Goal: Task Accomplishment & Management: Manage account settings

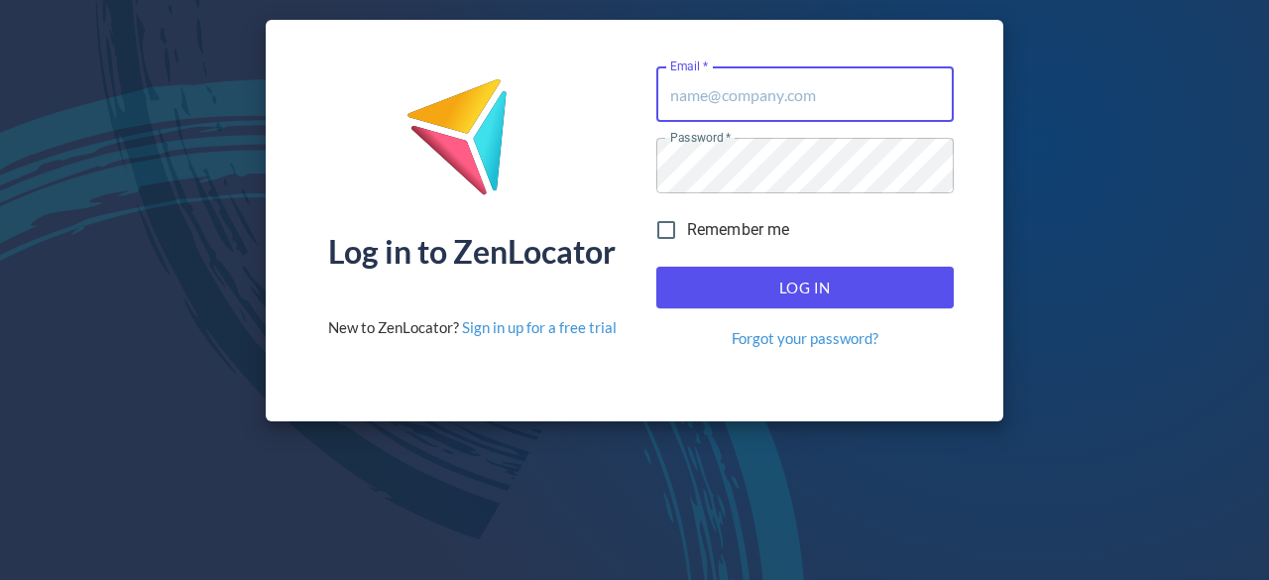
type input "[EMAIL_ADDRESS][DOMAIN_NAME]"
click at [904, 298] on span "Log In" at bounding box center [805, 288] width 254 height 26
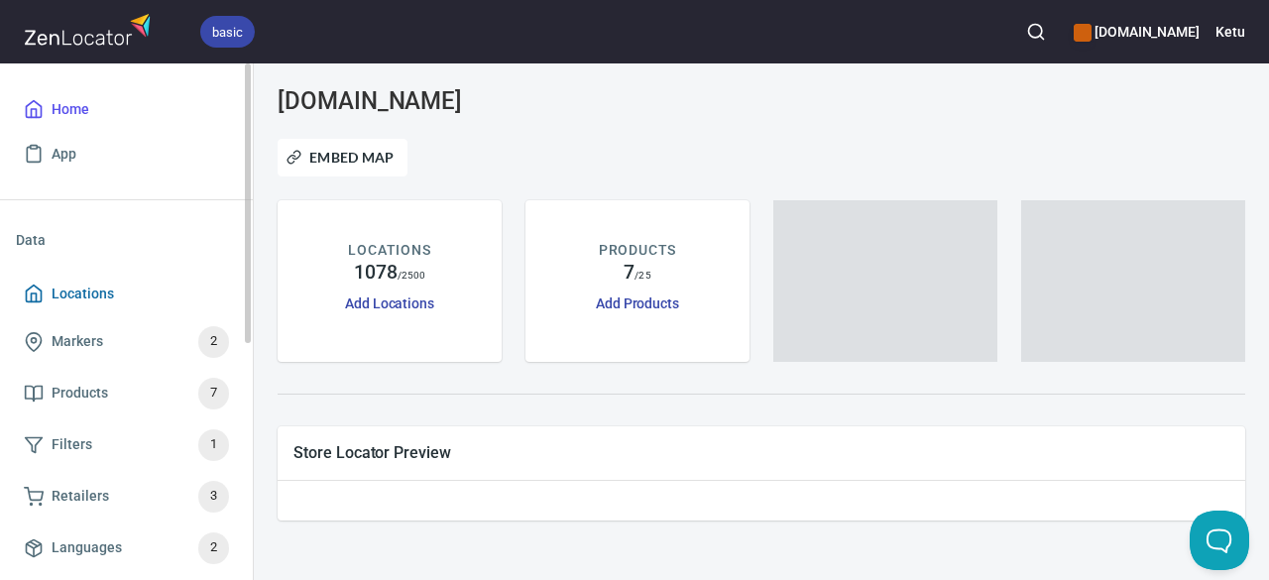
click at [75, 298] on span "Locations" at bounding box center [83, 293] width 62 height 25
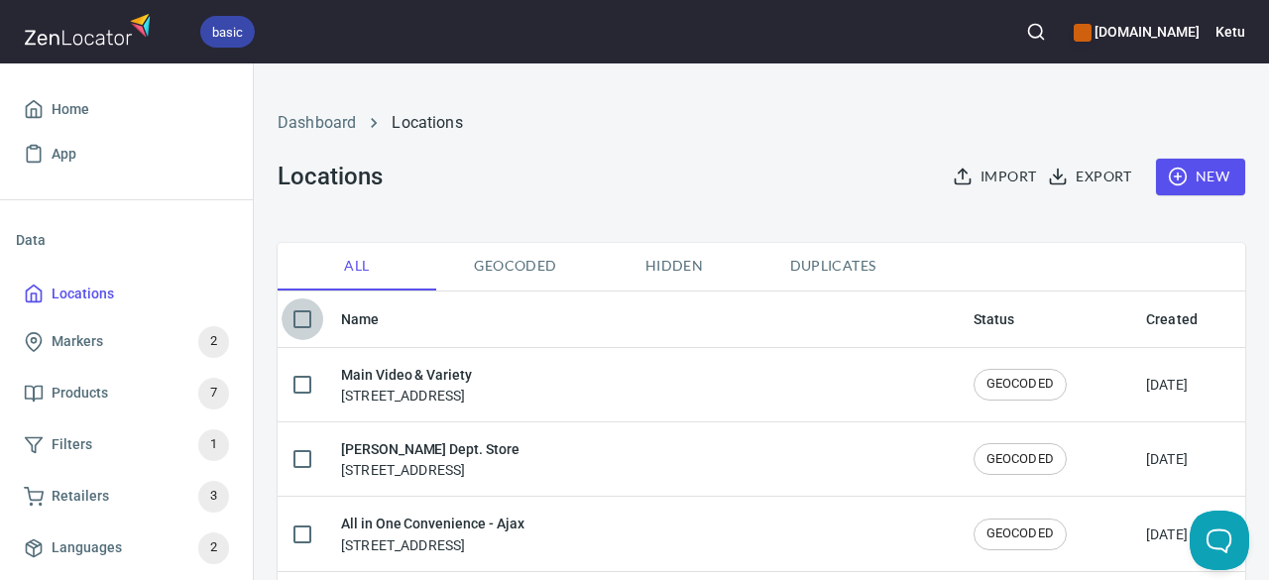
click at [302, 316] on input "checkbox" at bounding box center [302, 319] width 42 height 42
checkbox input "true"
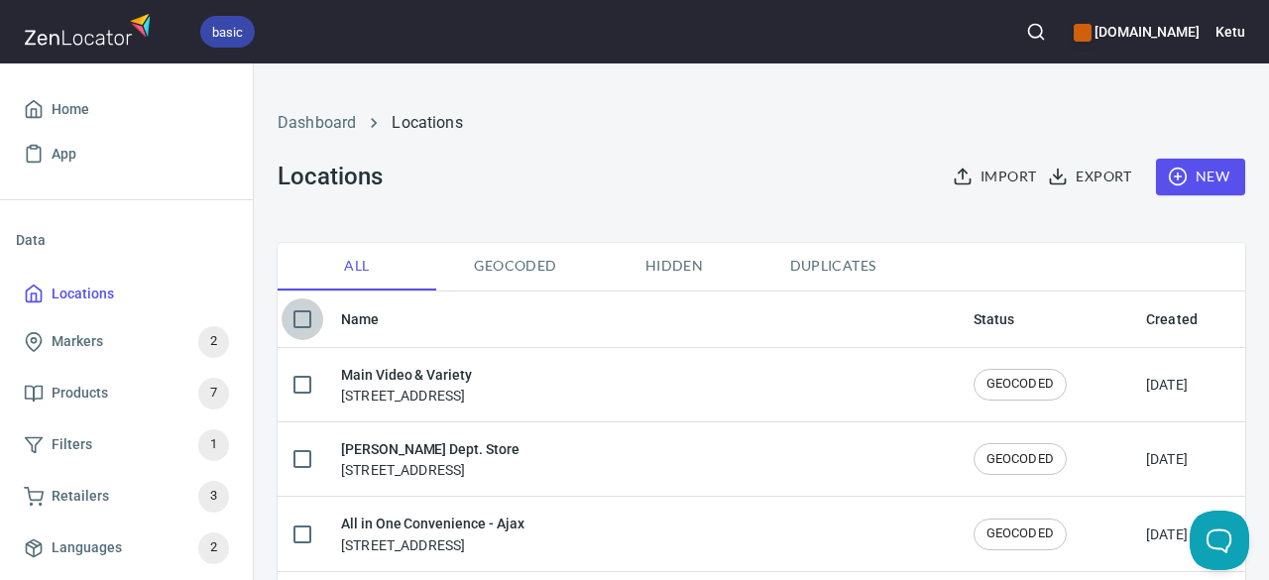
checkbox input "true"
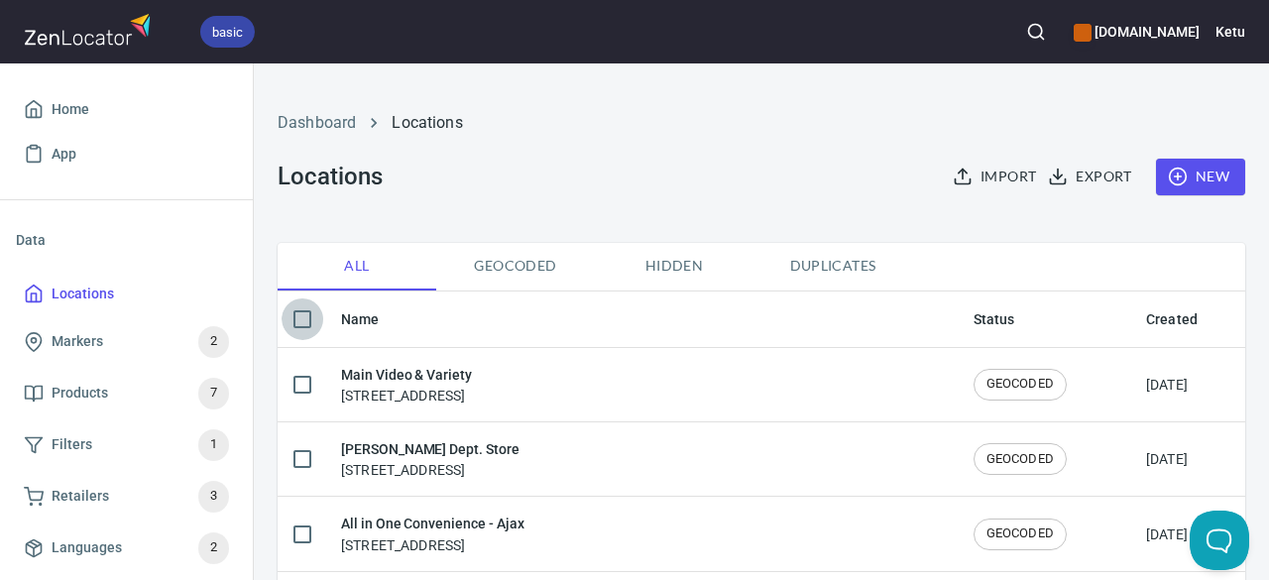
checkbox input "true"
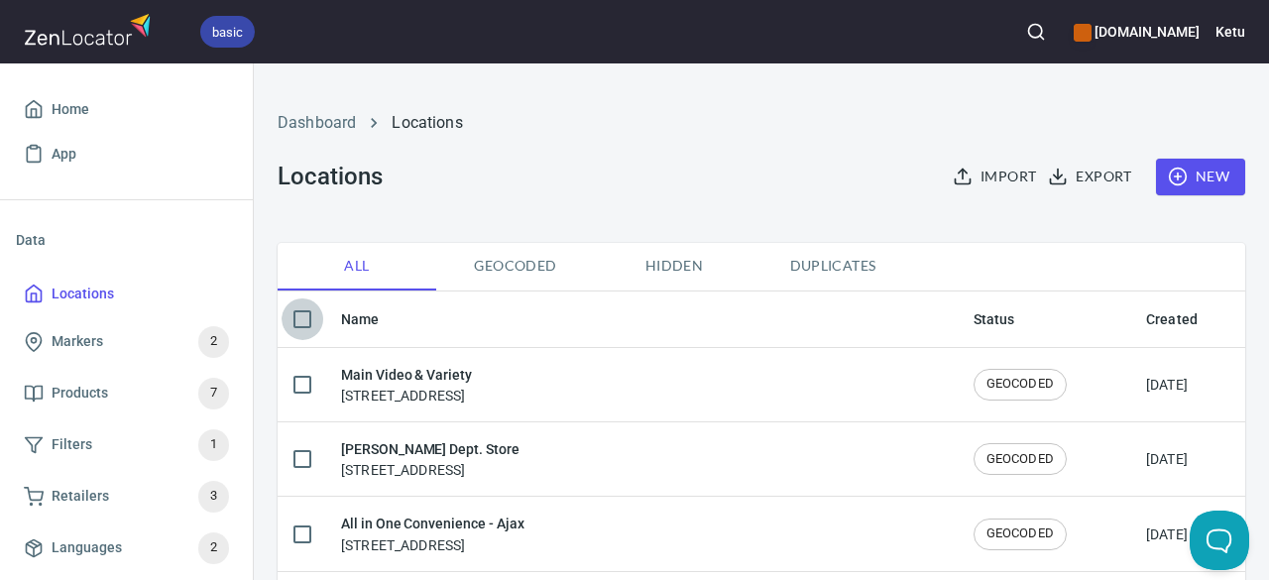
checkbox input "true"
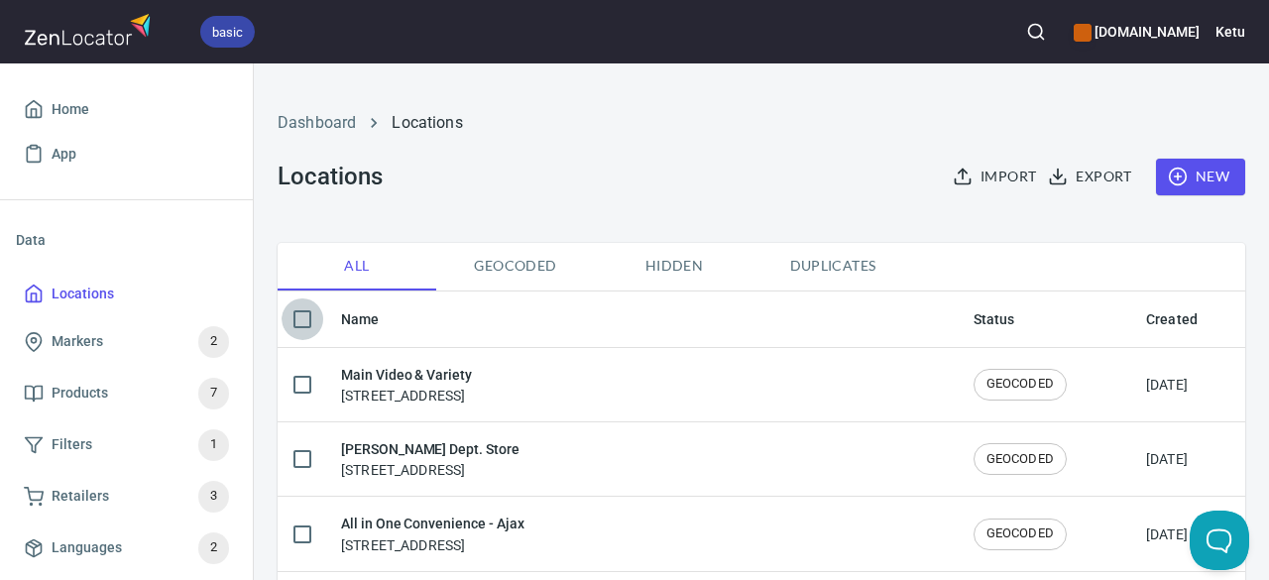
checkbox input "true"
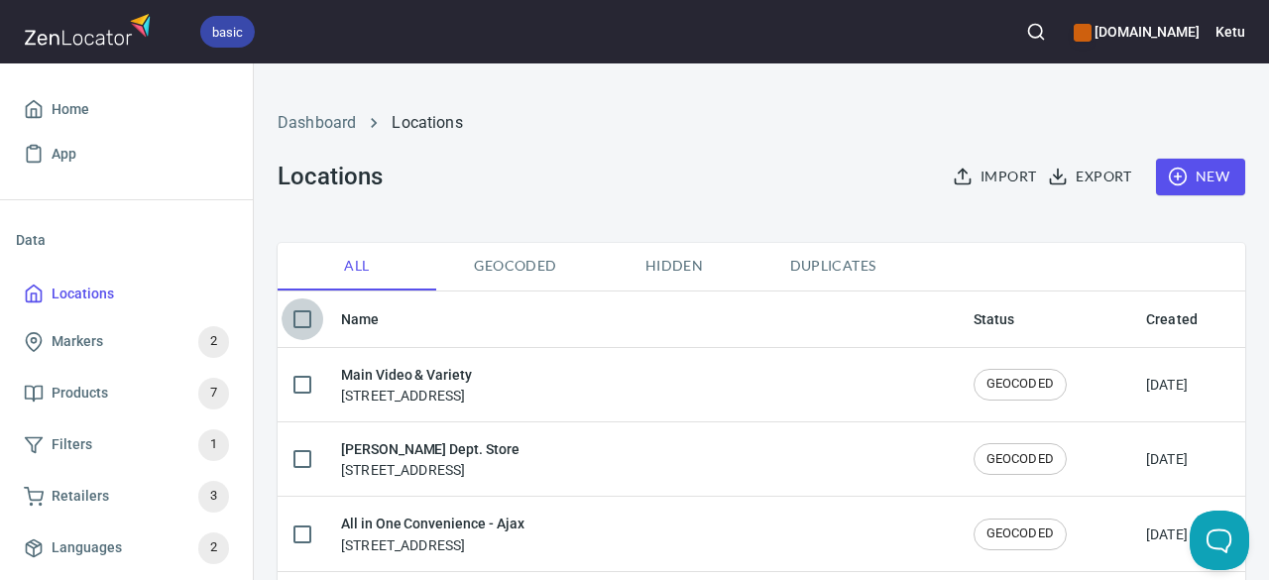
checkbox input "true"
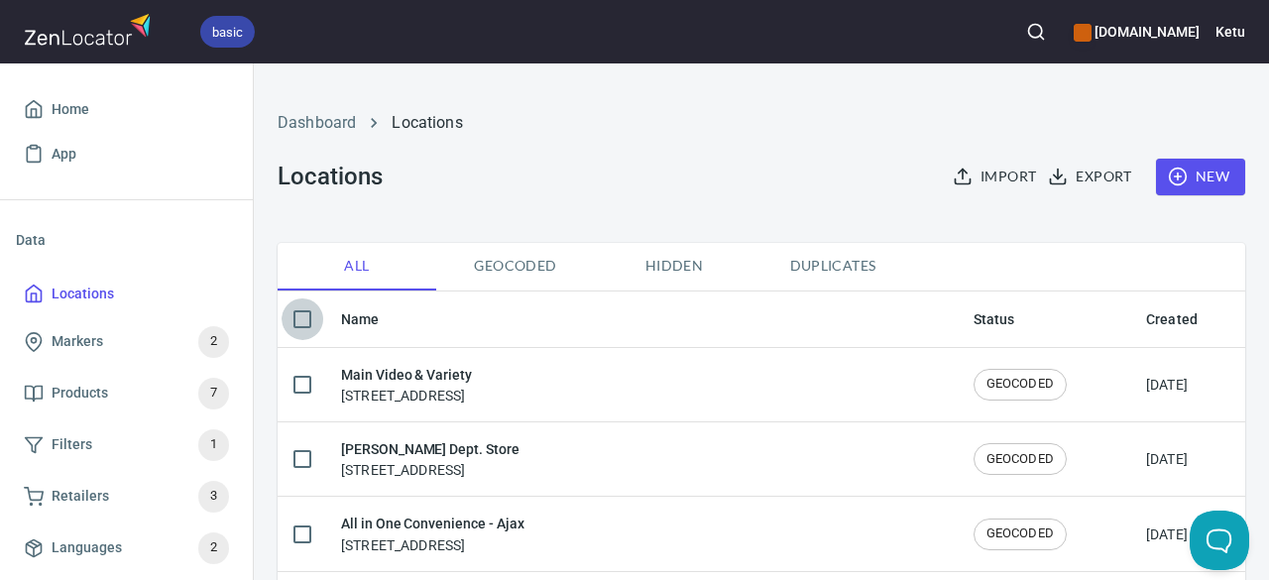
checkbox input "true"
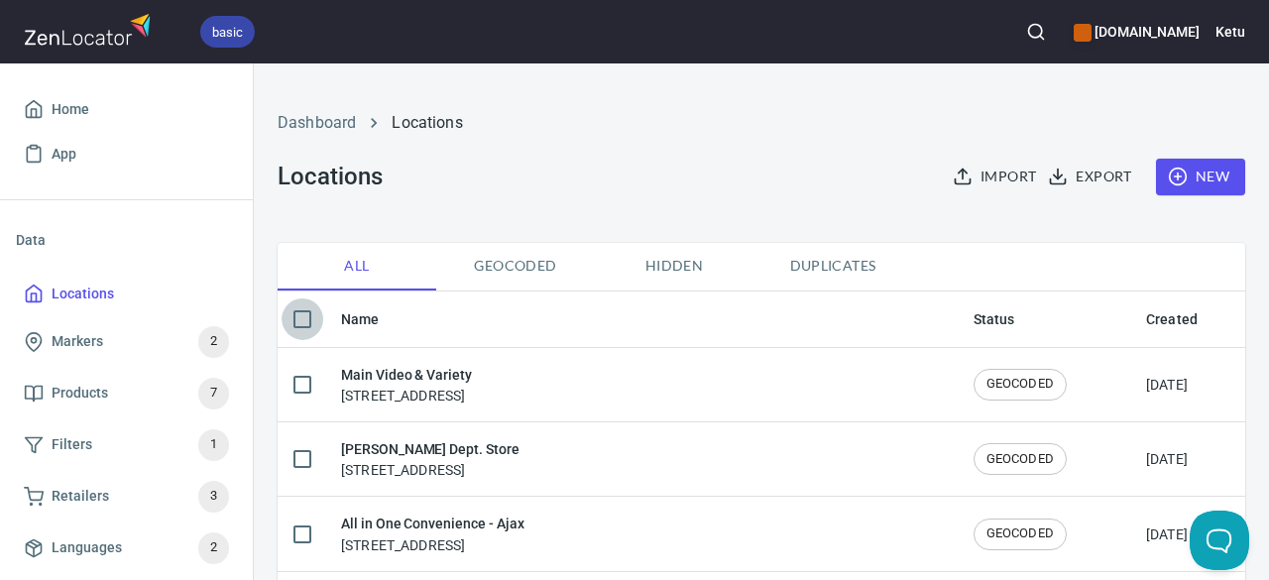
checkbox input "true"
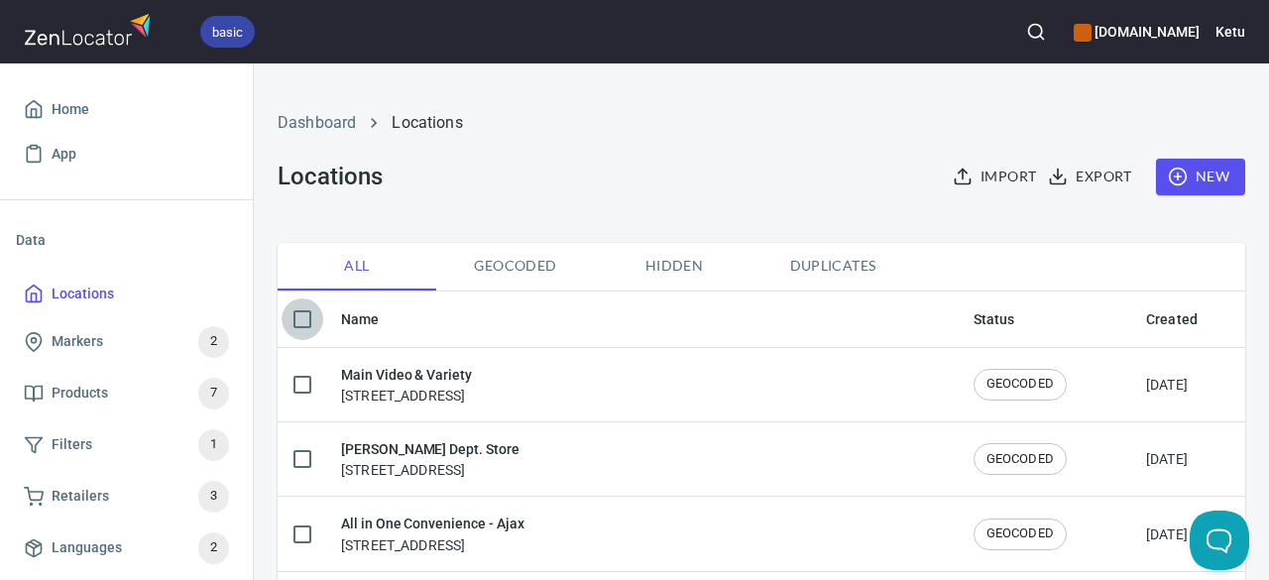
checkbox input "true"
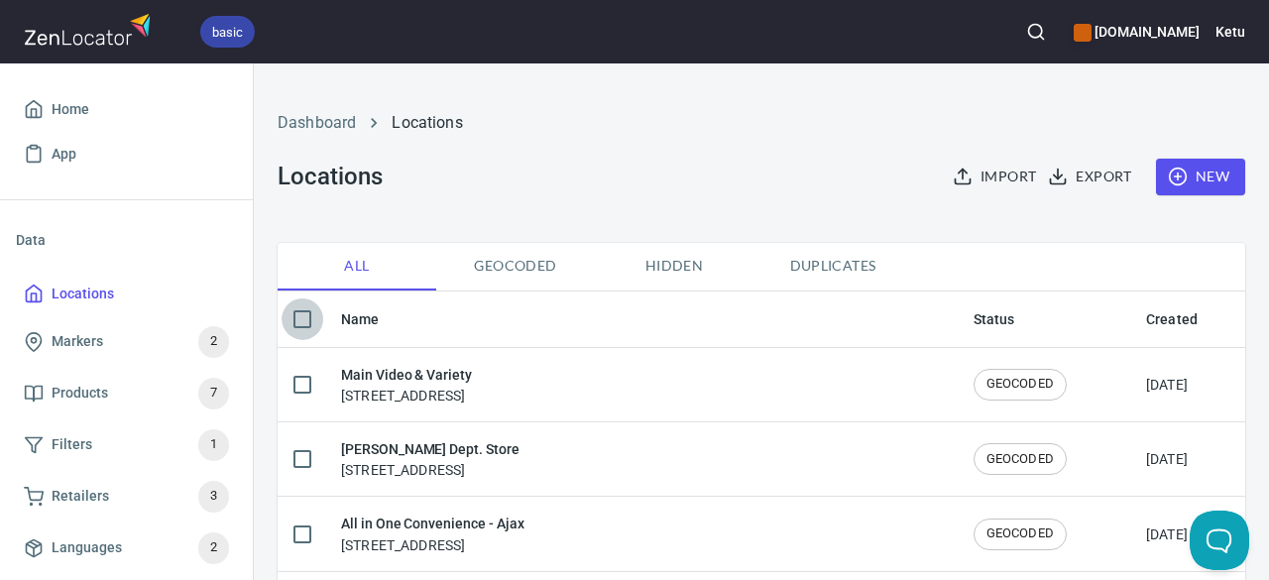
checkbox input "true"
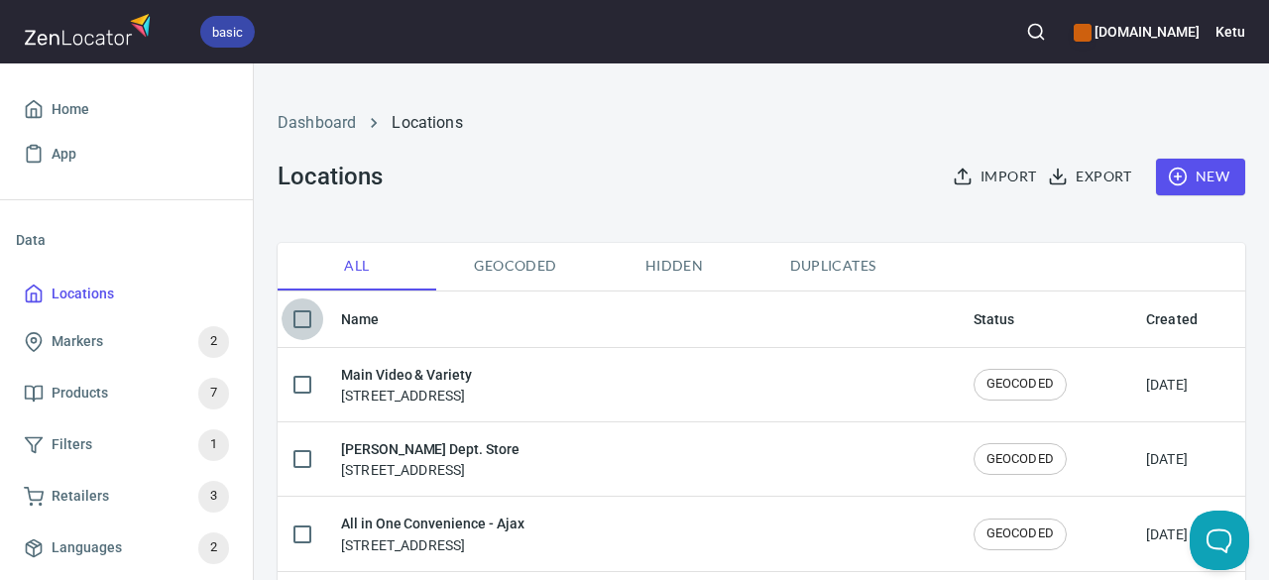
checkbox input "true"
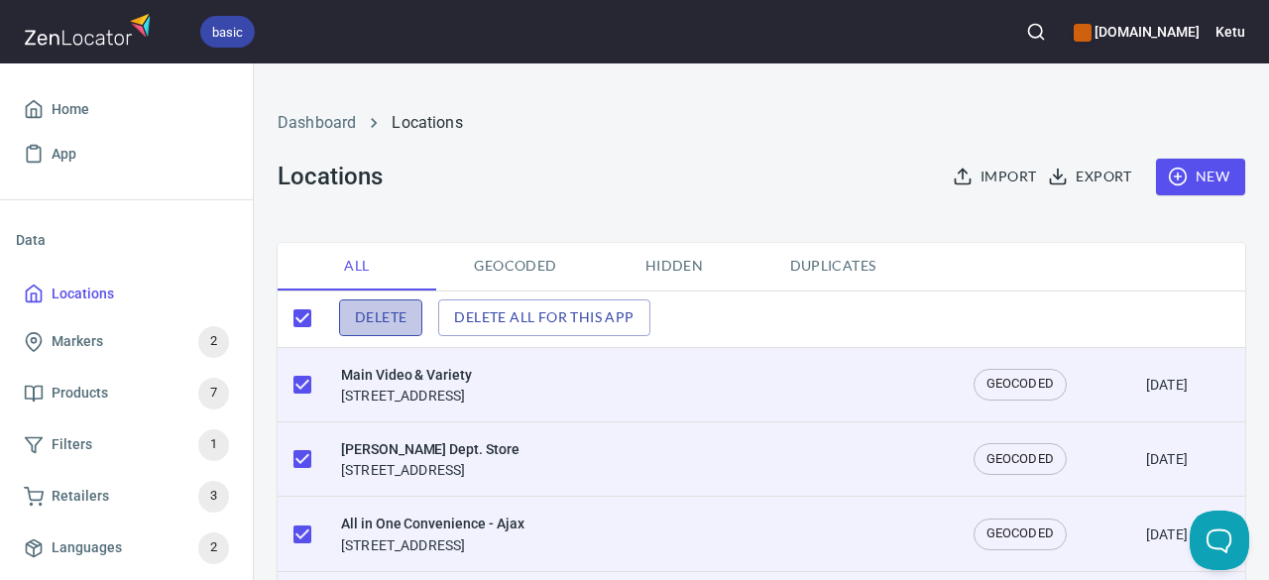
click at [390, 324] on span "Delete" at bounding box center [381, 317] width 52 height 25
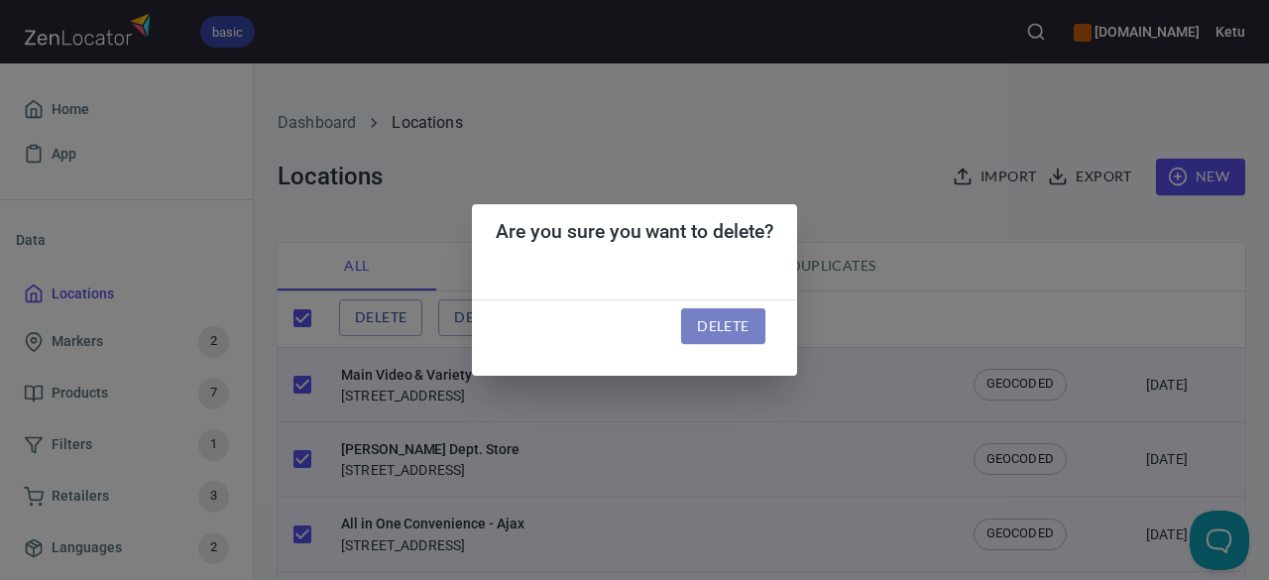
click at [756, 324] on button "Delete" at bounding box center [722, 326] width 83 height 37
checkbox input "false"
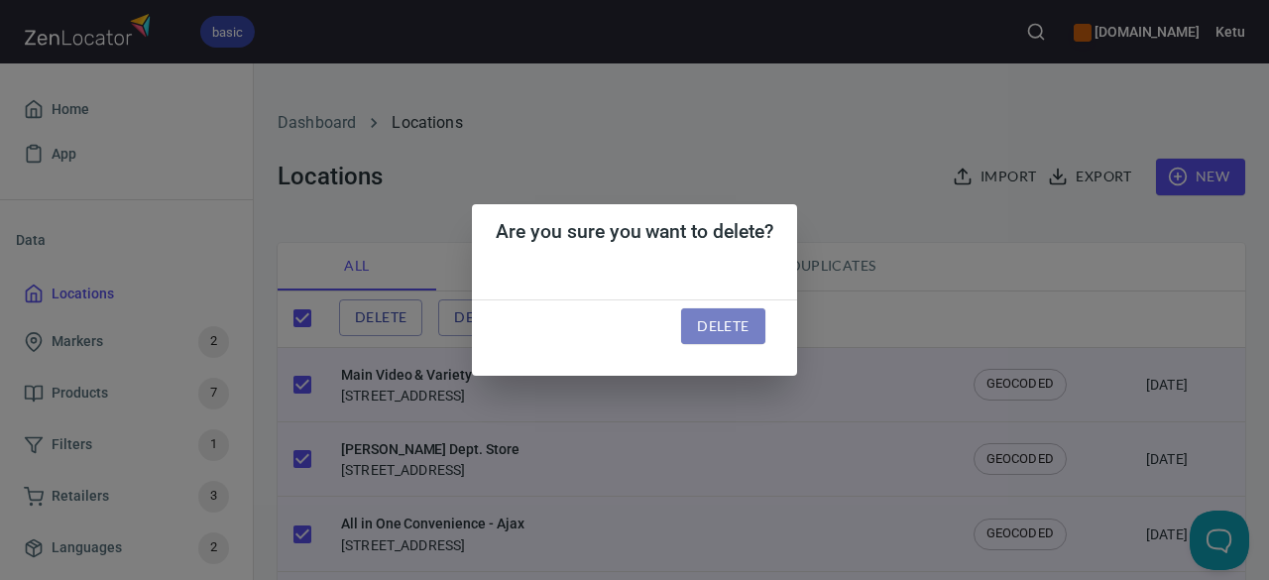
checkbox input "false"
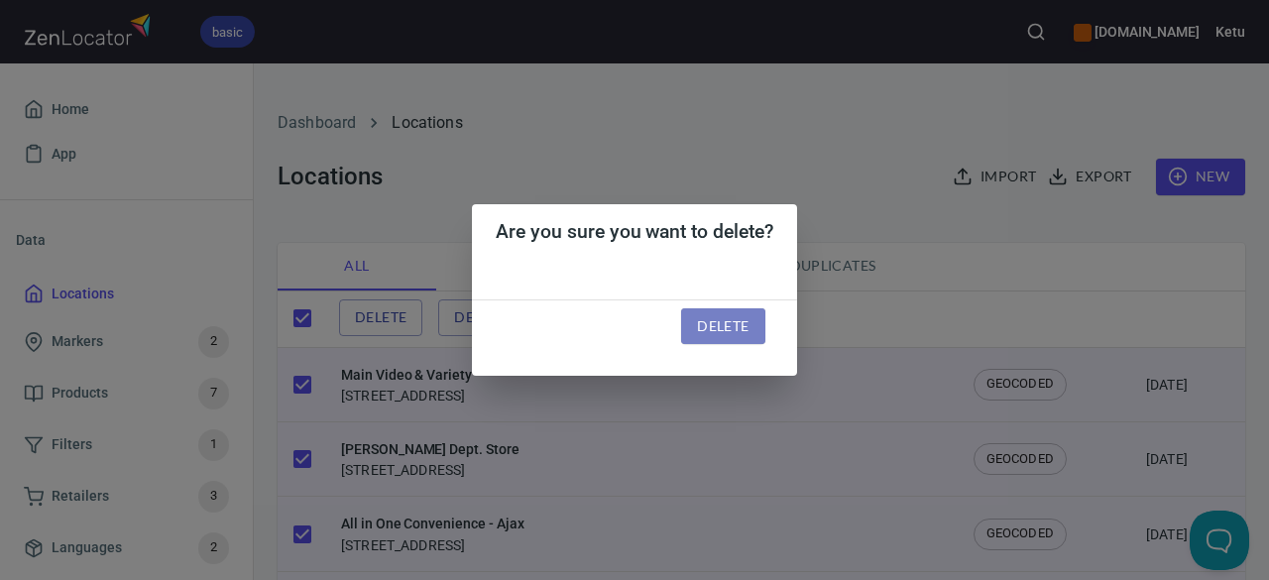
checkbox input "false"
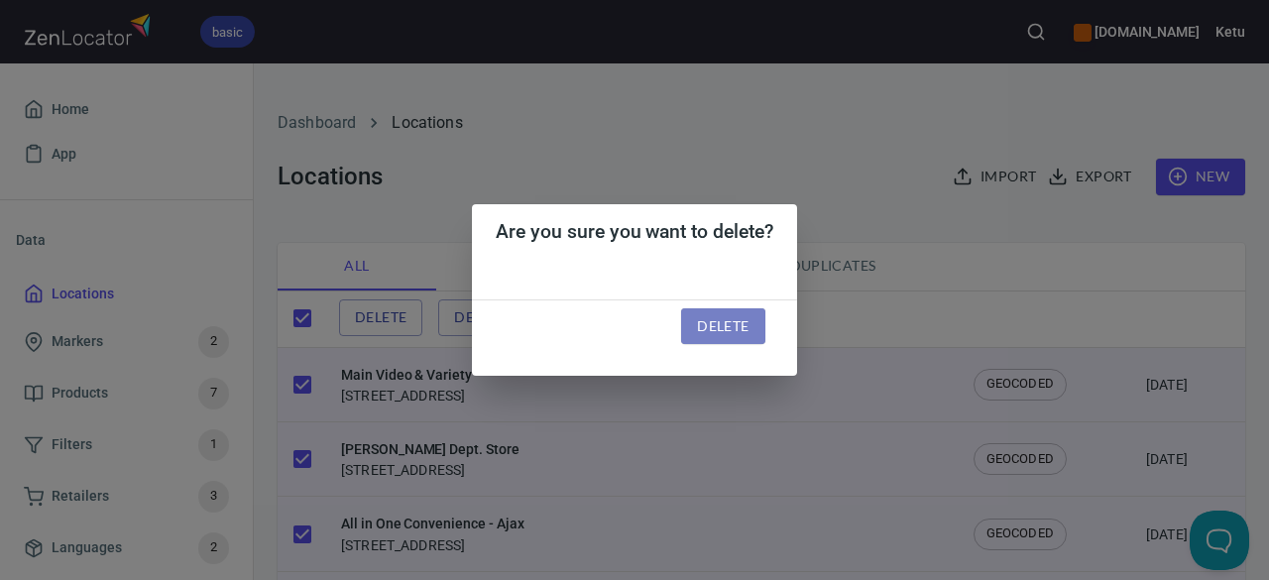
checkbox input "false"
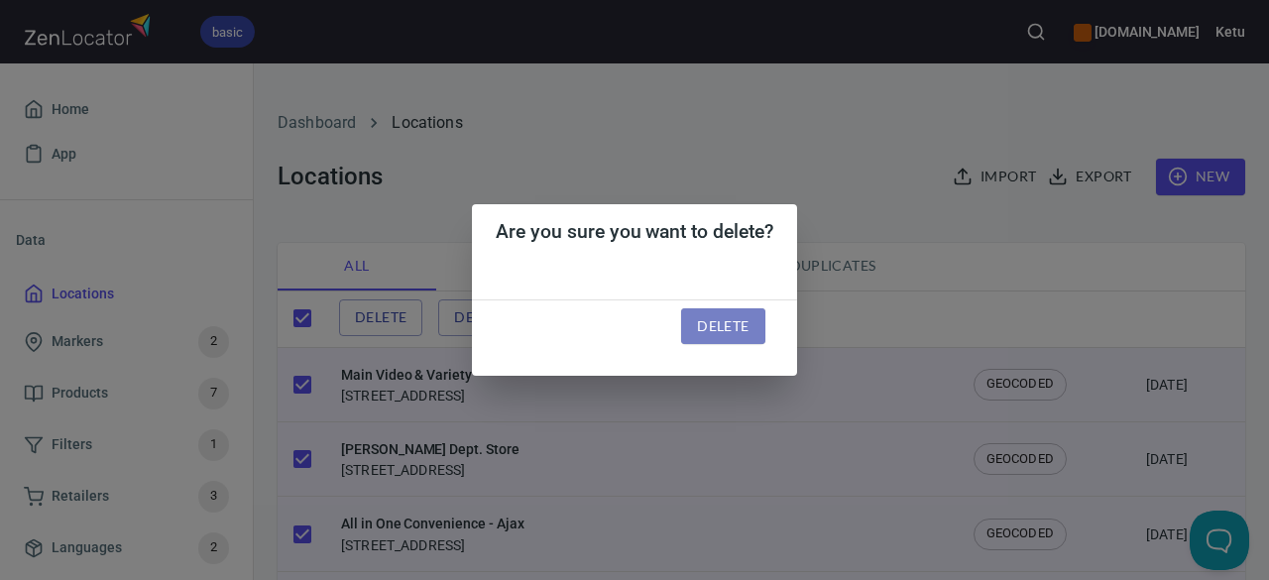
checkbox input "false"
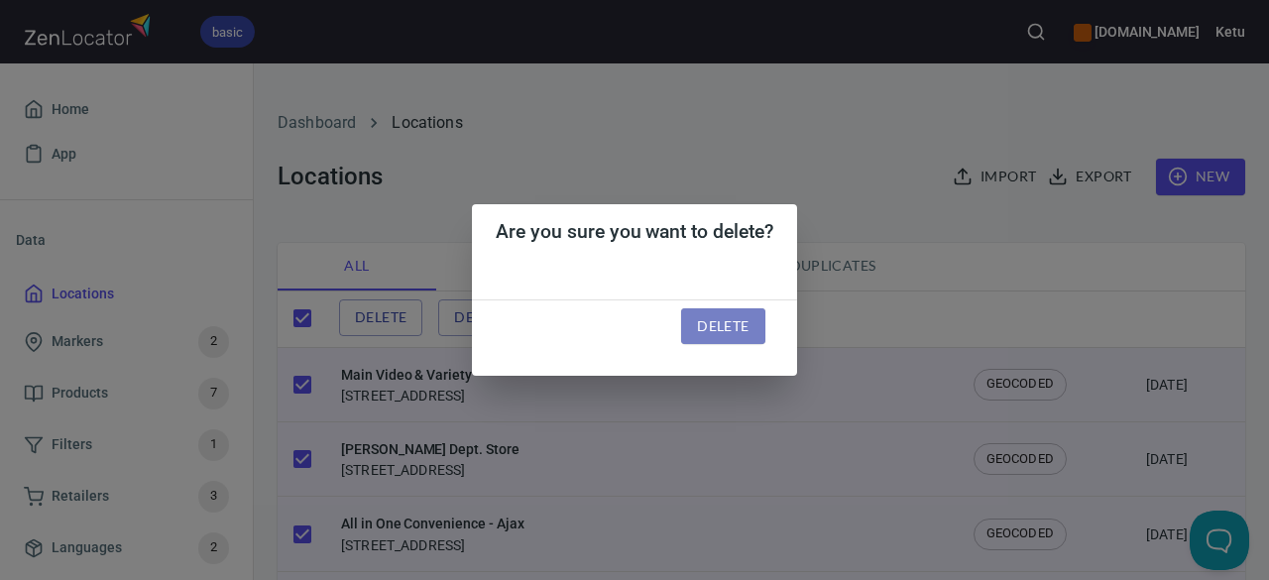
checkbox input "false"
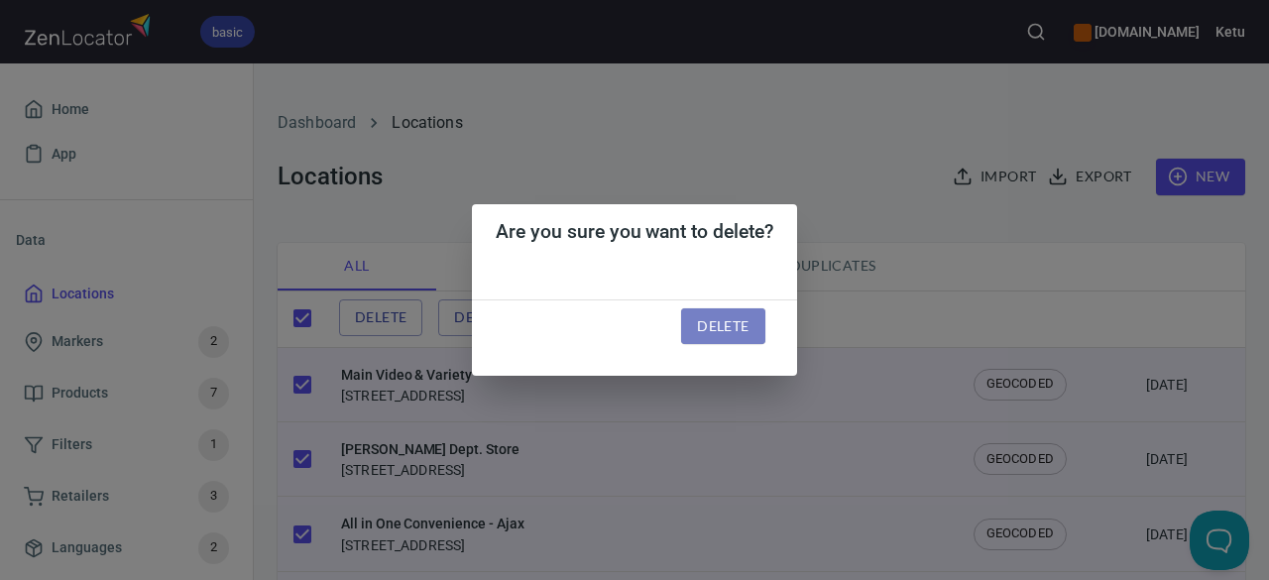
checkbox input "false"
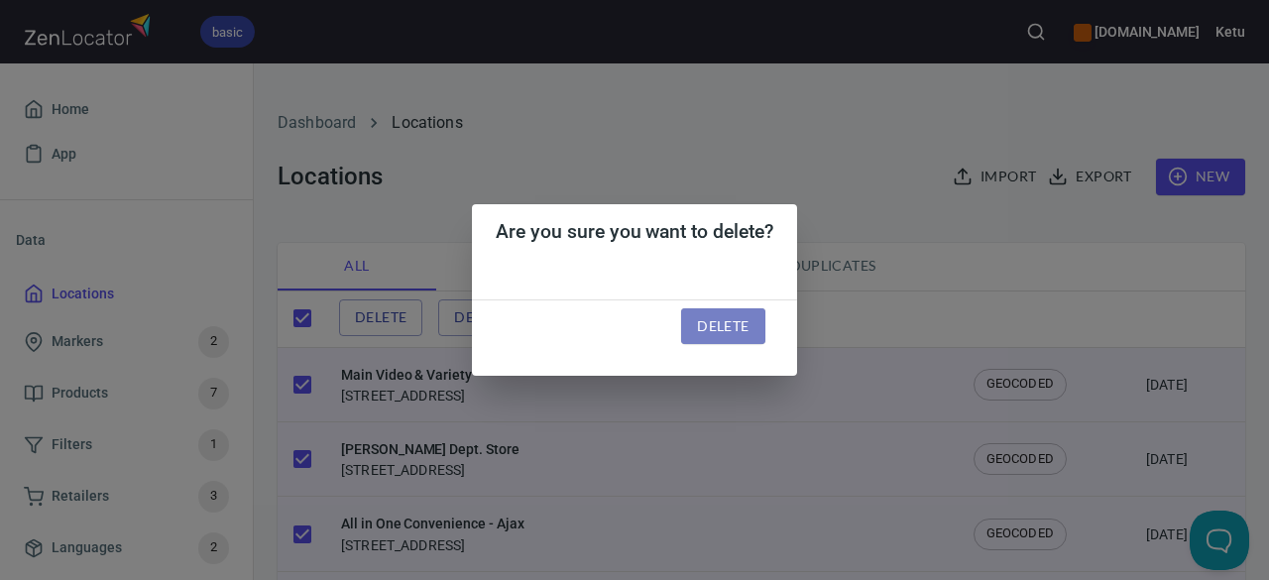
checkbox input "false"
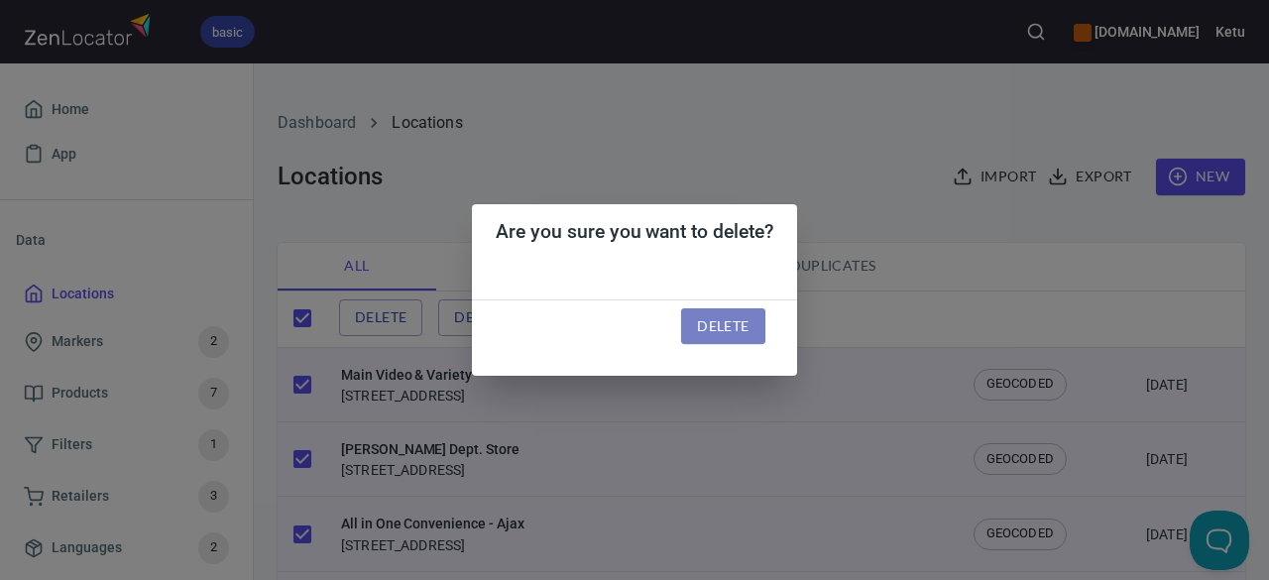
checkbox input "false"
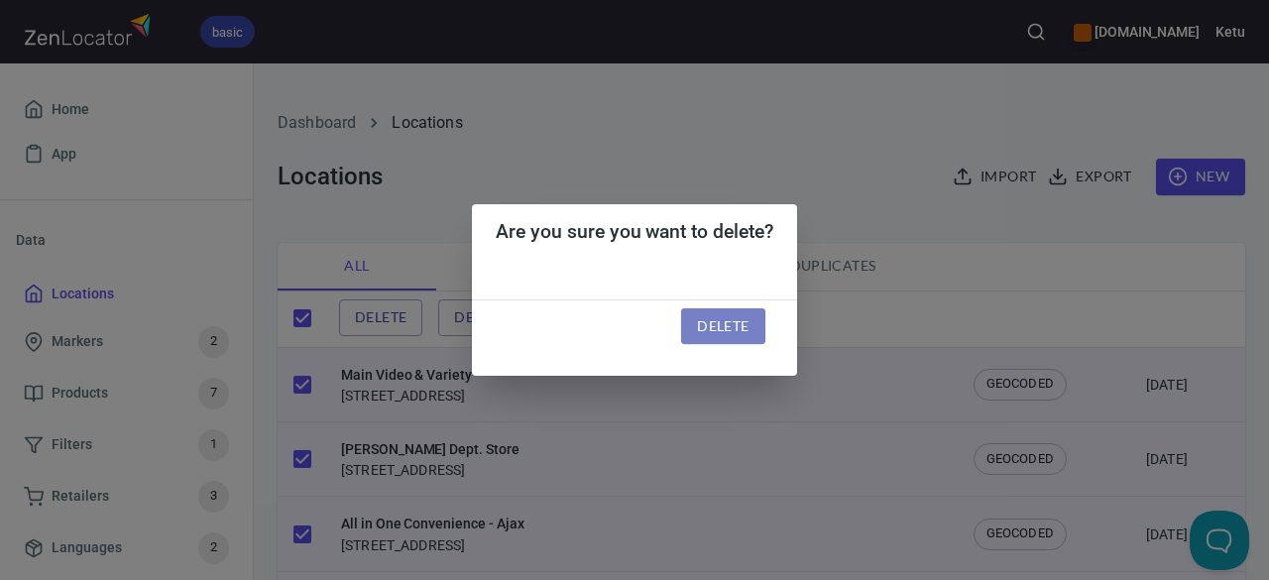
checkbox input "false"
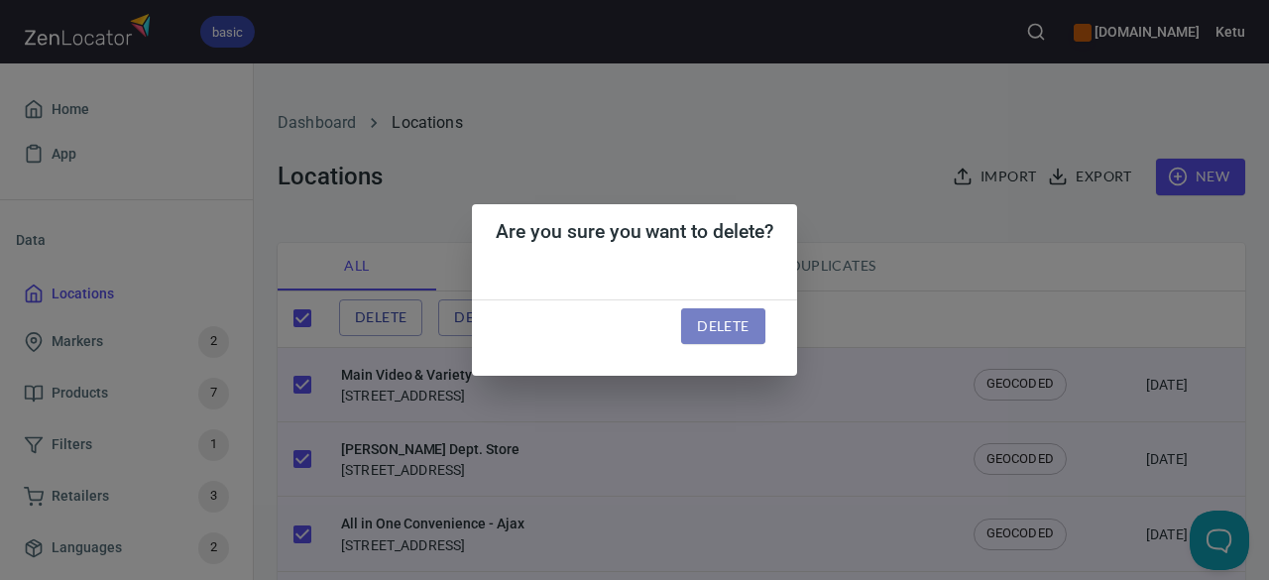
checkbox input "false"
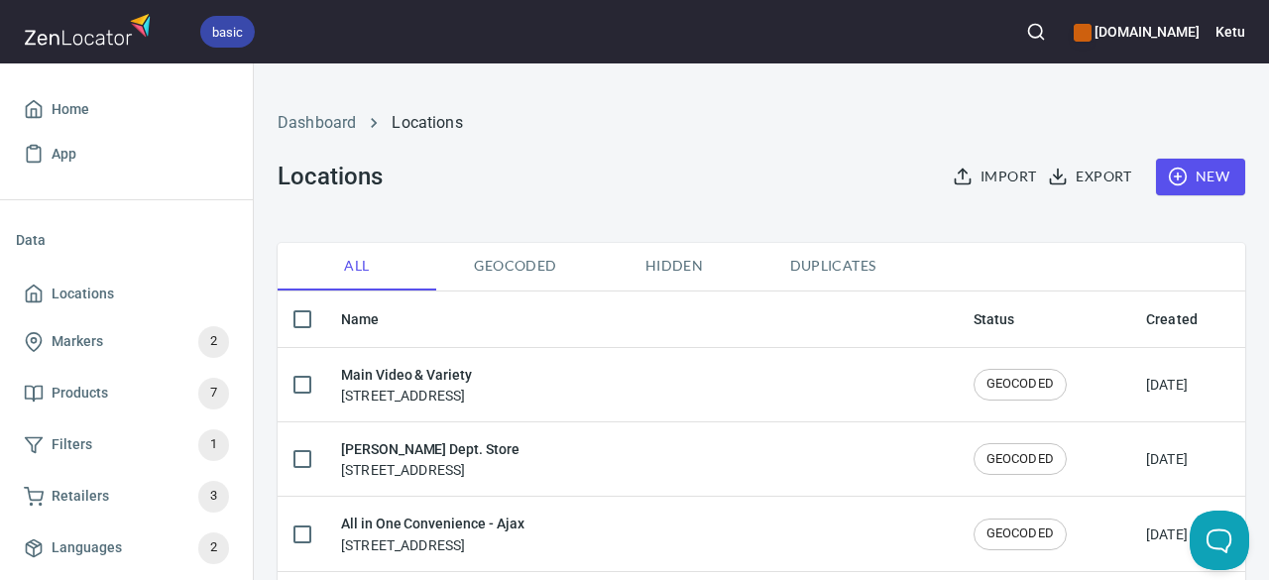
checkbox input "true"
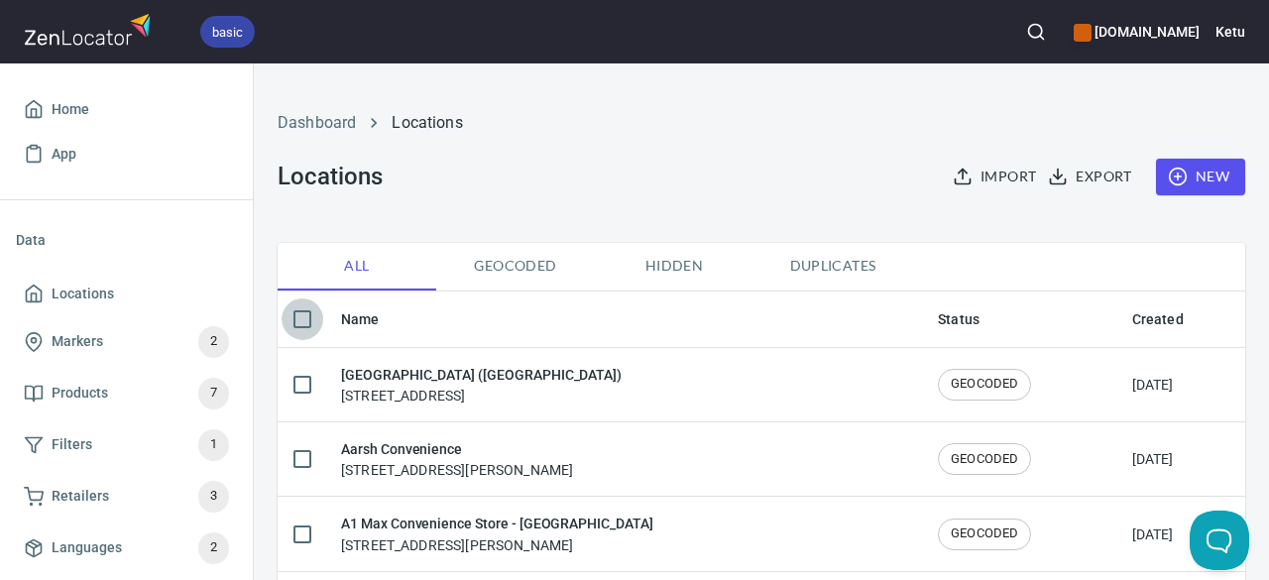
click at [298, 312] on input "checkbox" at bounding box center [302, 319] width 42 height 42
checkbox input "true"
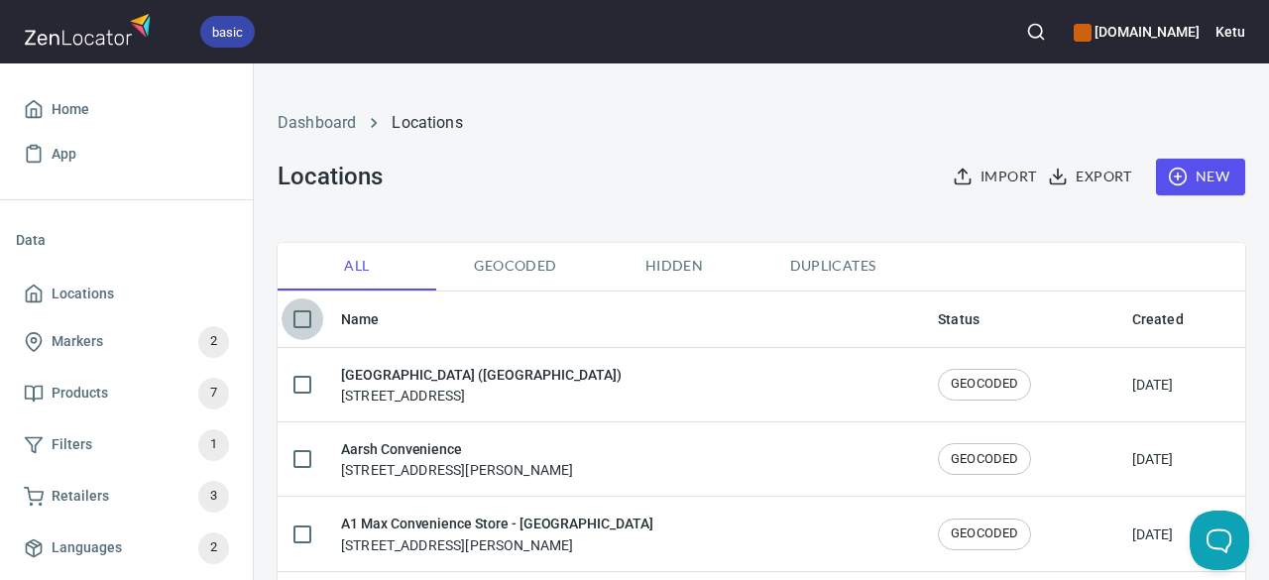
checkbox input "true"
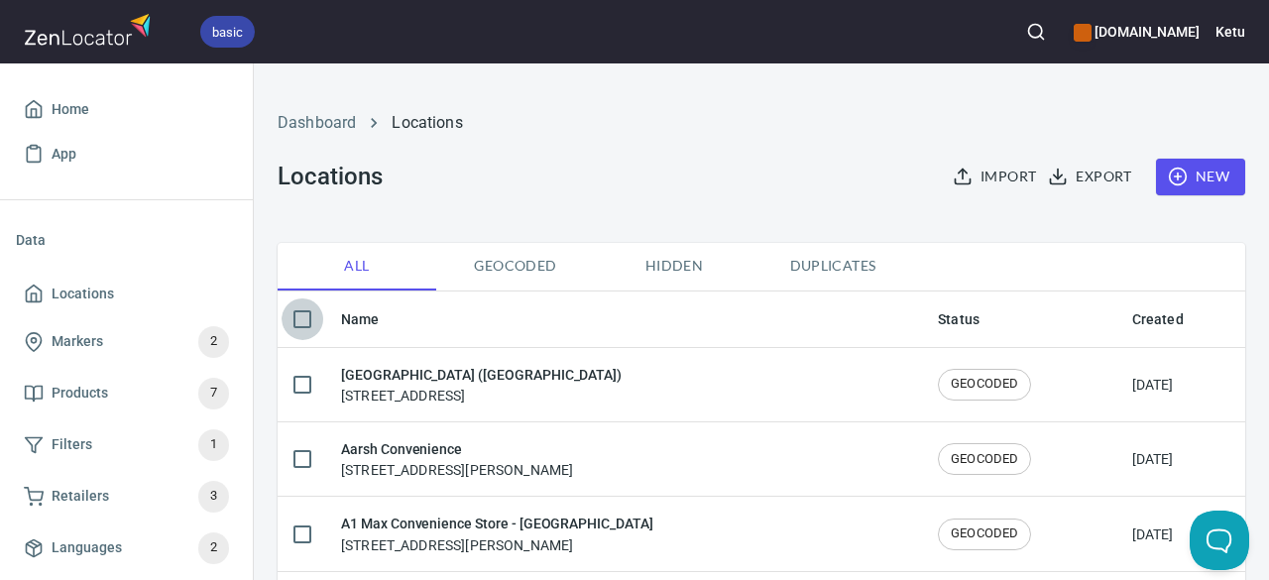
checkbox input "true"
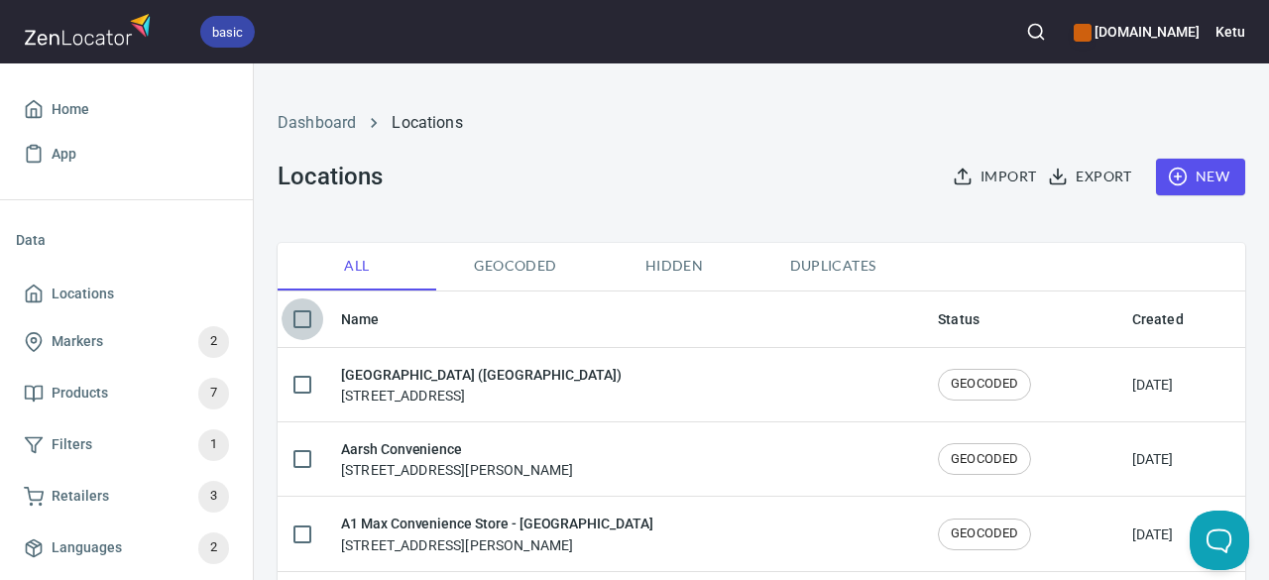
checkbox input "true"
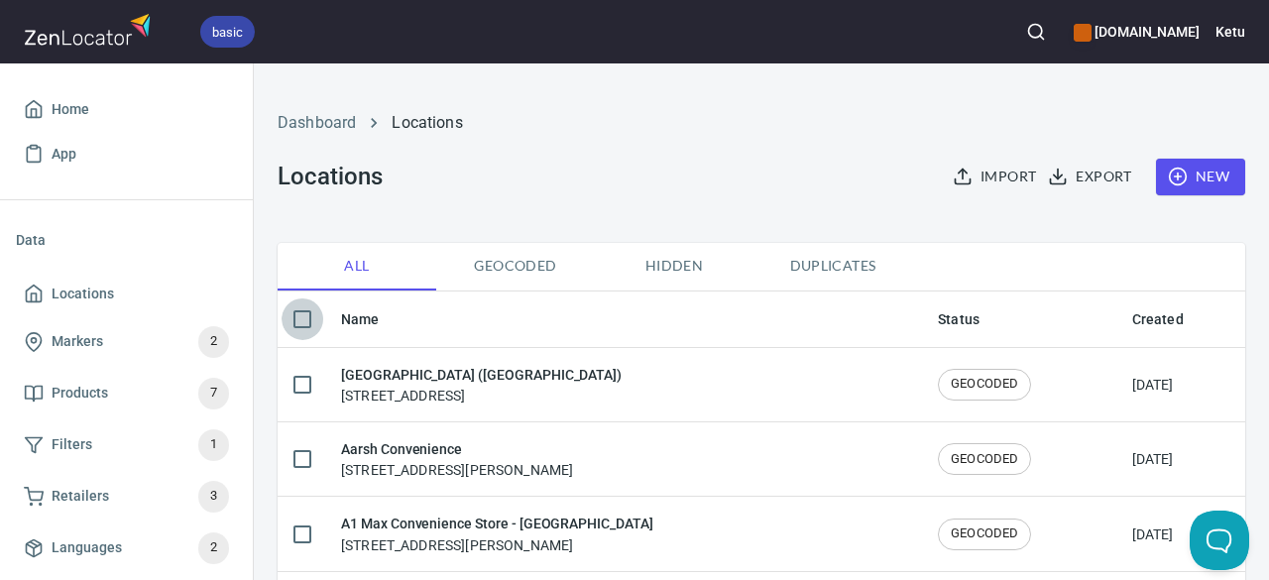
checkbox input "true"
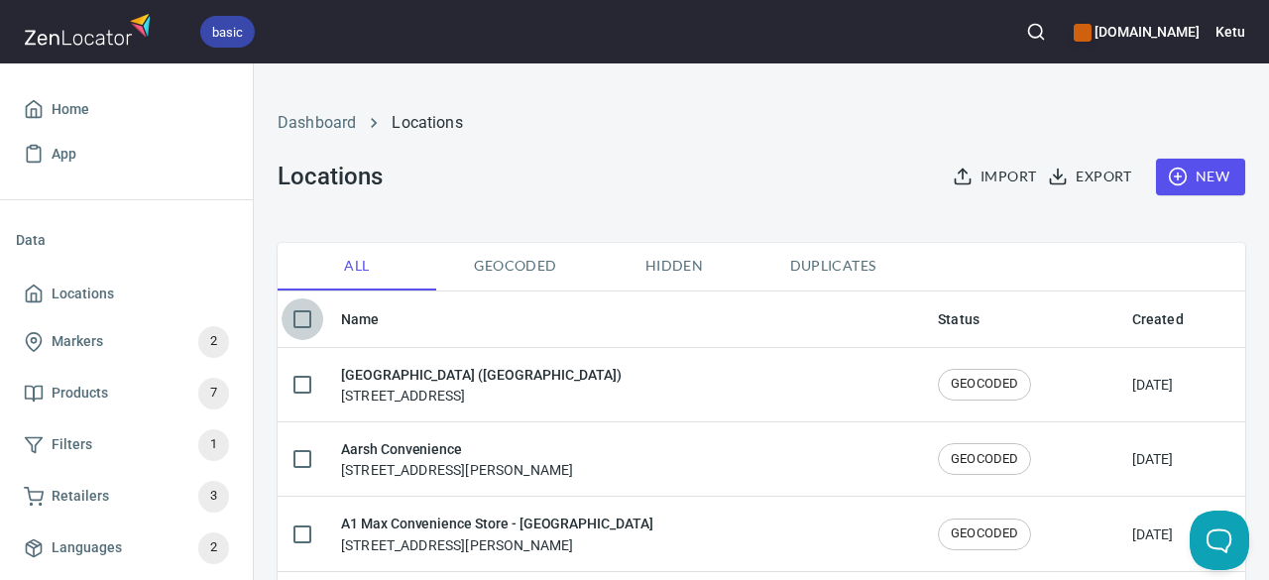
checkbox input "true"
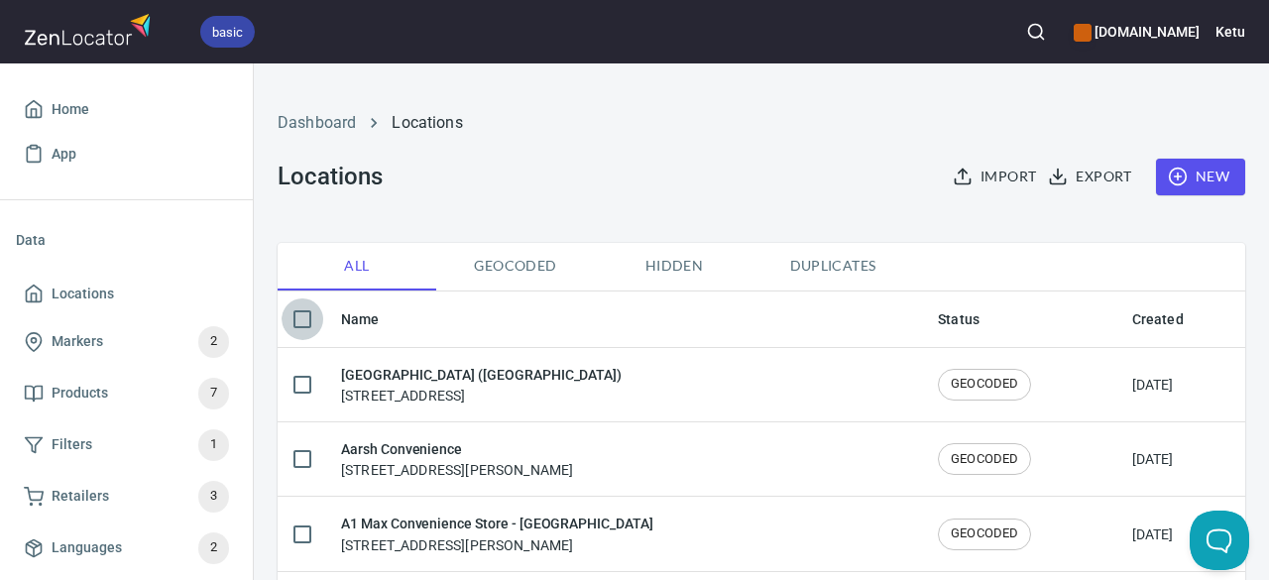
checkbox input "true"
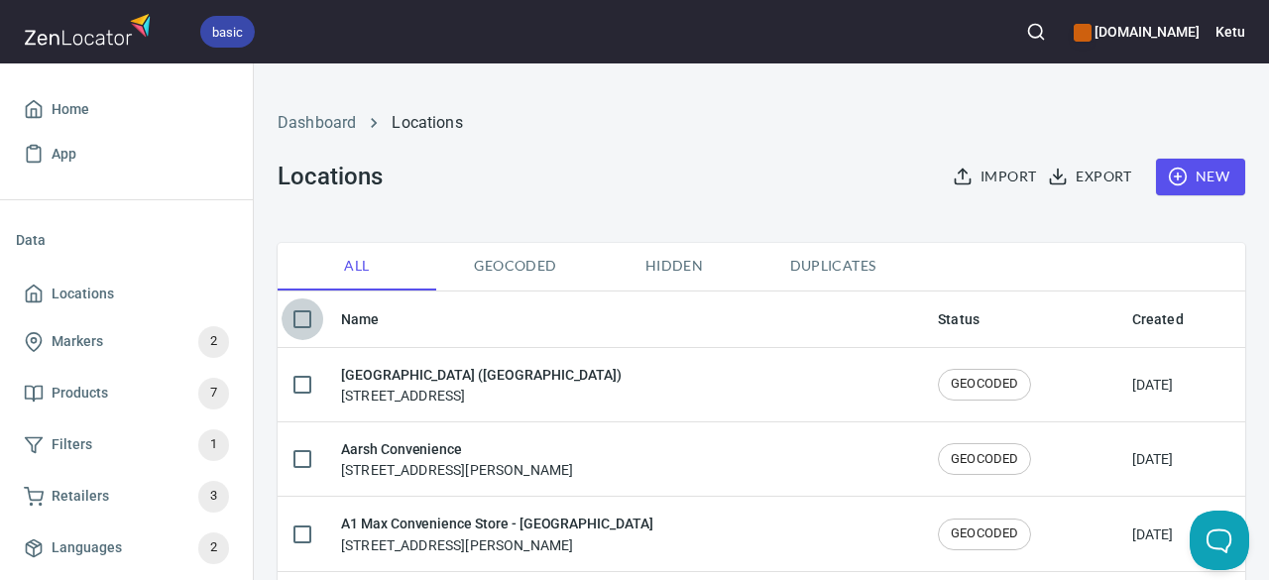
checkbox input "true"
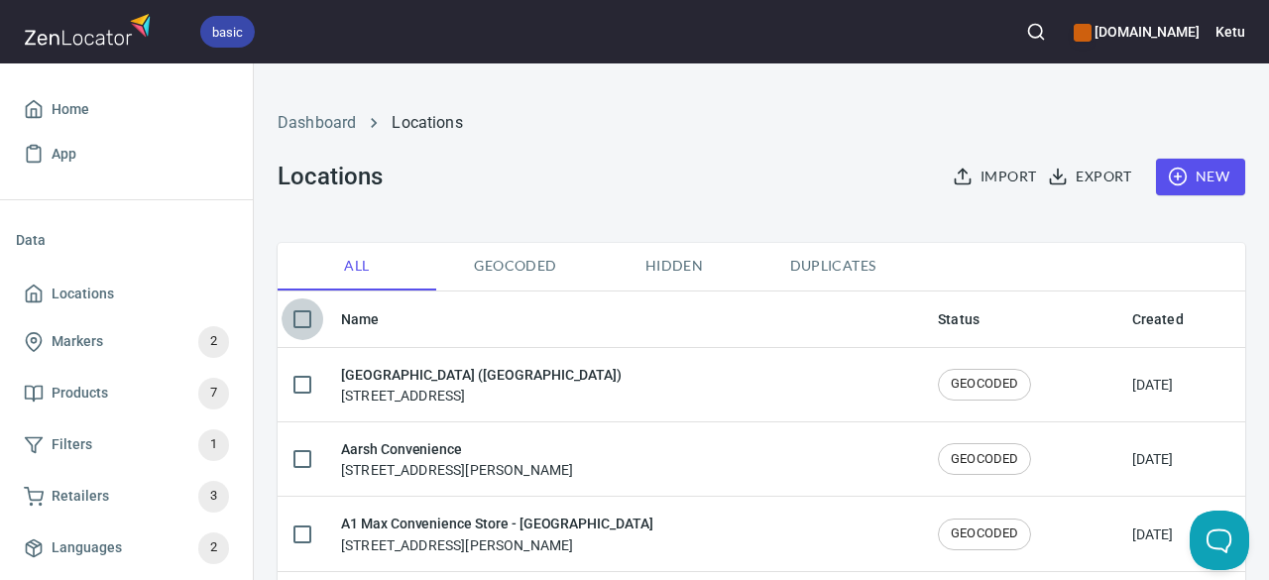
checkbox input "true"
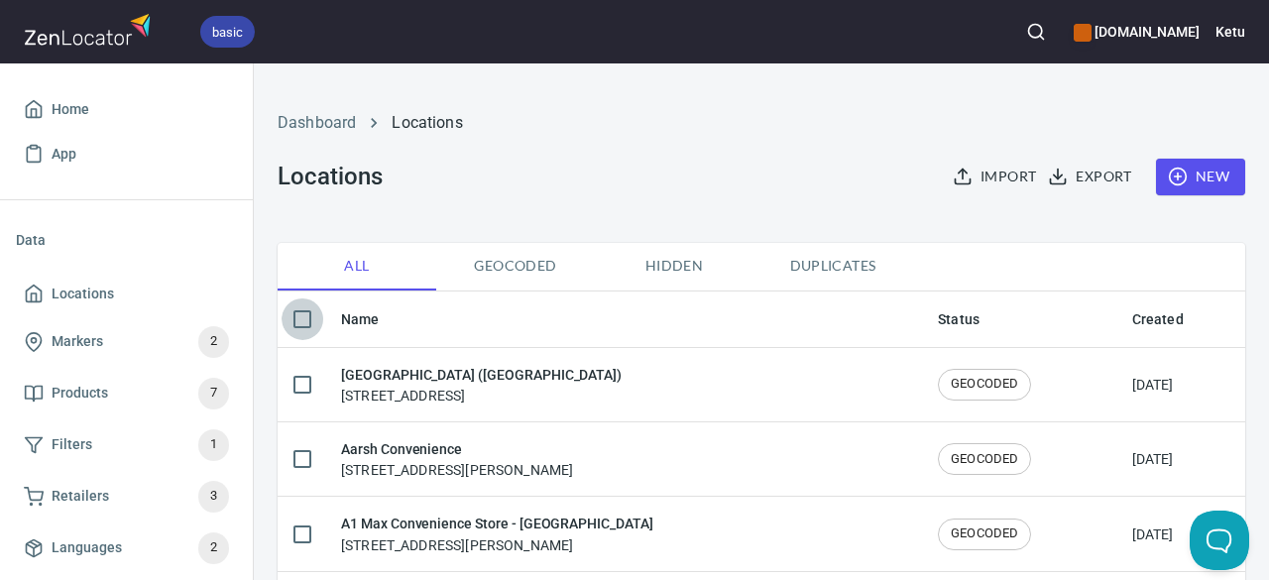
checkbox input "true"
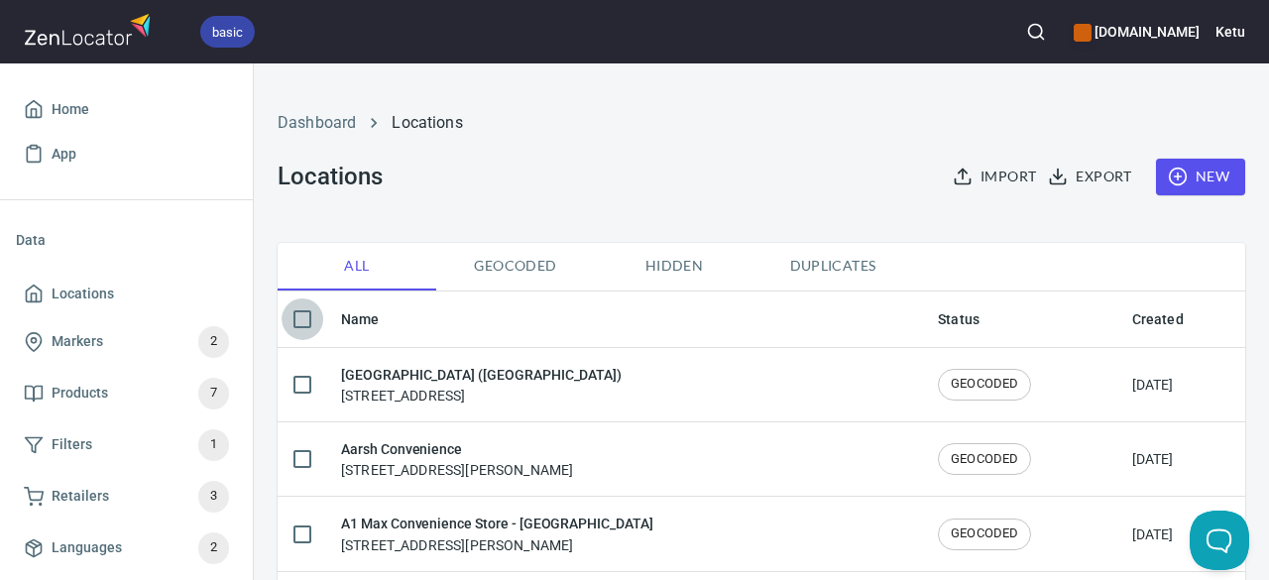
checkbox input "true"
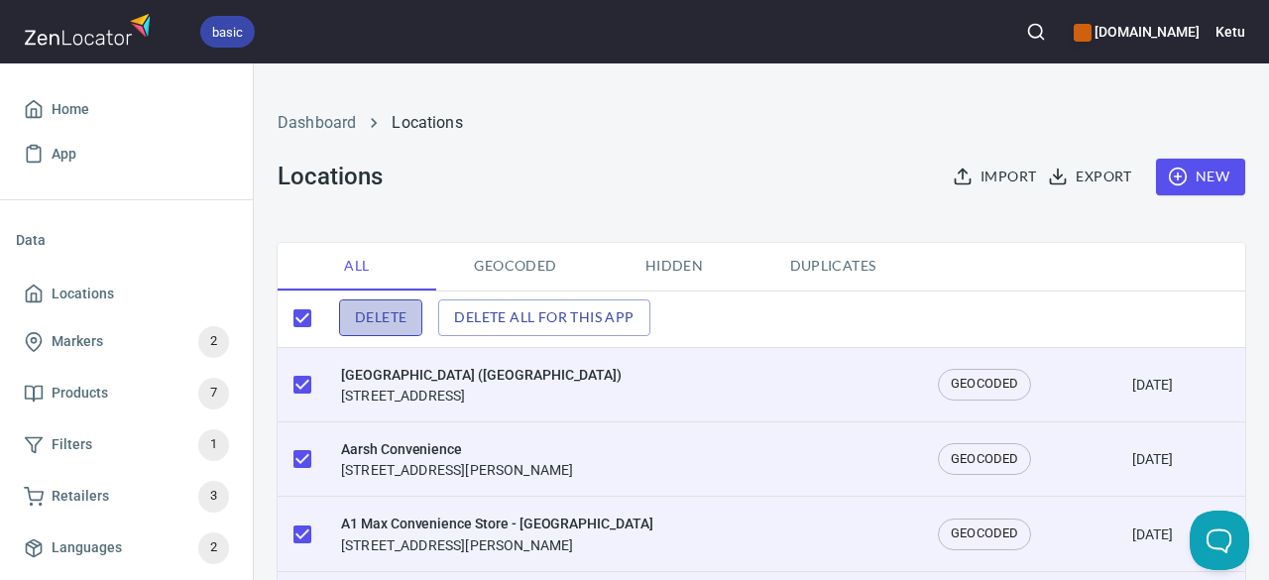
click at [373, 317] on span "Delete" at bounding box center [381, 317] width 52 height 25
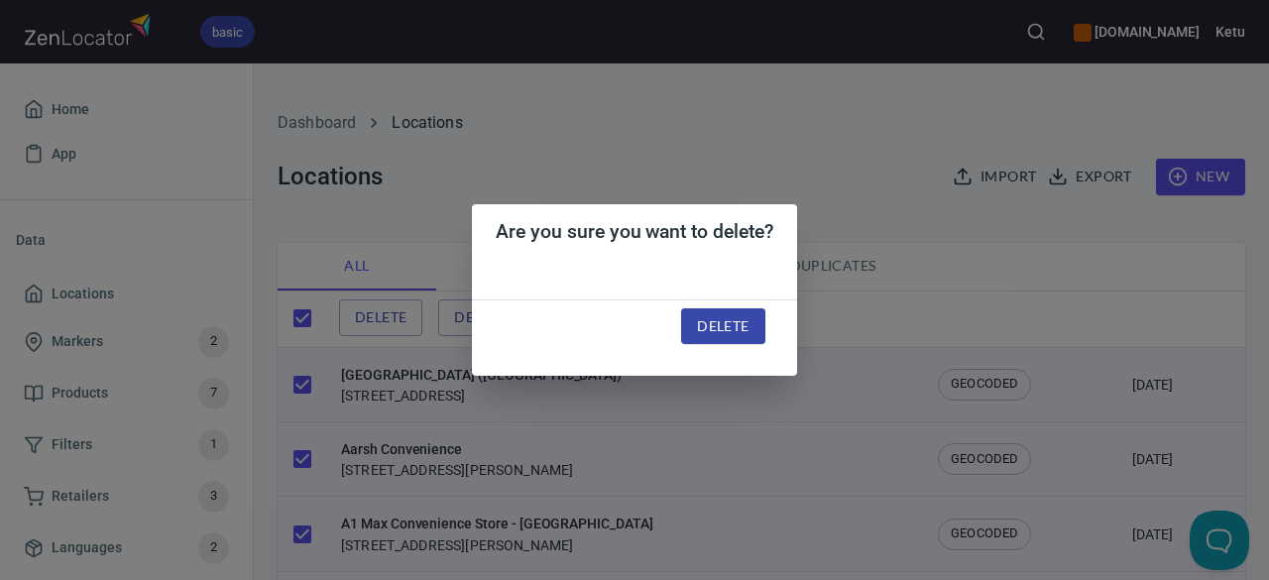
click at [723, 326] on span "Delete" at bounding box center [723, 326] width 52 height 25
checkbox input "false"
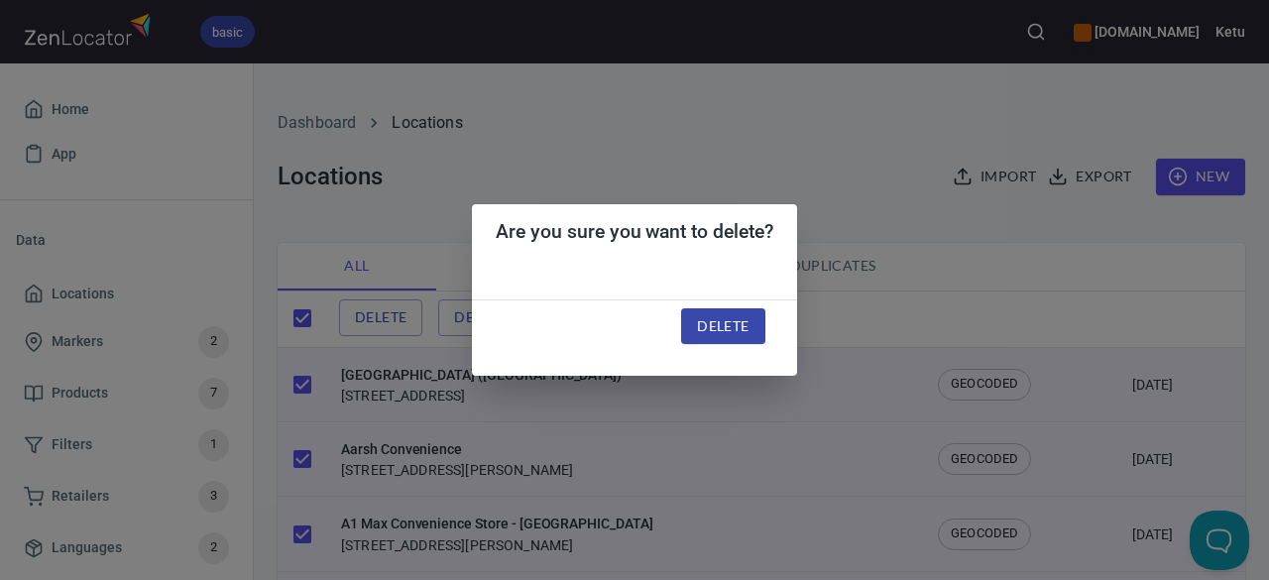
checkbox input "false"
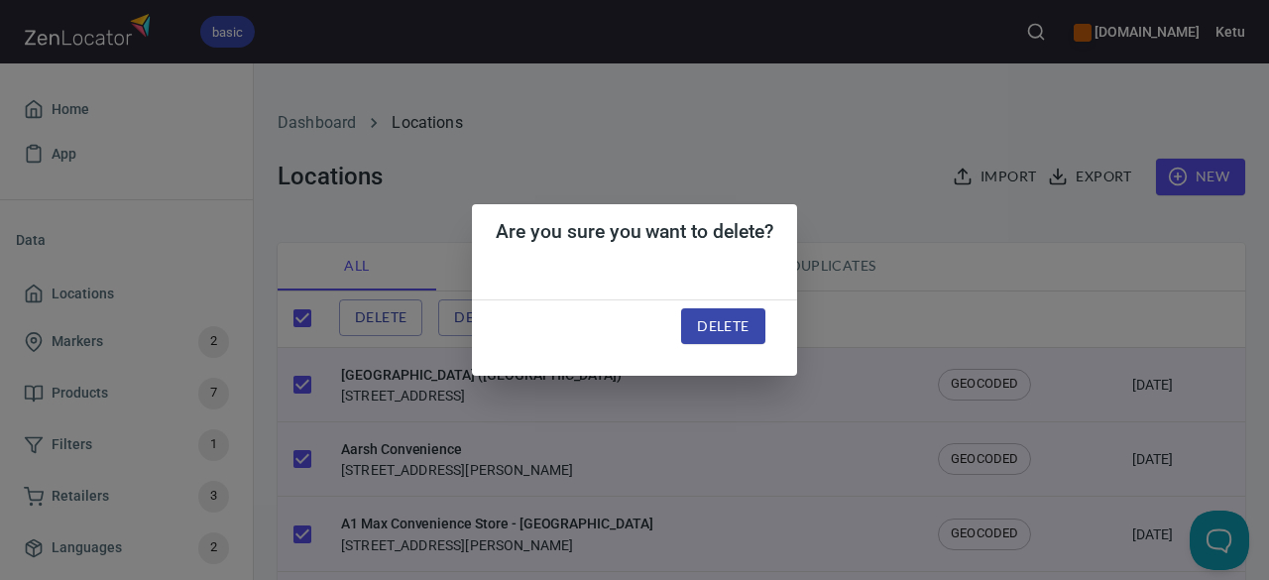
checkbox input "false"
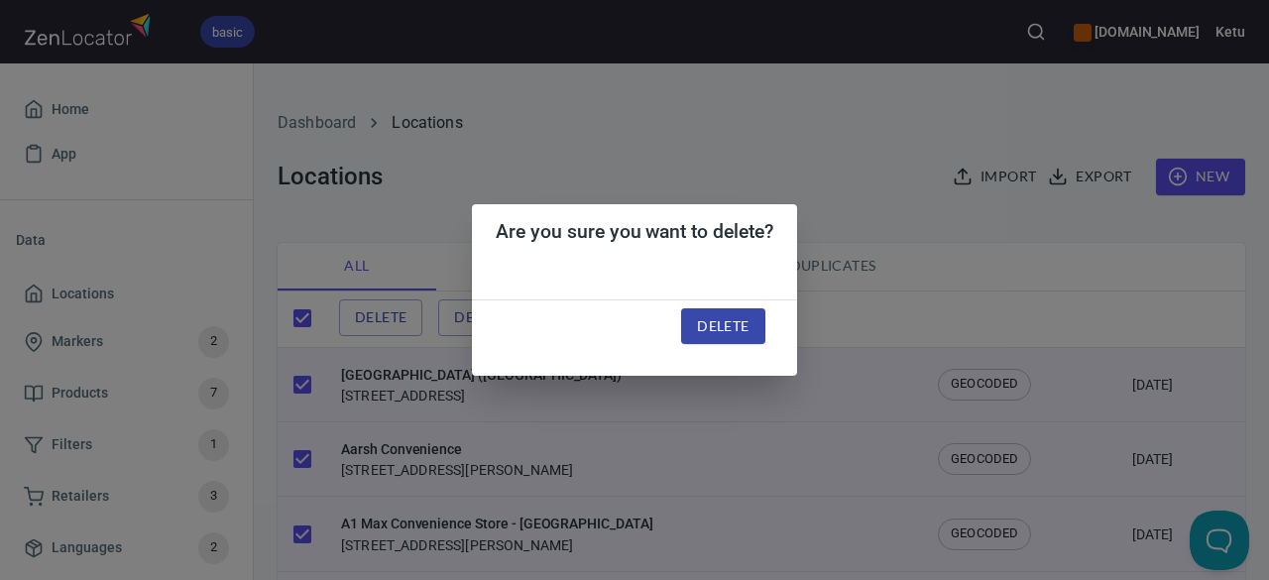
checkbox input "false"
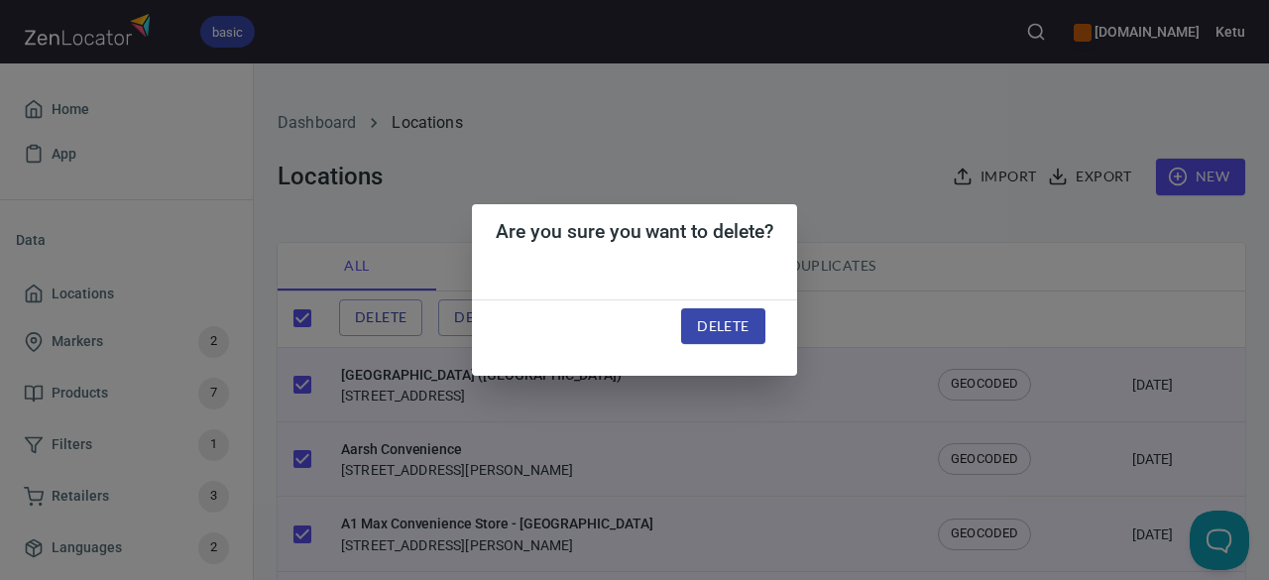
checkbox input "false"
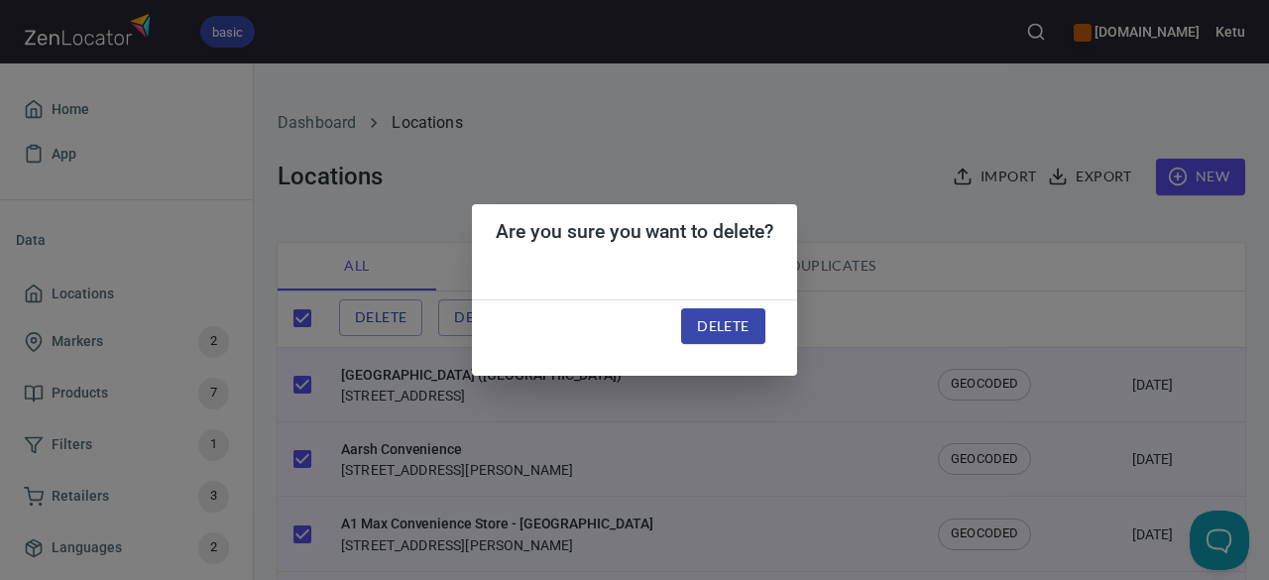
checkbox input "false"
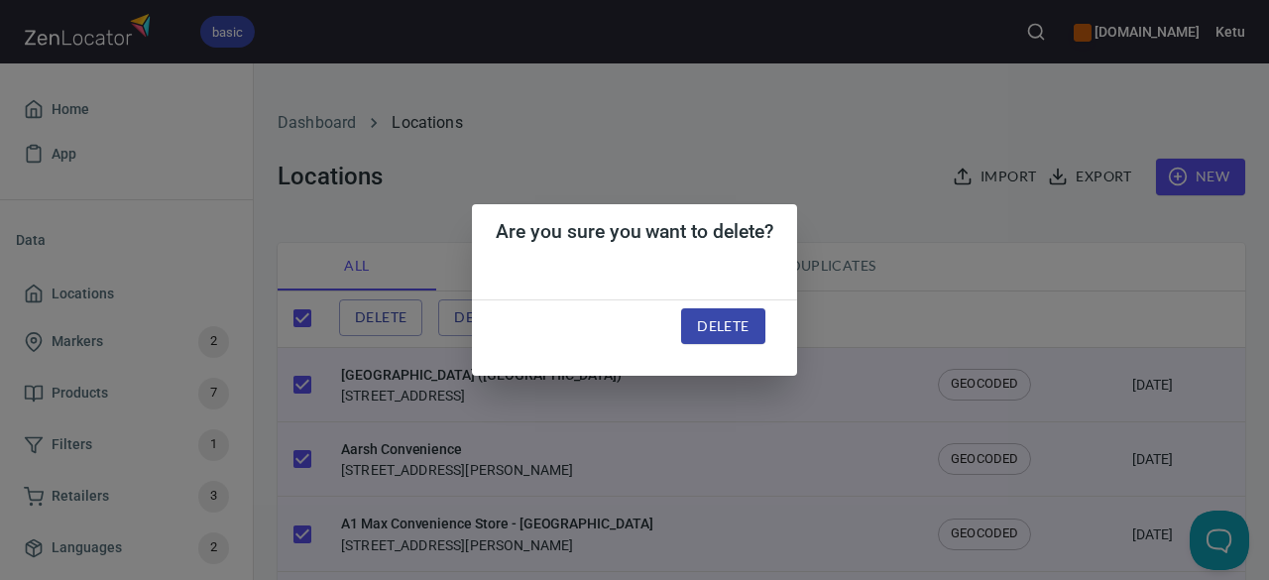
checkbox input "false"
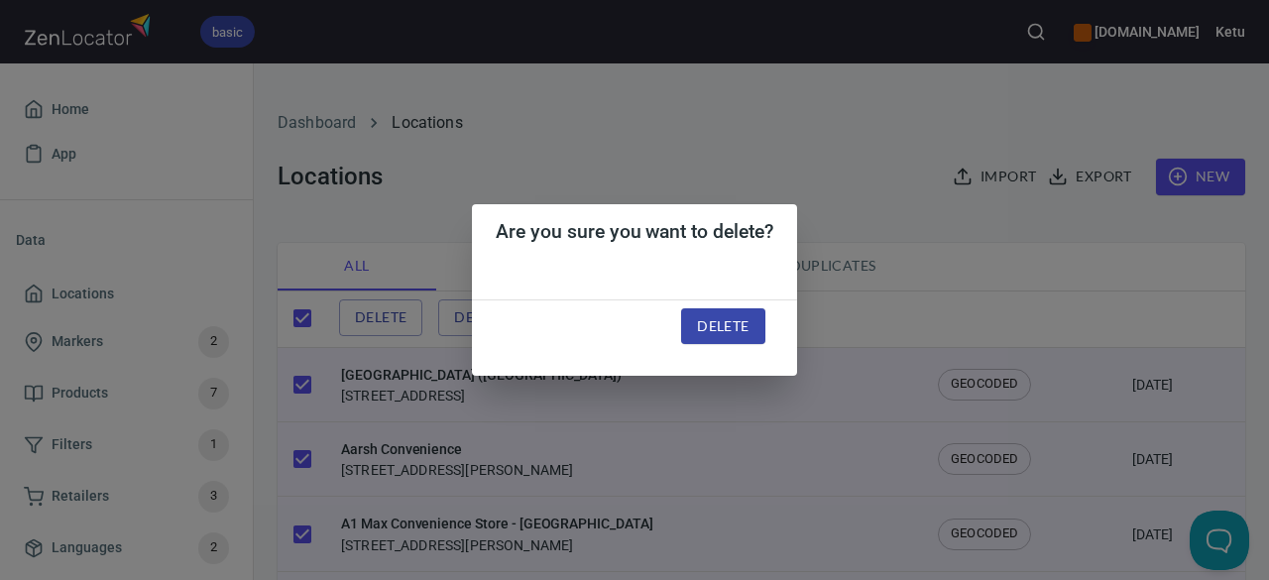
checkbox input "false"
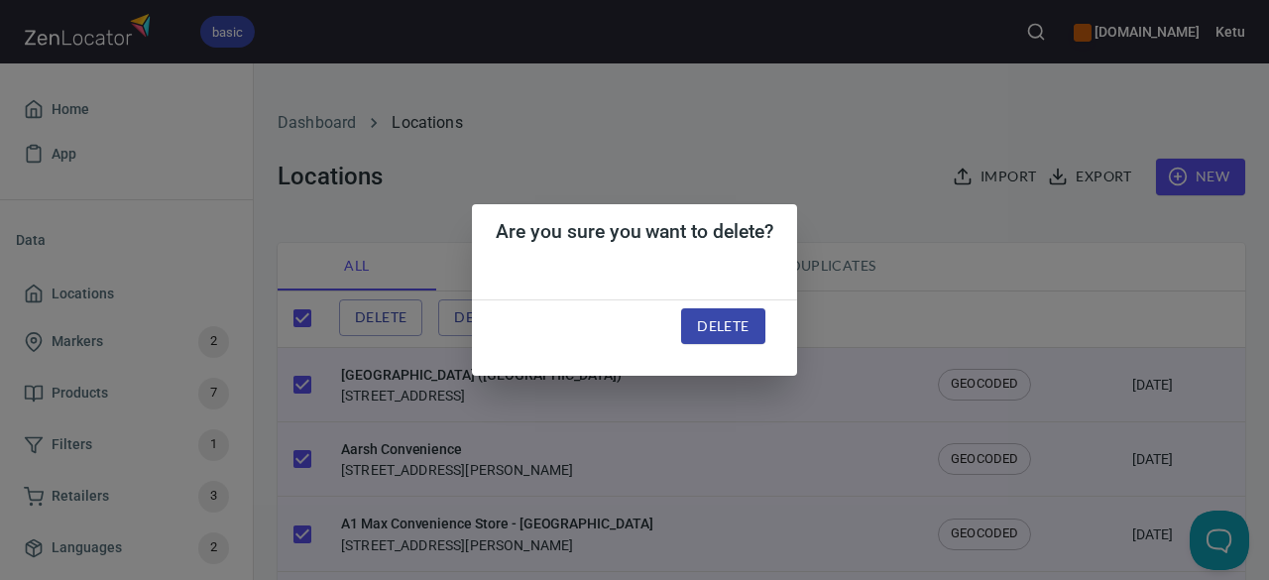
checkbox input "false"
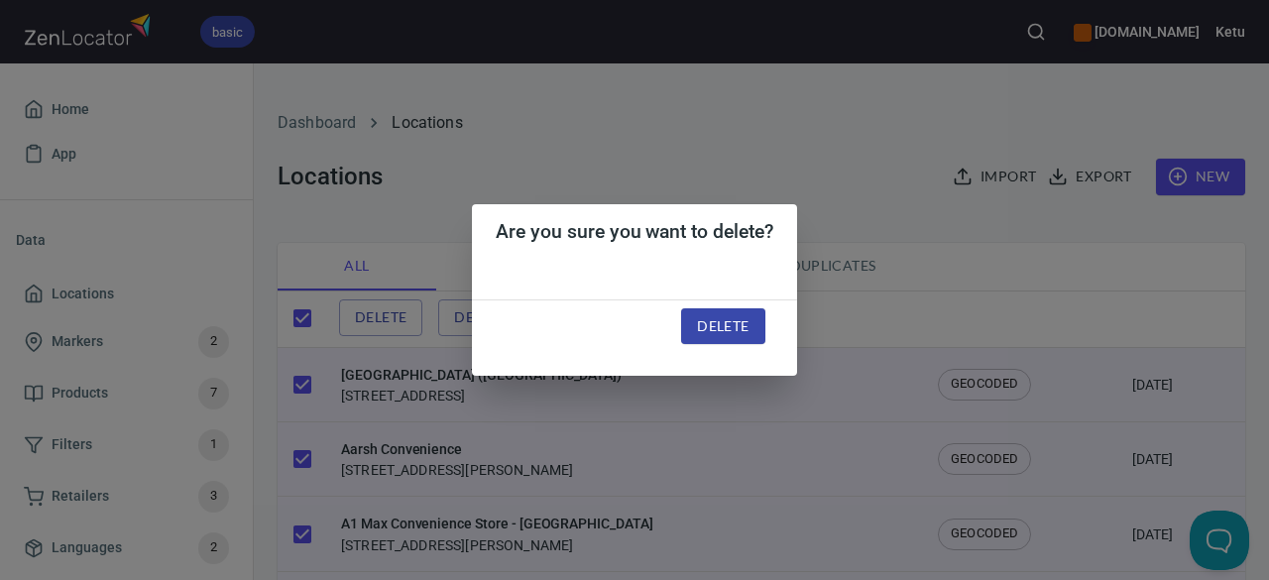
checkbox input "false"
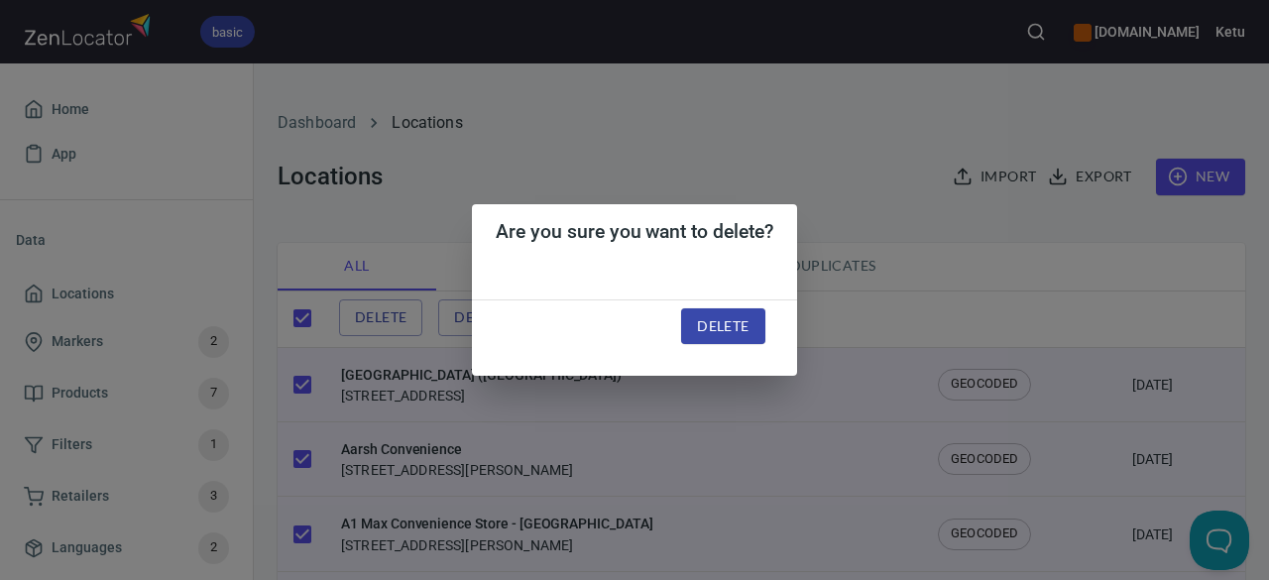
checkbox input "false"
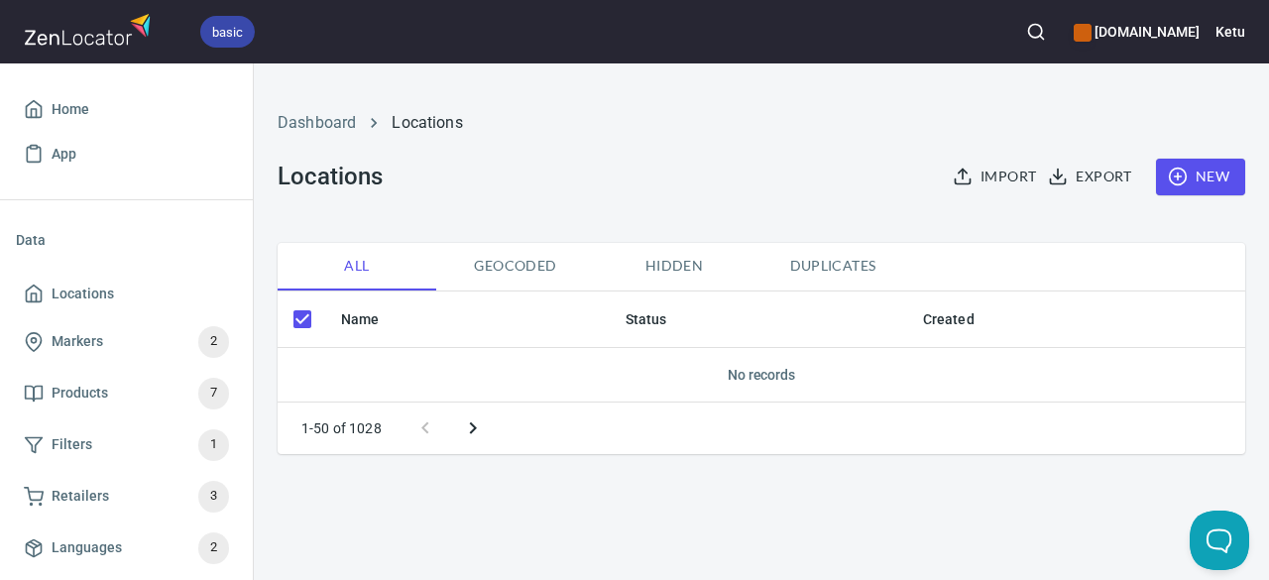
checkbox input "true"
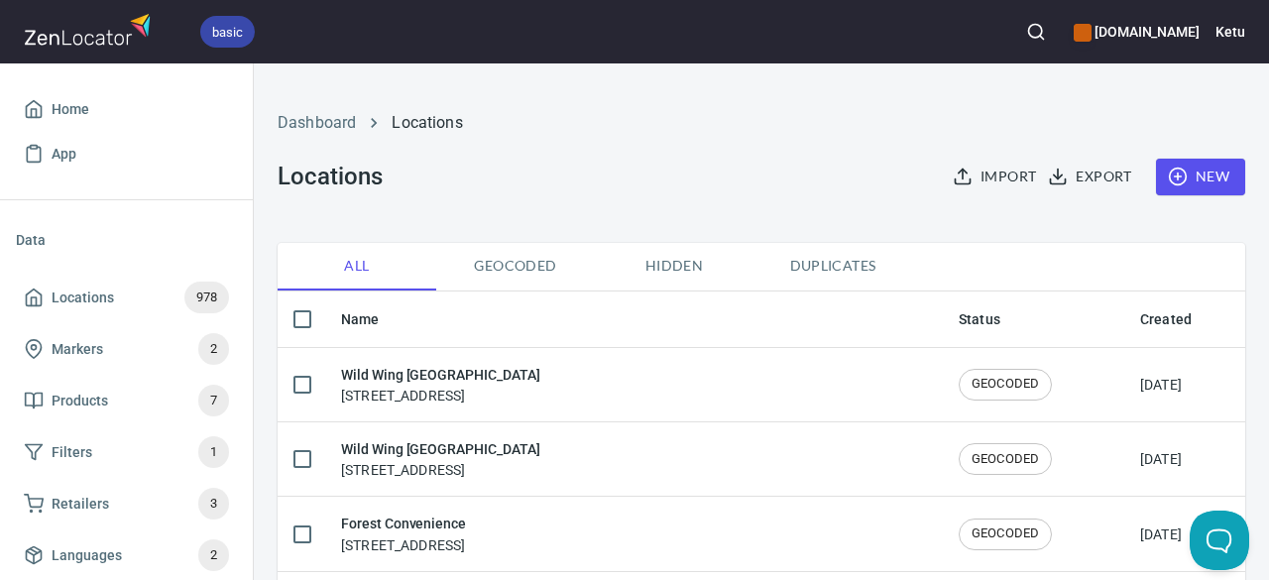
click at [305, 326] on input "checkbox" at bounding box center [302, 319] width 42 height 42
checkbox input "true"
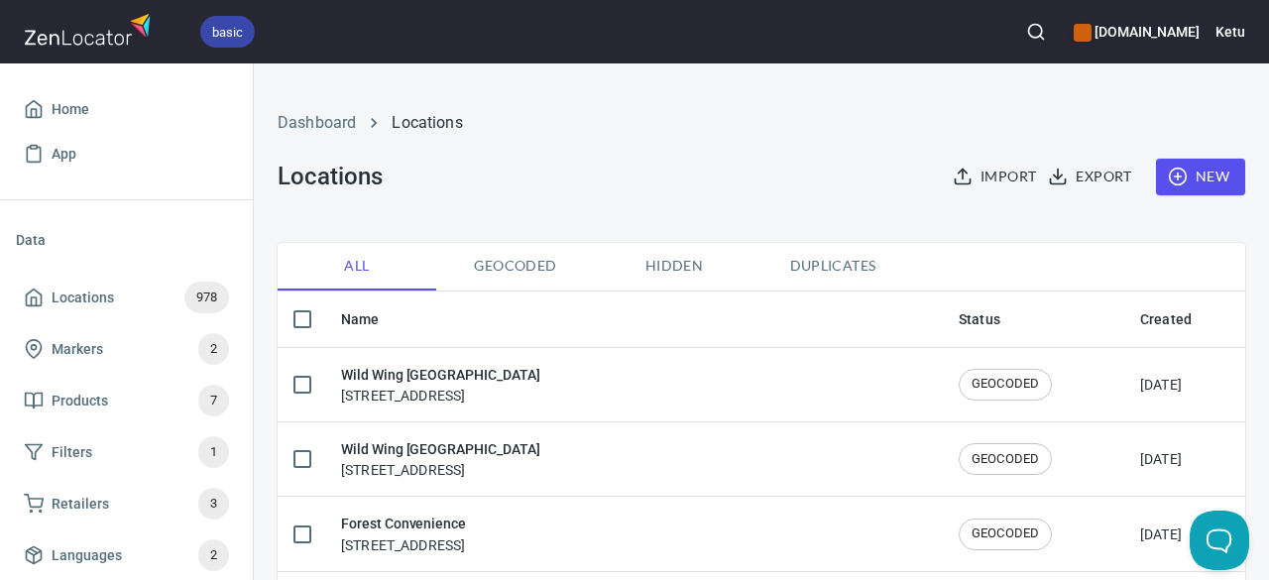
checkbox input "true"
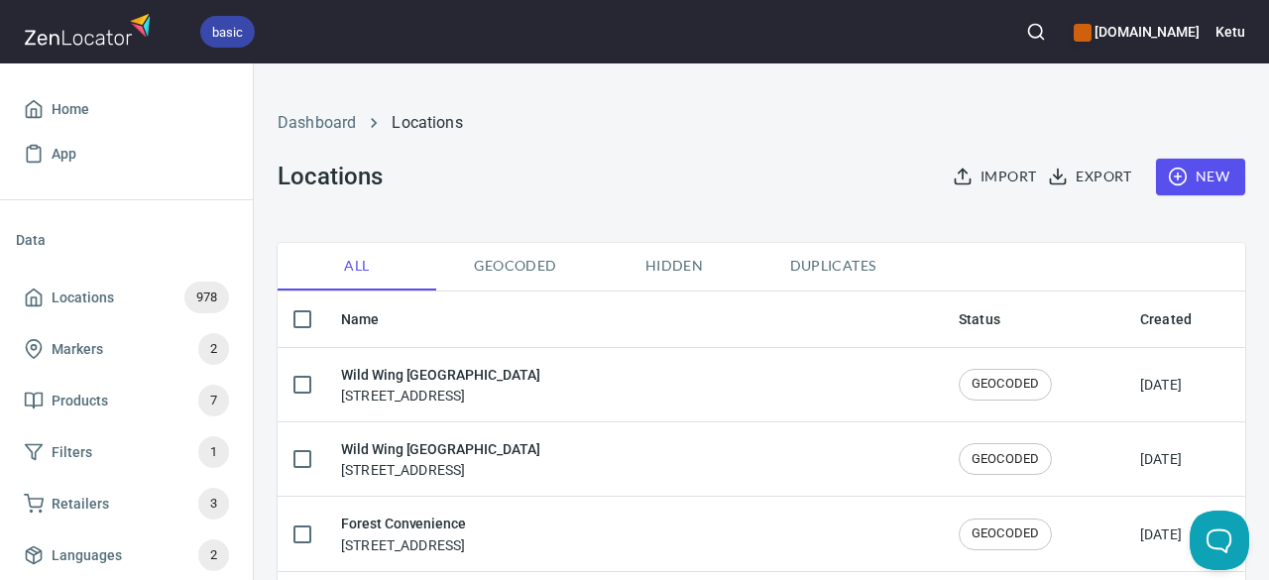
checkbox input "true"
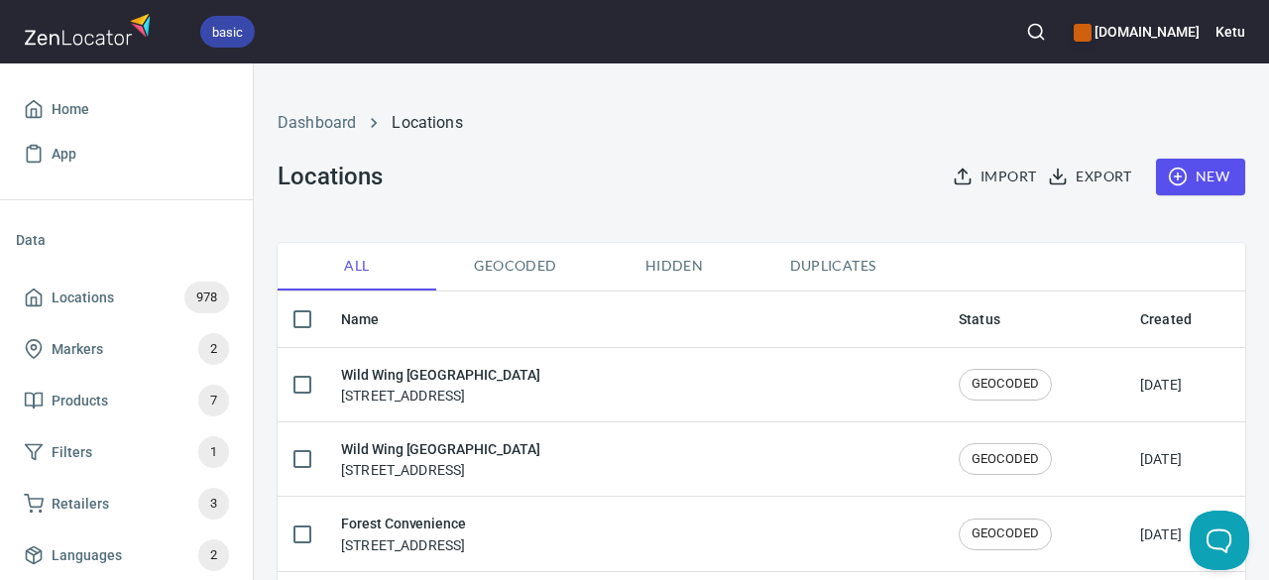
checkbox input "true"
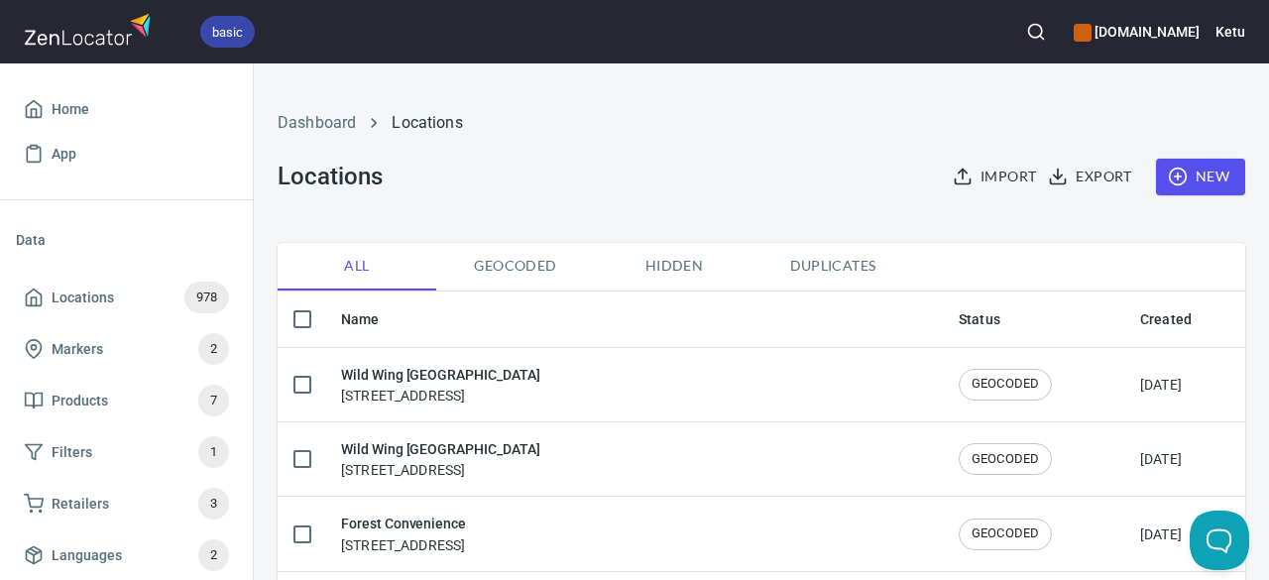
checkbox input "true"
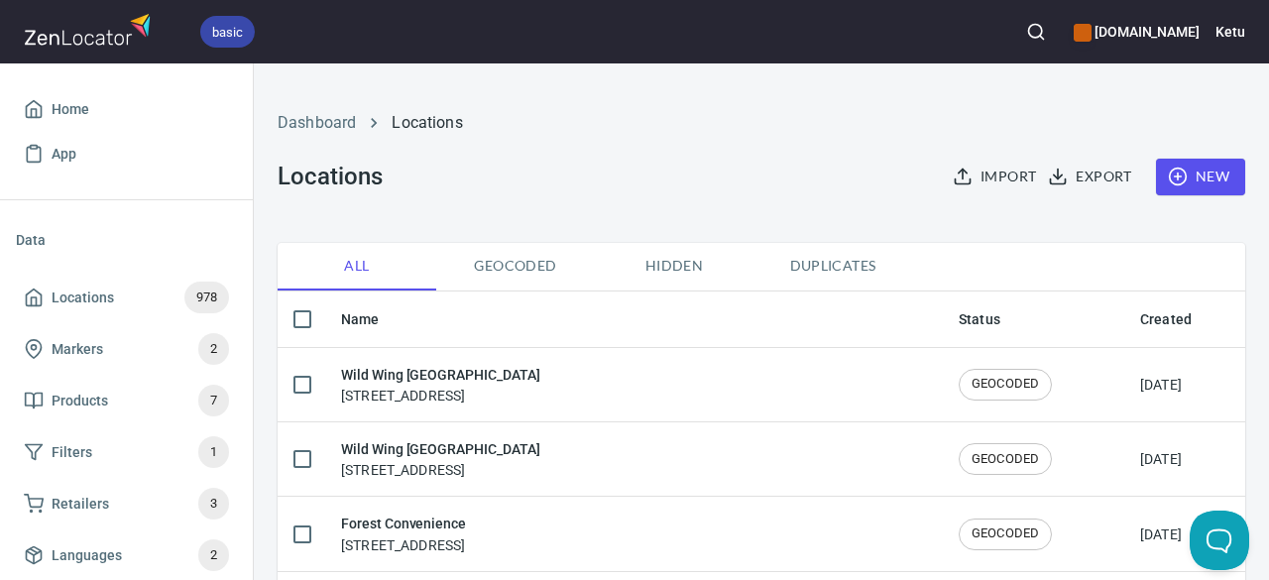
checkbox input "true"
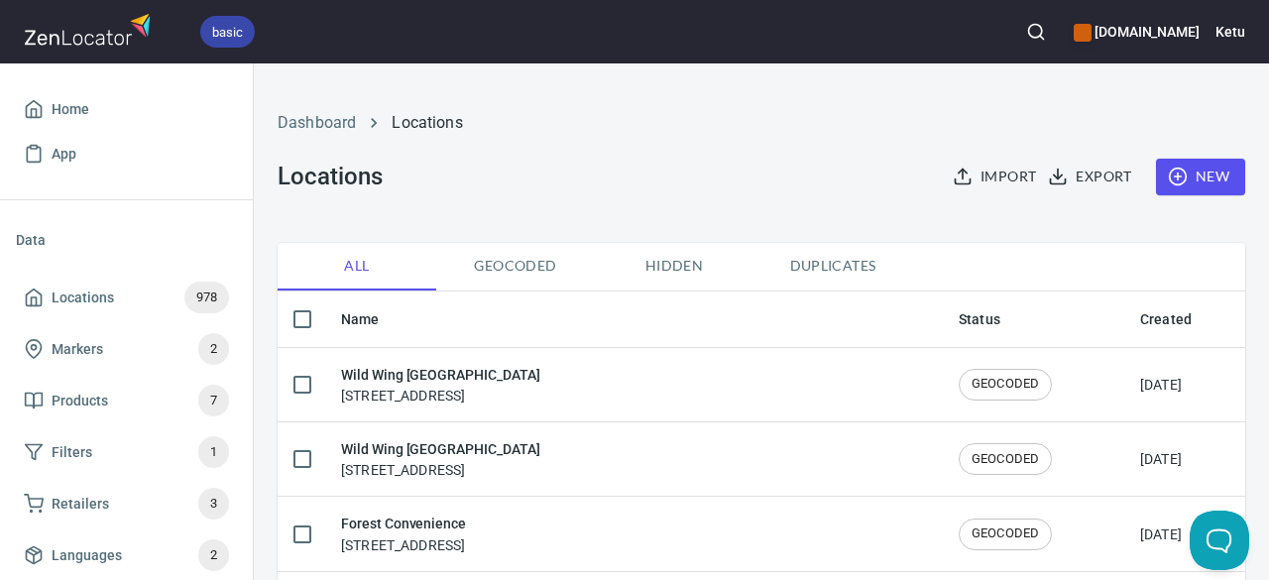
checkbox input "true"
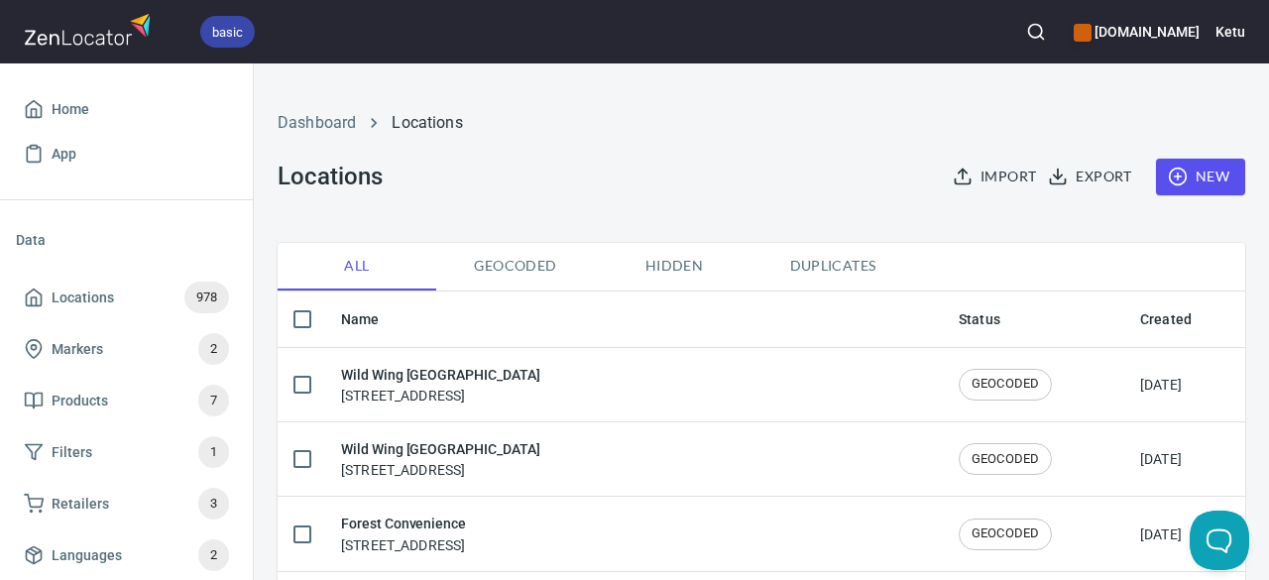
checkbox input "true"
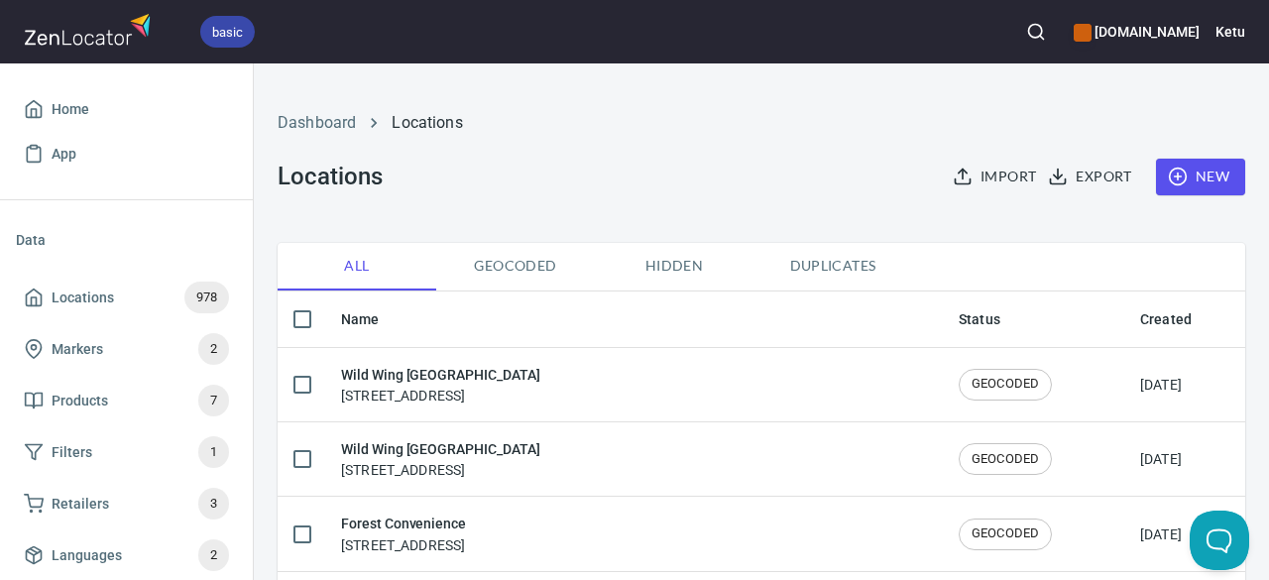
checkbox input "true"
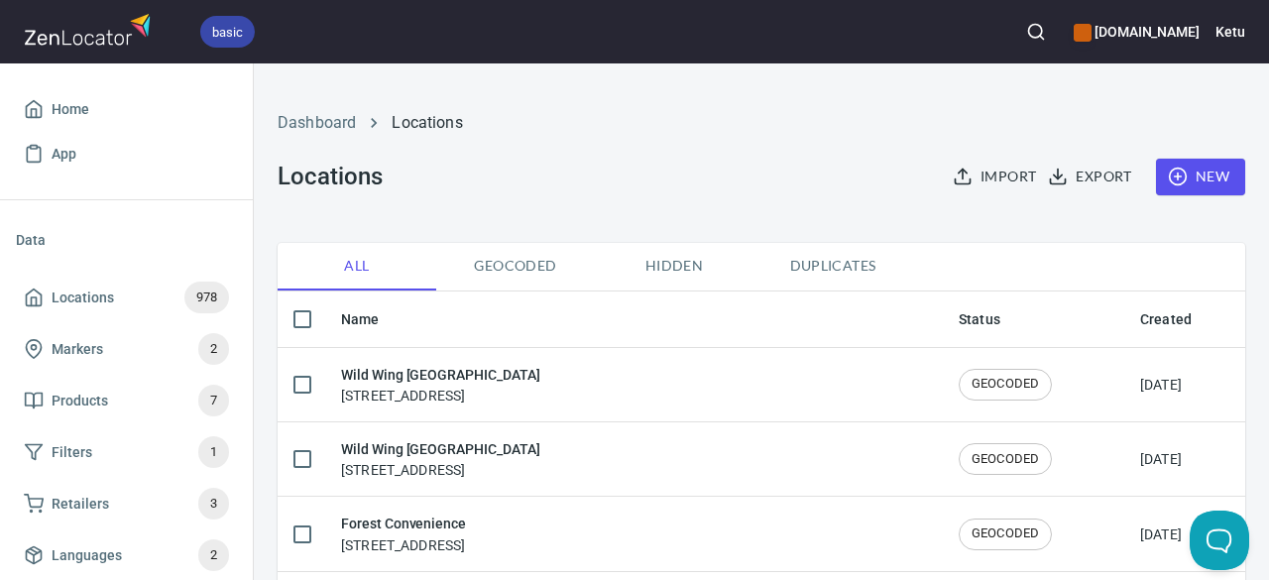
checkbox input "true"
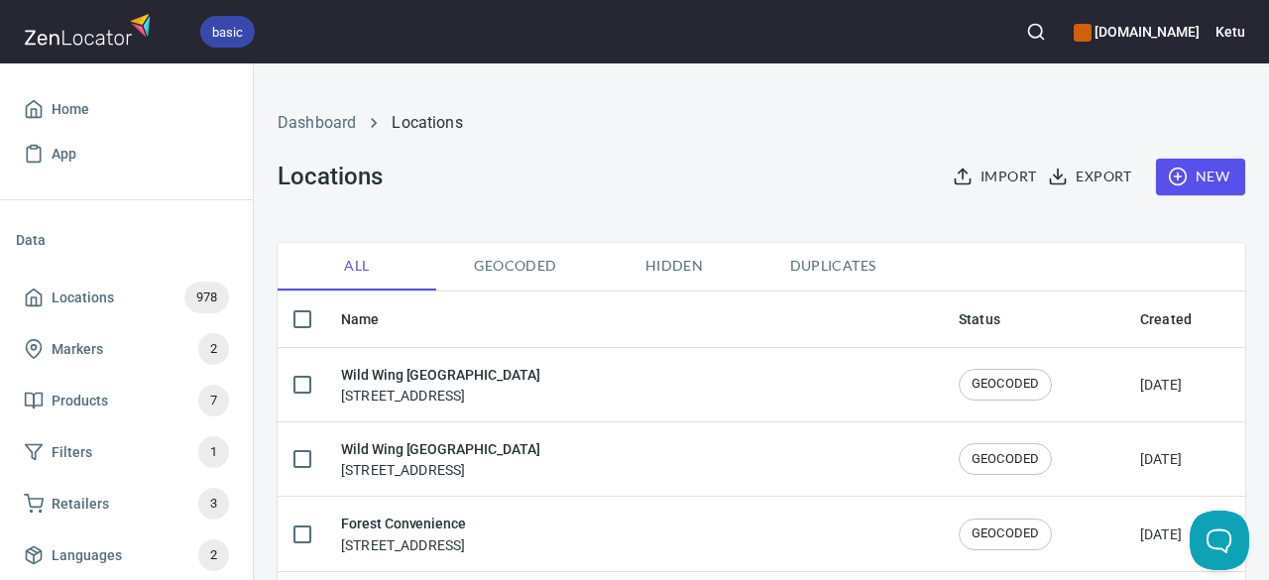
checkbox input "true"
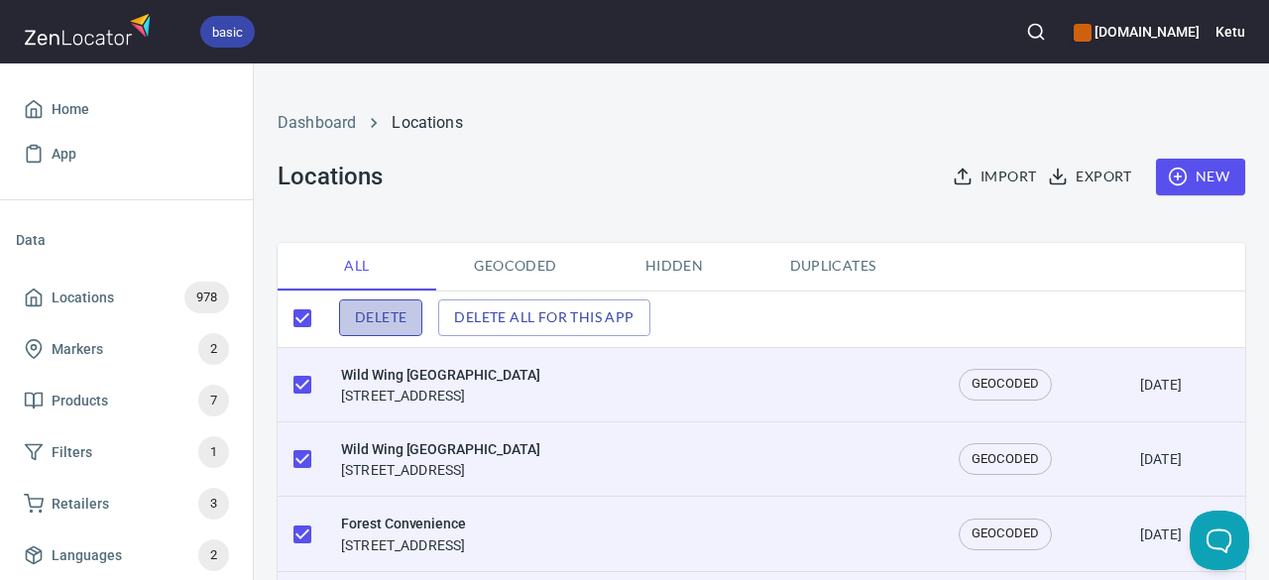
click at [408, 320] on button "Delete" at bounding box center [380, 317] width 83 height 37
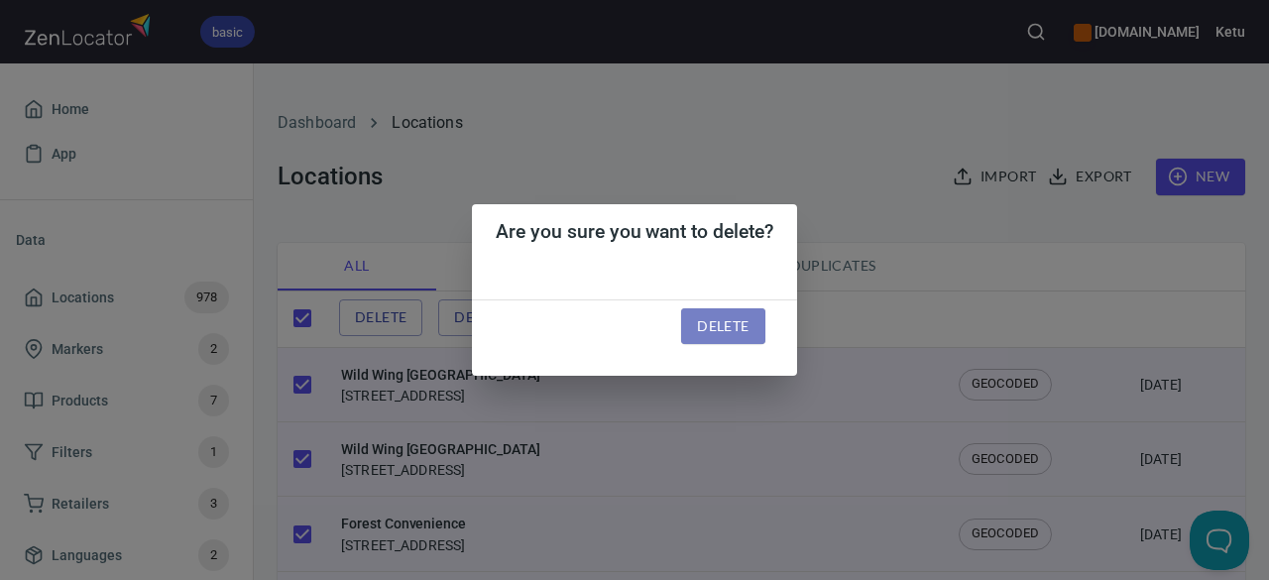
click at [751, 325] on button "Delete" at bounding box center [722, 326] width 83 height 37
checkbox input "false"
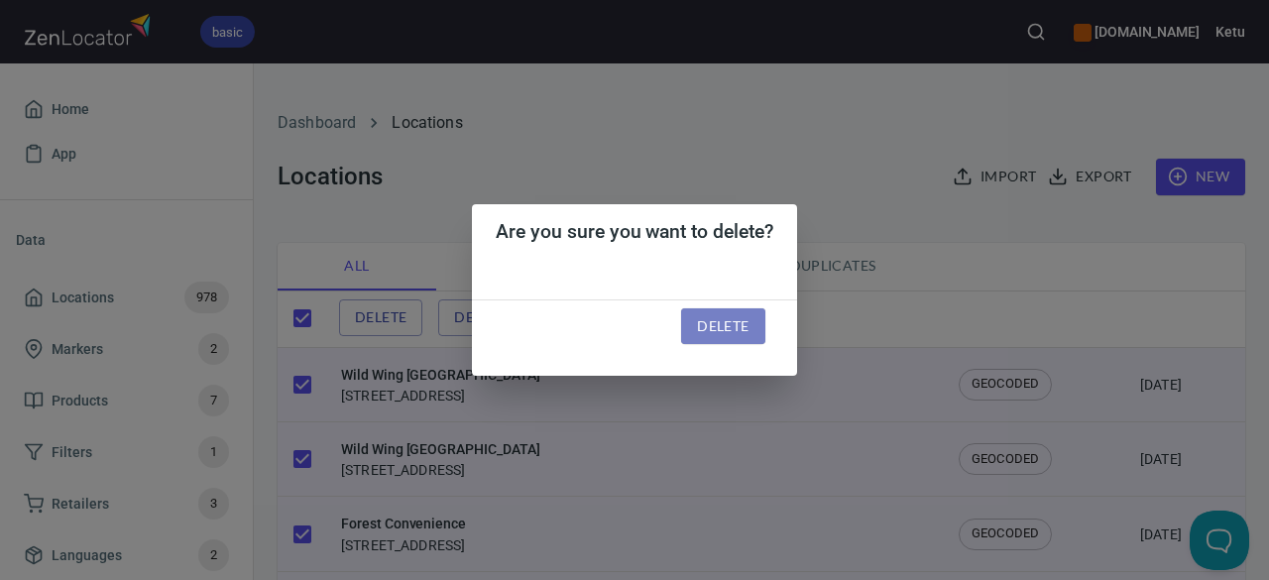
checkbox input "false"
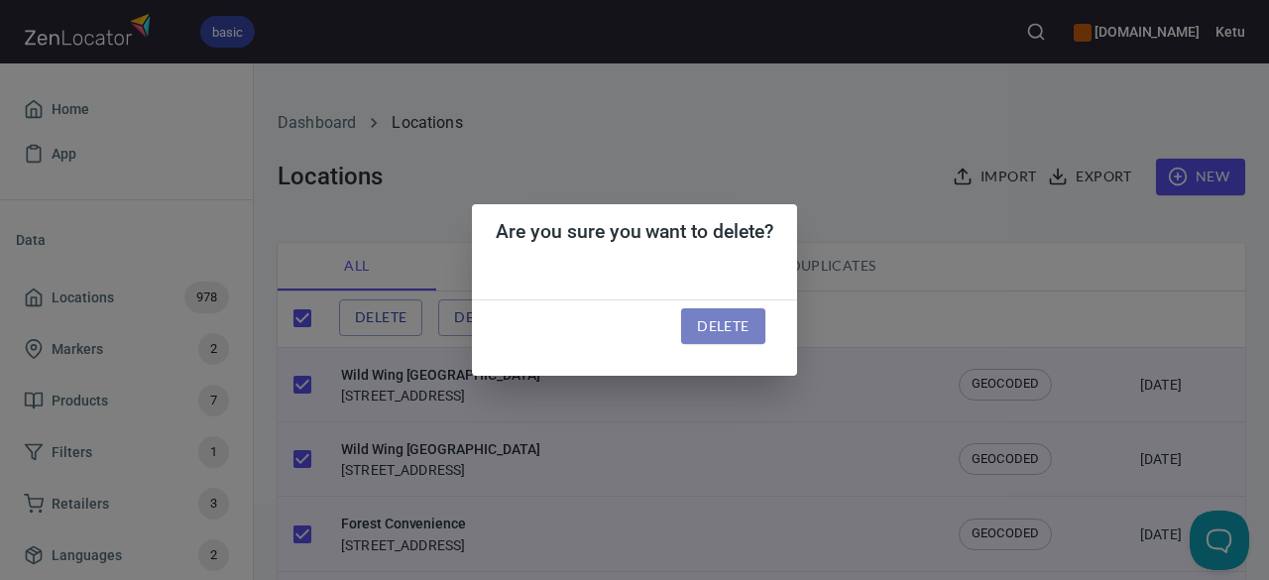
checkbox input "false"
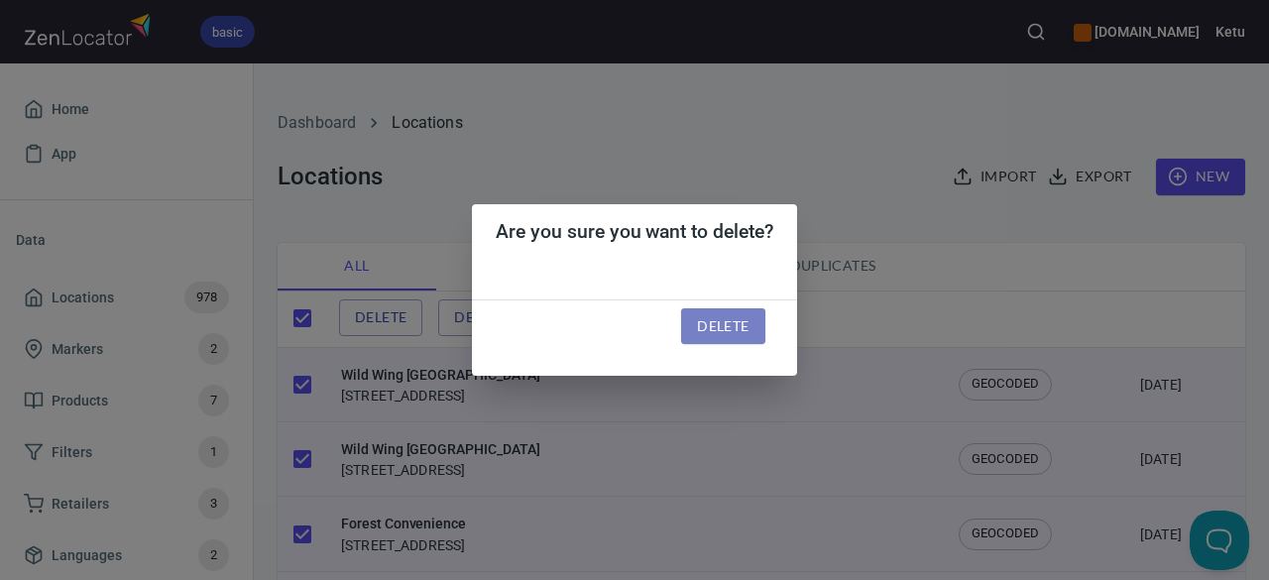
checkbox input "false"
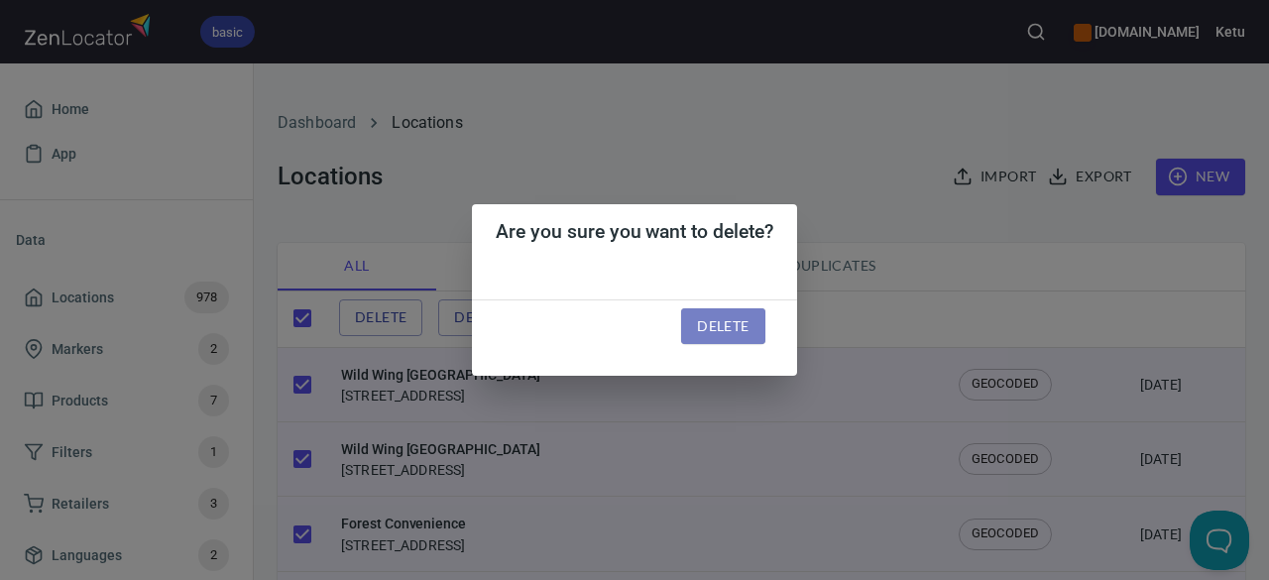
checkbox input "false"
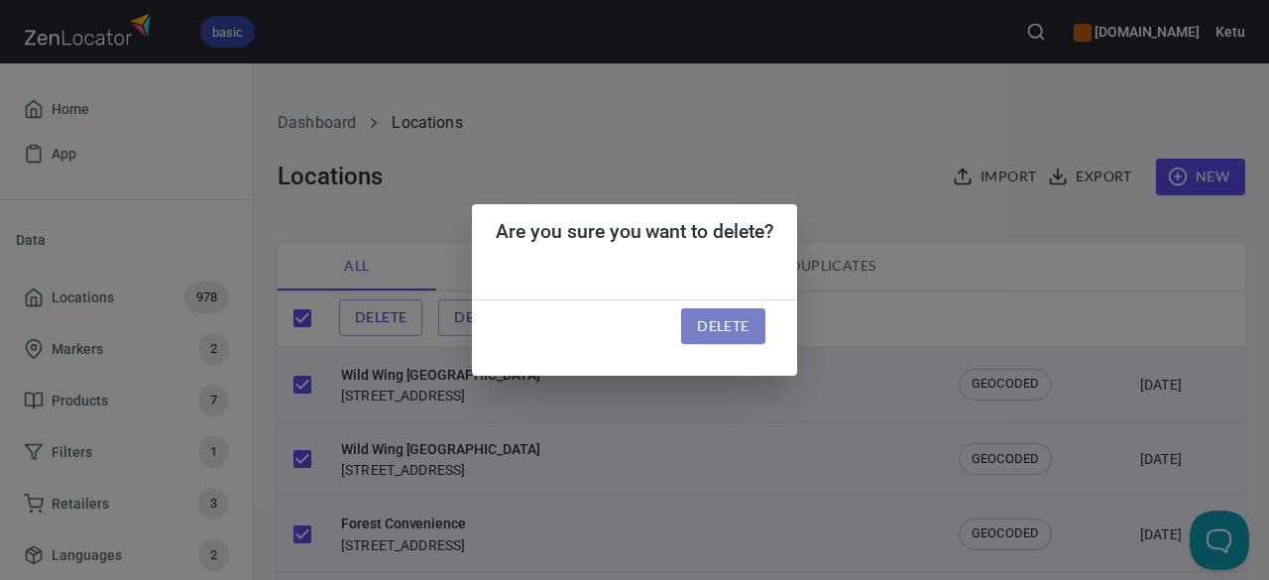
checkbox input "false"
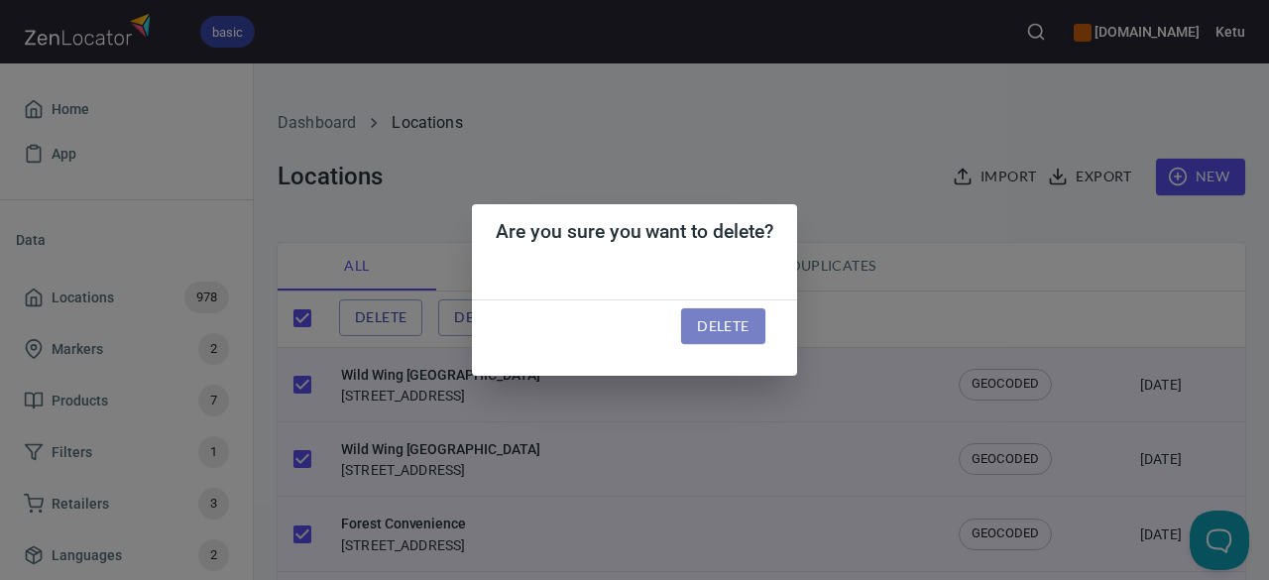
checkbox input "false"
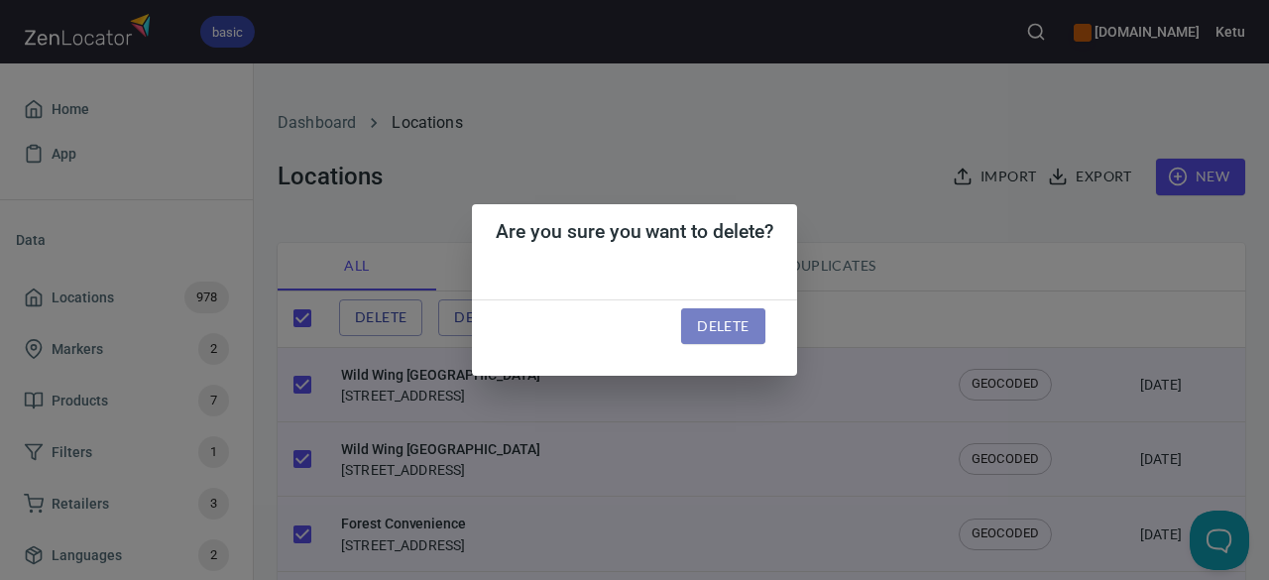
checkbox input "false"
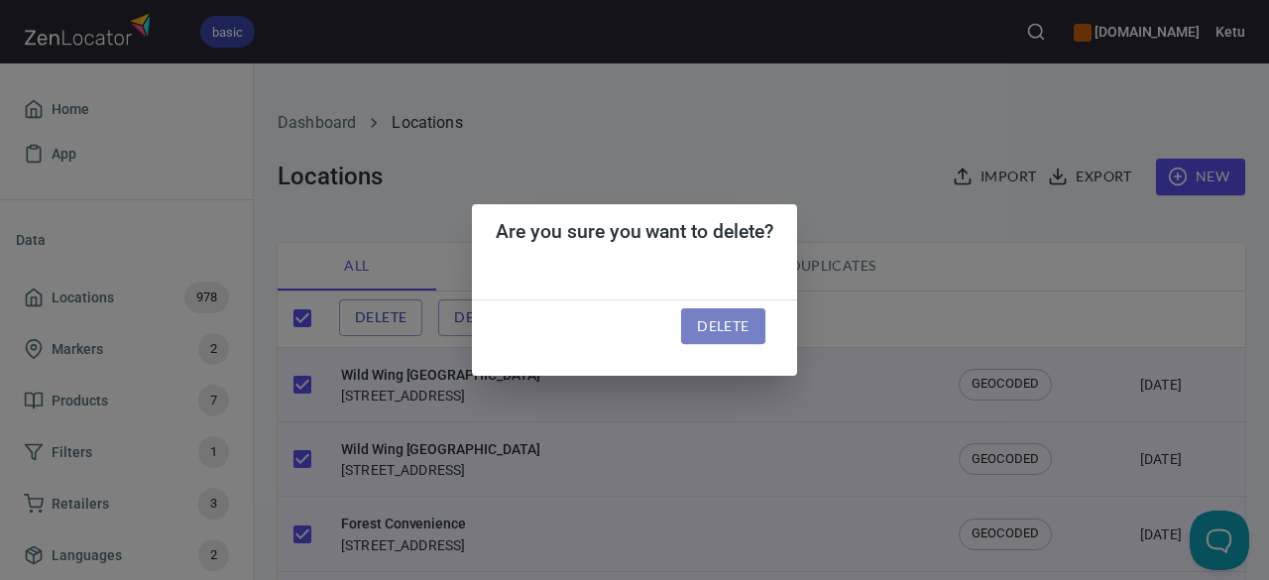
checkbox input "false"
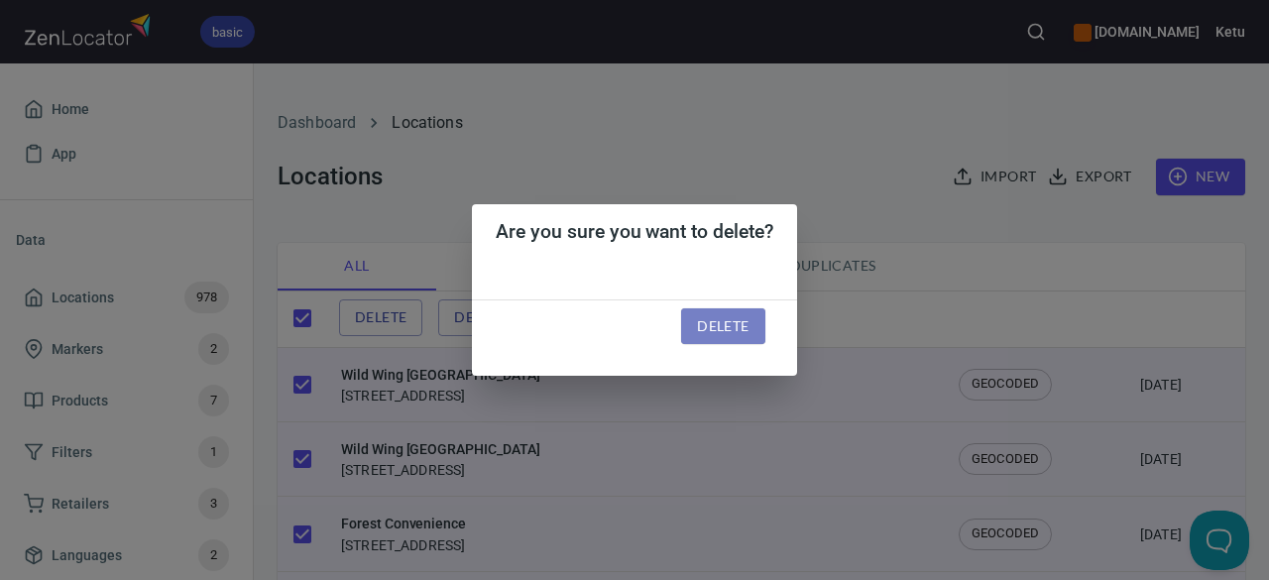
checkbox input "false"
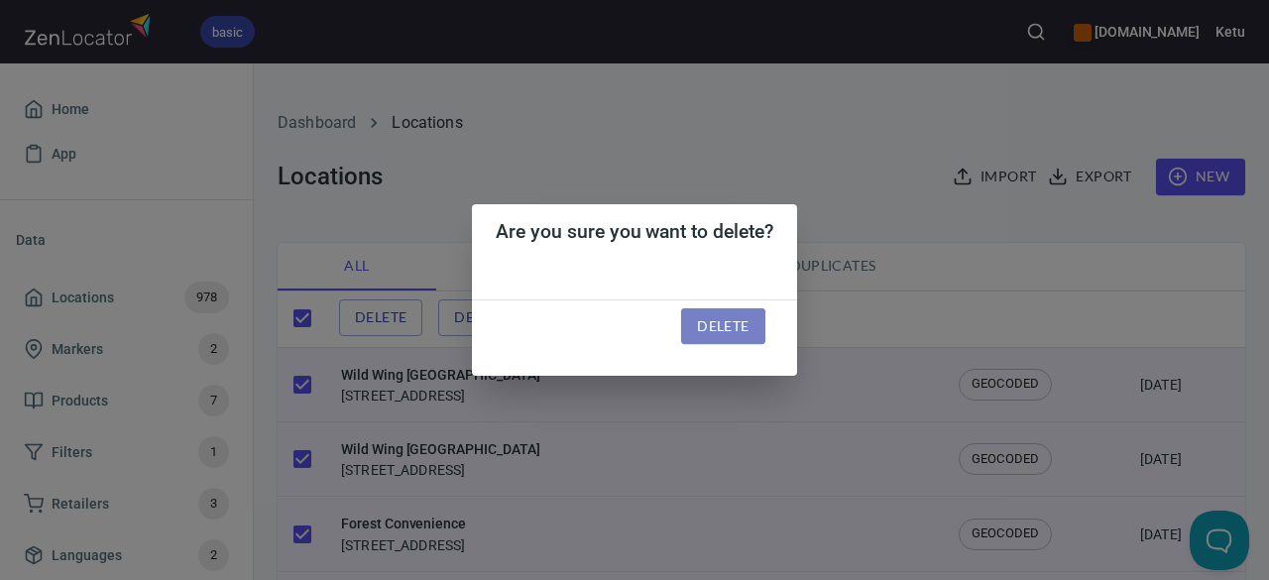
checkbox input "false"
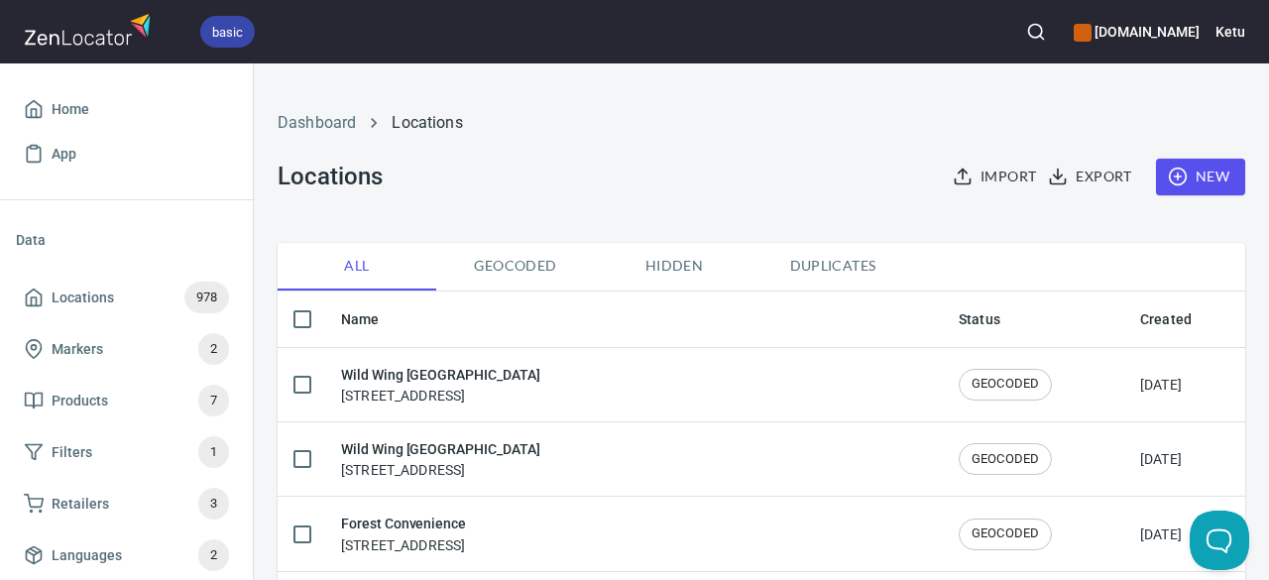
checkbox input "true"
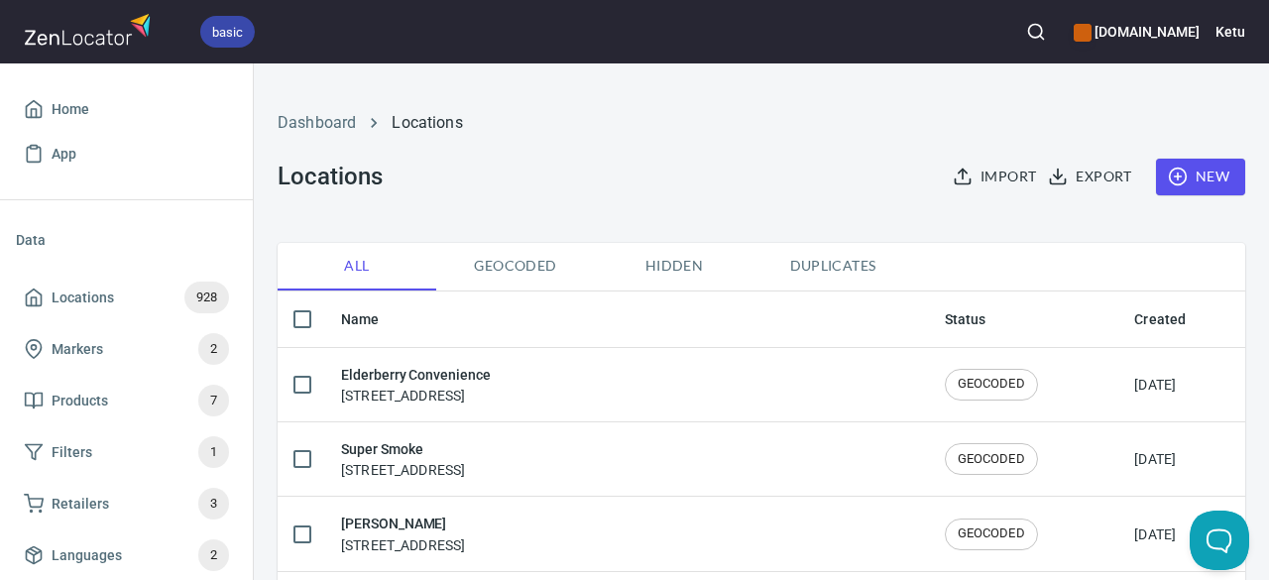
click at [300, 323] on input "checkbox" at bounding box center [302, 319] width 42 height 42
checkbox input "true"
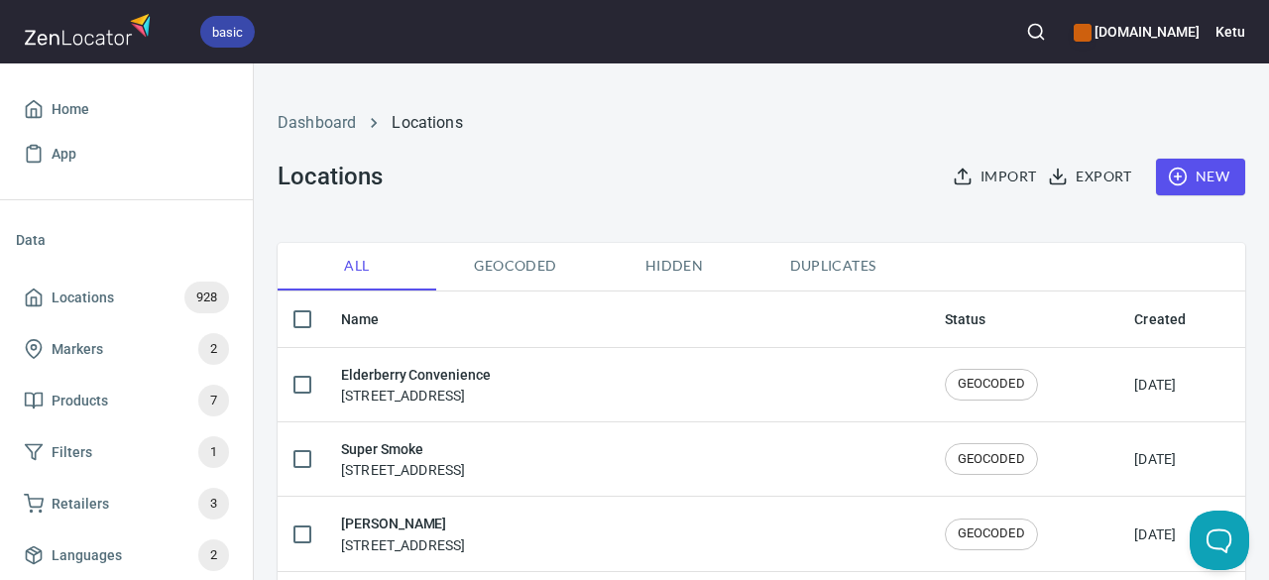
checkbox input "true"
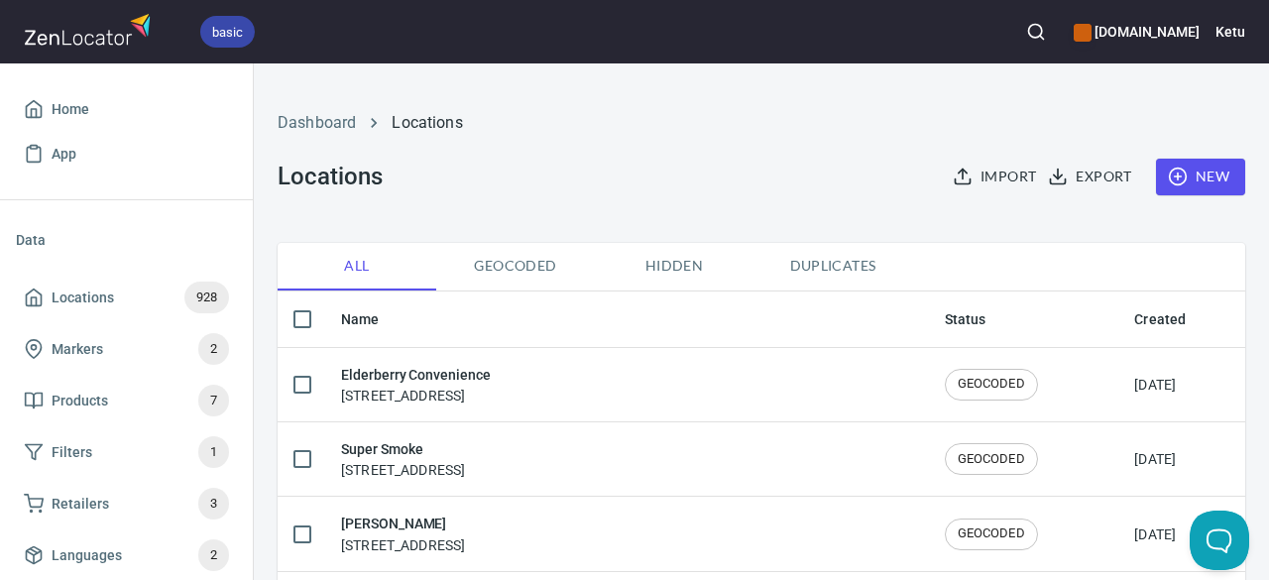
checkbox input "true"
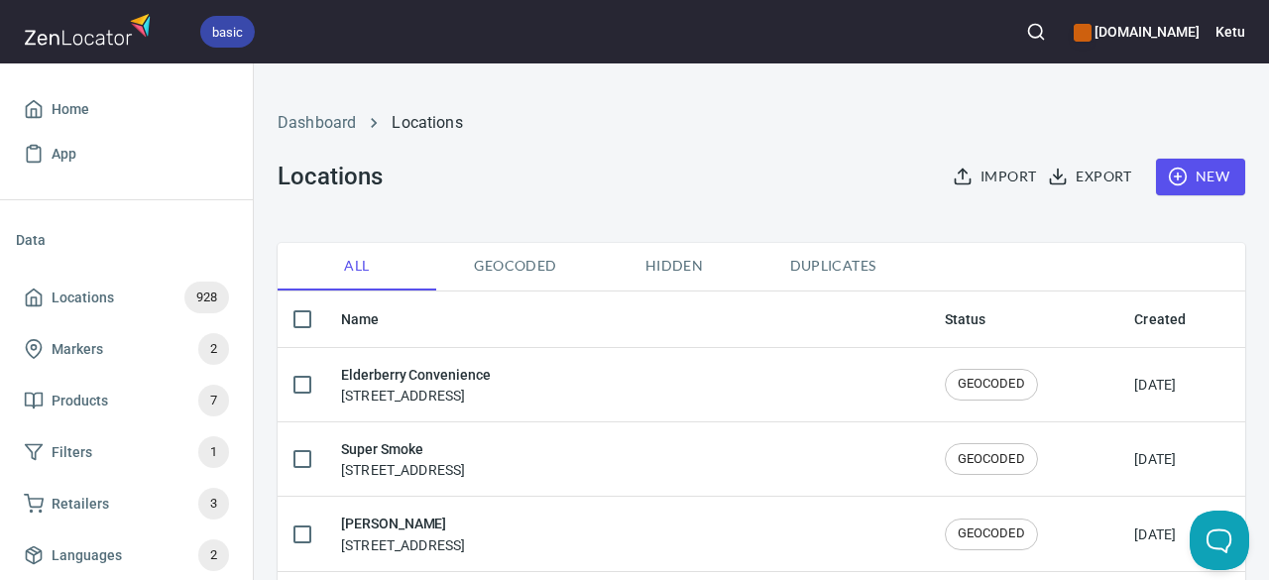
checkbox input "true"
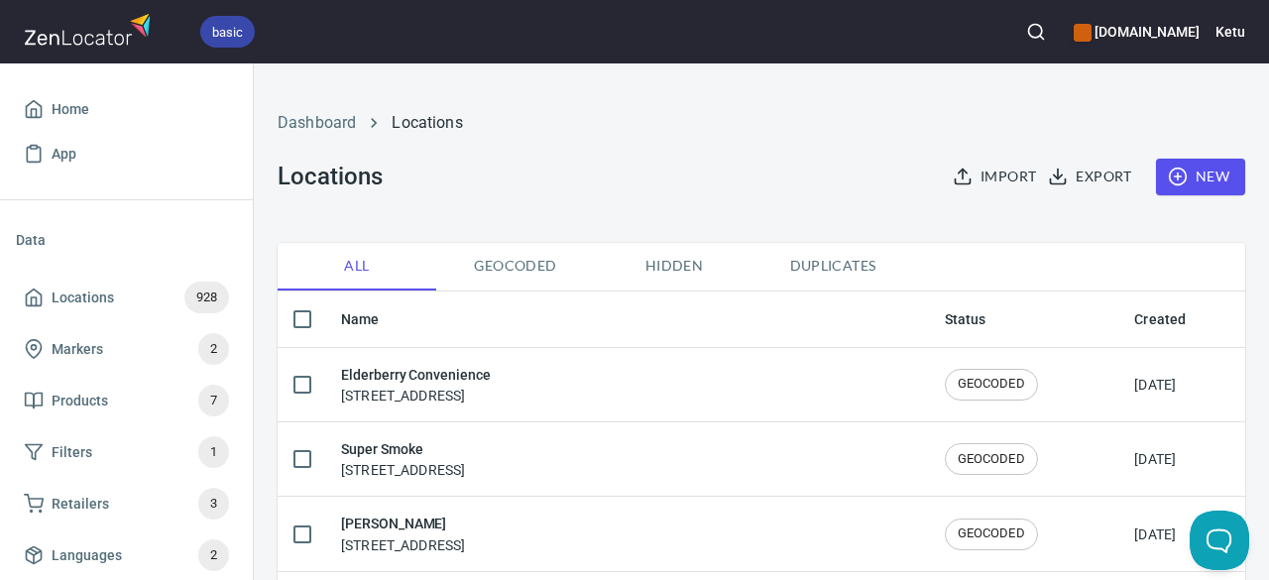
checkbox input "true"
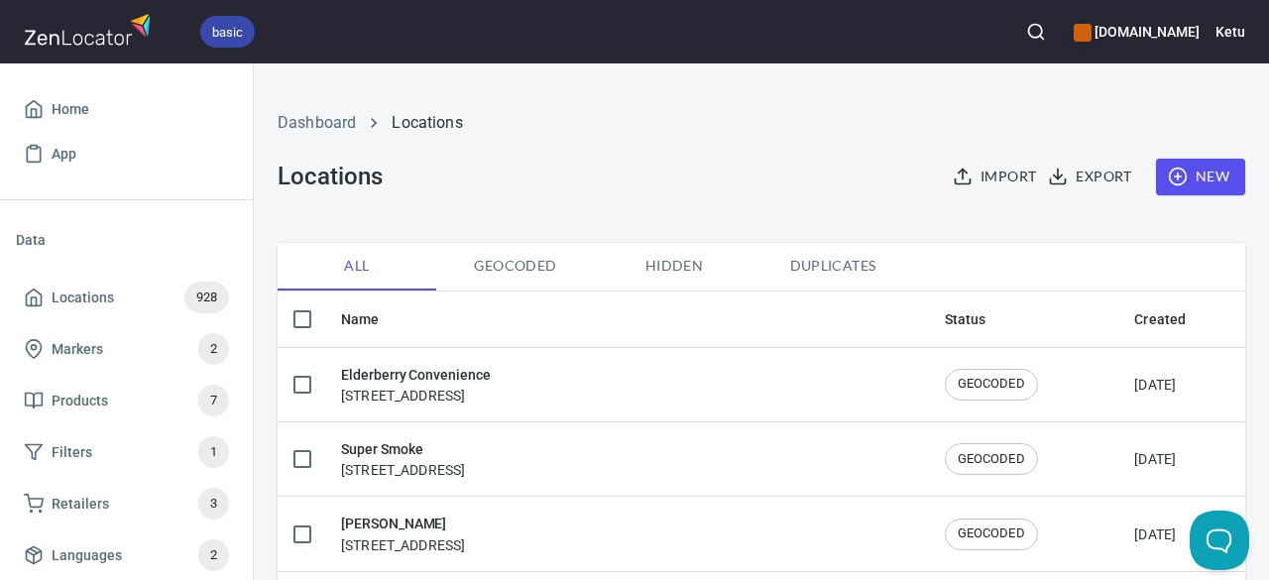
checkbox input "true"
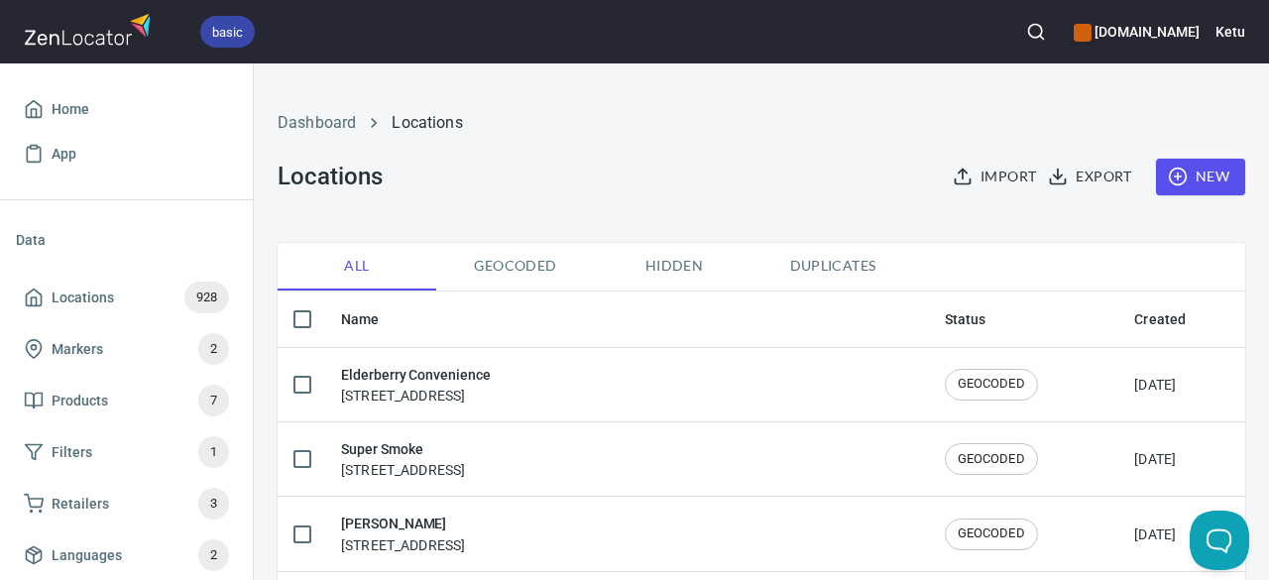
checkbox input "true"
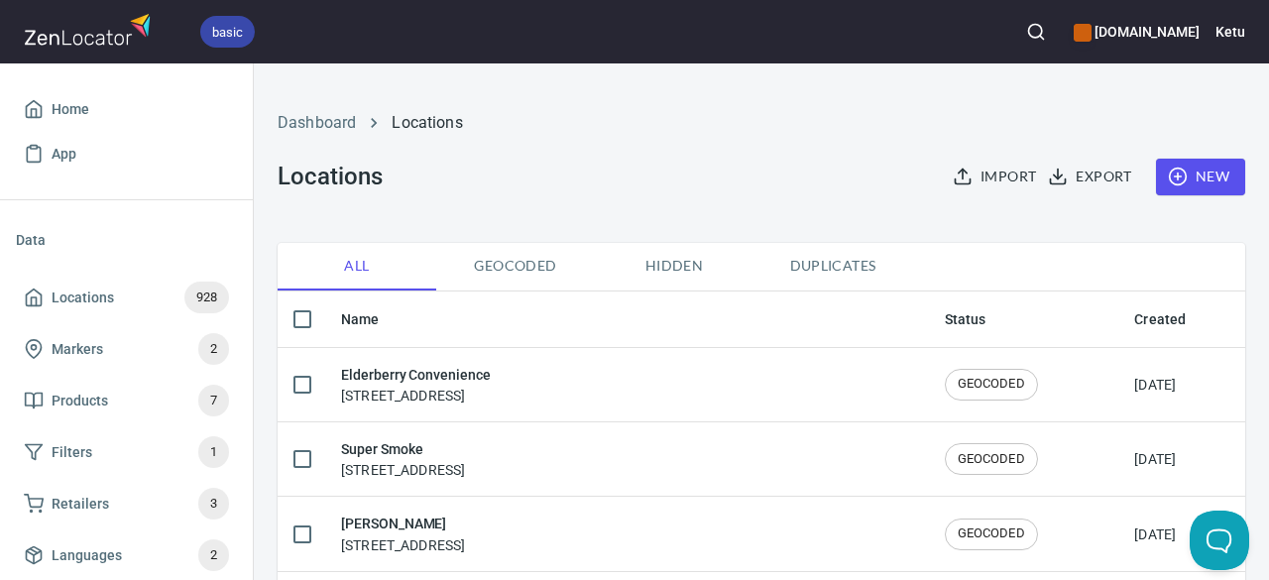
checkbox input "true"
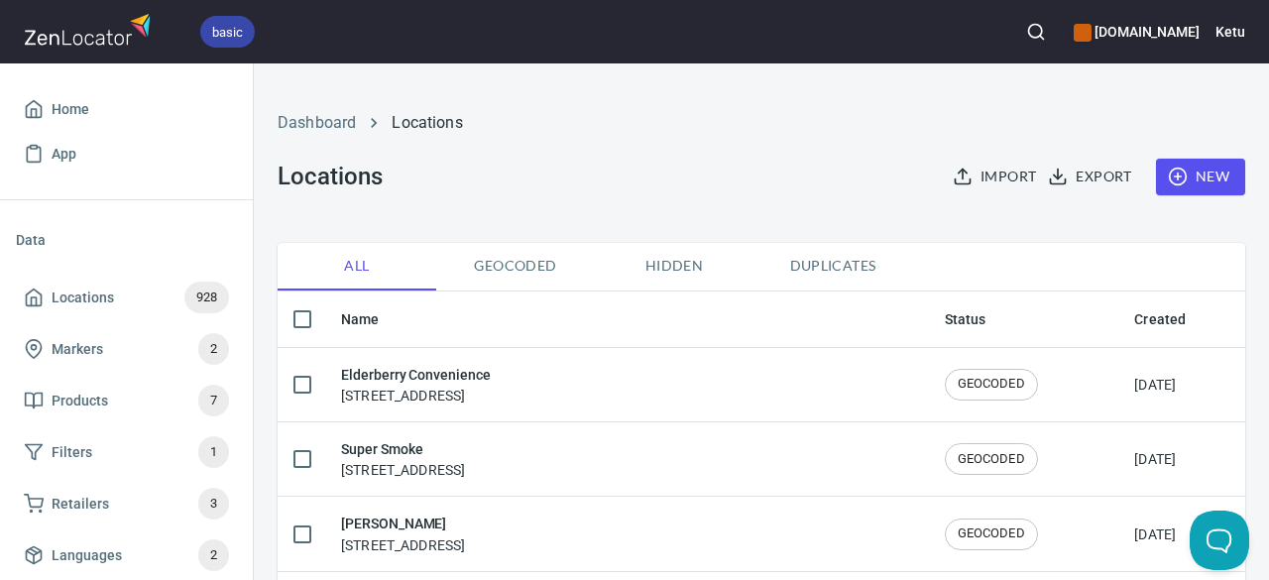
checkbox input "true"
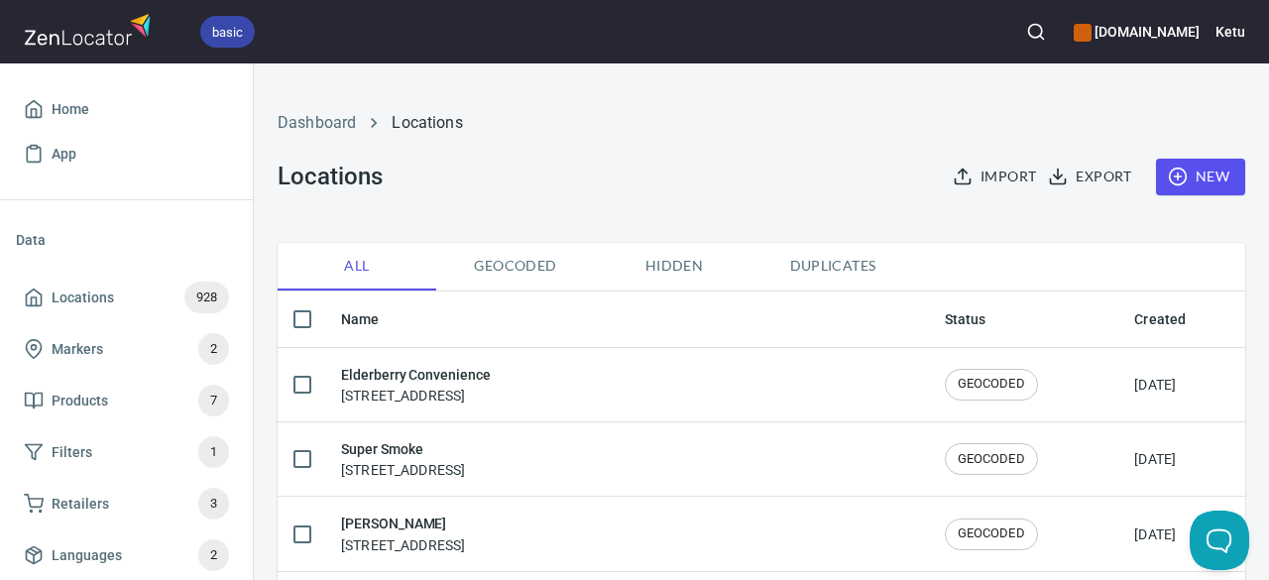
checkbox input "true"
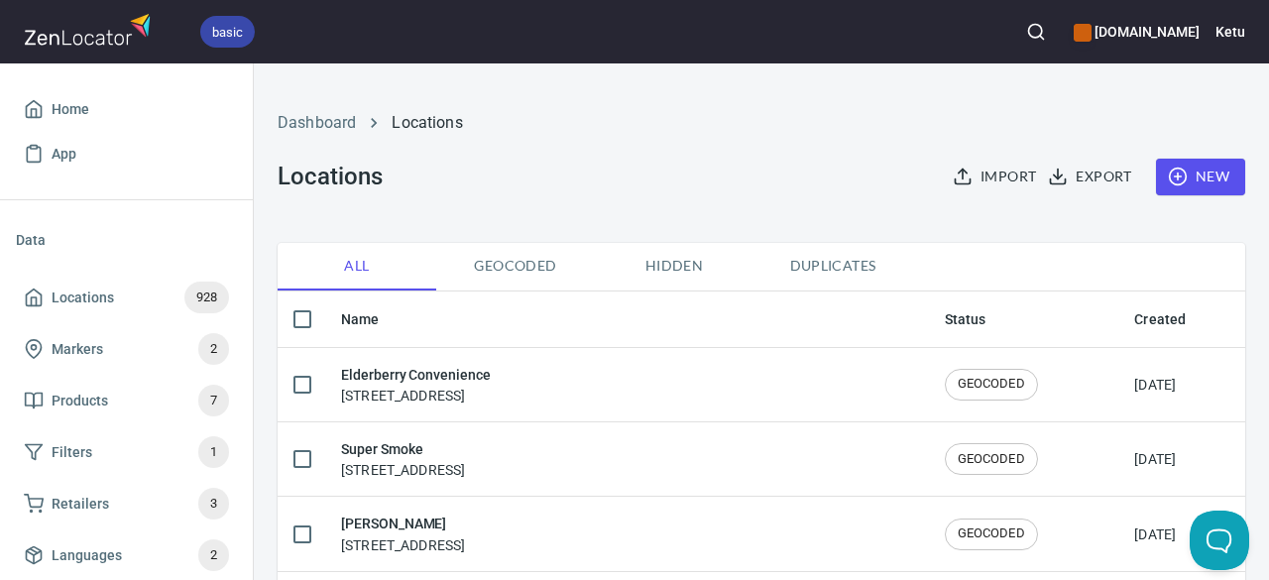
checkbox input "true"
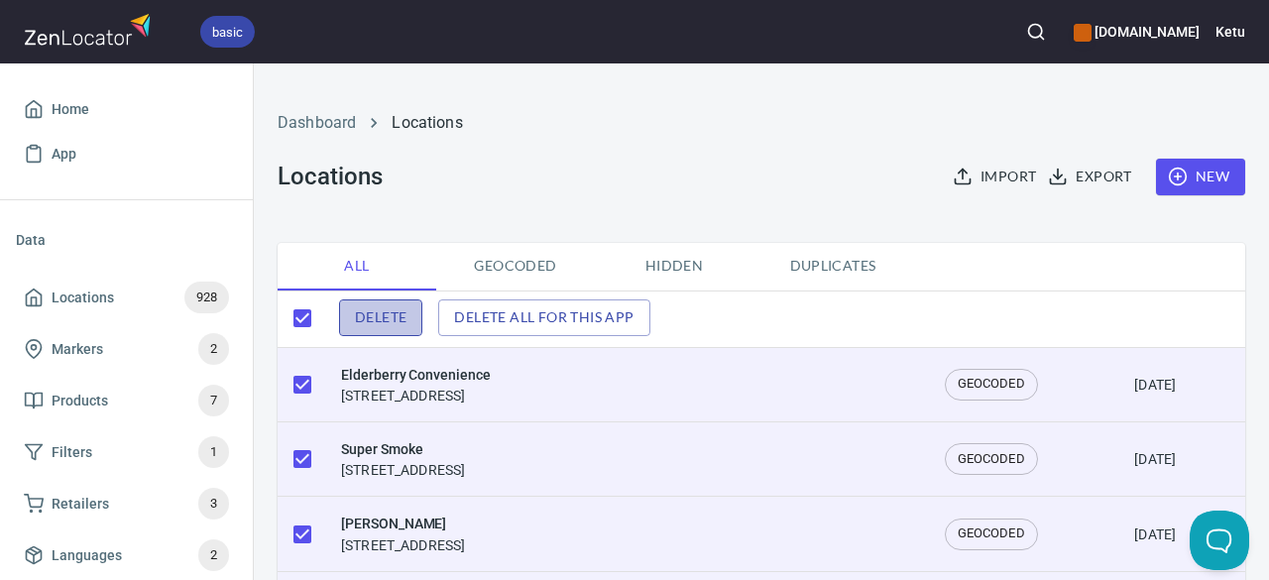
click at [414, 320] on button "Delete" at bounding box center [380, 317] width 83 height 37
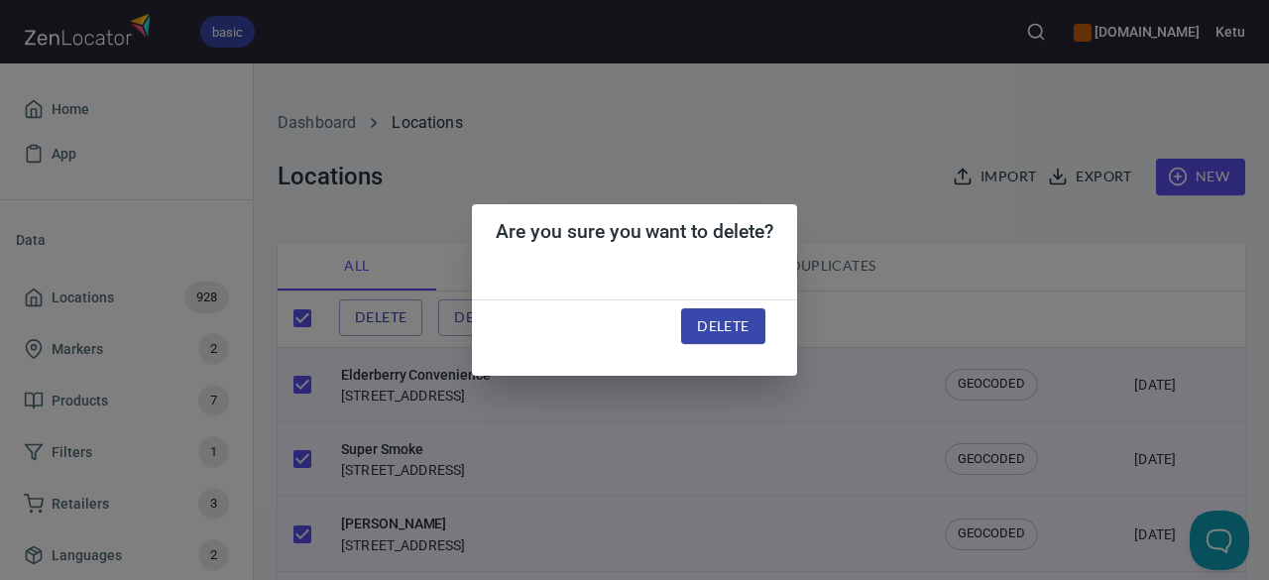
click at [745, 330] on span "Delete" at bounding box center [723, 326] width 52 height 25
checkbox input "false"
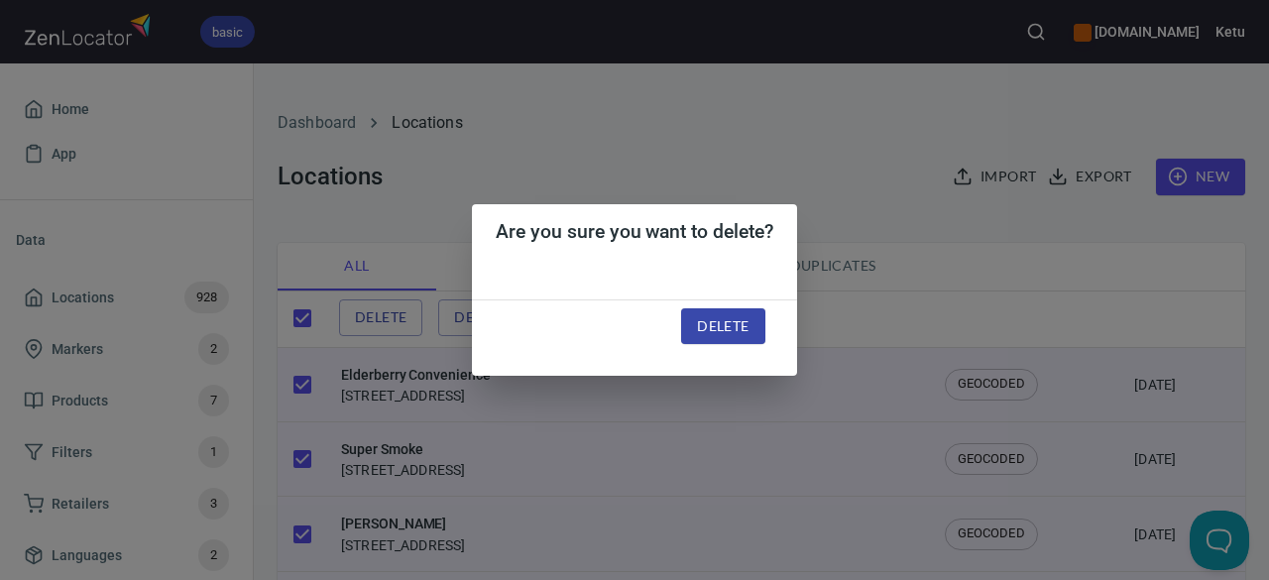
checkbox input "false"
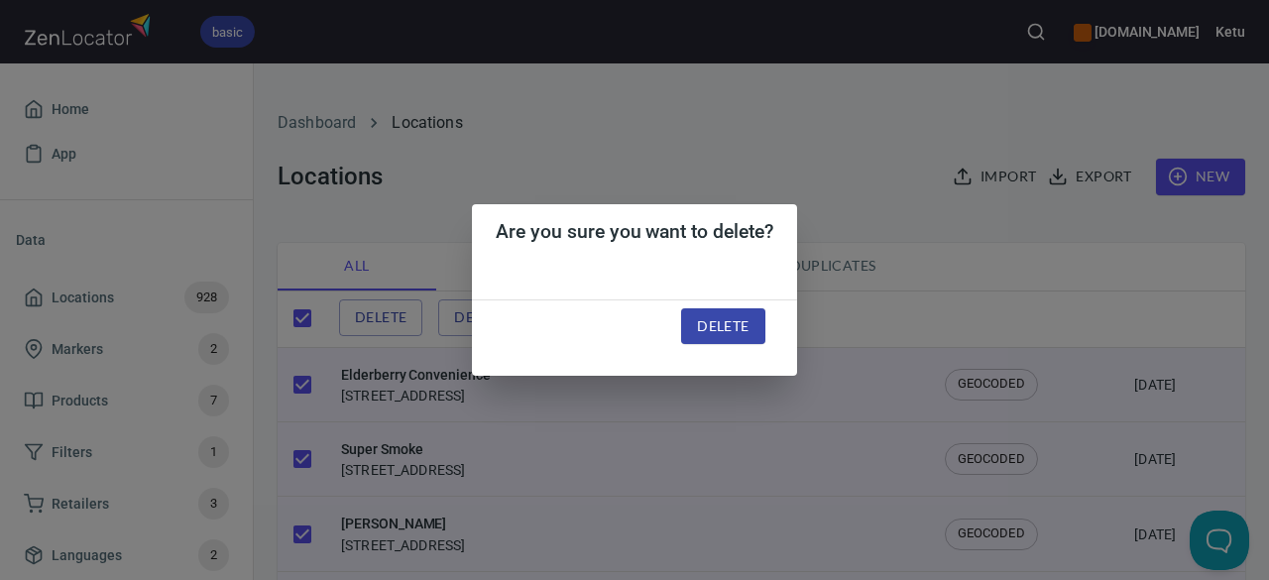
checkbox input "false"
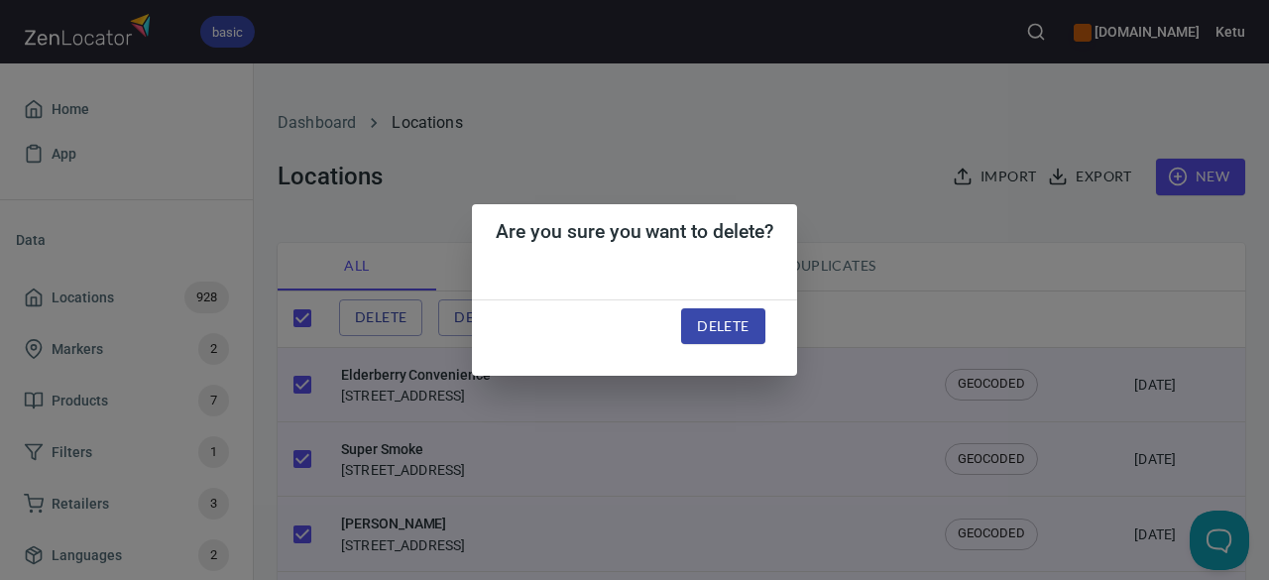
checkbox input "false"
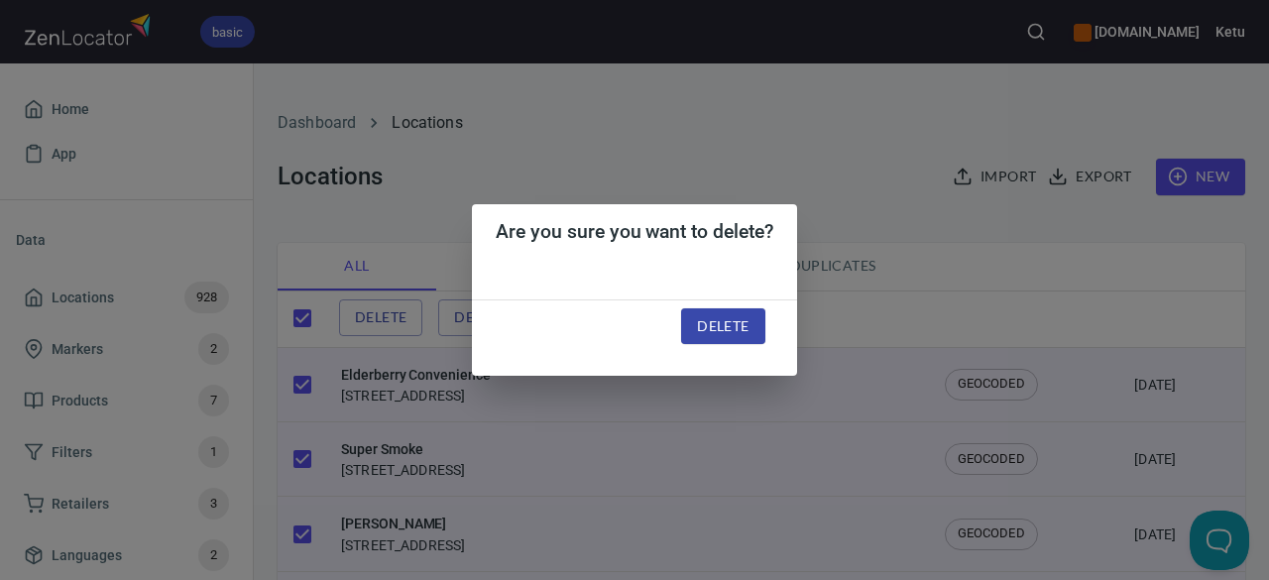
checkbox input "false"
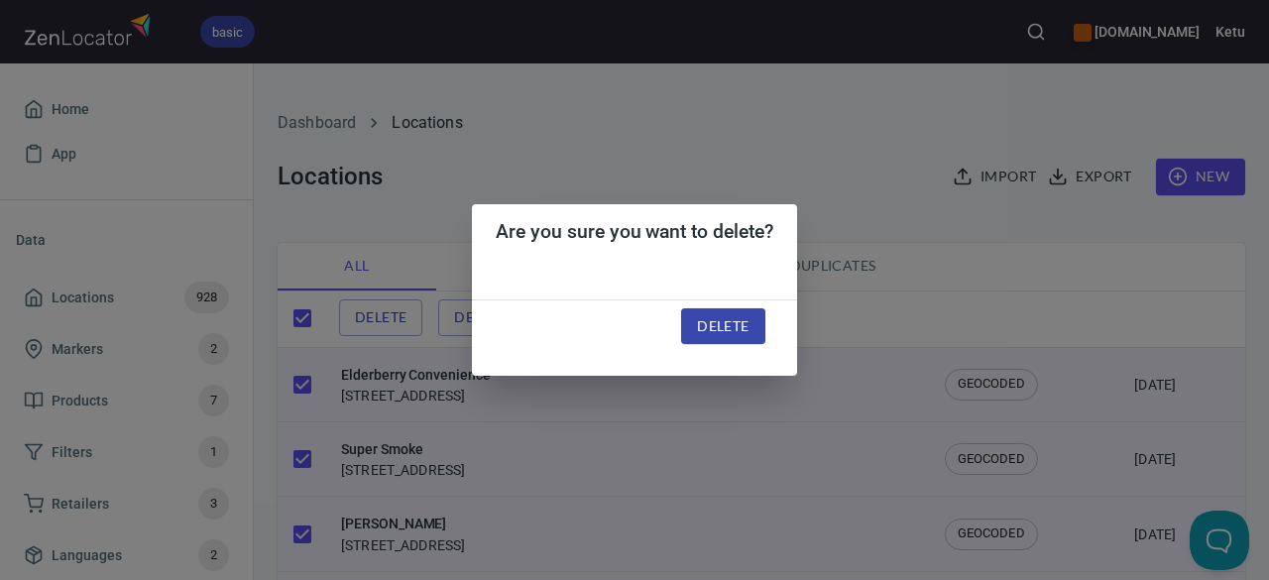
checkbox input "false"
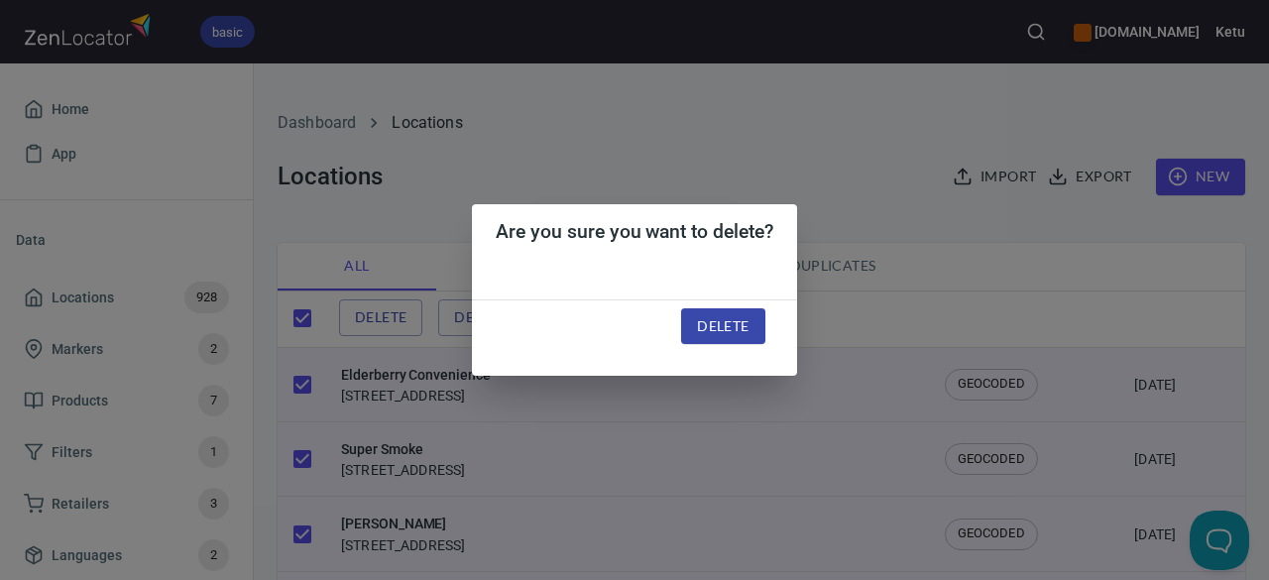
checkbox input "false"
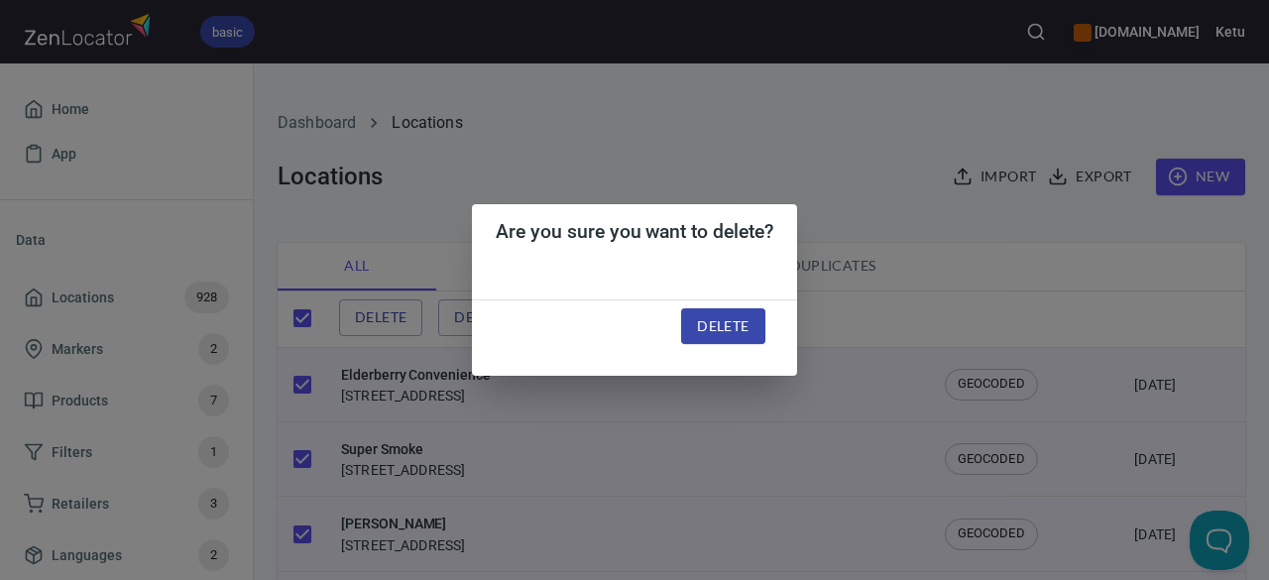
checkbox input "false"
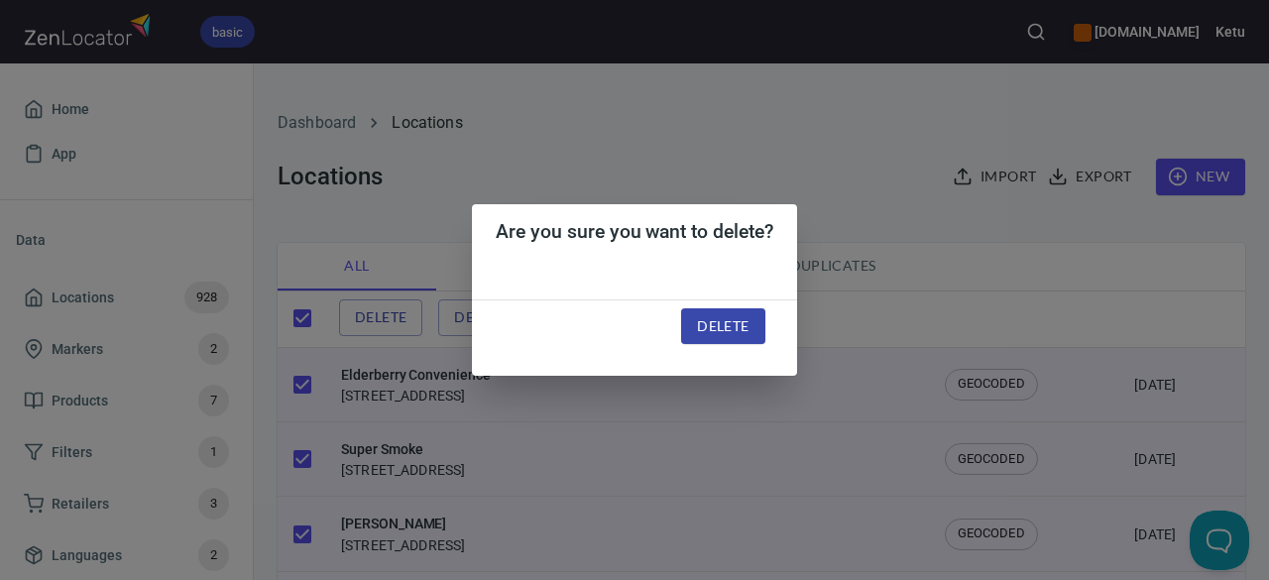
checkbox input "false"
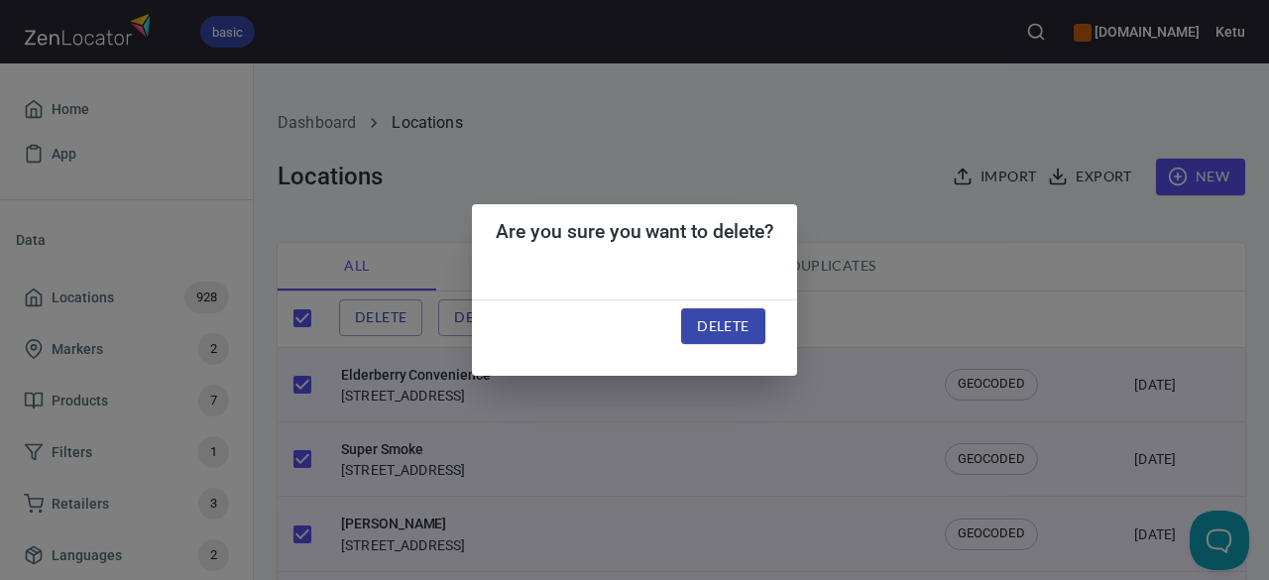
checkbox input "false"
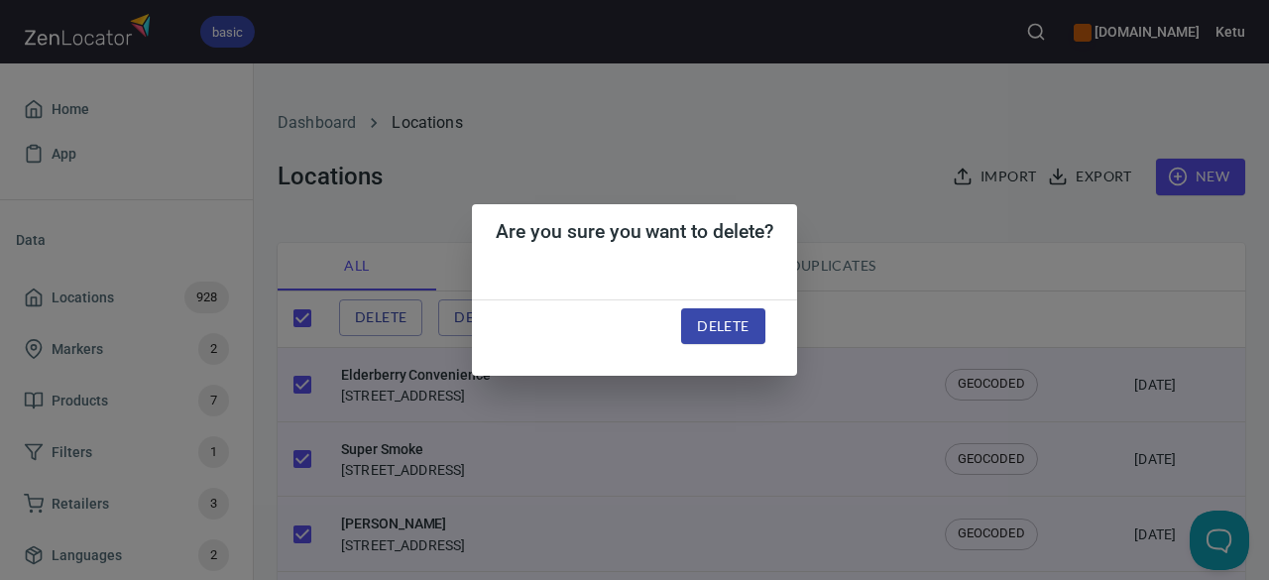
checkbox input "false"
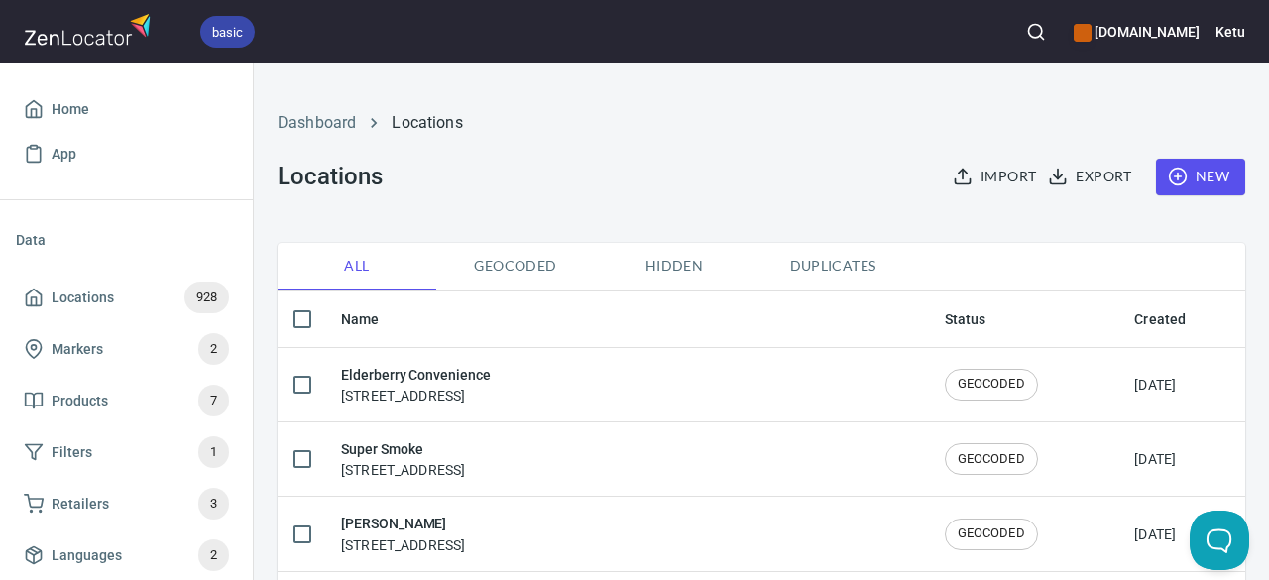
checkbox input "true"
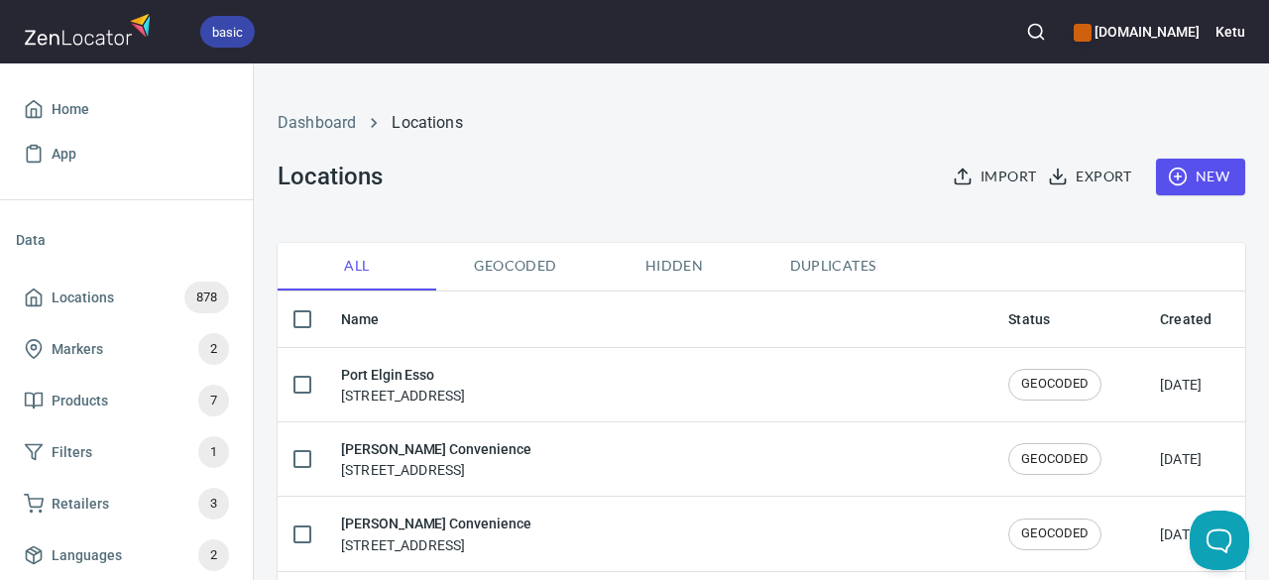
click at [303, 310] on input "checkbox" at bounding box center [302, 319] width 42 height 42
checkbox input "true"
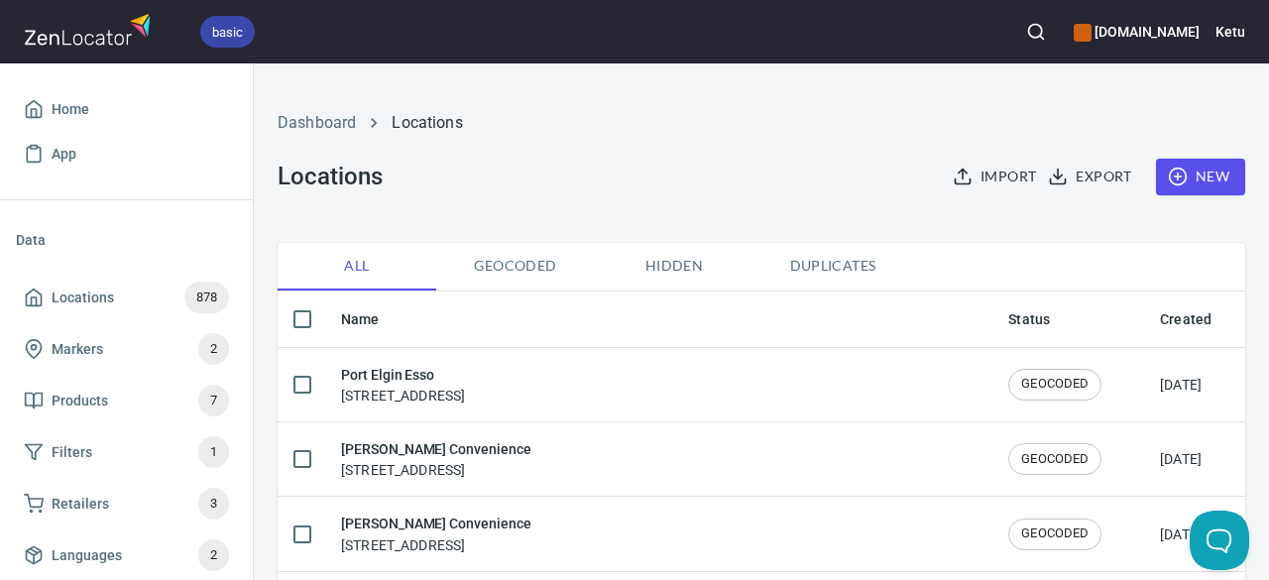
checkbox input "true"
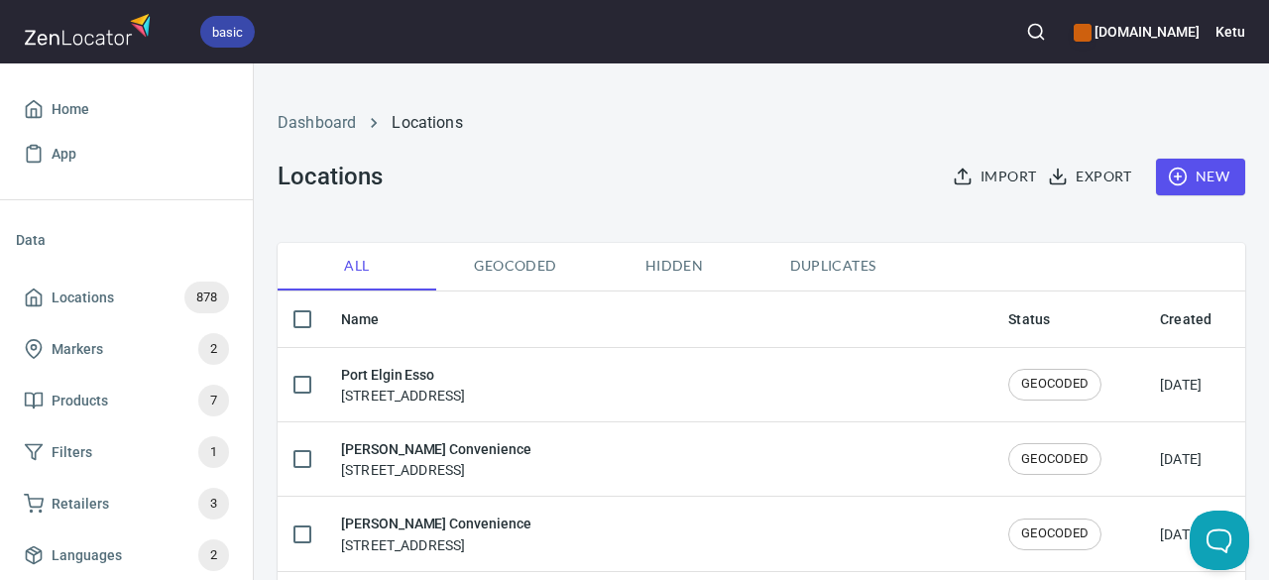
checkbox input "true"
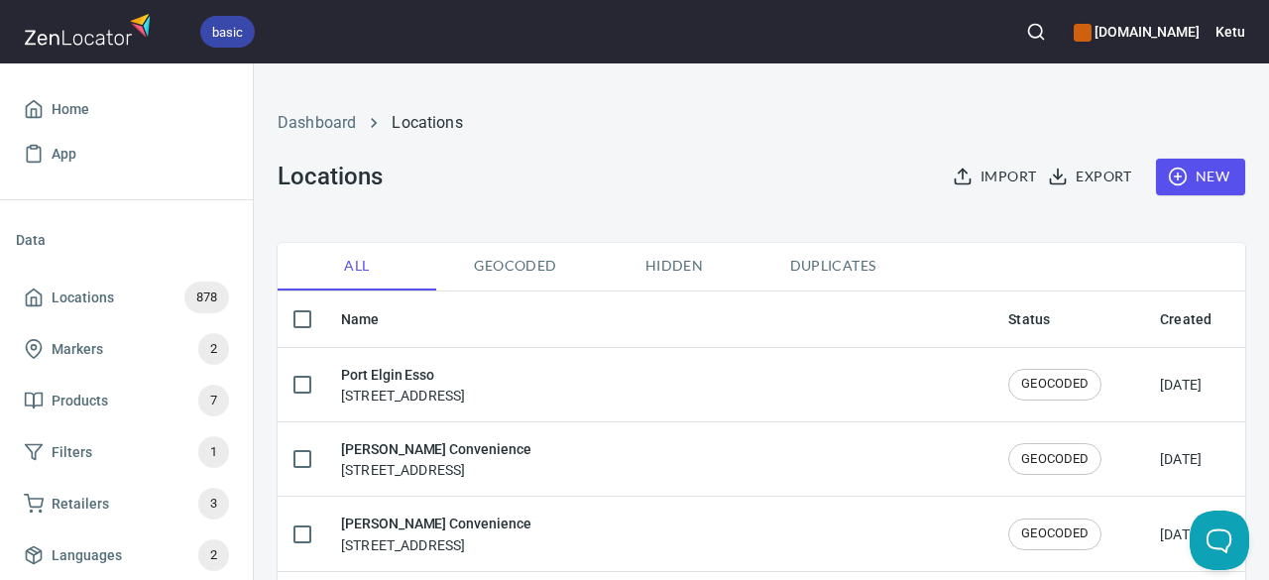
checkbox input "true"
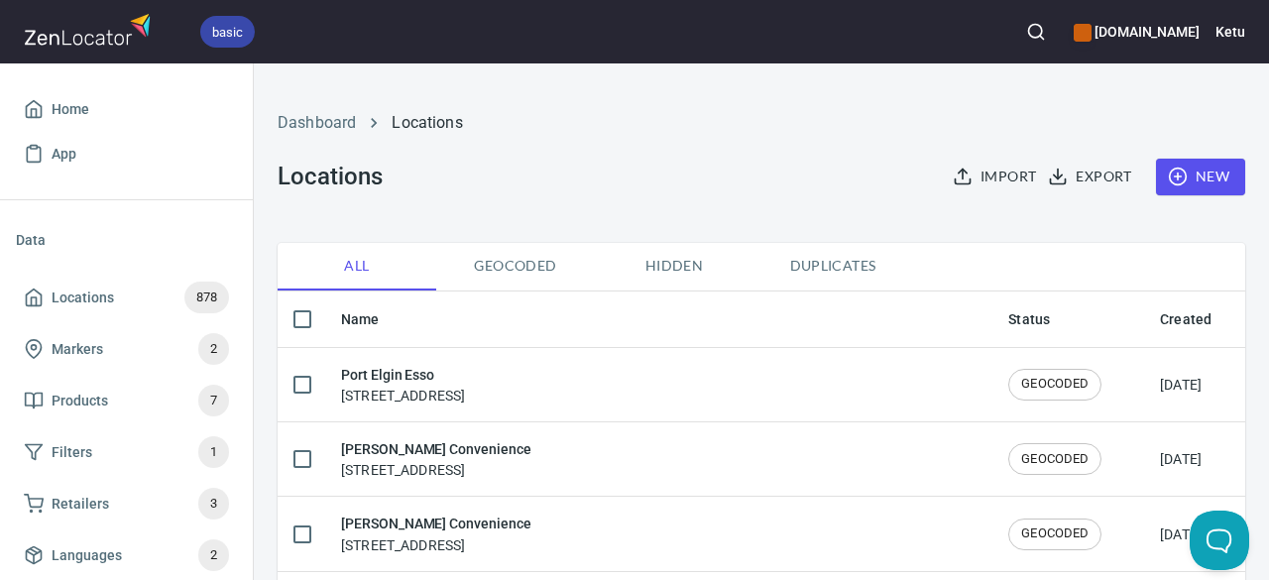
checkbox input "true"
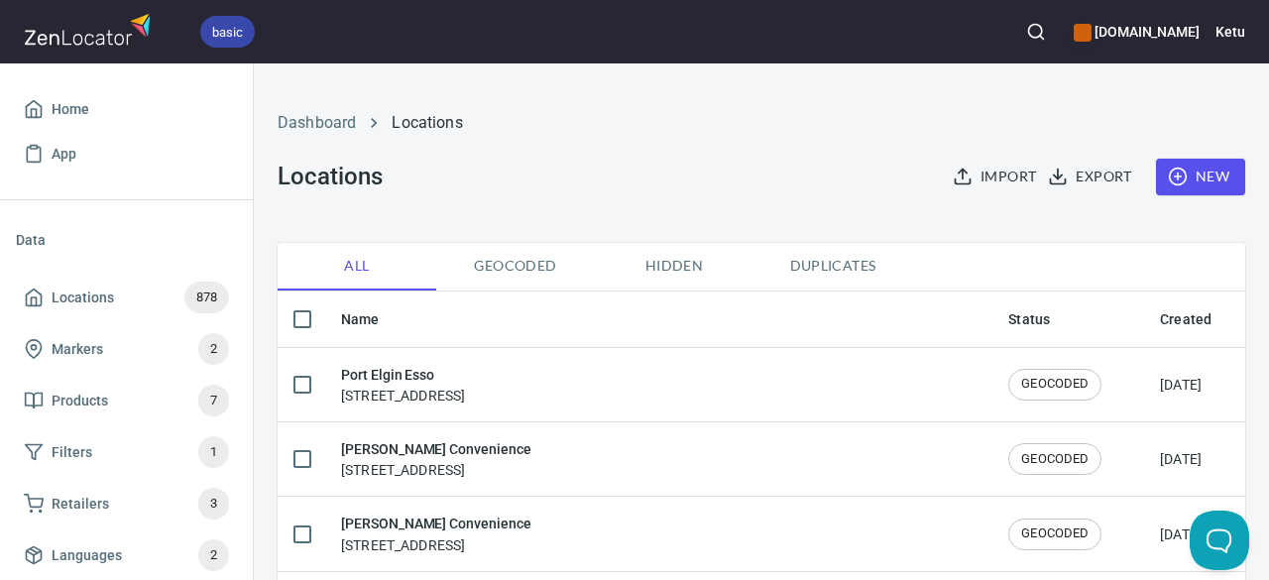
checkbox input "true"
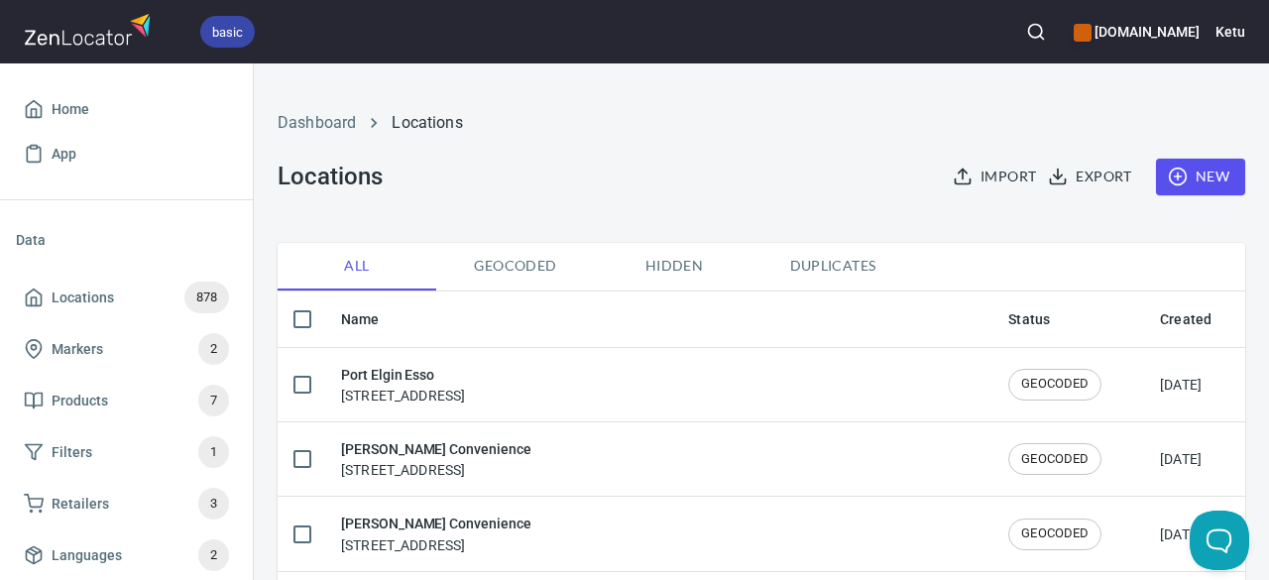
checkbox input "true"
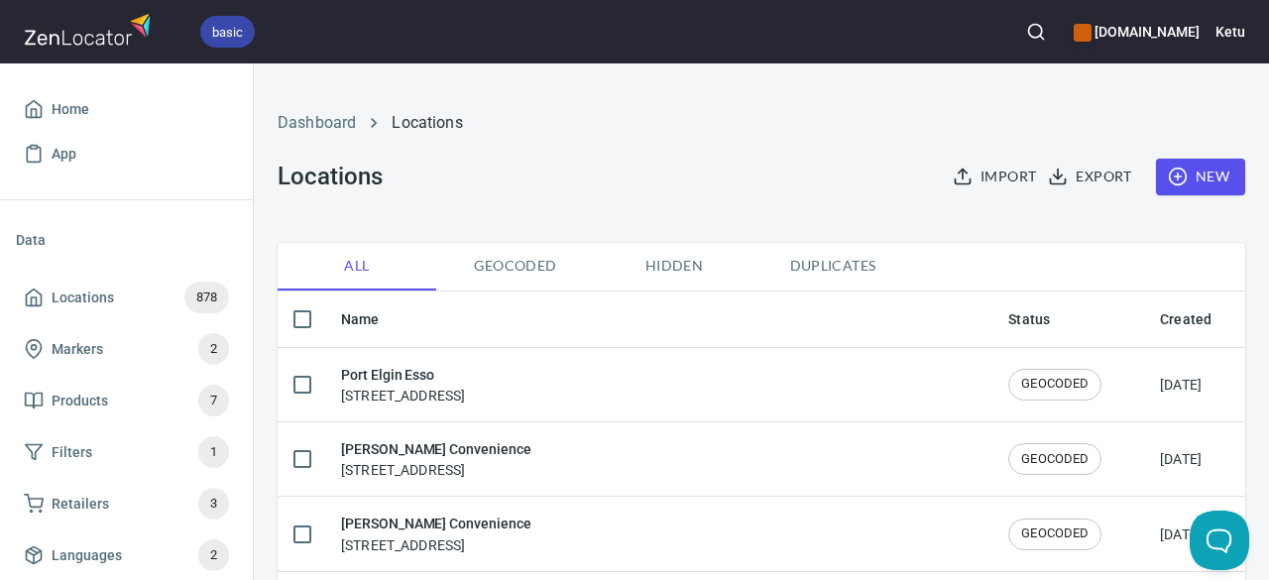
checkbox input "true"
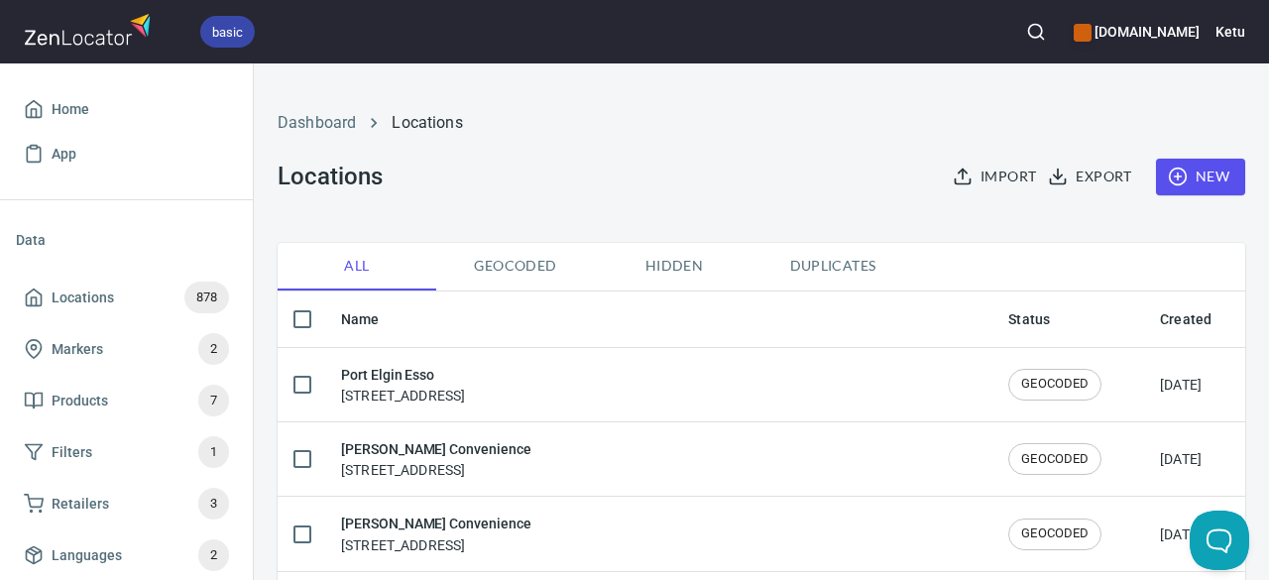
checkbox input "true"
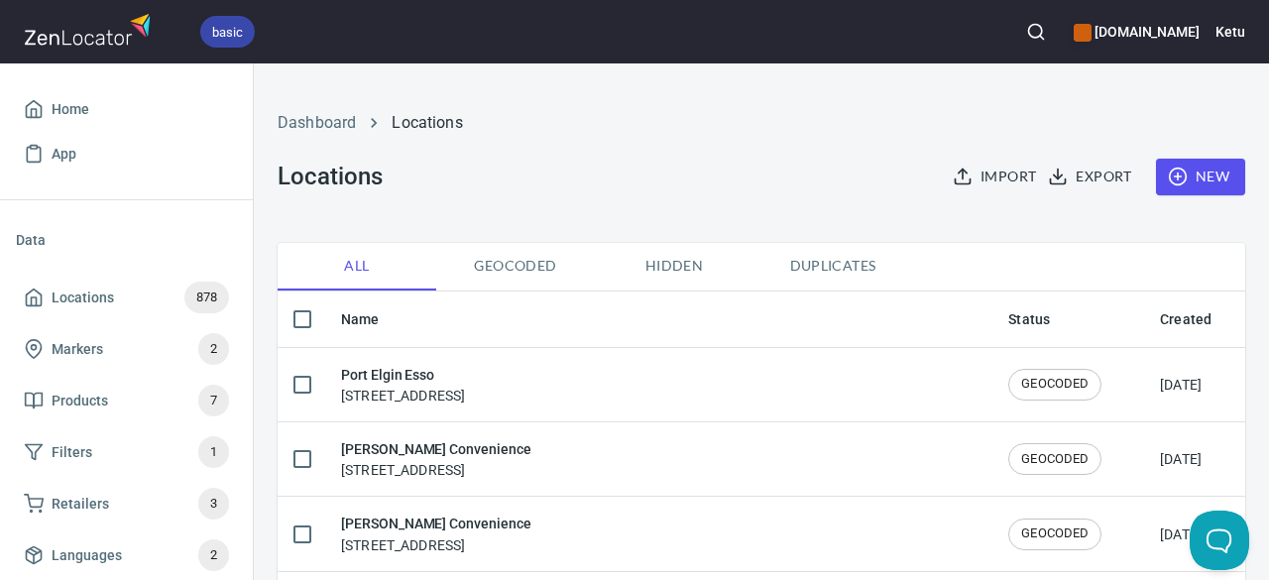
checkbox input "true"
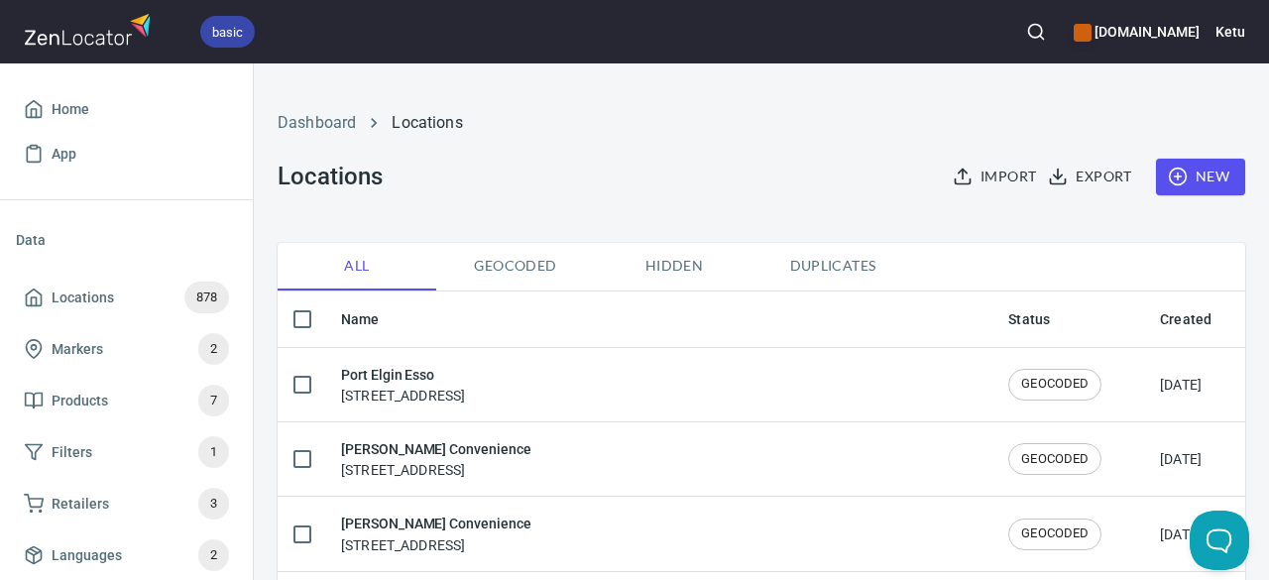
checkbox input "true"
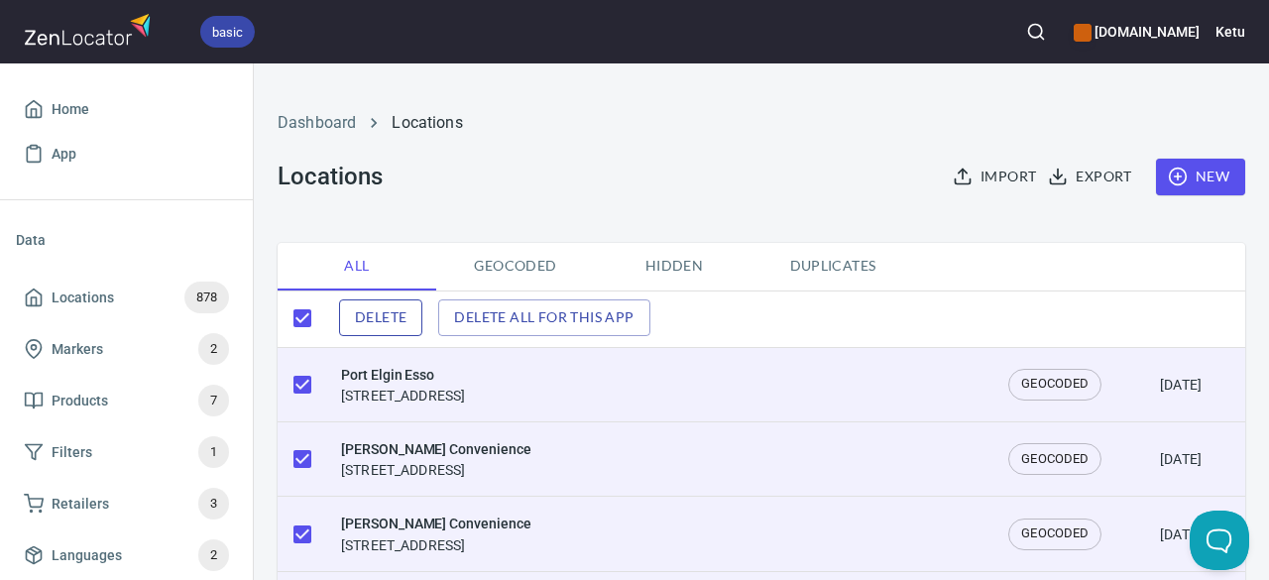
click at [400, 312] on span "Delete" at bounding box center [381, 317] width 52 height 25
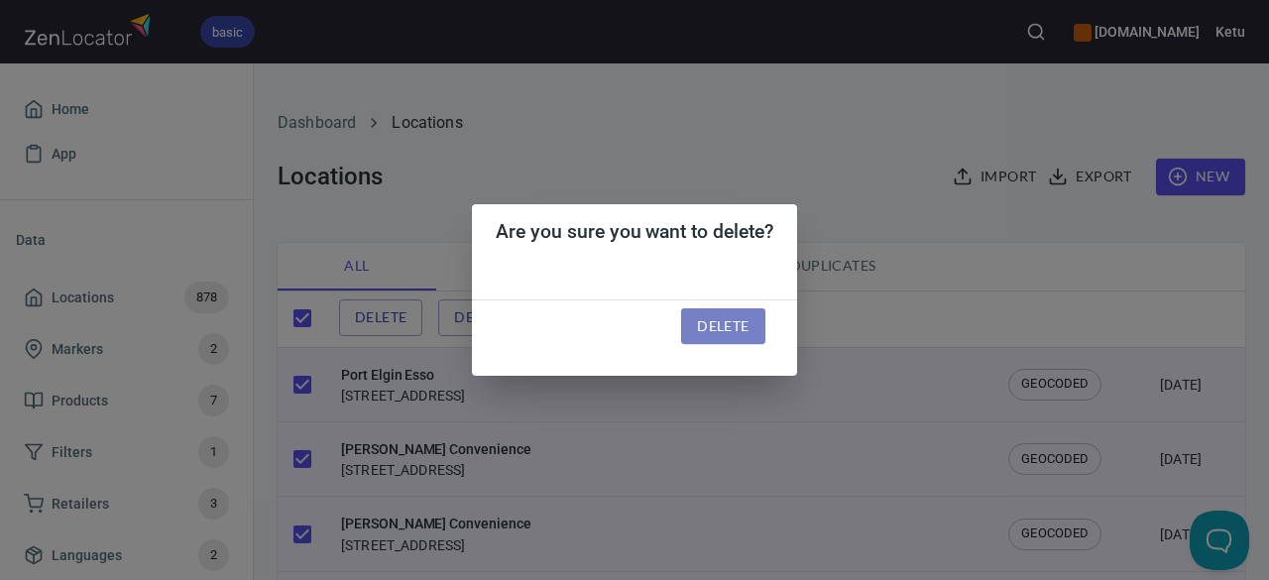
click at [715, 324] on span "Delete" at bounding box center [723, 326] width 52 height 25
checkbox input "false"
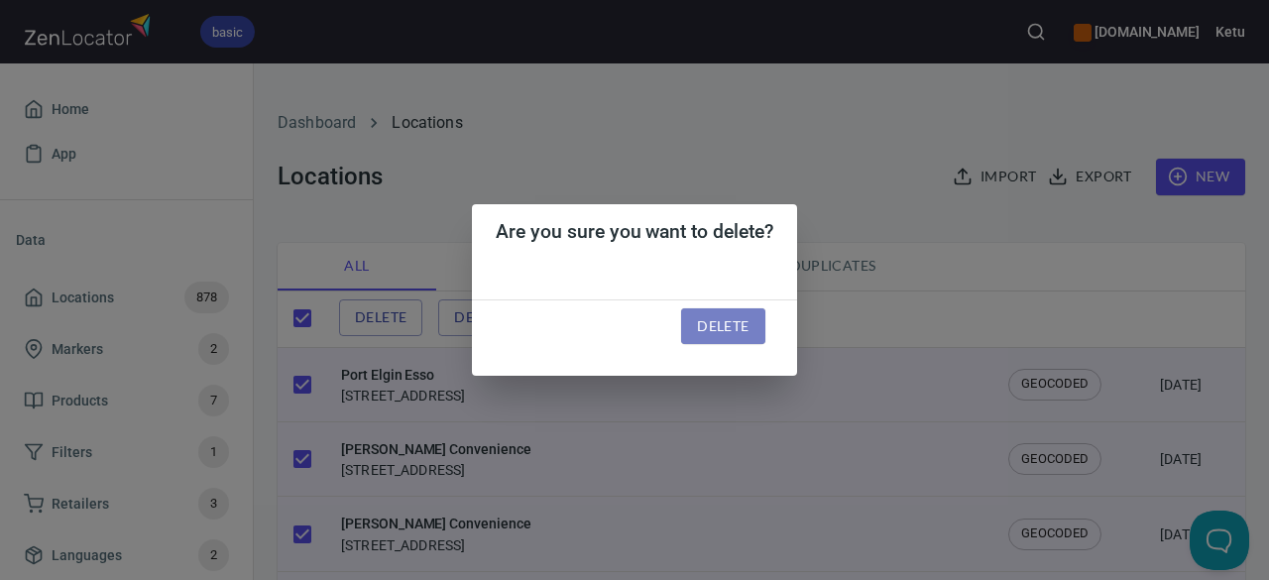
checkbox input "false"
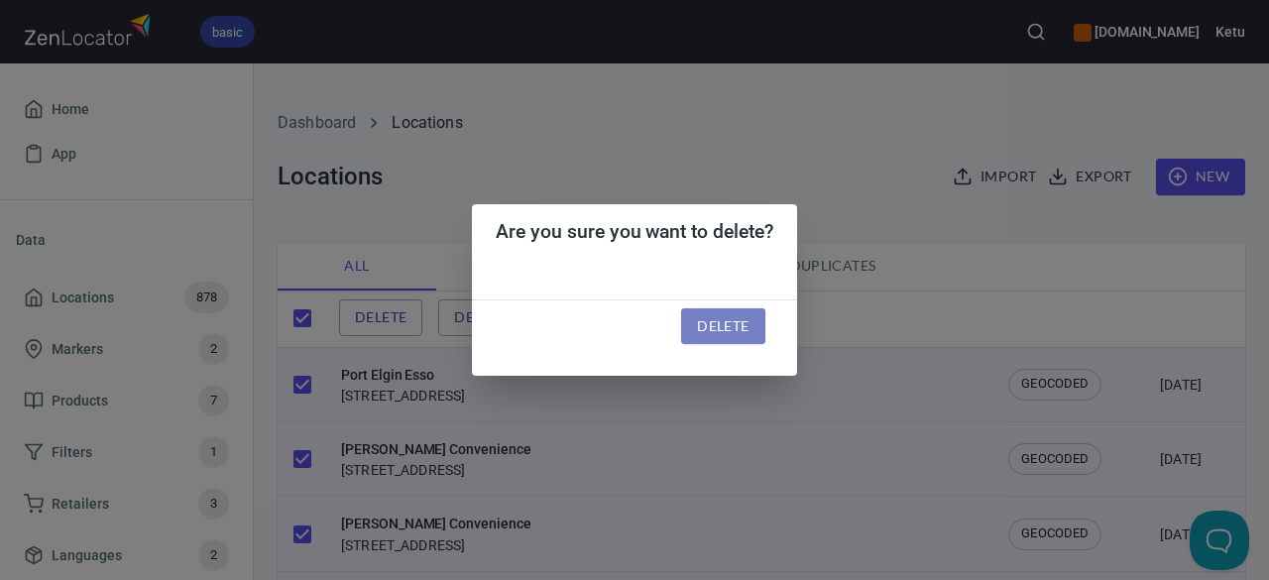
checkbox input "false"
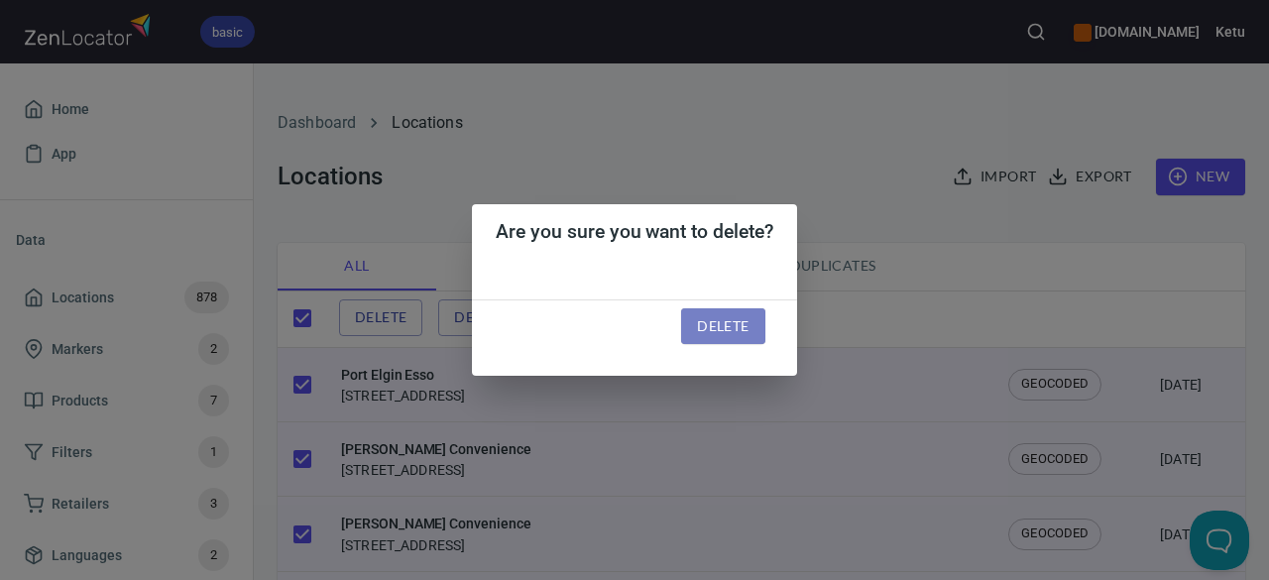
checkbox input "false"
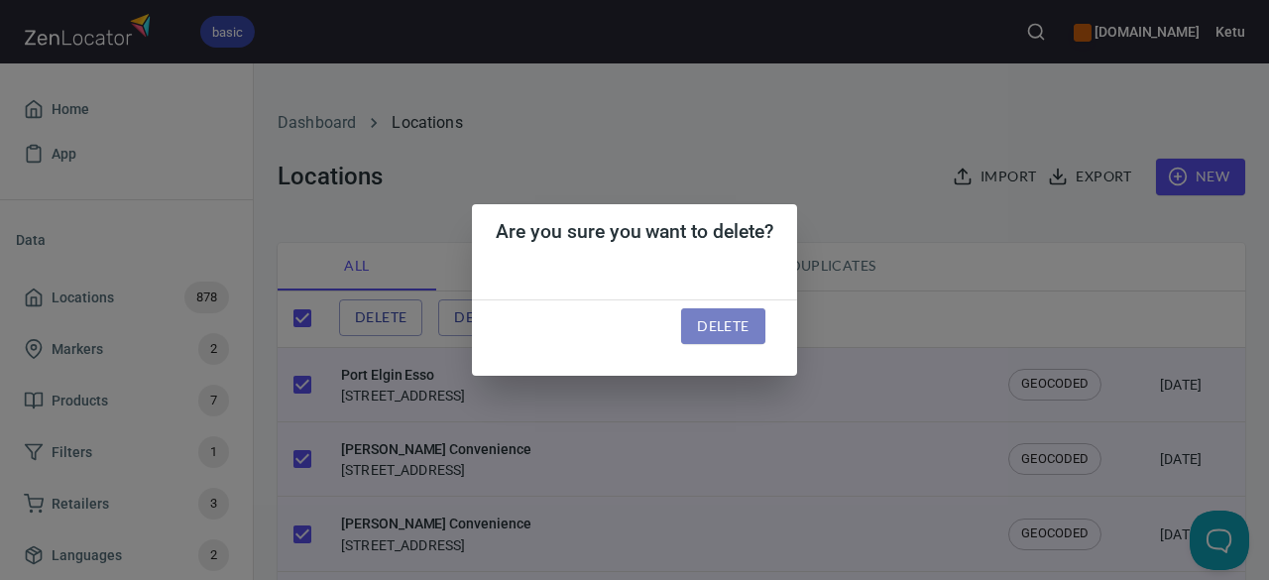
checkbox input "false"
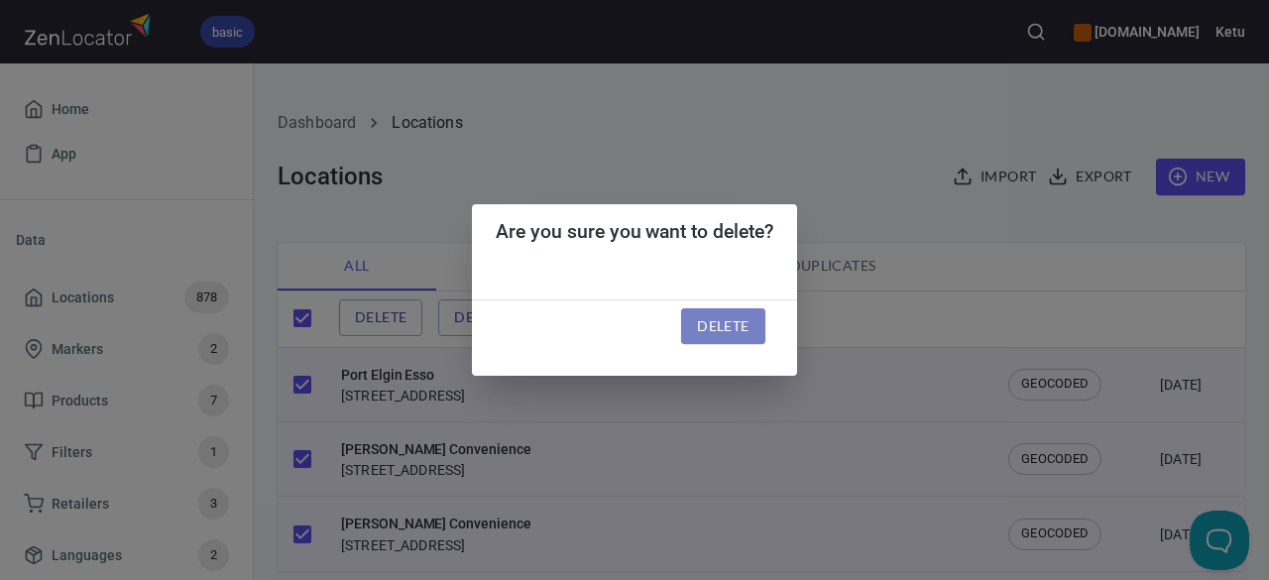
checkbox input "false"
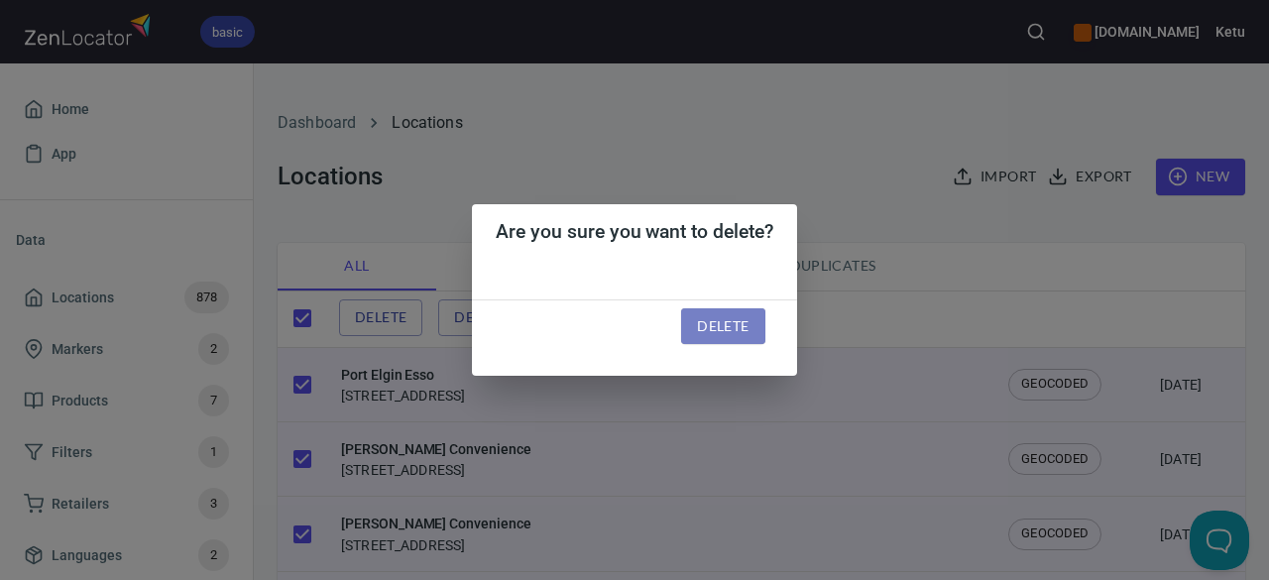
checkbox input "false"
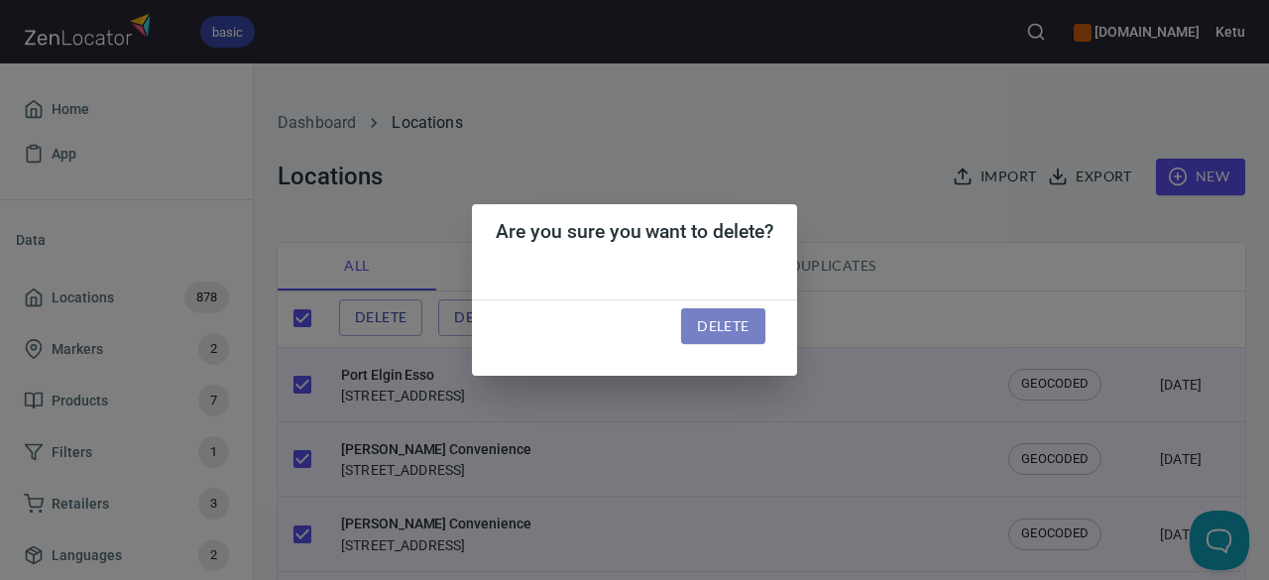
checkbox input "false"
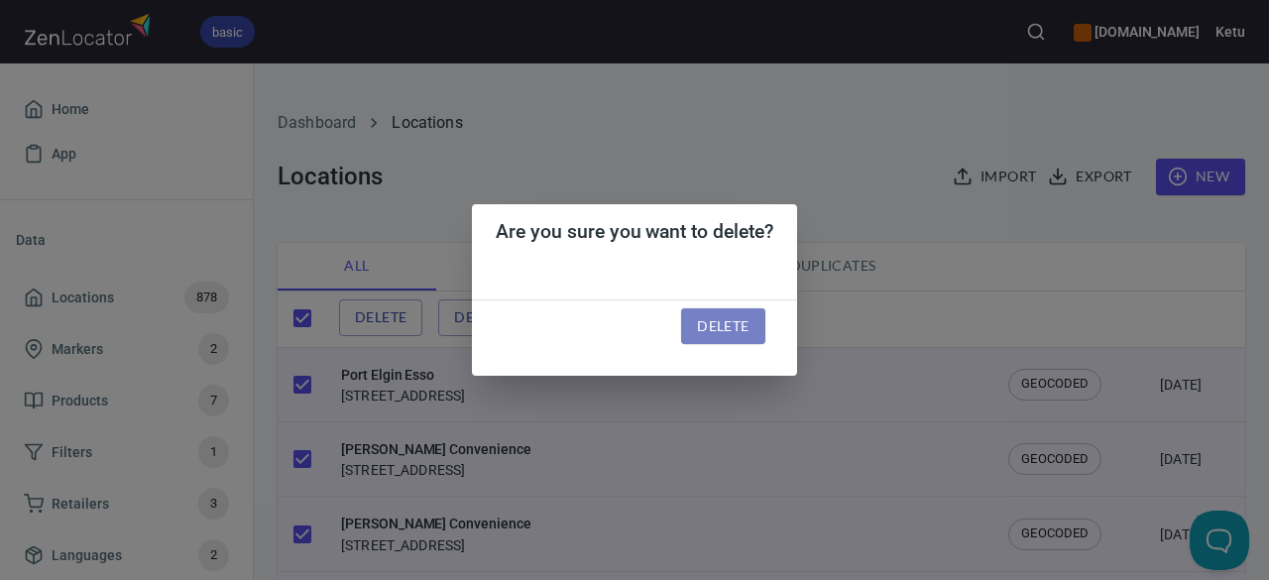
checkbox input "false"
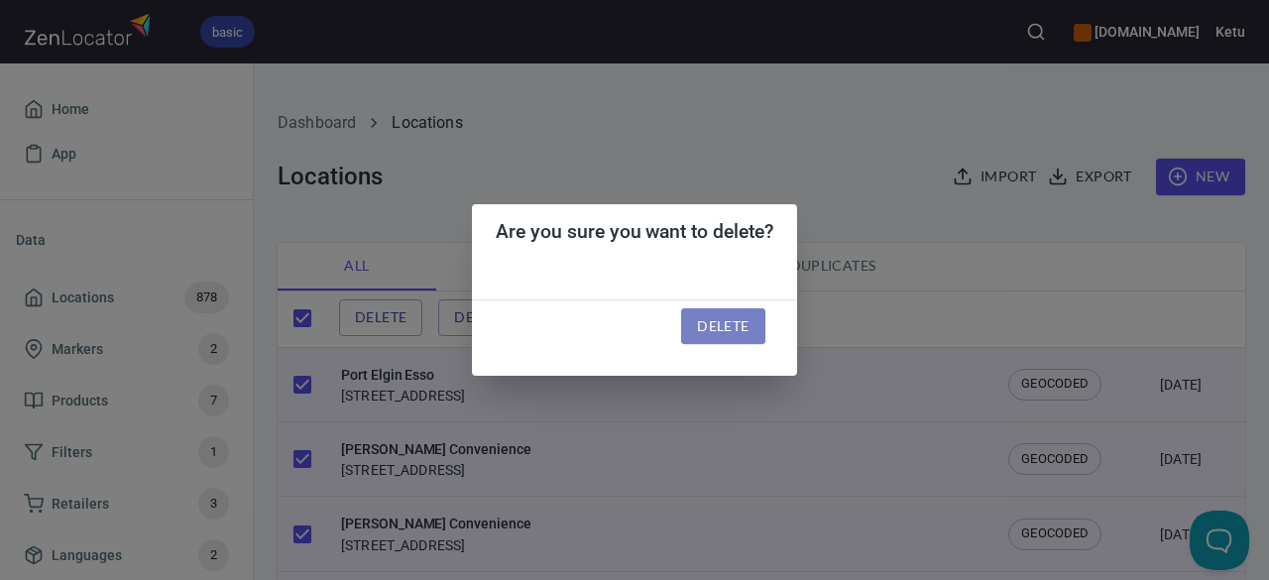
checkbox input "false"
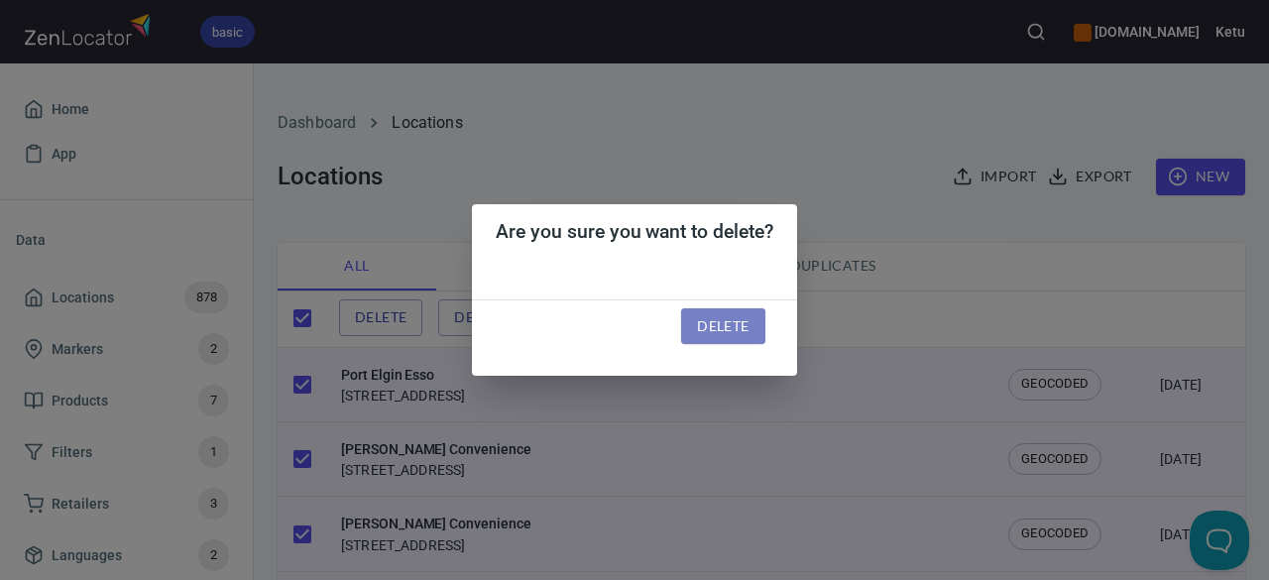
checkbox input "false"
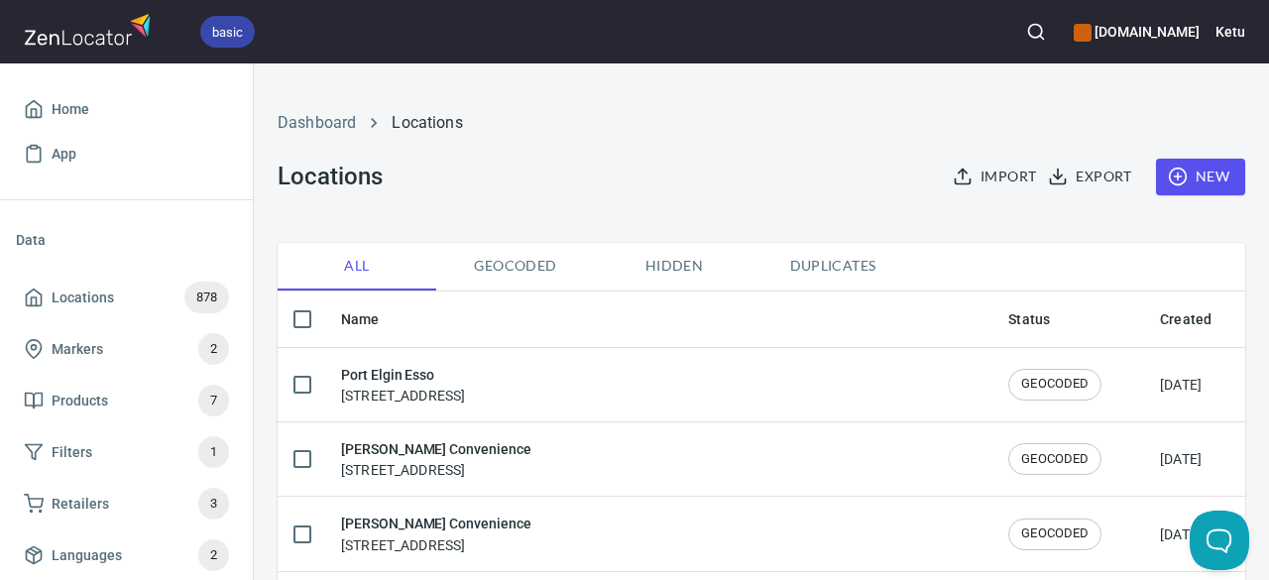
checkbox input "true"
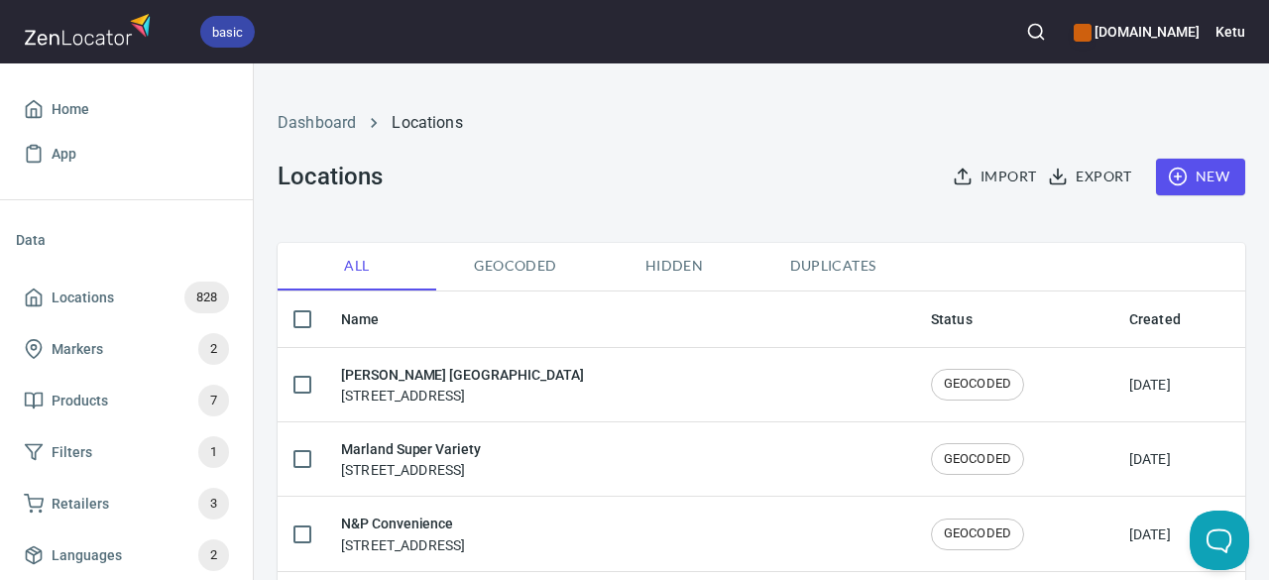
click at [291, 312] on input "checkbox" at bounding box center [302, 319] width 42 height 42
checkbox input "true"
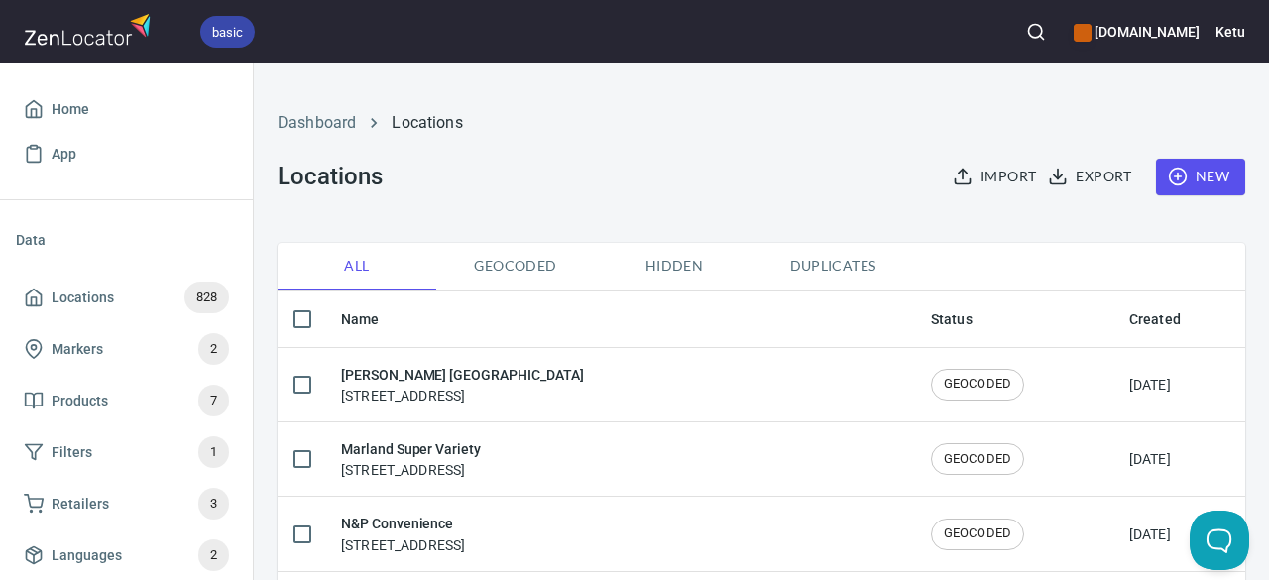
checkbox input "true"
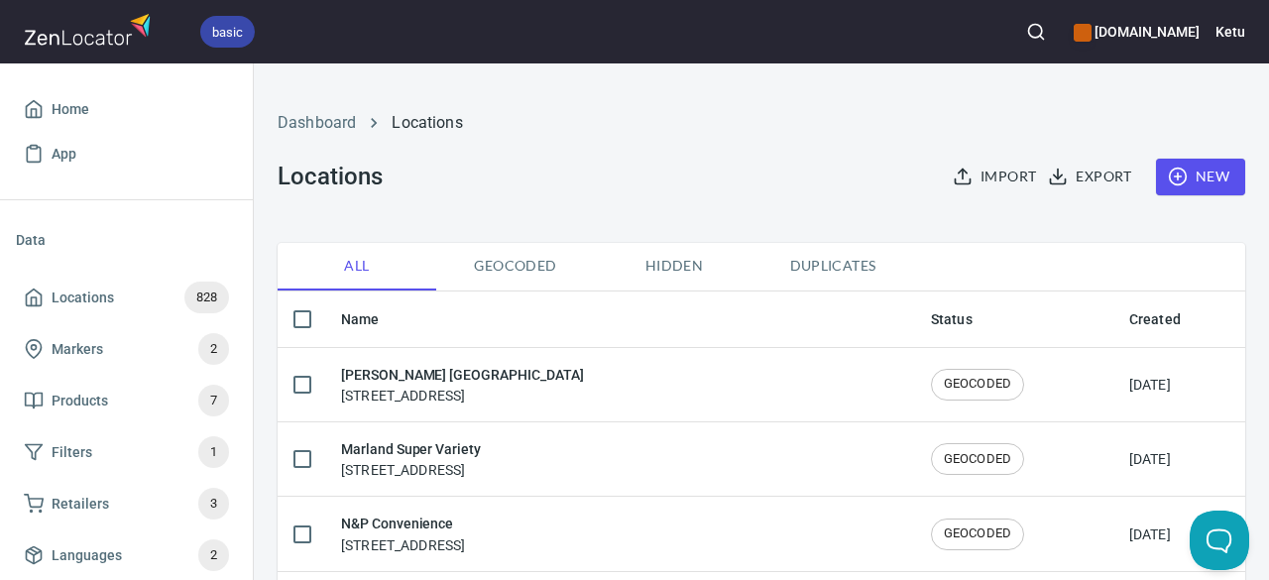
checkbox input "true"
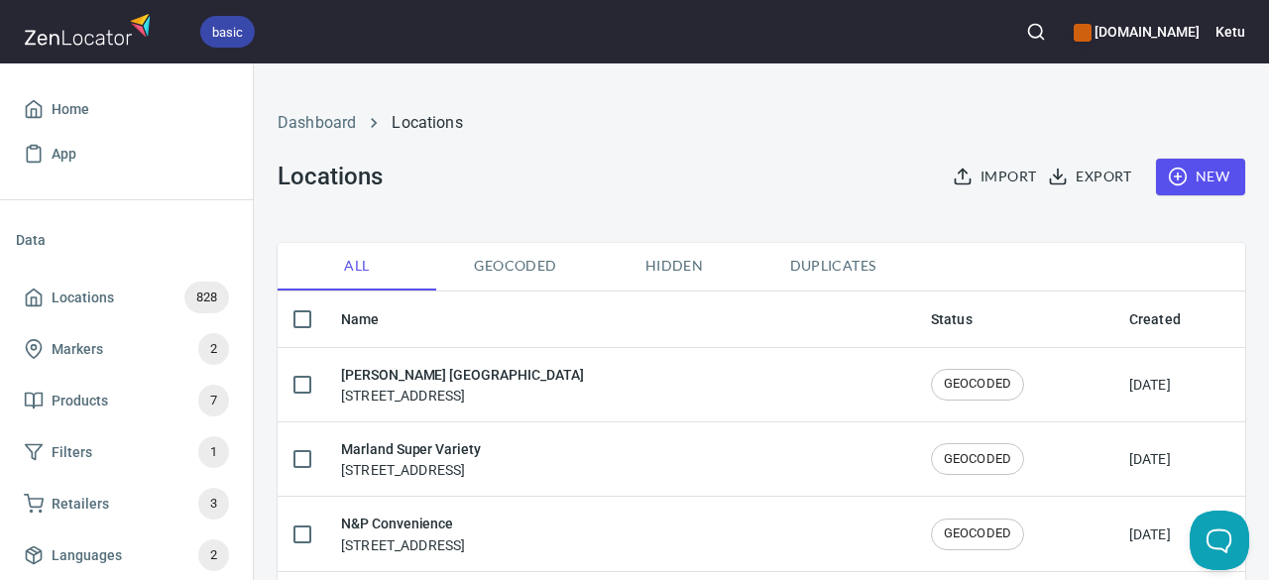
checkbox input "true"
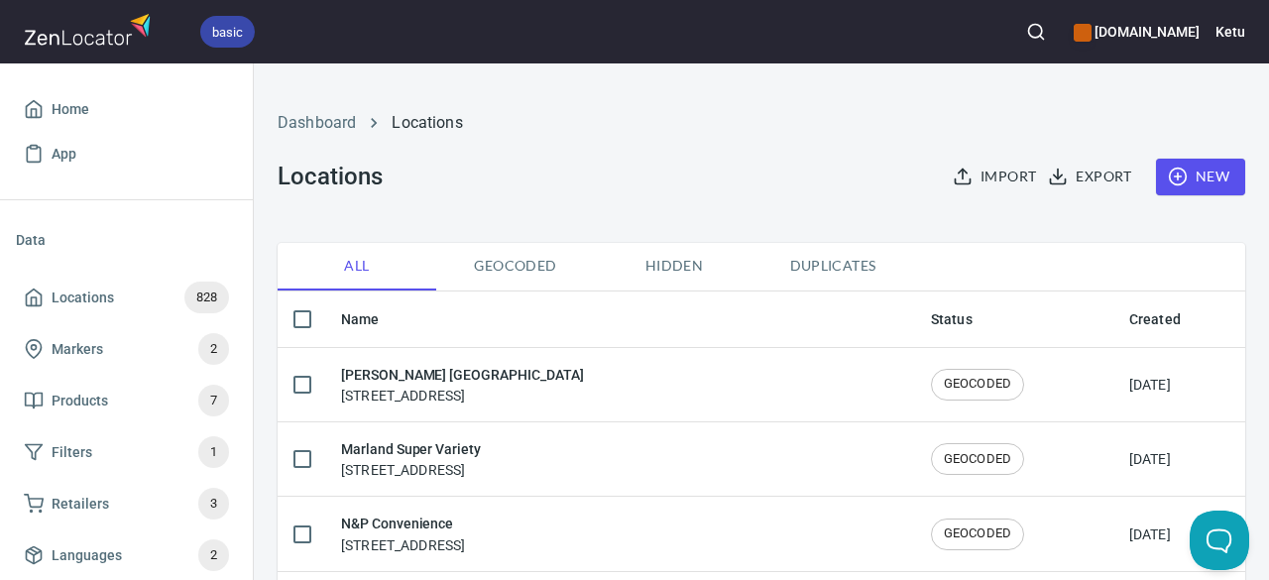
checkbox input "true"
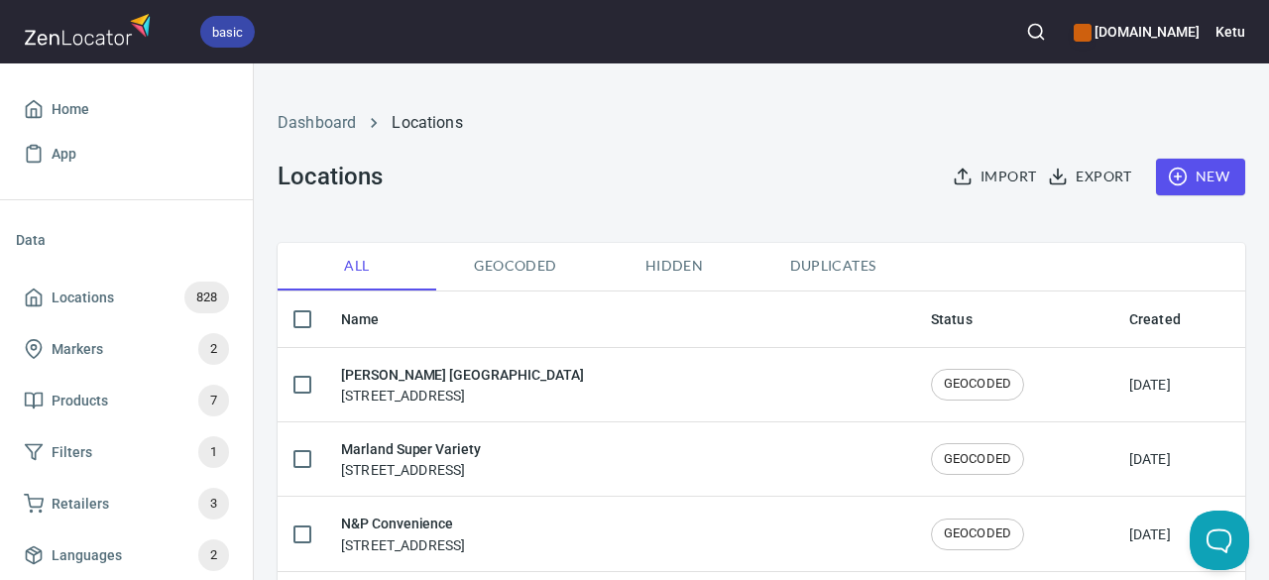
checkbox input "true"
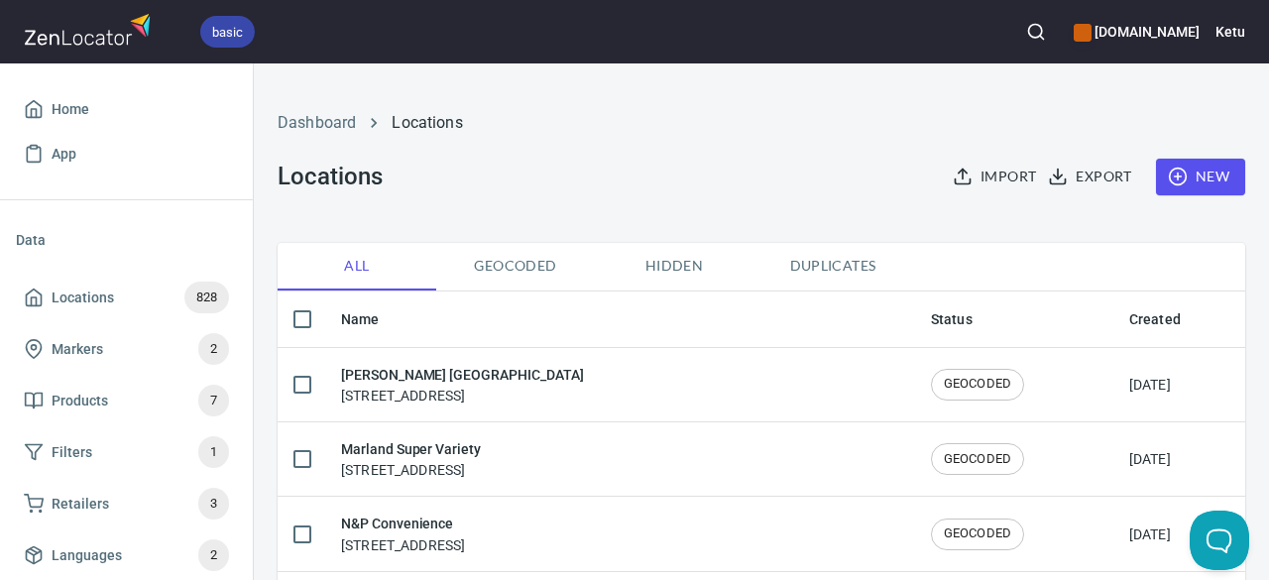
checkbox input "true"
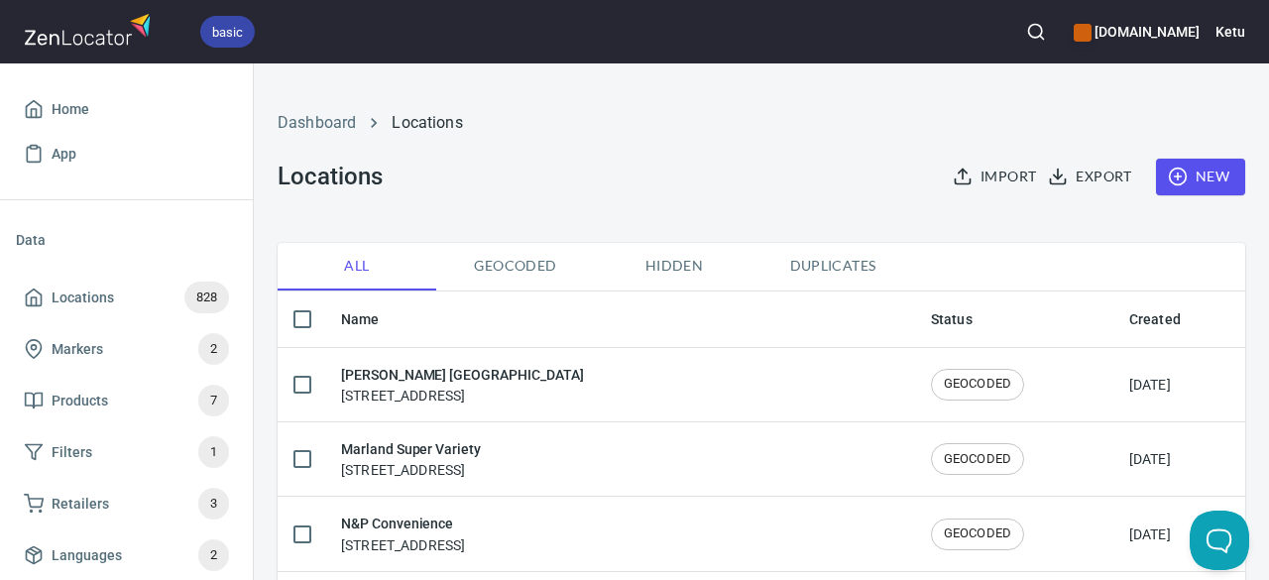
checkbox input "true"
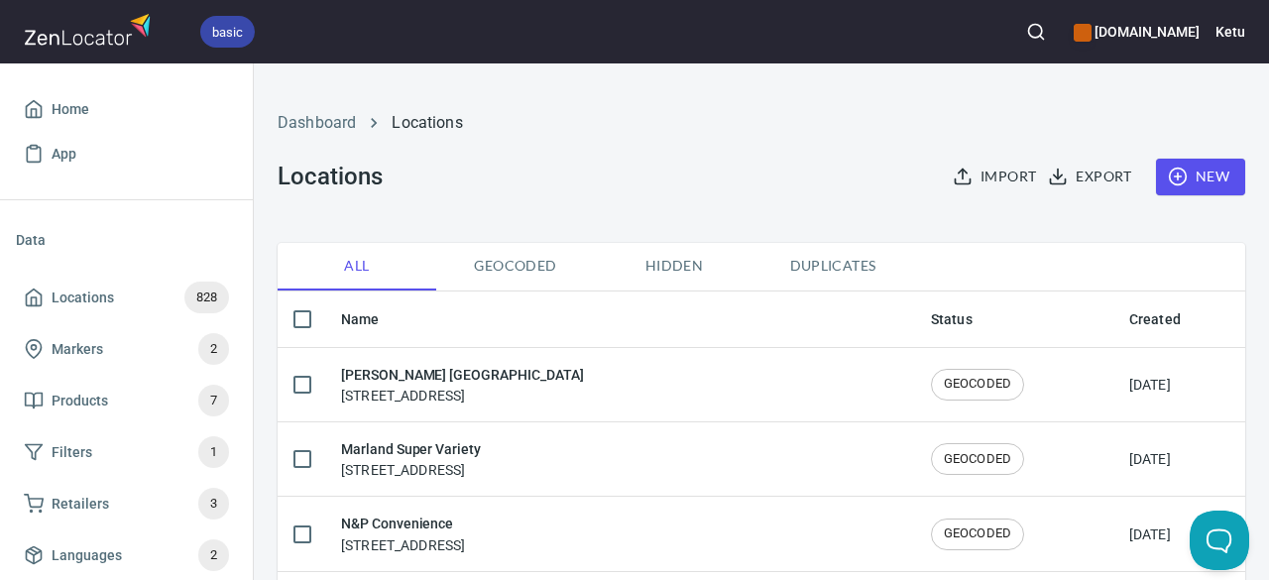
checkbox input "true"
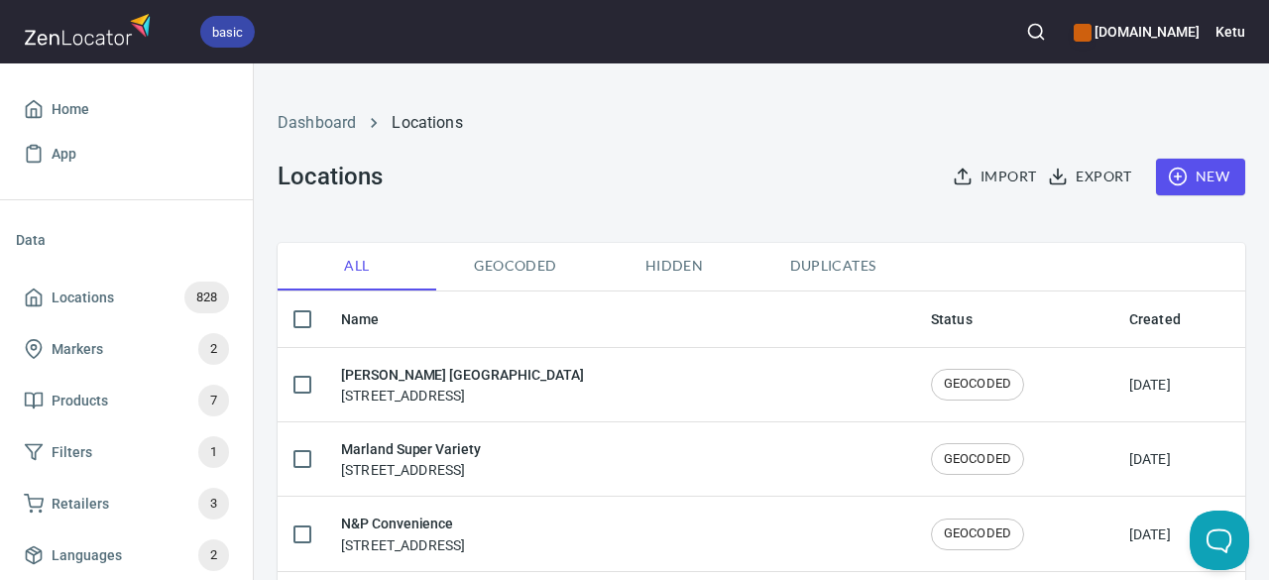
checkbox input "true"
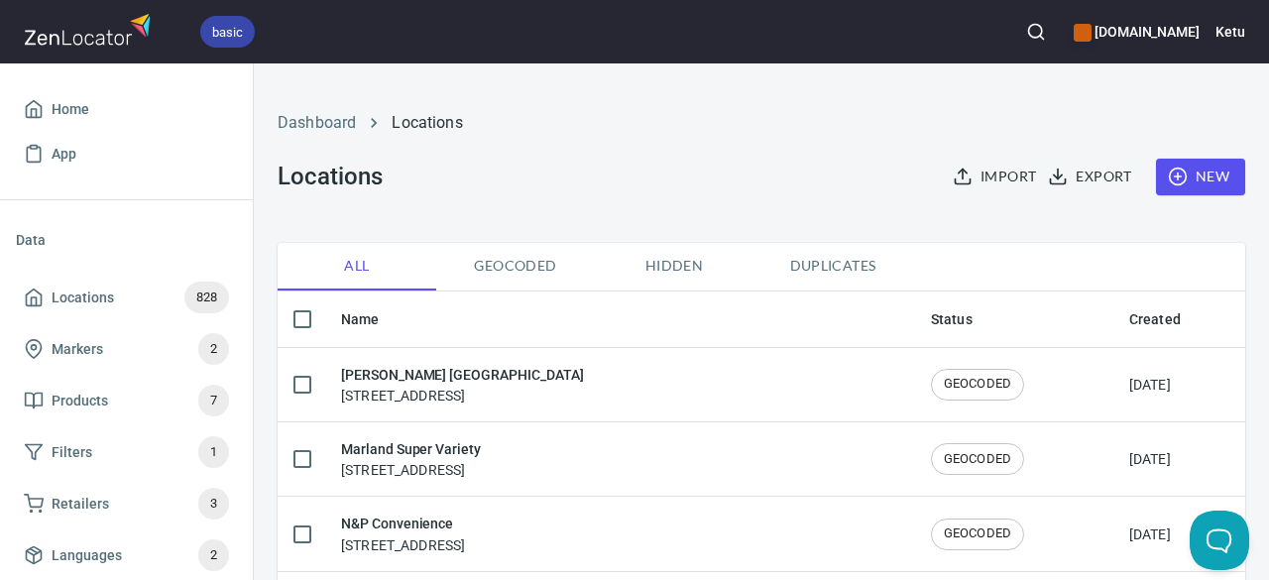
checkbox input "true"
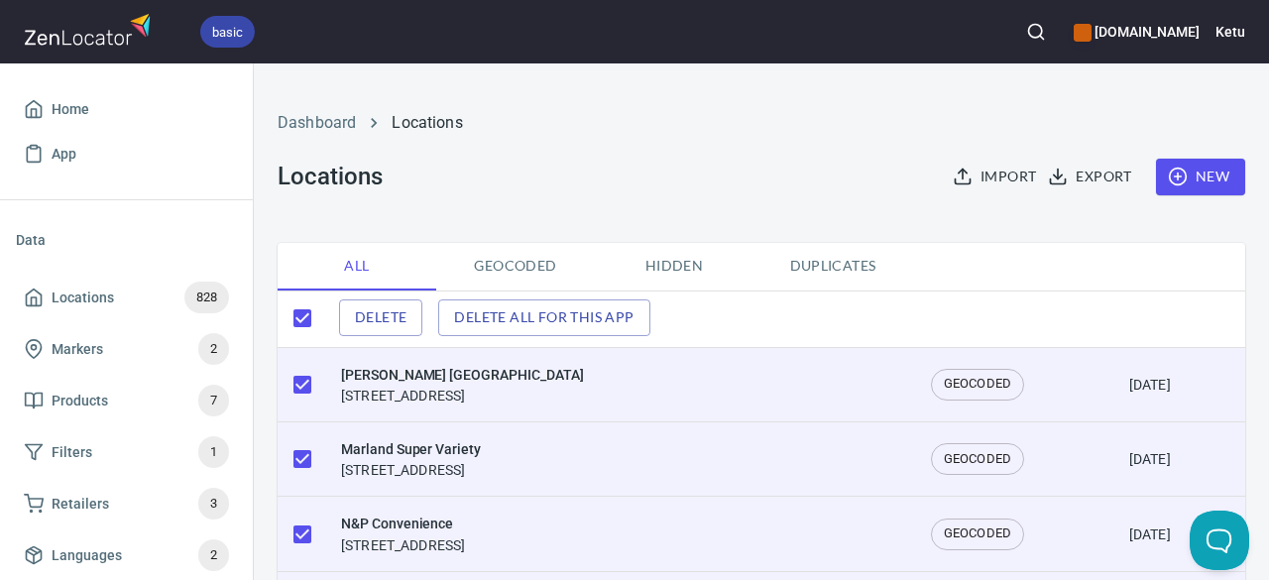
click at [424, 317] on div "Delete Delete all for this app" at bounding box center [760, 318] width 967 height 42
click at [416, 316] on button "Delete" at bounding box center [380, 317] width 83 height 37
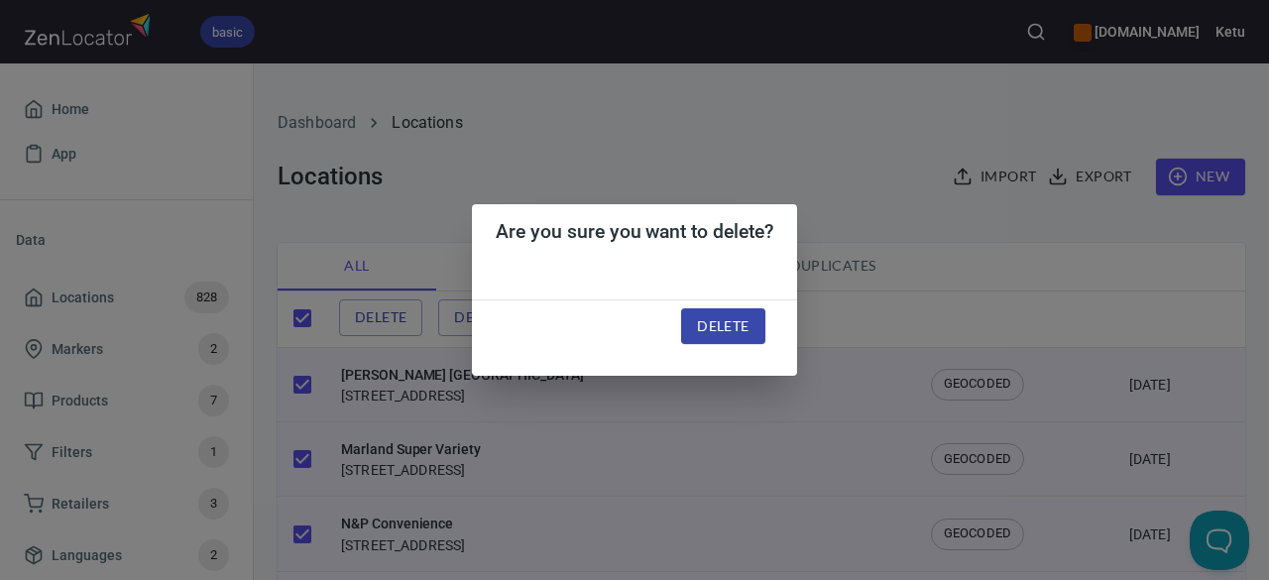
click at [725, 324] on span "Delete" at bounding box center [723, 326] width 52 height 25
checkbox input "false"
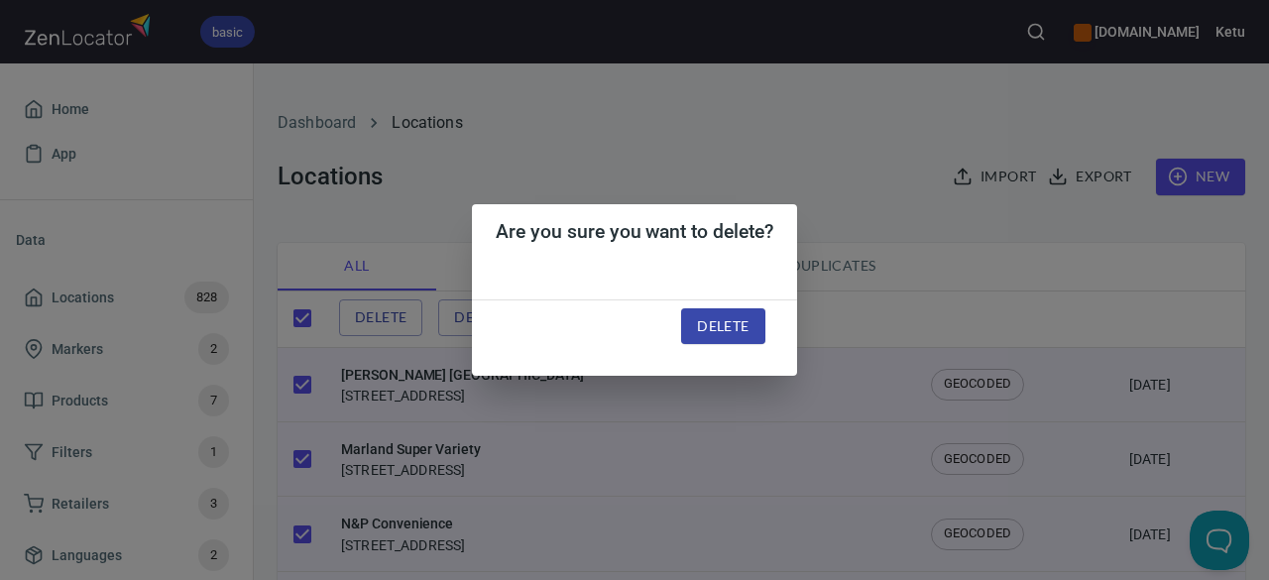
checkbox input "false"
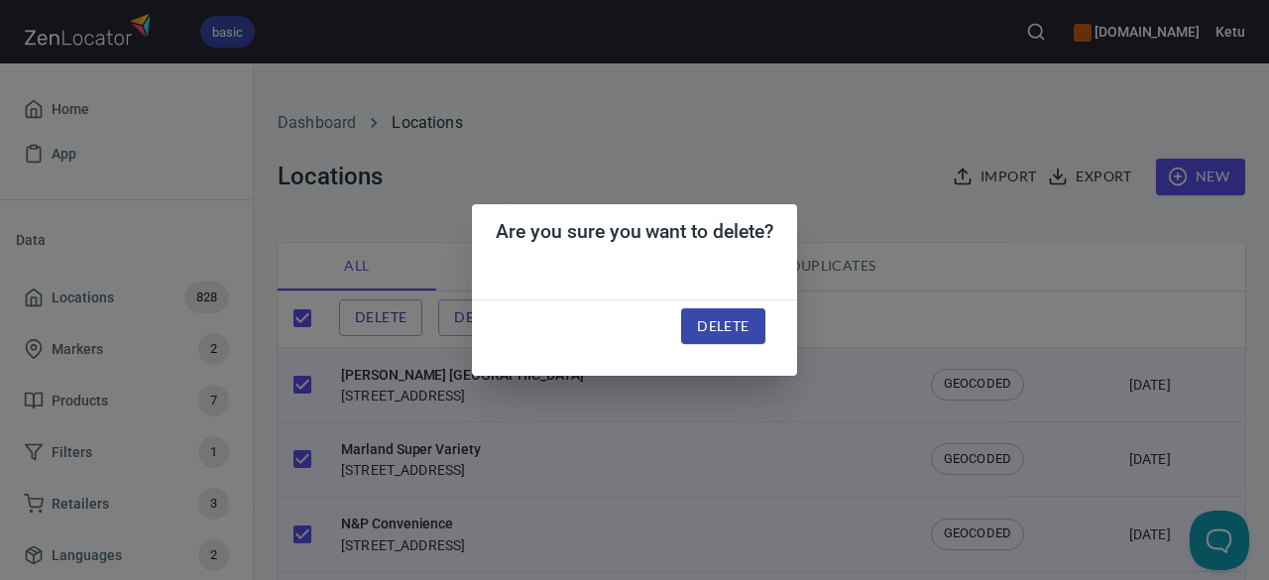
checkbox input "false"
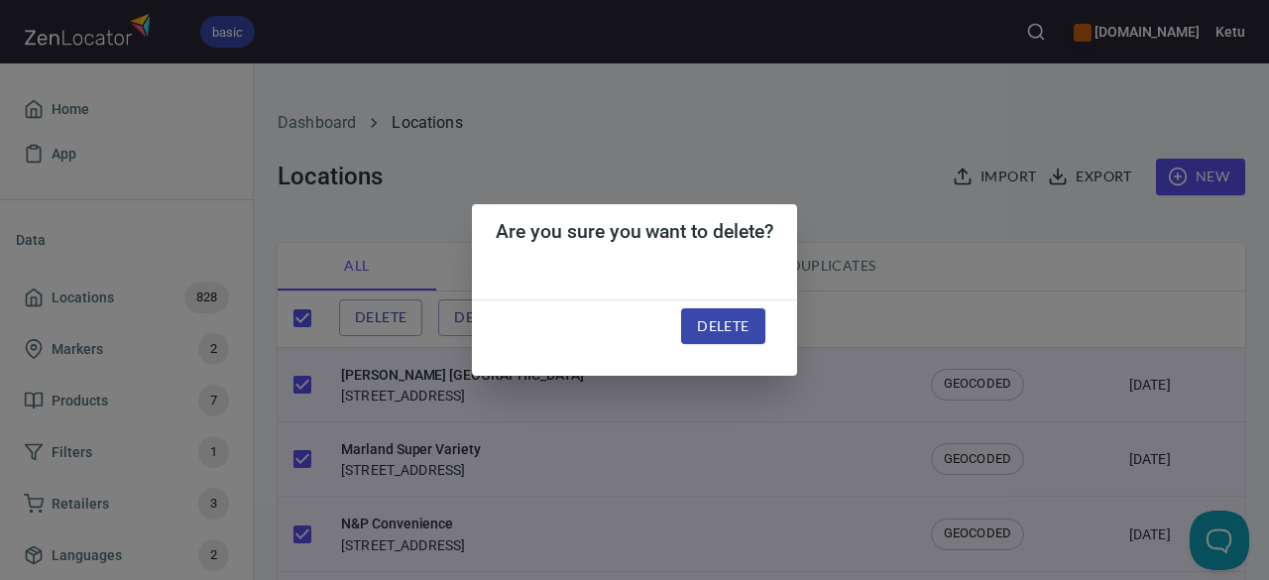
checkbox input "false"
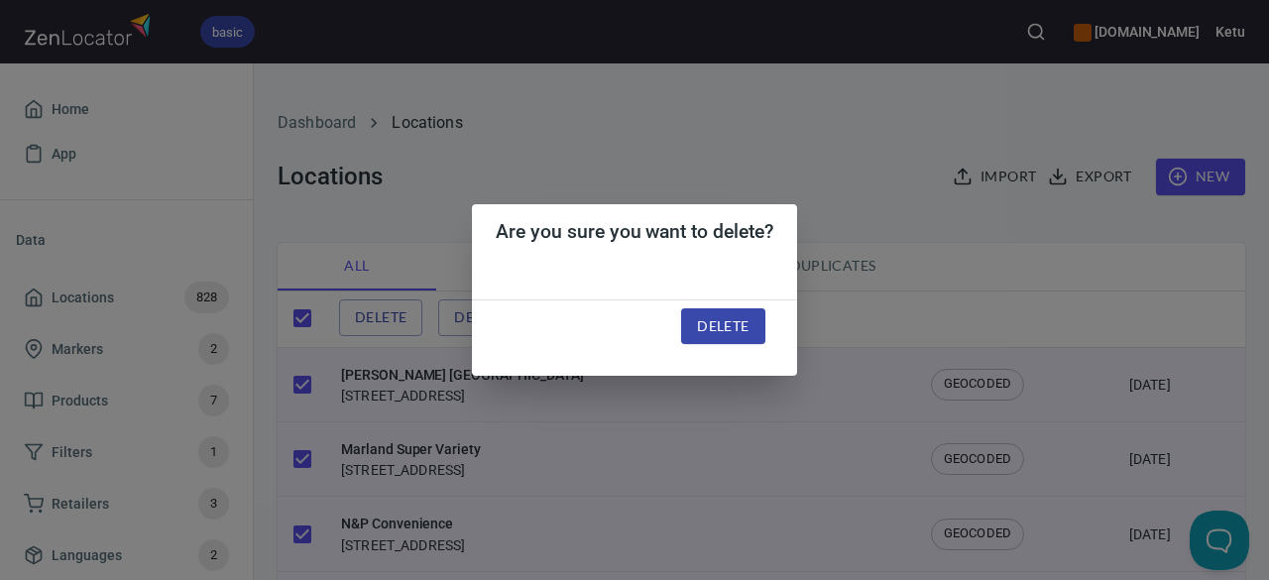
checkbox input "false"
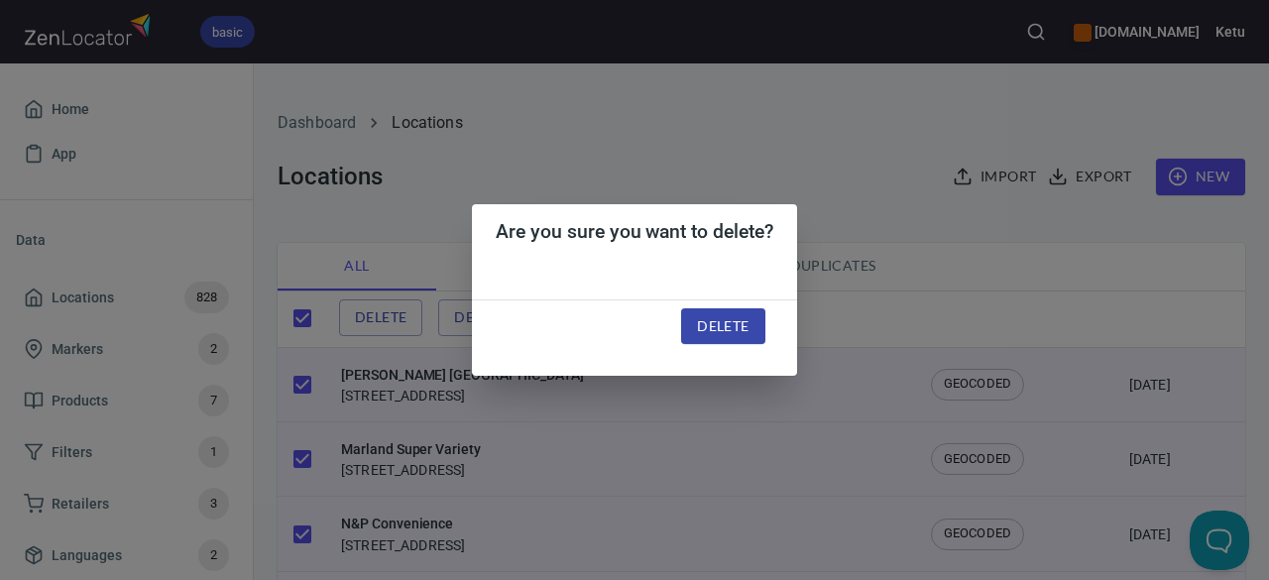
checkbox input "false"
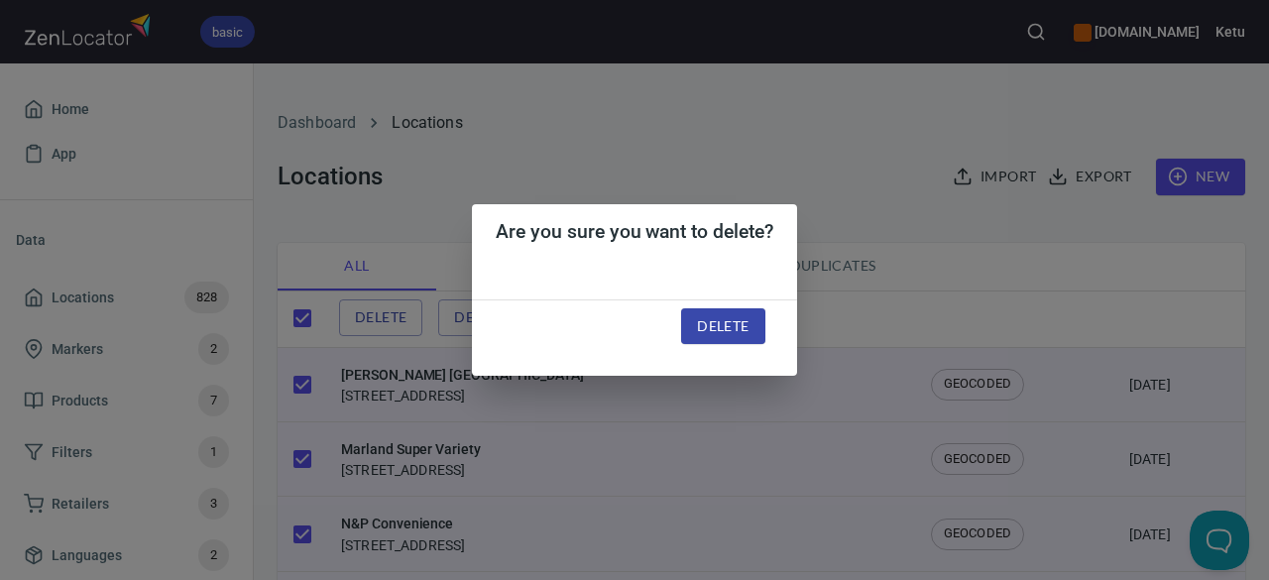
checkbox input "false"
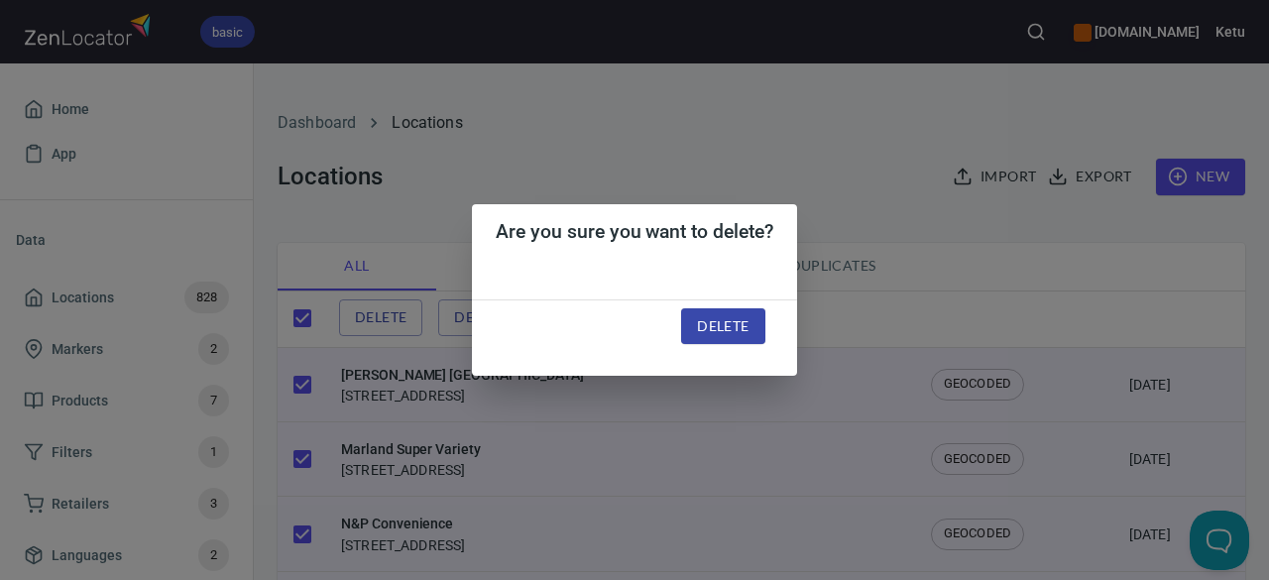
checkbox input "false"
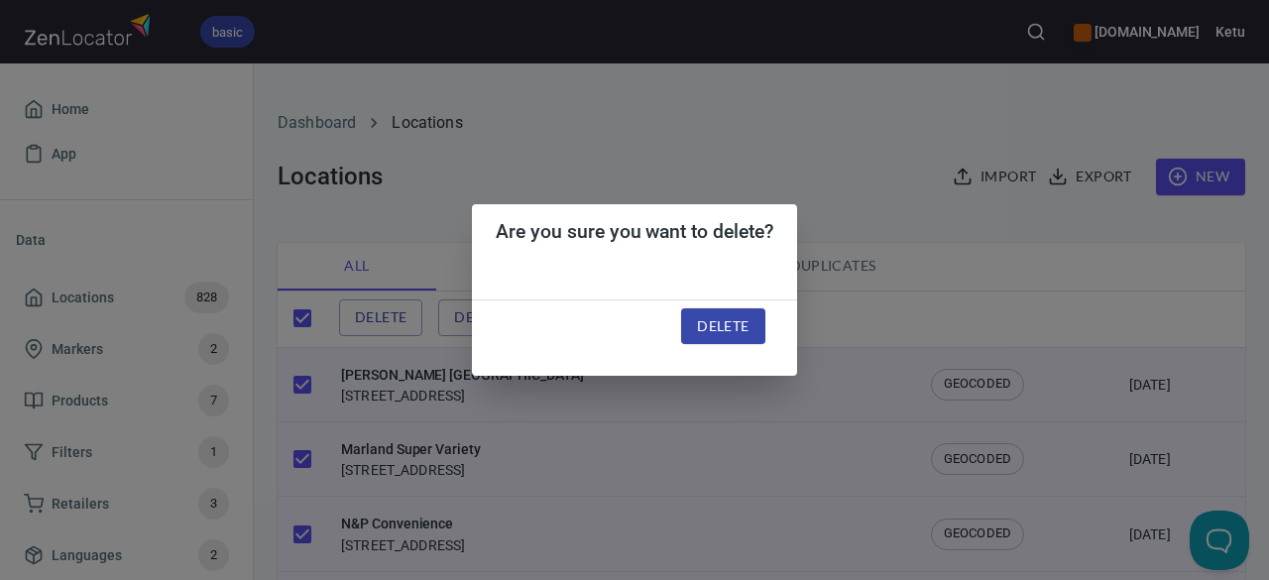
checkbox input "false"
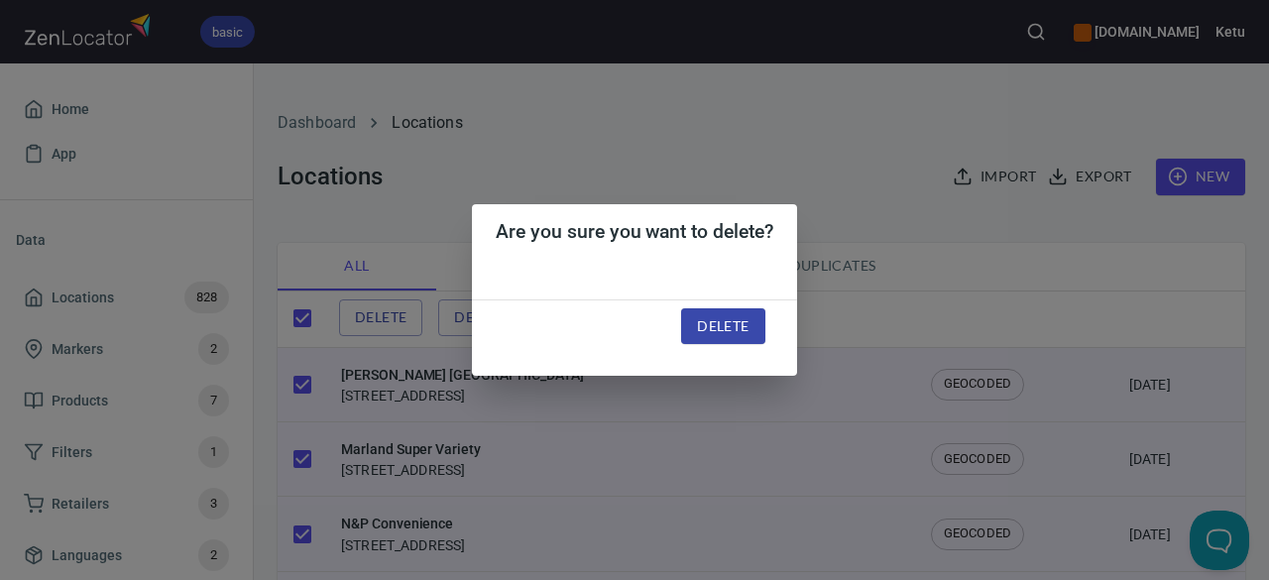
checkbox input "false"
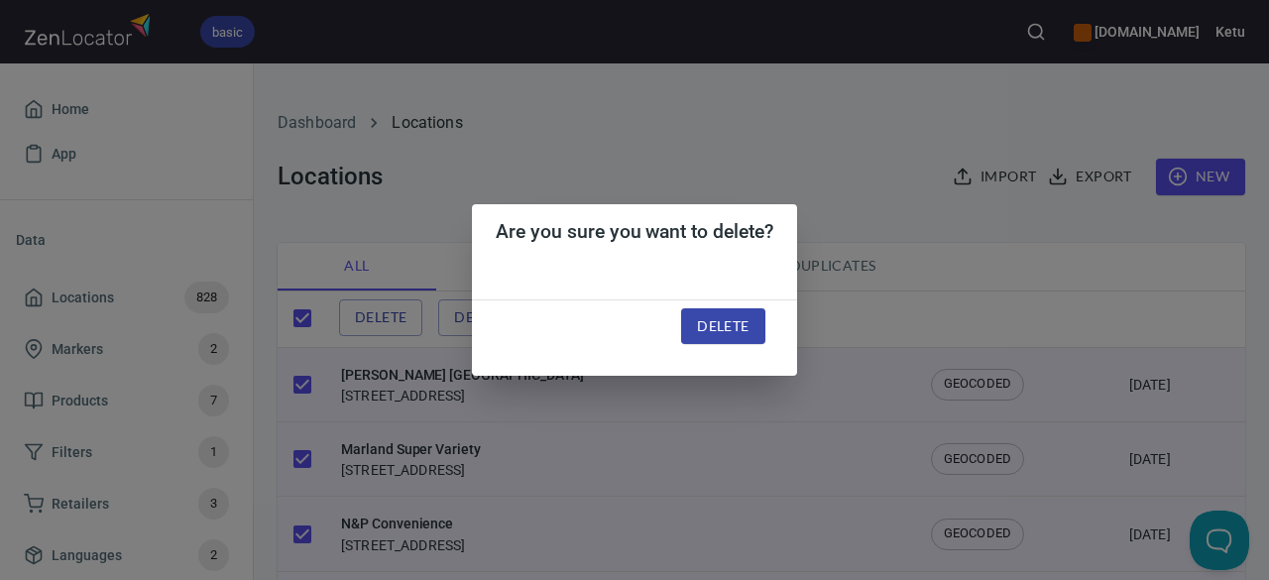
checkbox input "false"
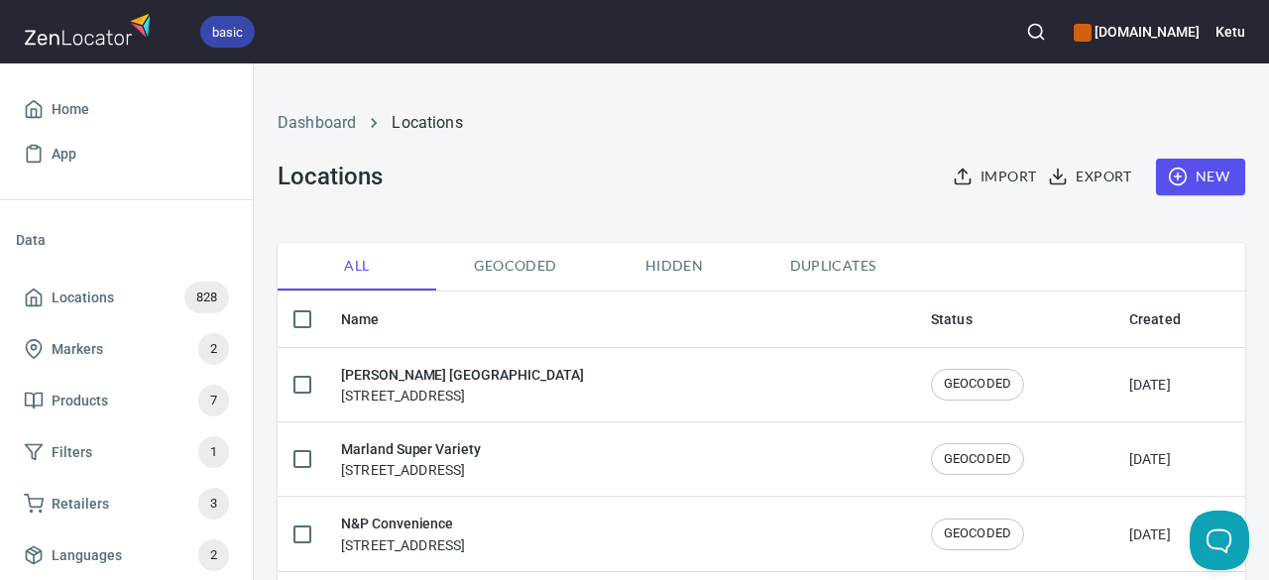
checkbox input "true"
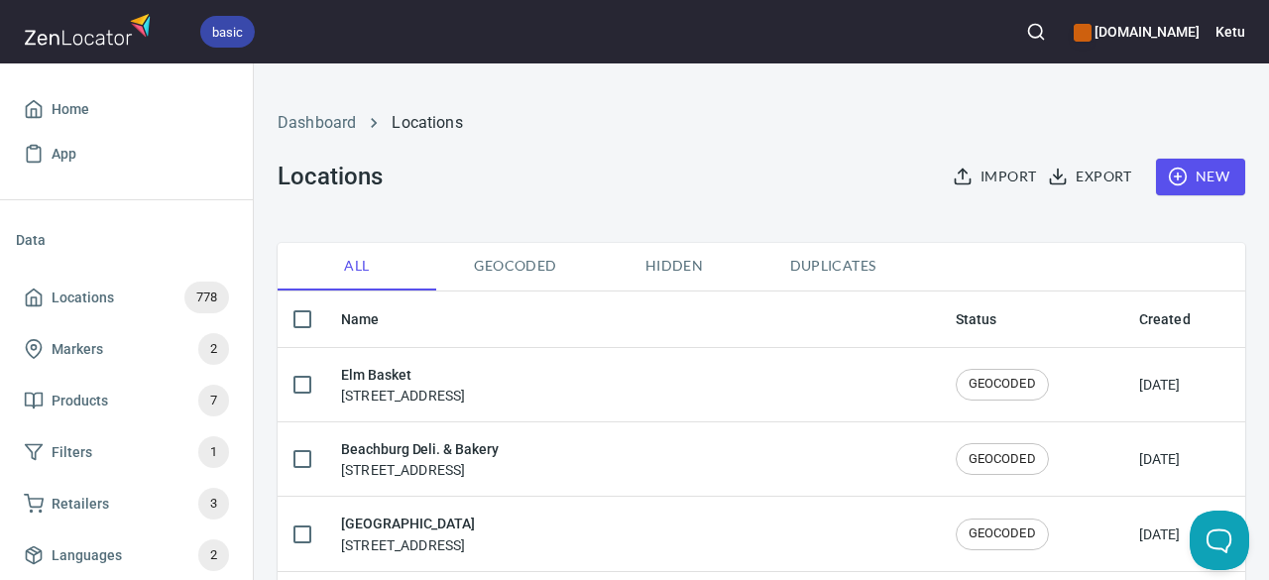
click at [298, 318] on input "checkbox" at bounding box center [302, 319] width 42 height 42
checkbox input "true"
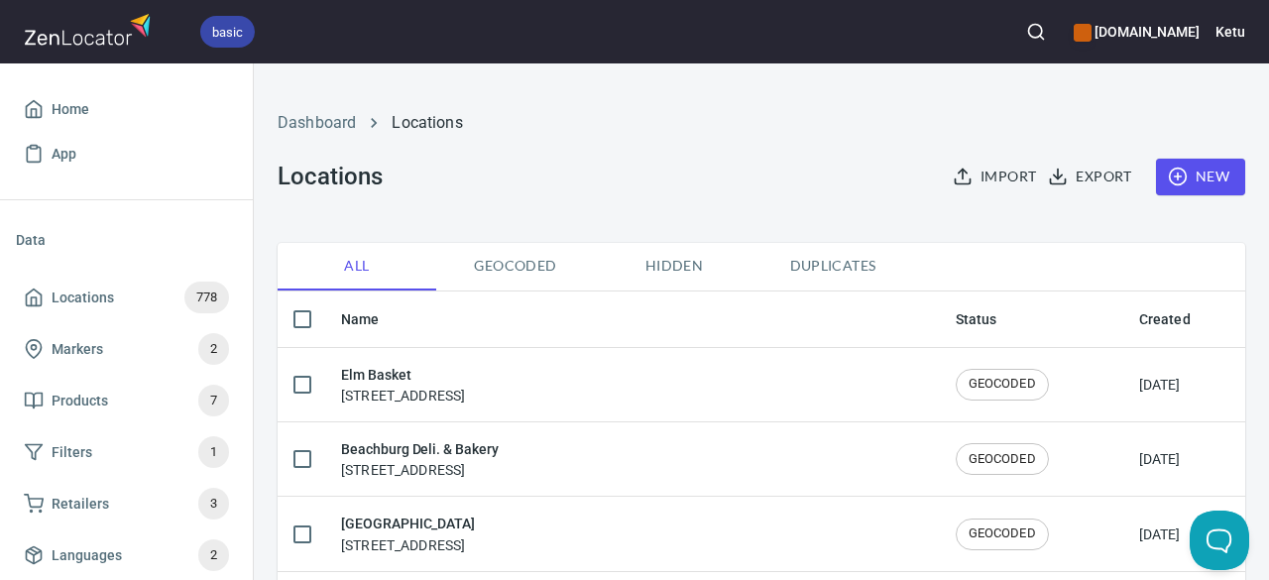
checkbox input "true"
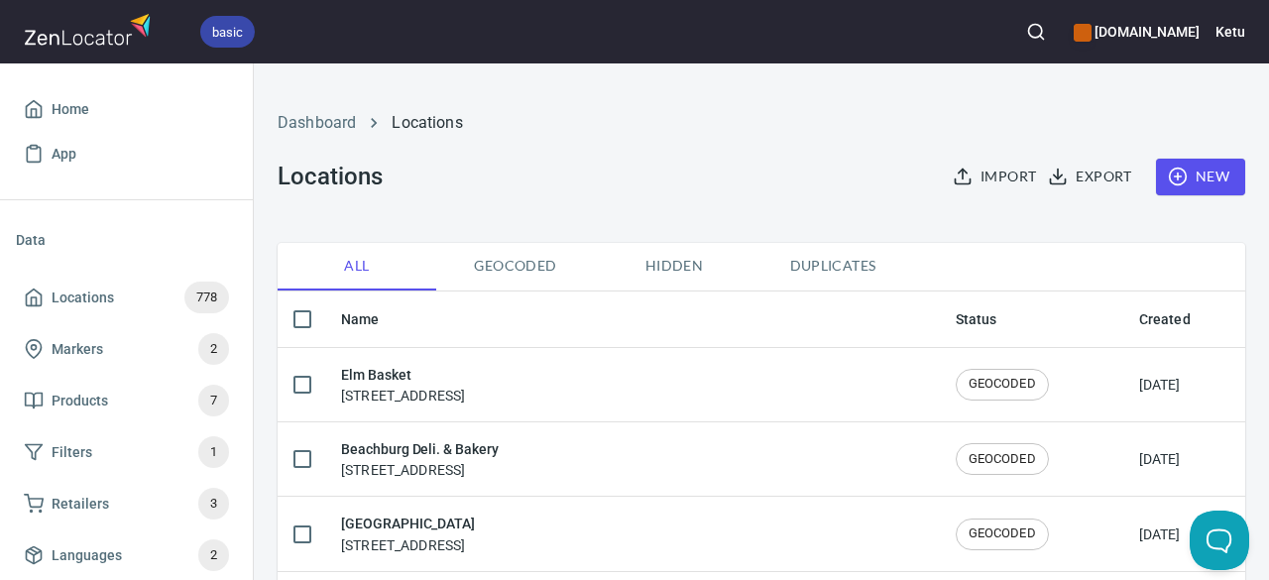
checkbox input "true"
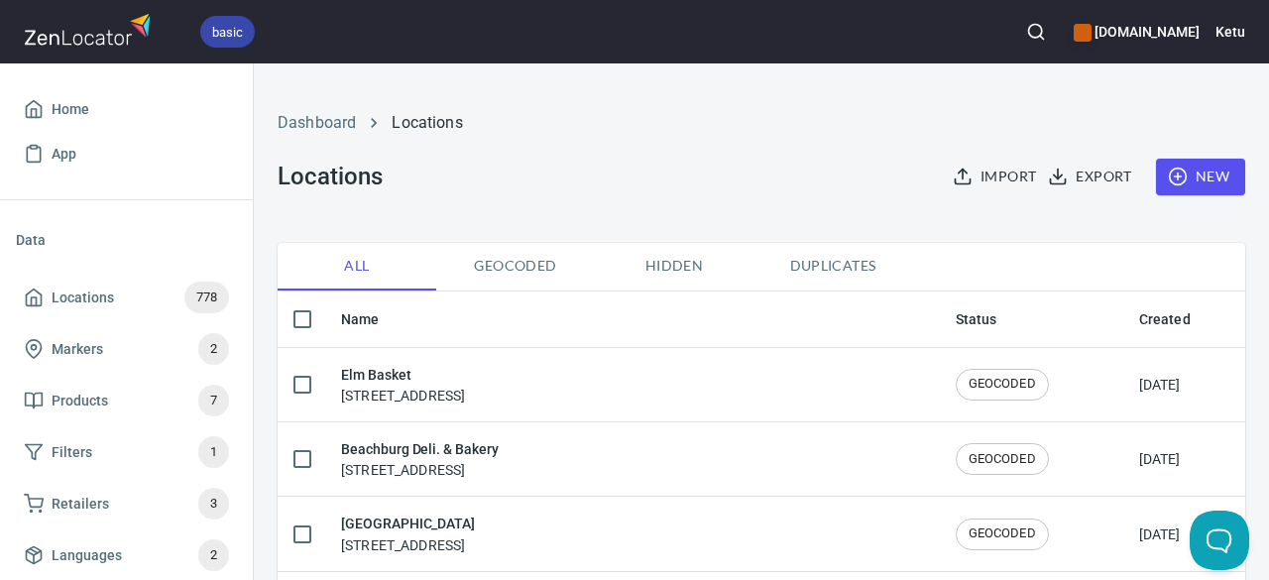
checkbox input "true"
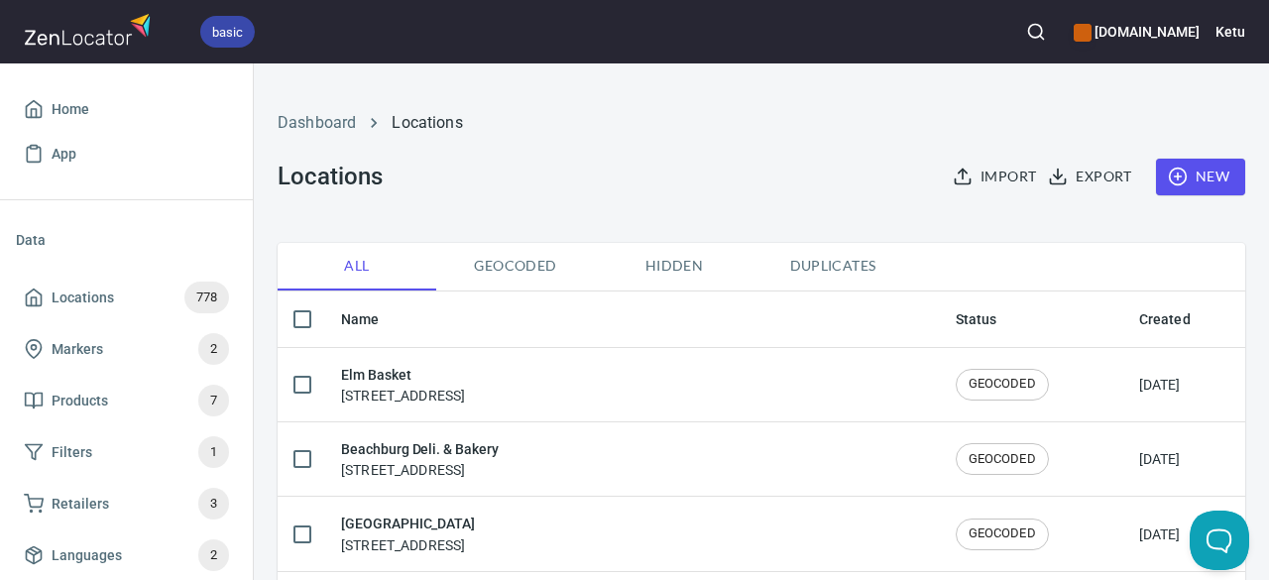
checkbox input "true"
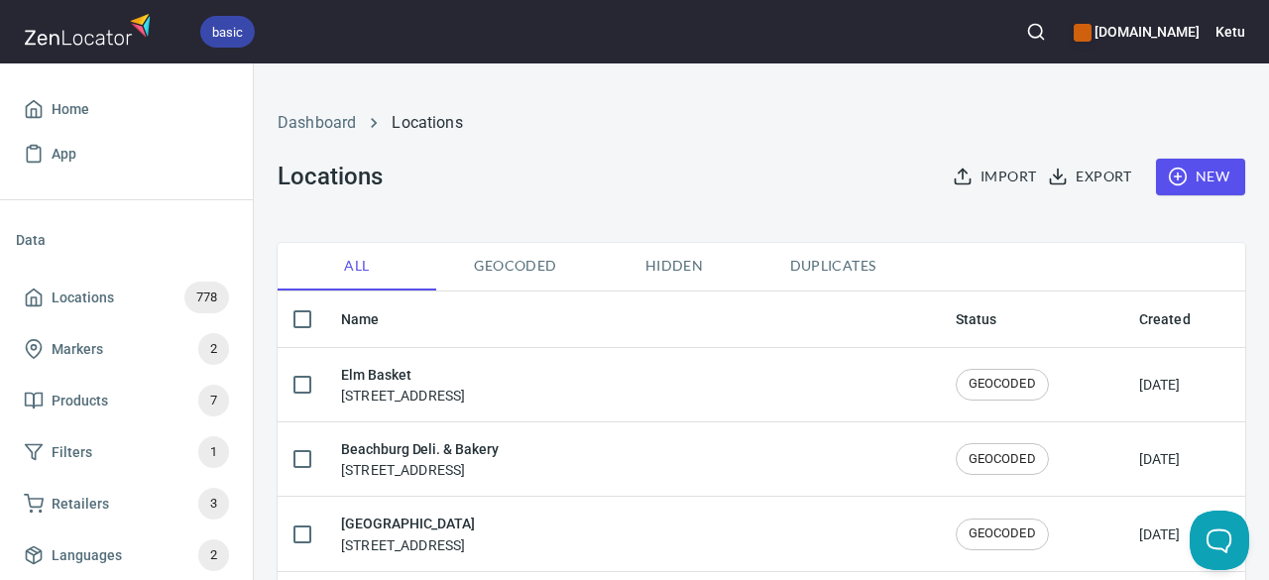
checkbox input "true"
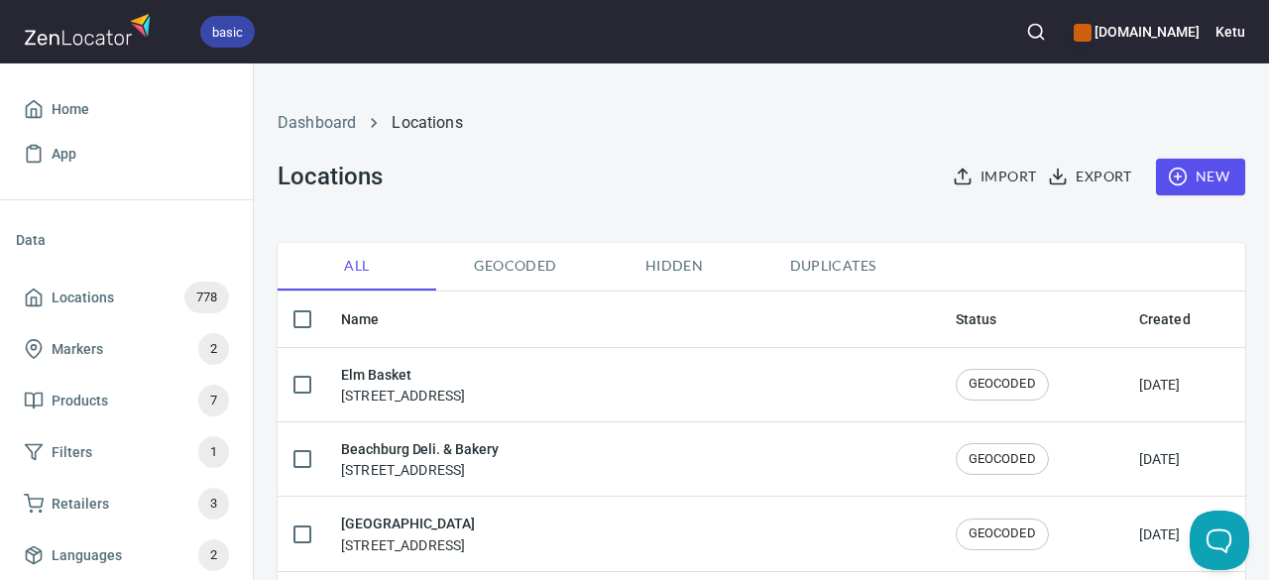
checkbox input "true"
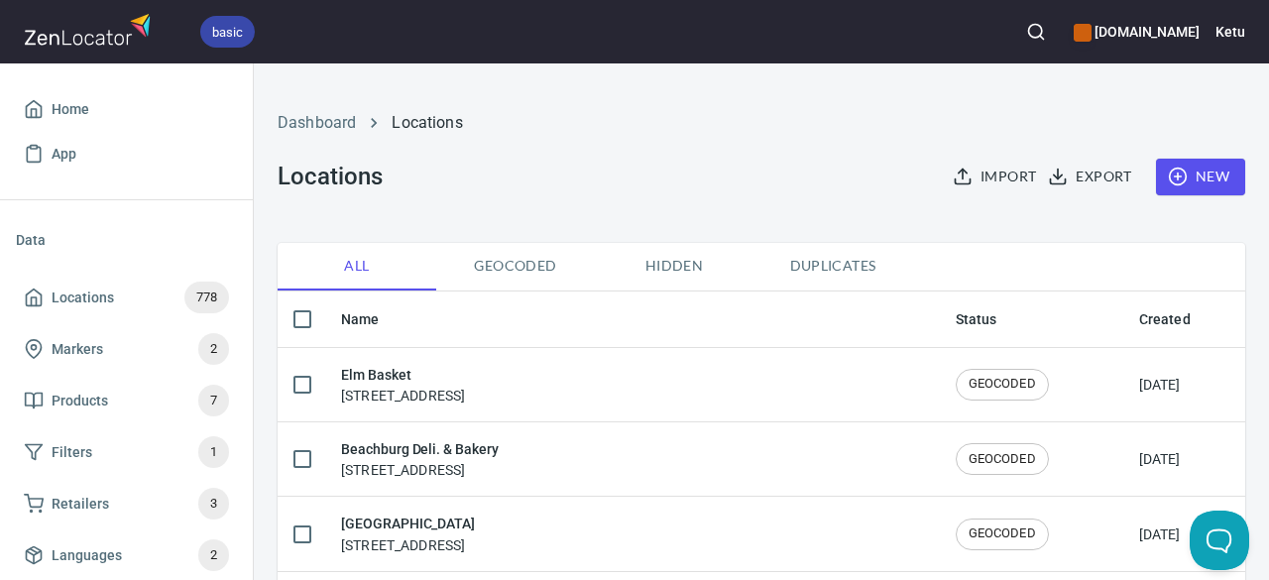
checkbox input "true"
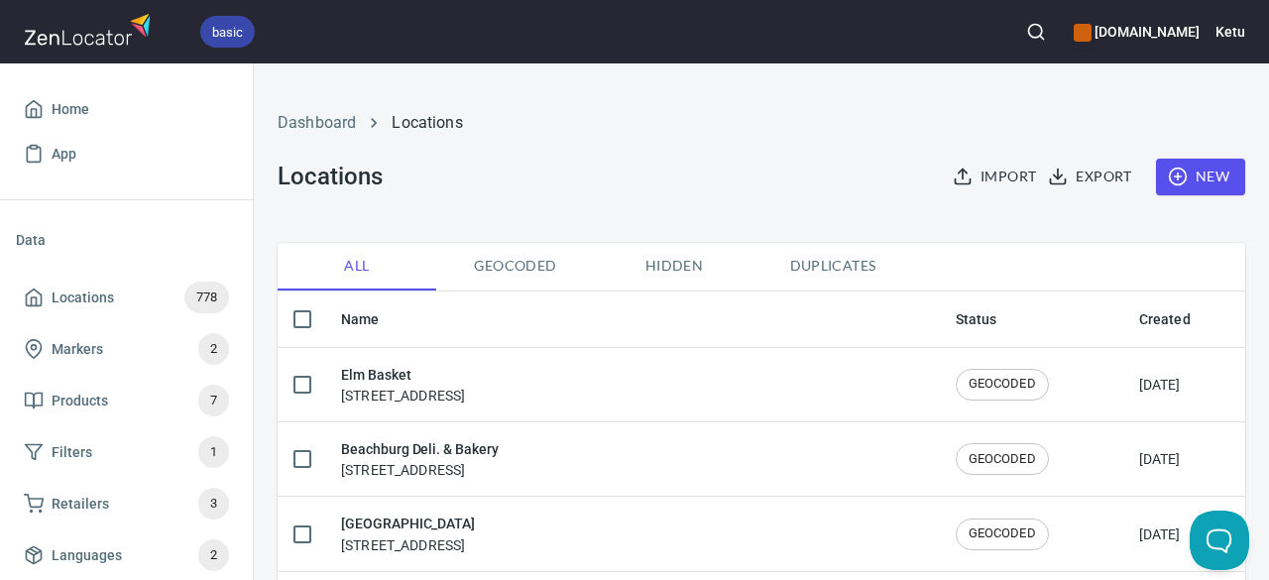
checkbox input "true"
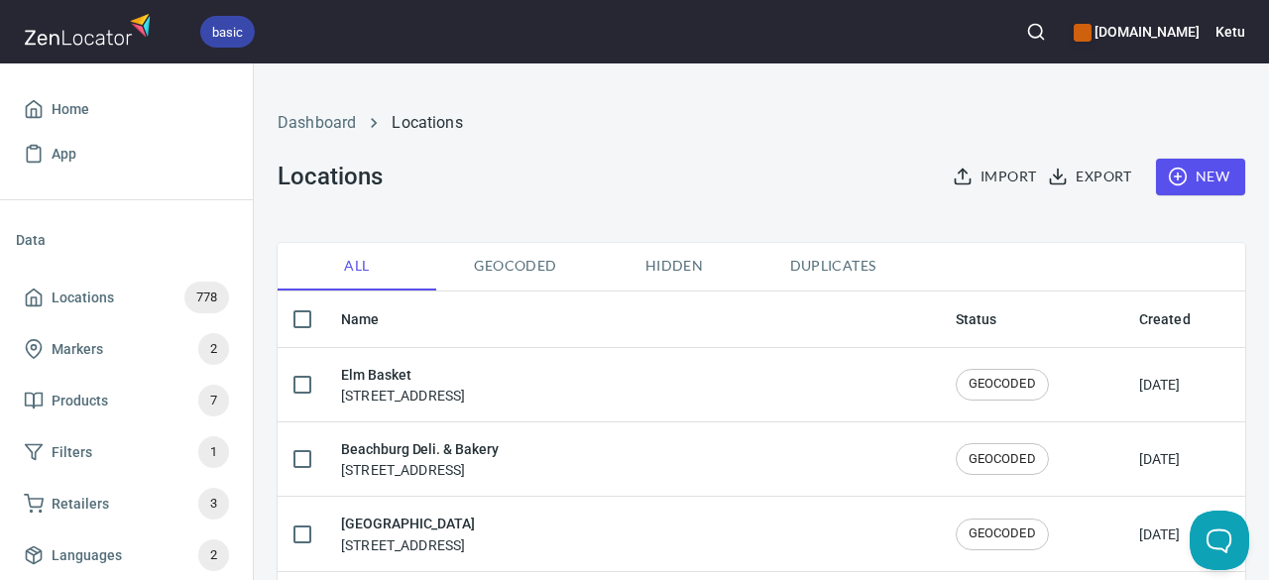
checkbox input "true"
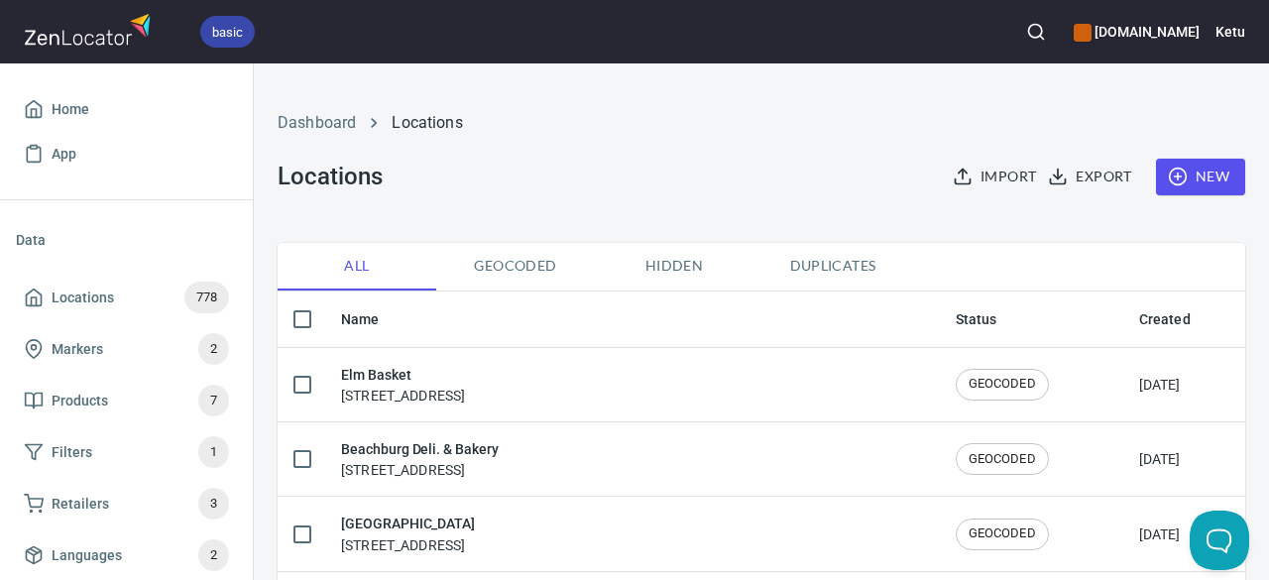
checkbox input "true"
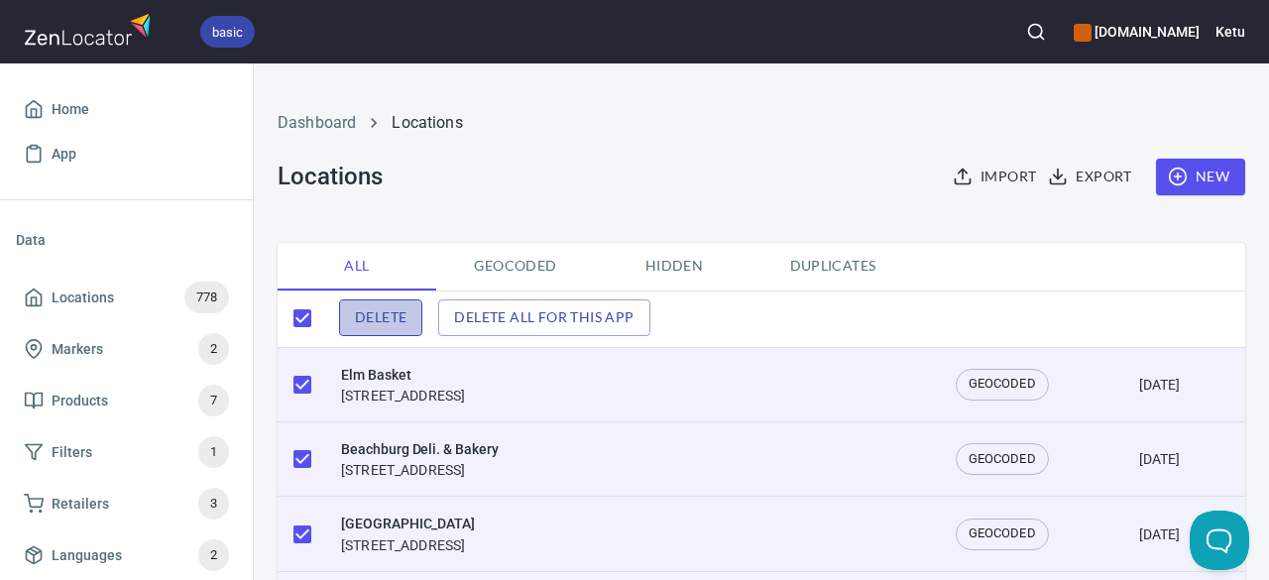
click at [400, 324] on span "Delete" at bounding box center [381, 317] width 52 height 25
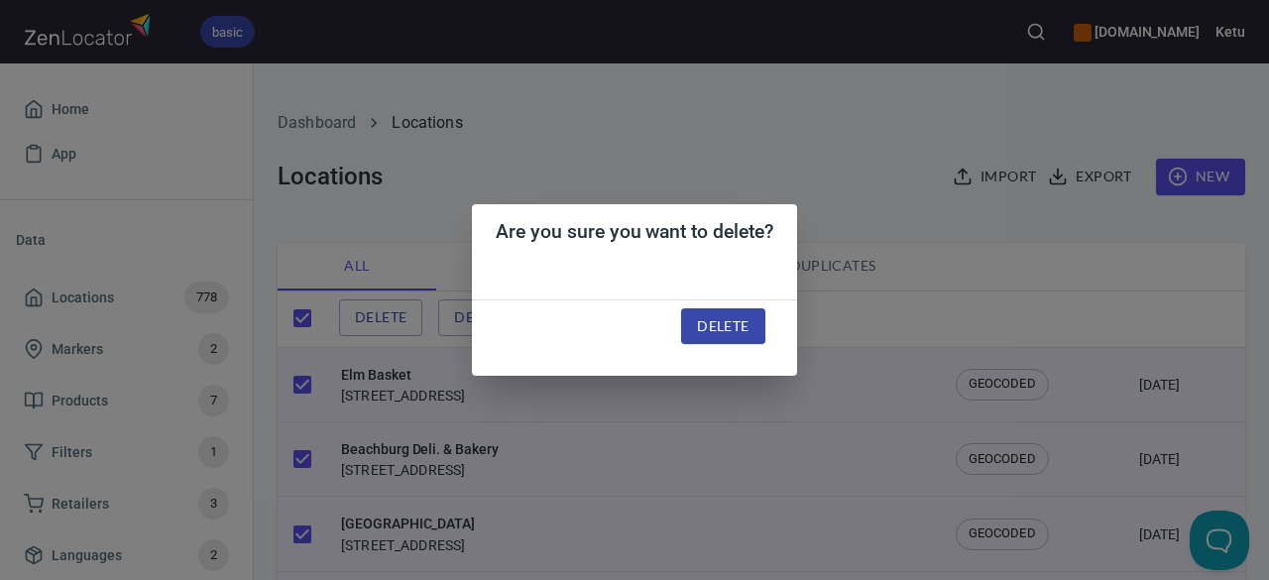
click at [751, 330] on button "Delete" at bounding box center [722, 326] width 83 height 37
checkbox input "false"
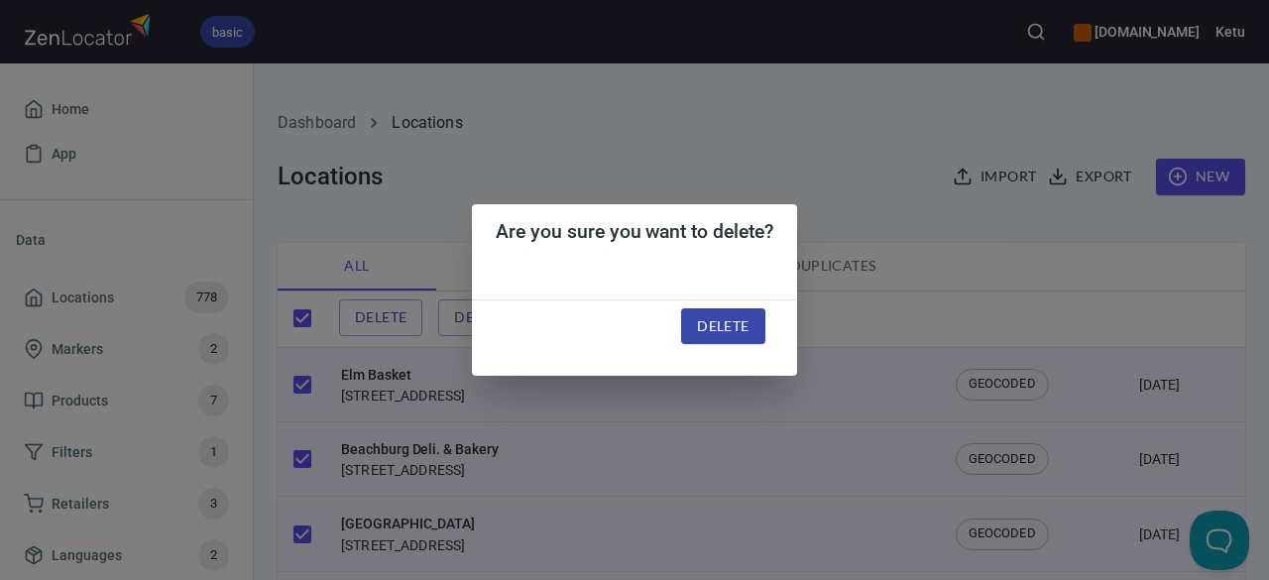
checkbox input "false"
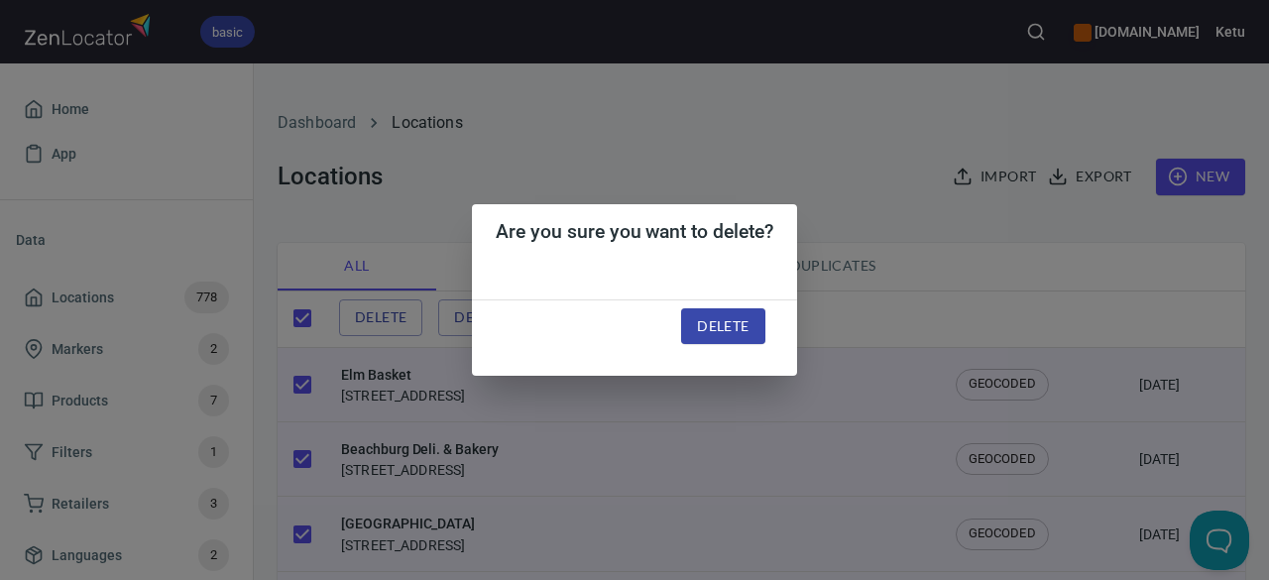
checkbox input "false"
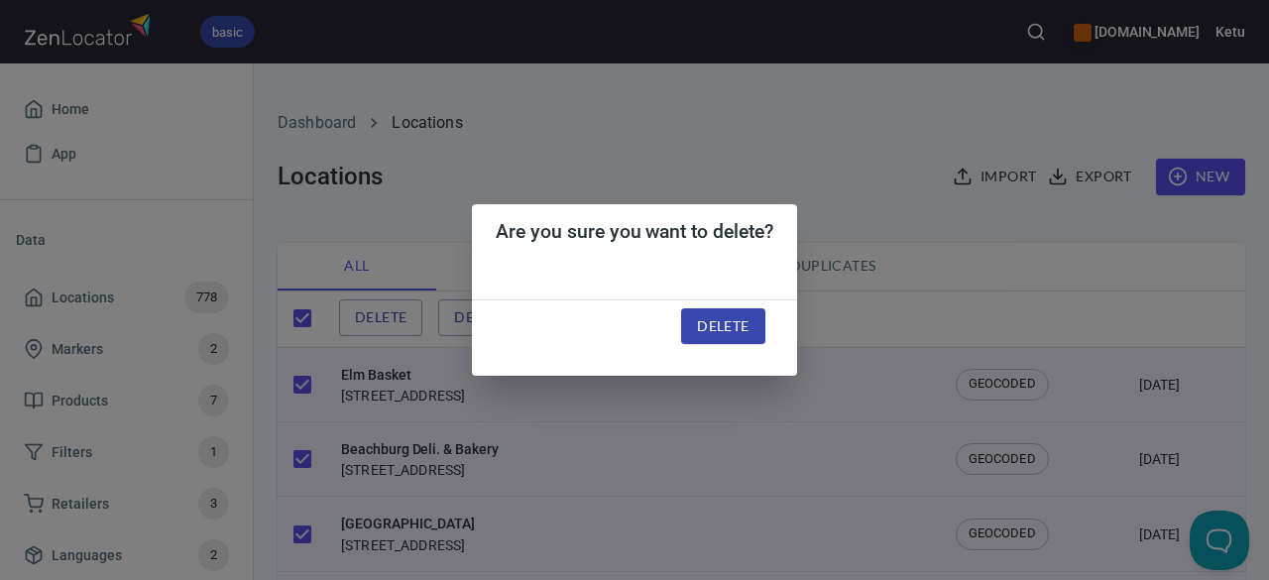
checkbox input "false"
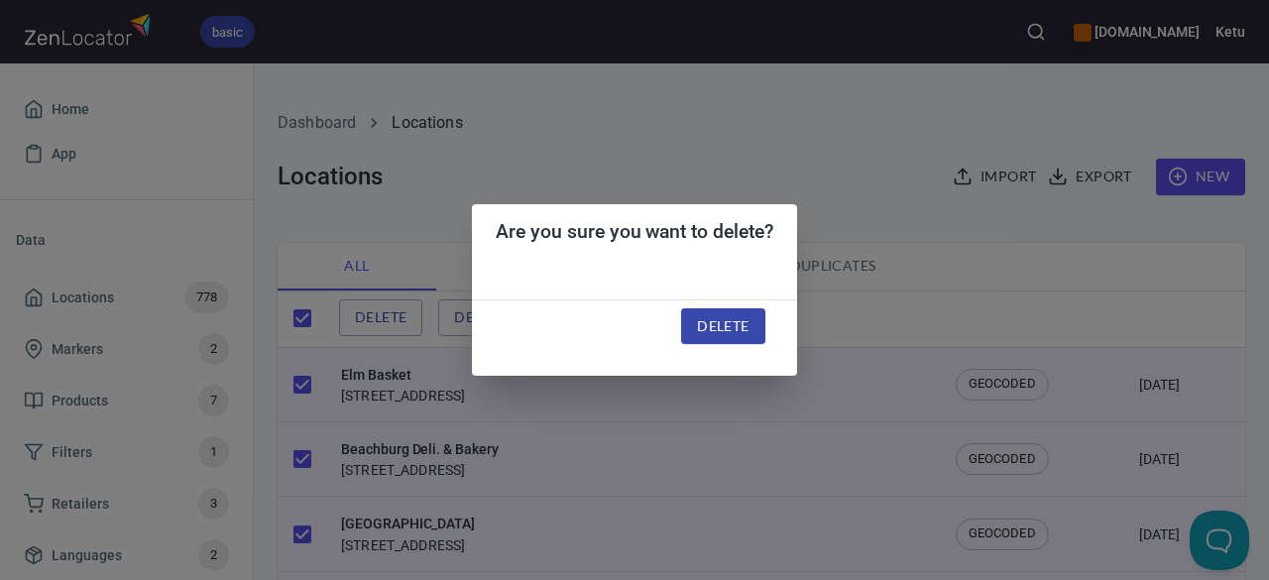
checkbox input "false"
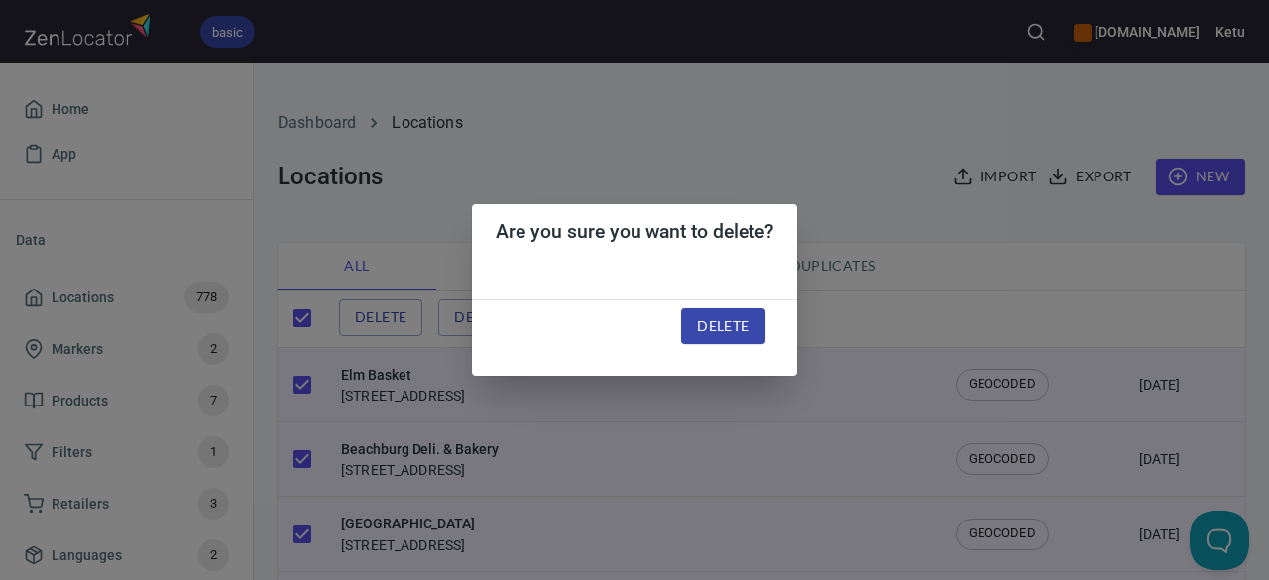
checkbox input "false"
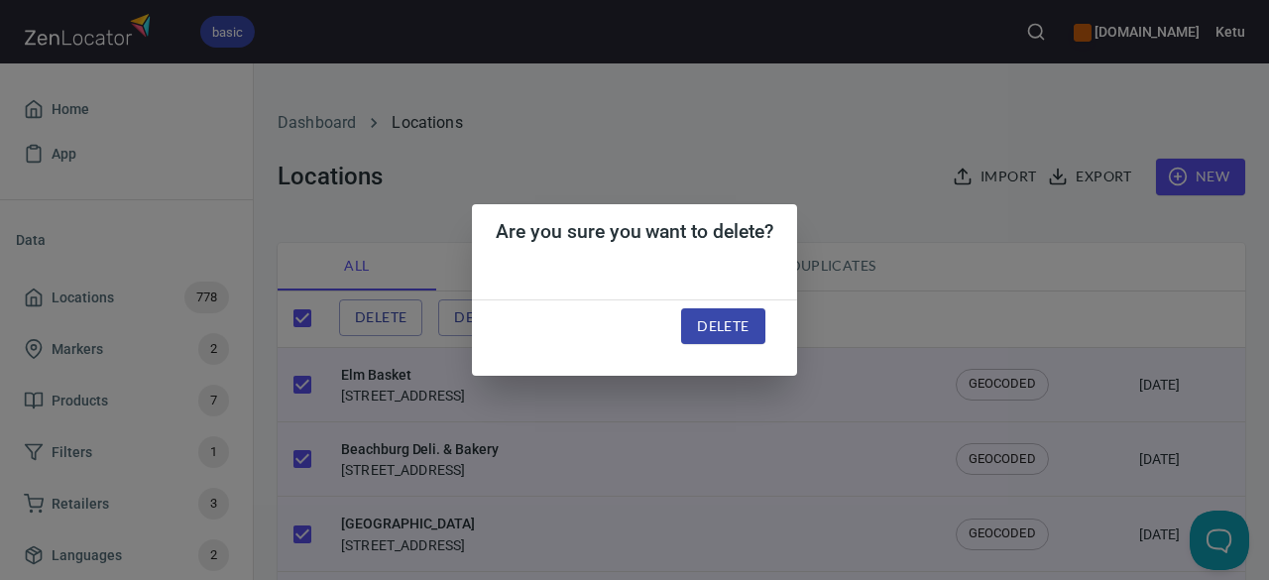
checkbox input "false"
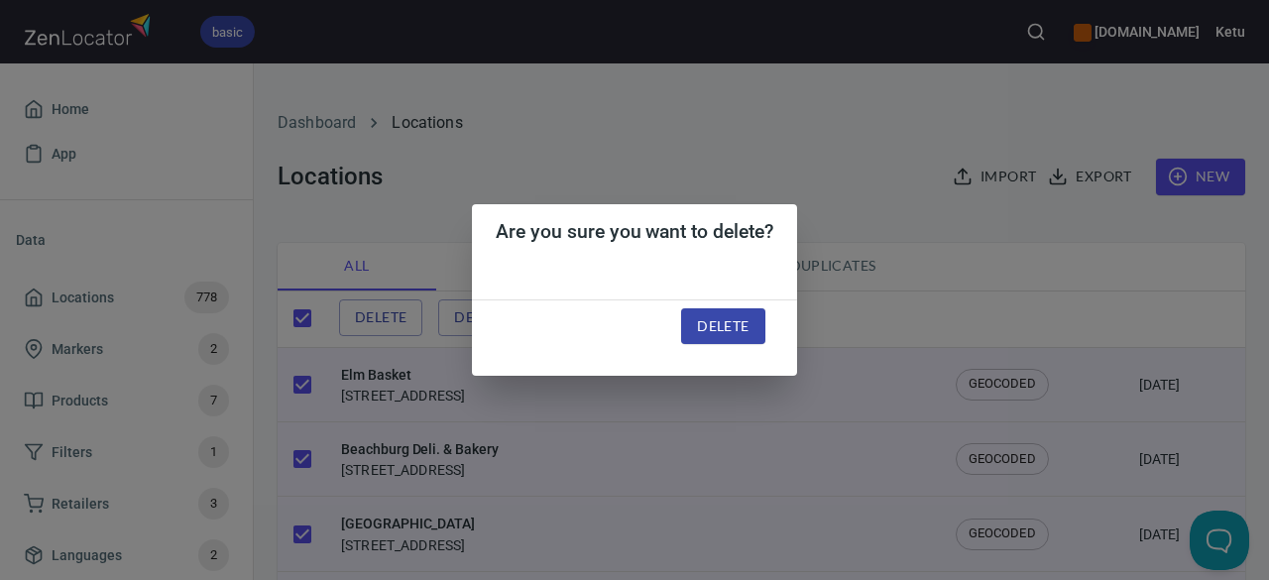
checkbox input "false"
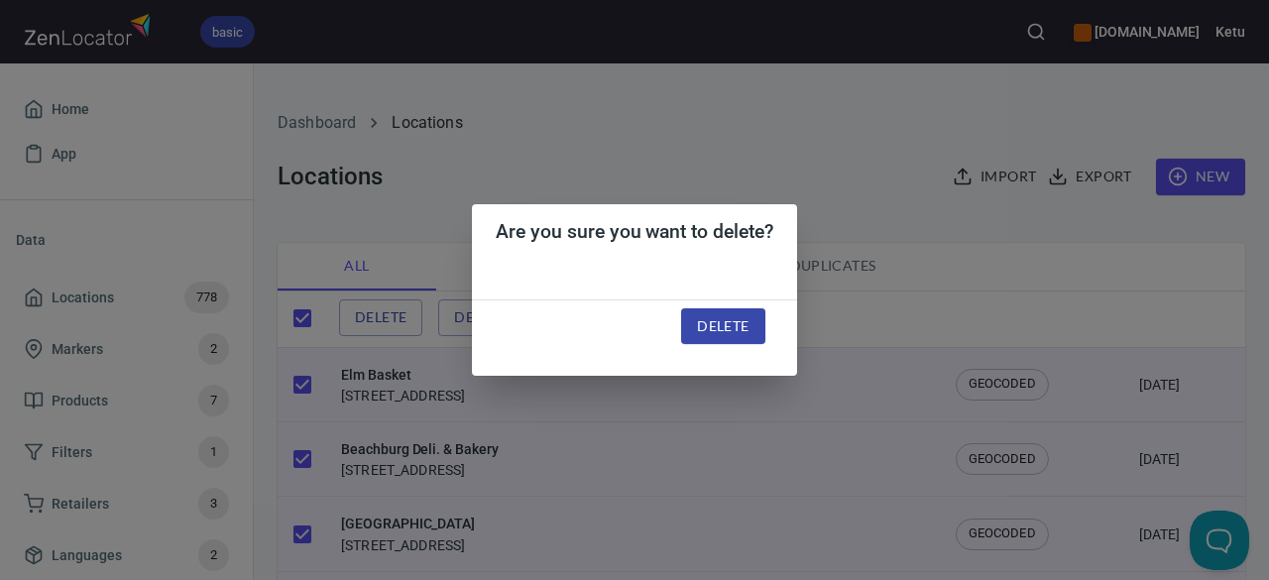
checkbox input "false"
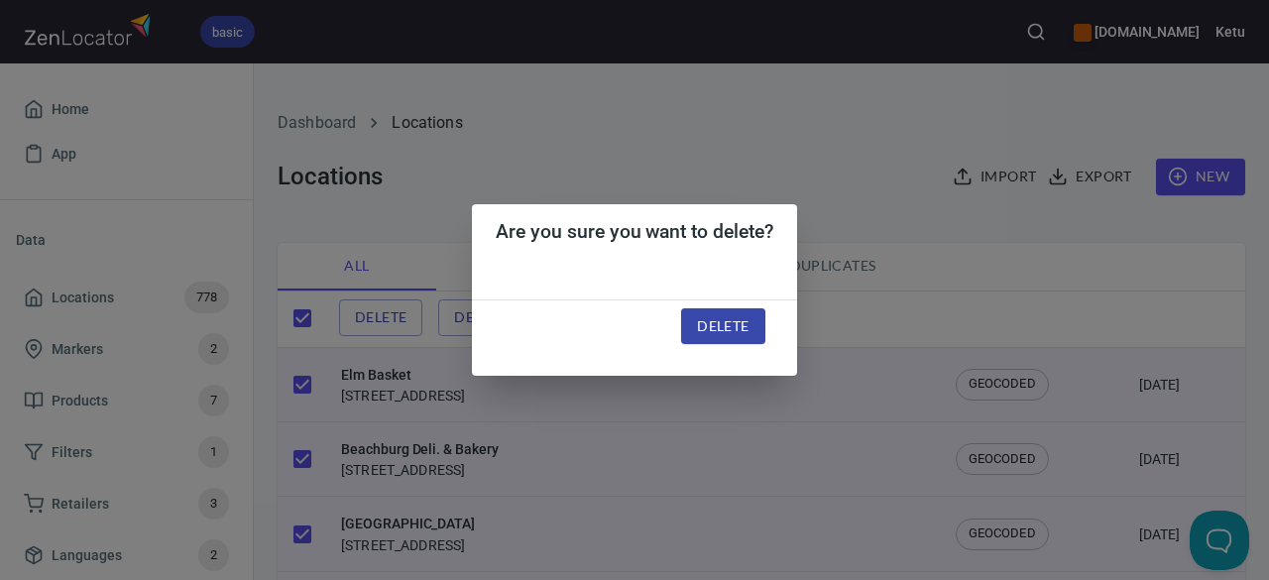
checkbox input "false"
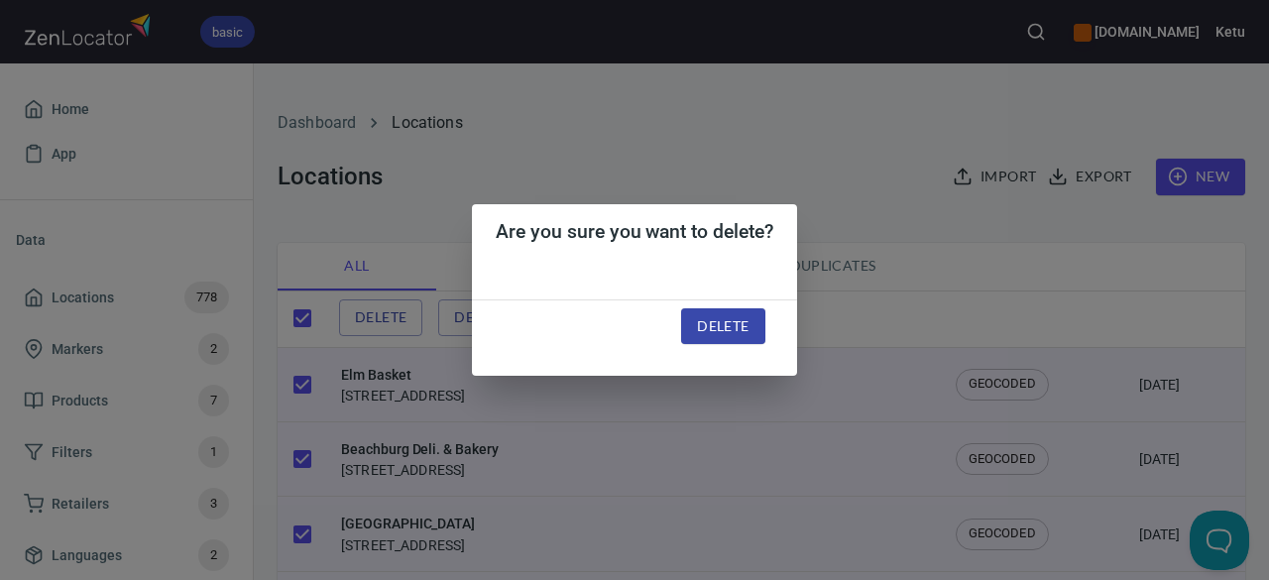
checkbox input "false"
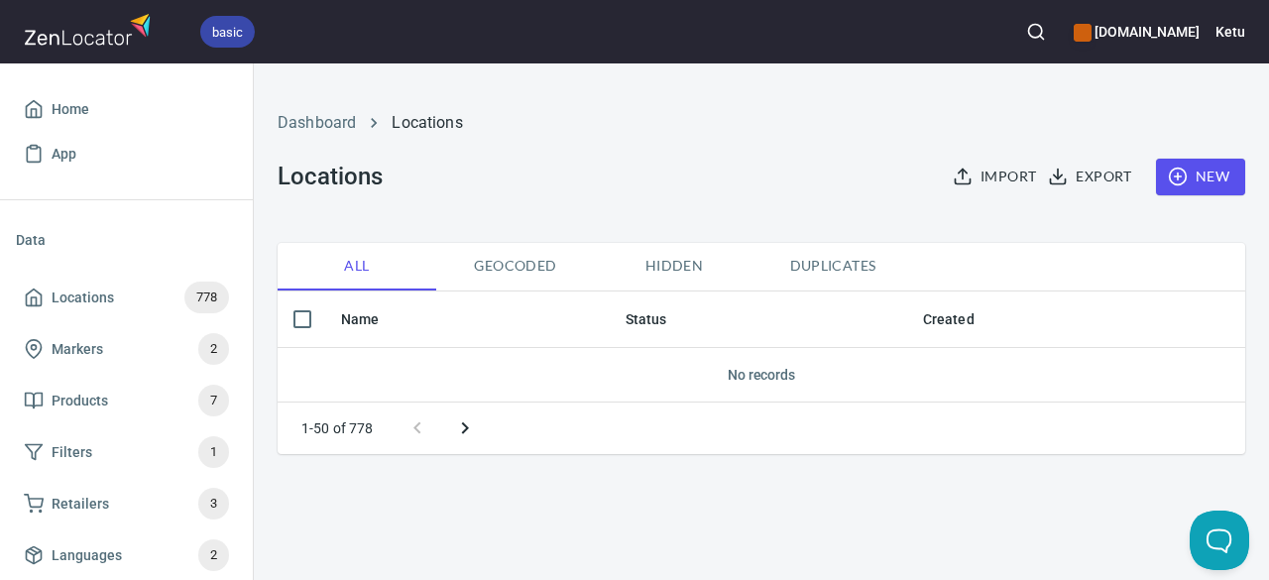
checkbox input "true"
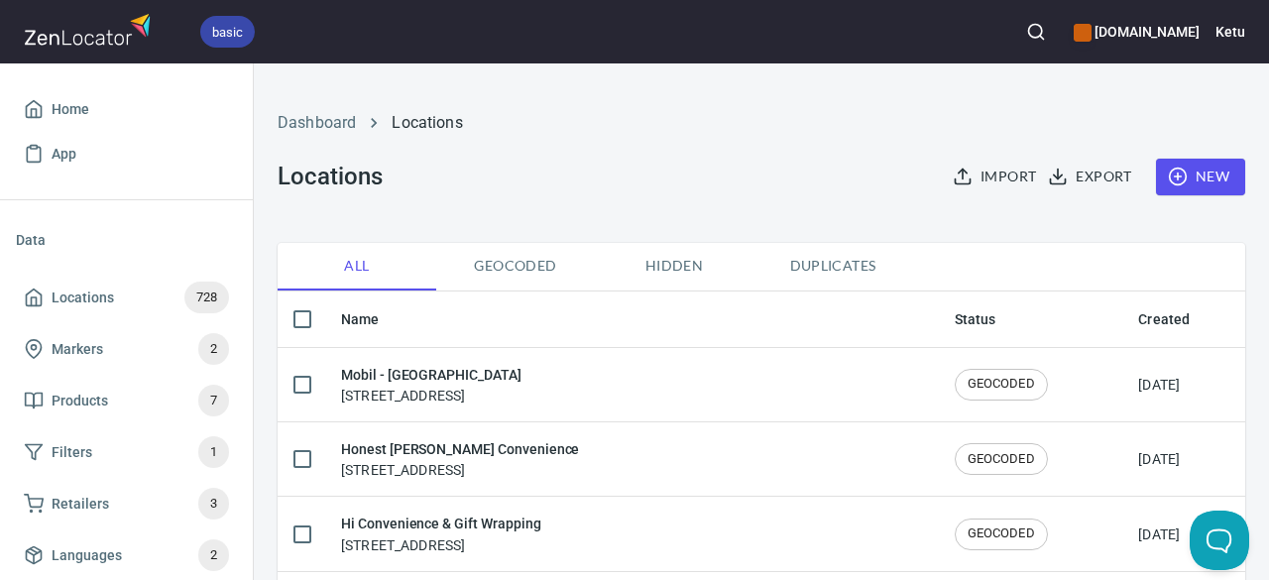
click at [303, 324] on input "checkbox" at bounding box center [302, 319] width 42 height 42
checkbox input "true"
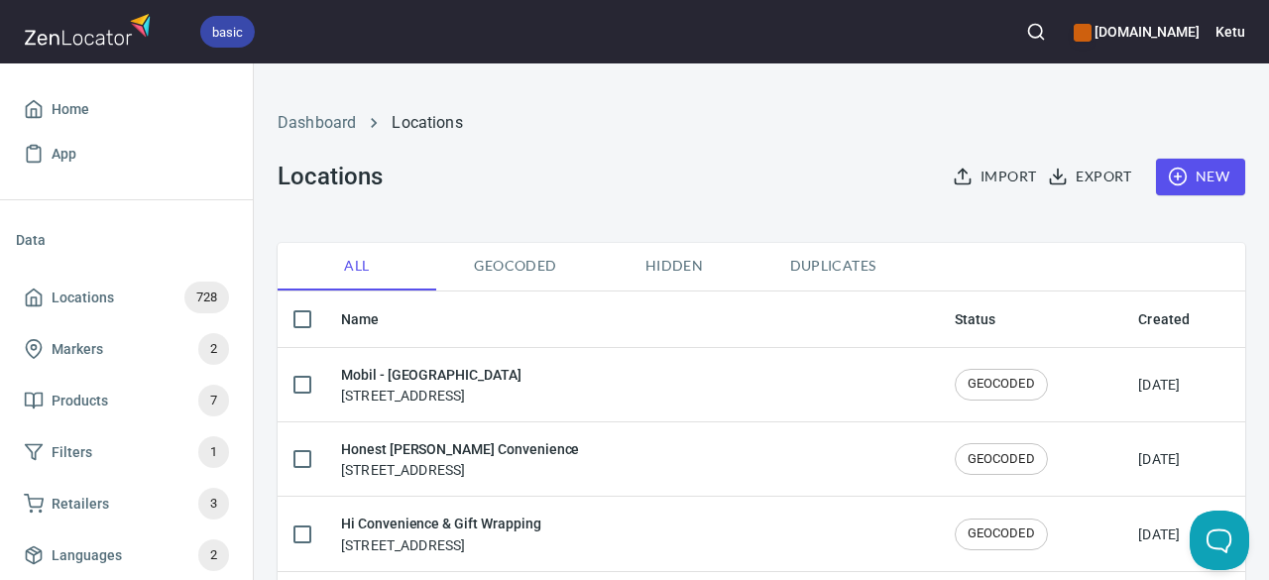
checkbox input "true"
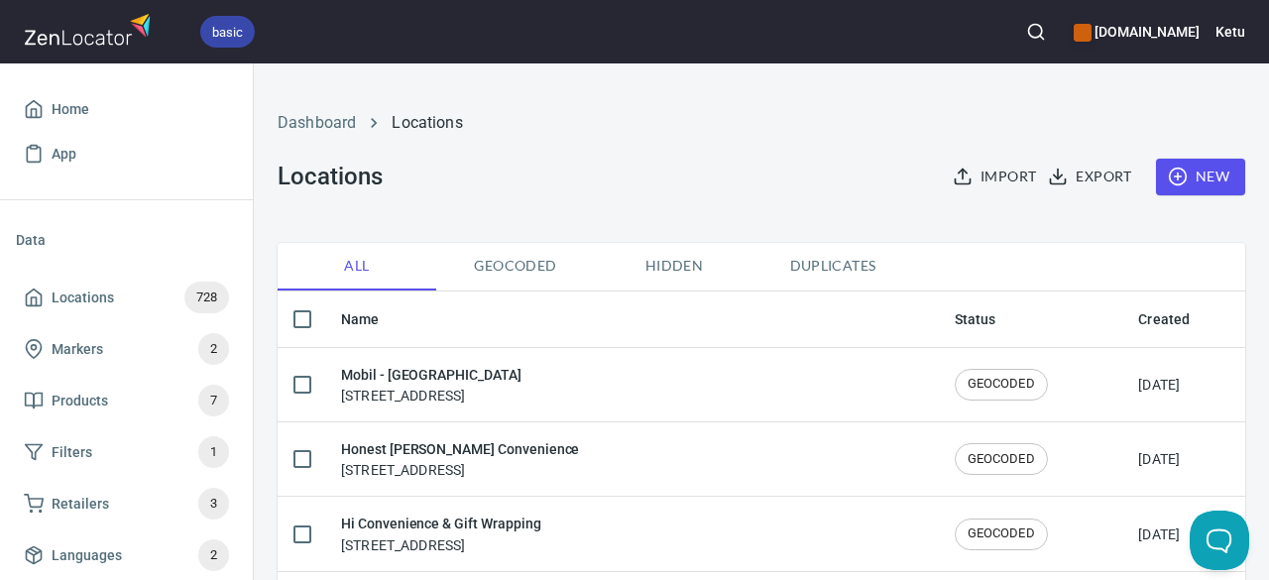
checkbox input "true"
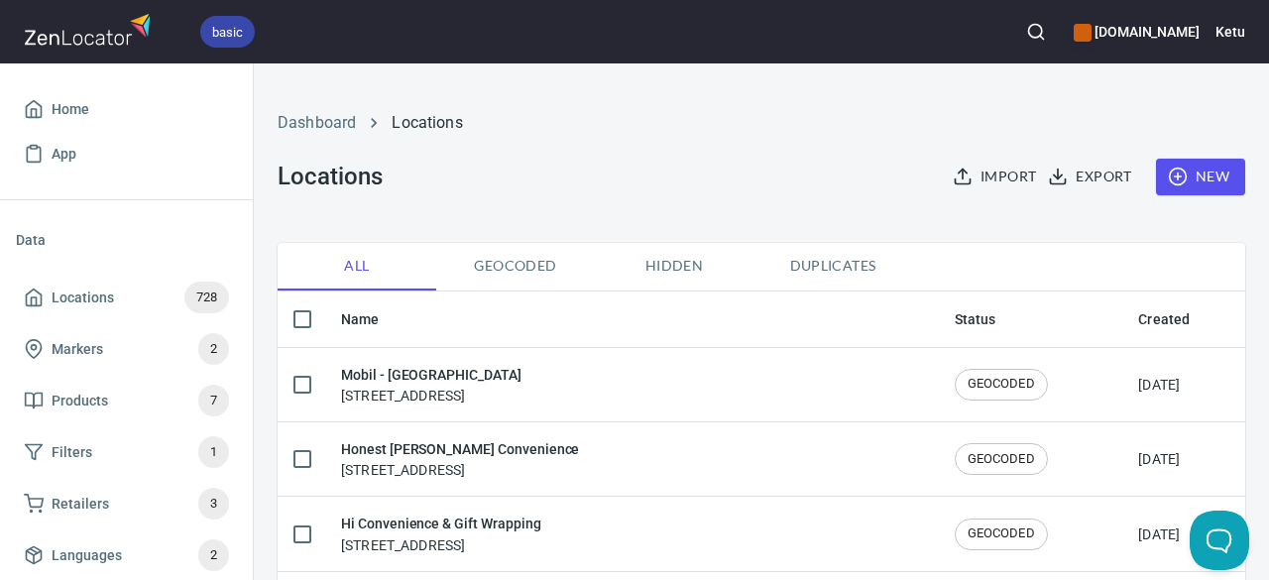
checkbox input "true"
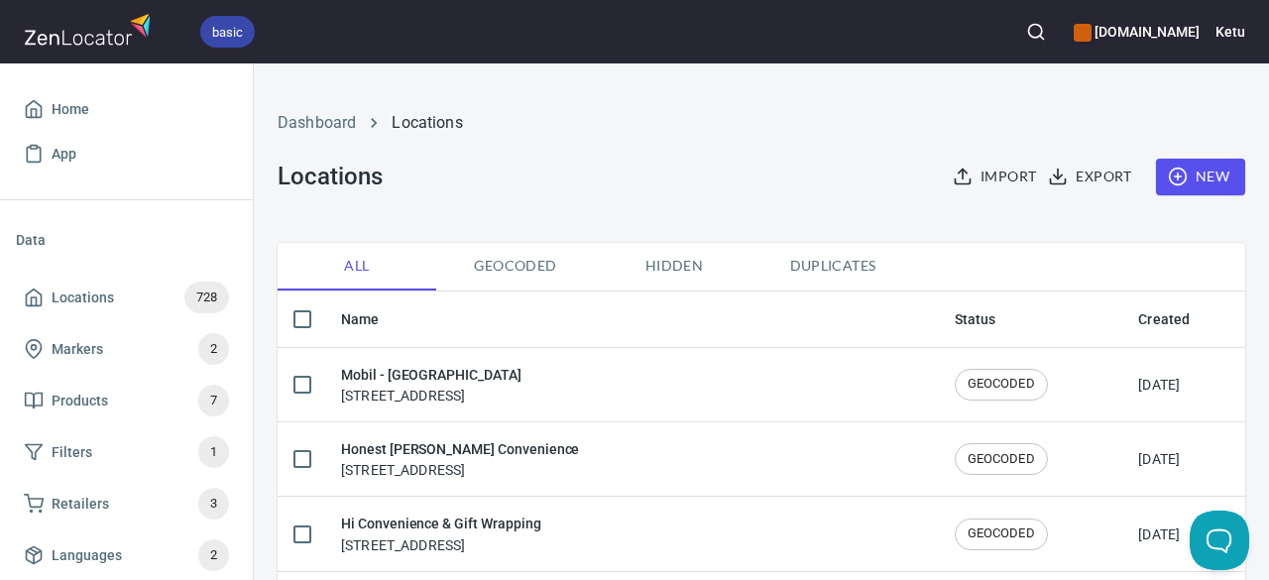
checkbox input "true"
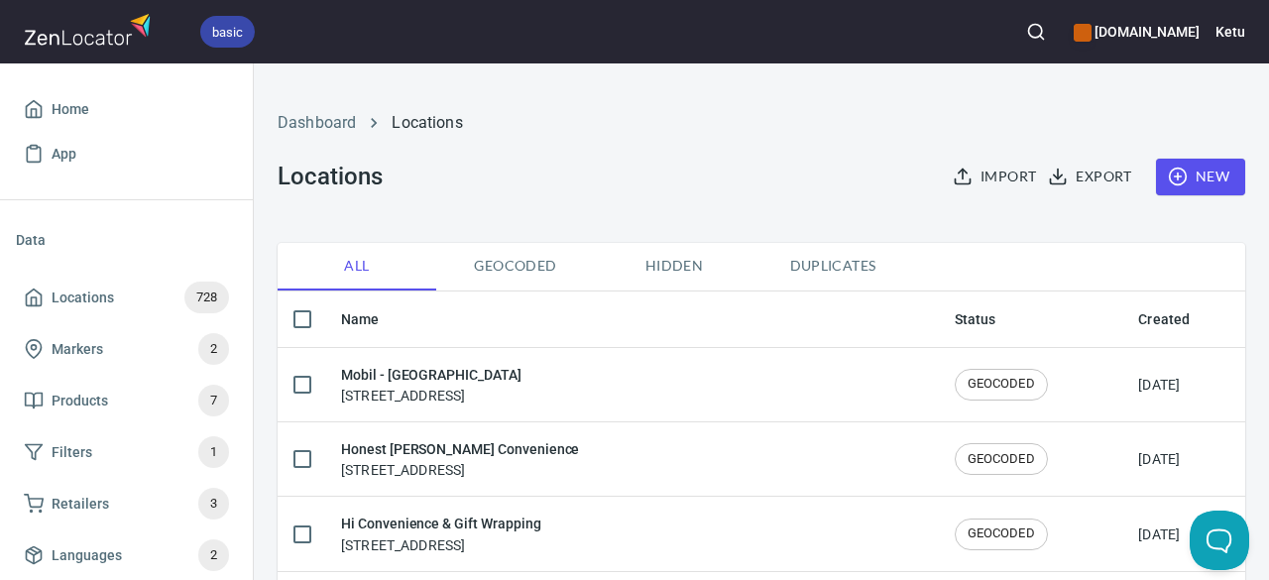
checkbox input "true"
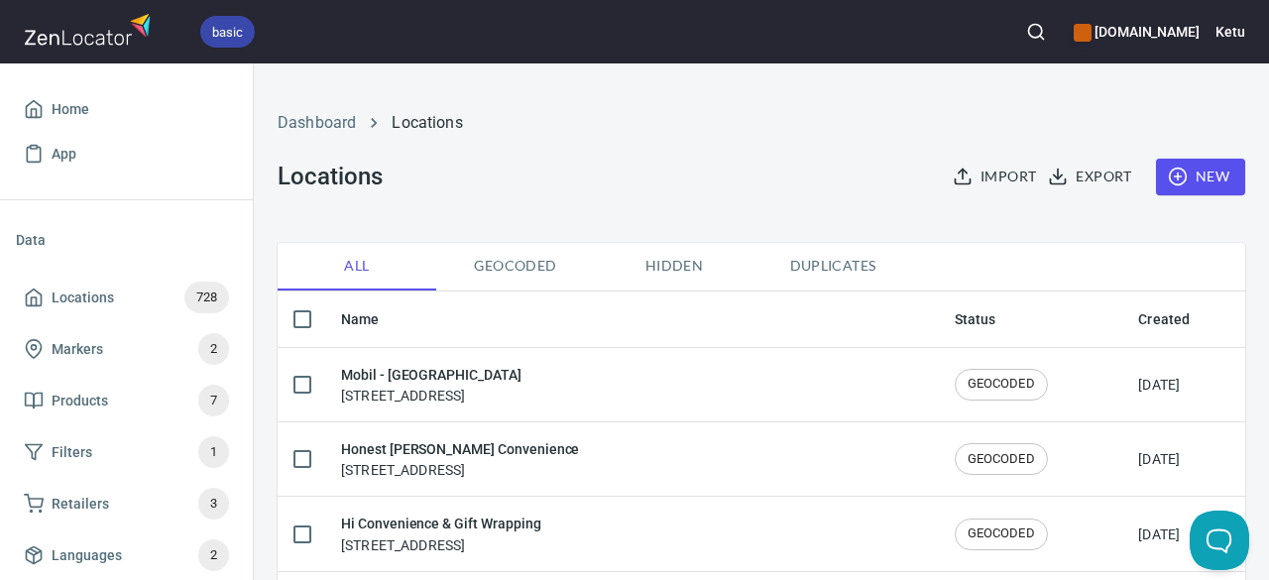
checkbox input "true"
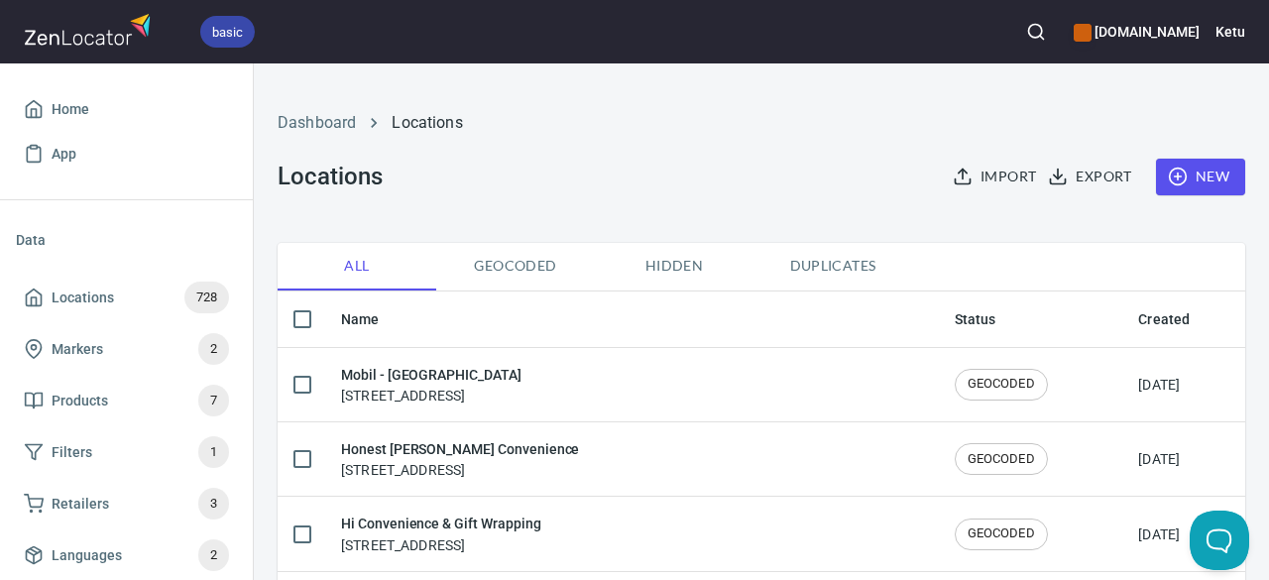
checkbox input "true"
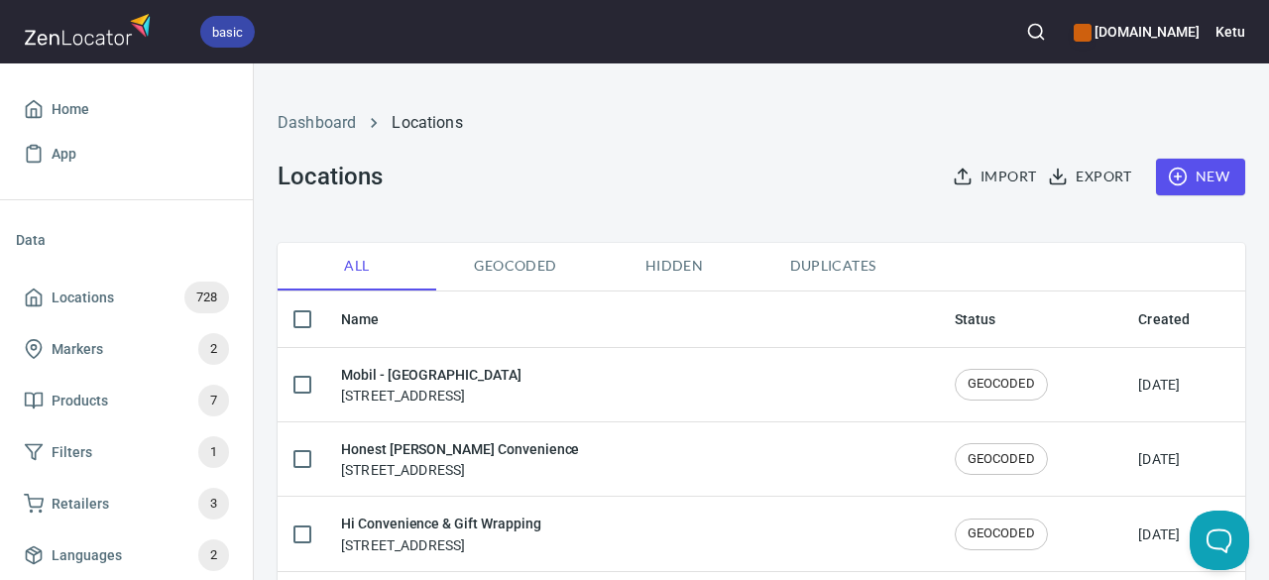
checkbox input "true"
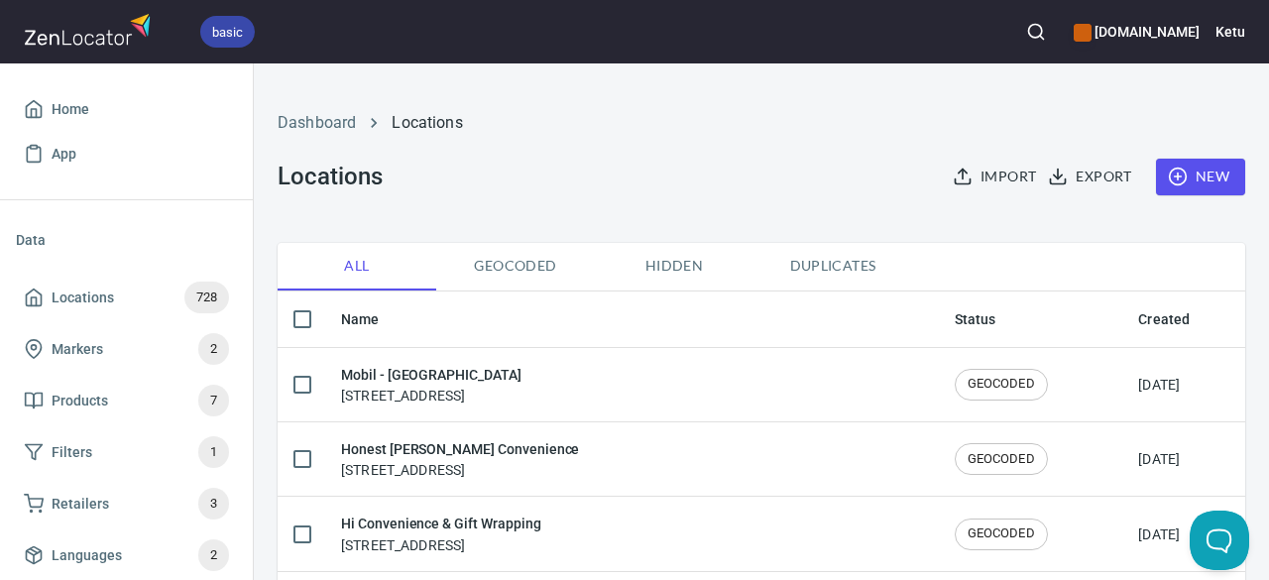
checkbox input "true"
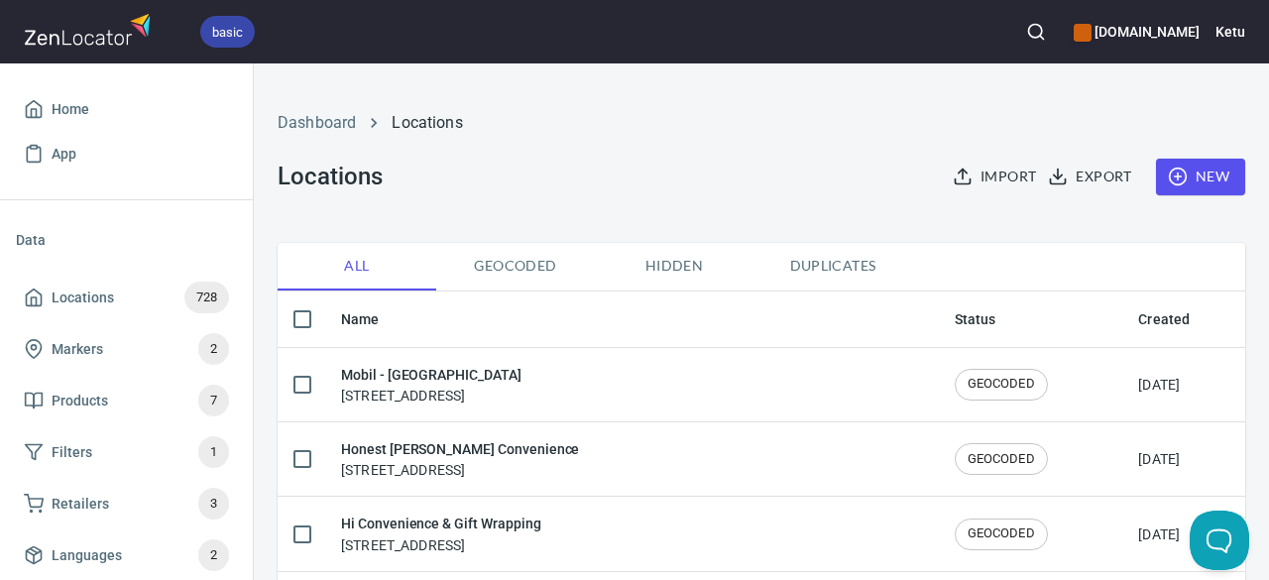
checkbox input "true"
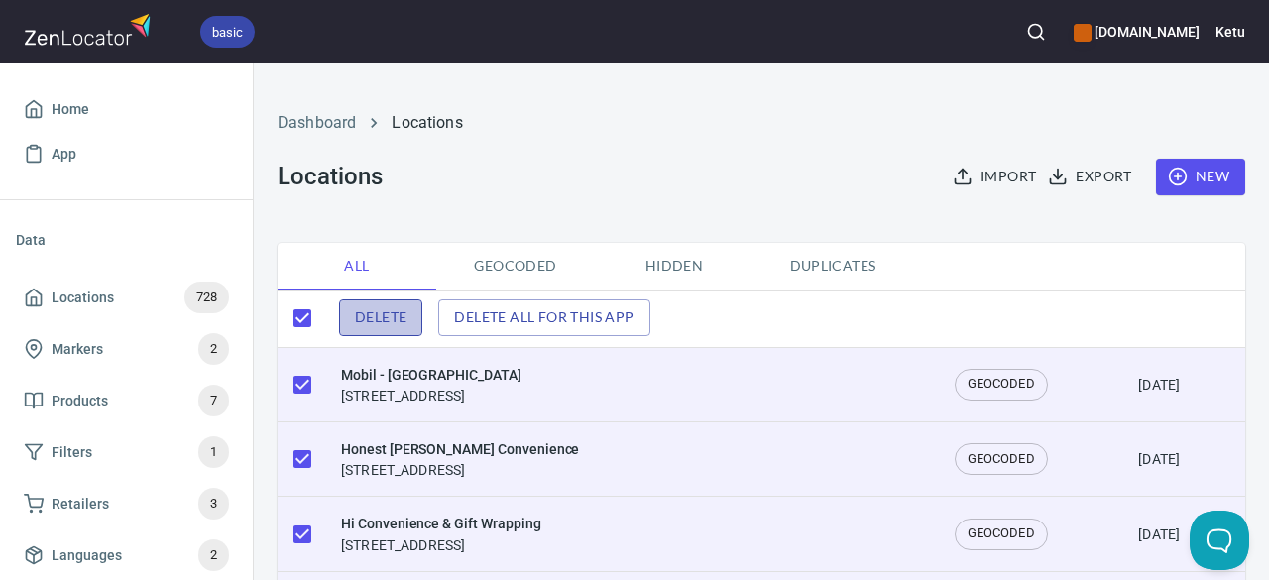
click at [392, 319] on span "Delete" at bounding box center [381, 317] width 52 height 25
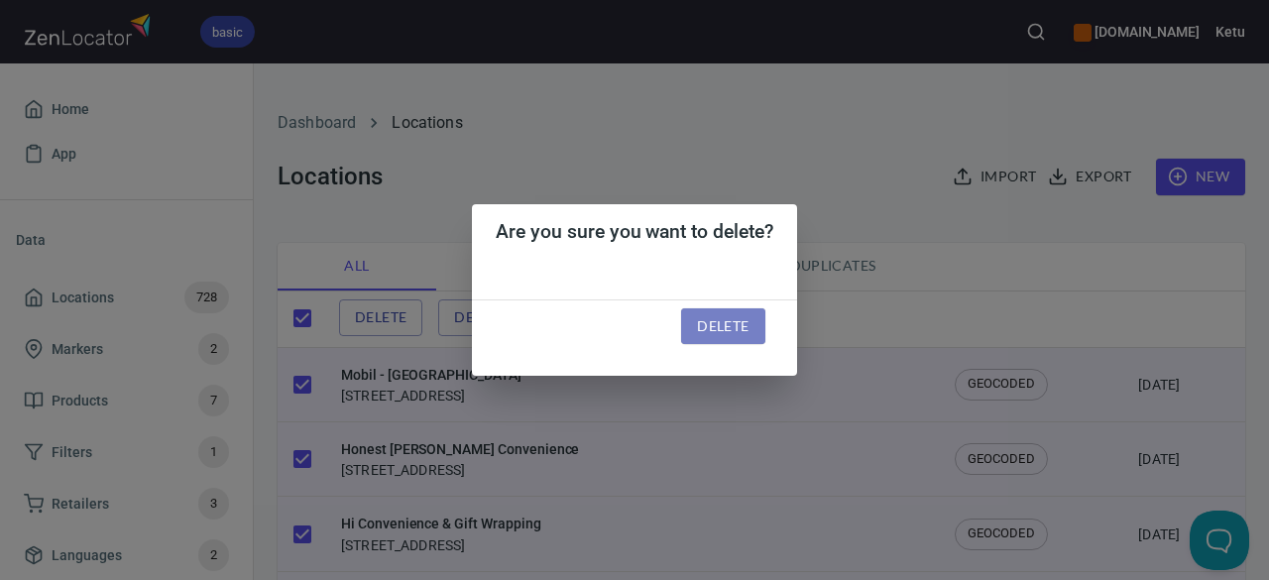
click at [716, 332] on span "Delete" at bounding box center [723, 326] width 52 height 25
checkbox input "false"
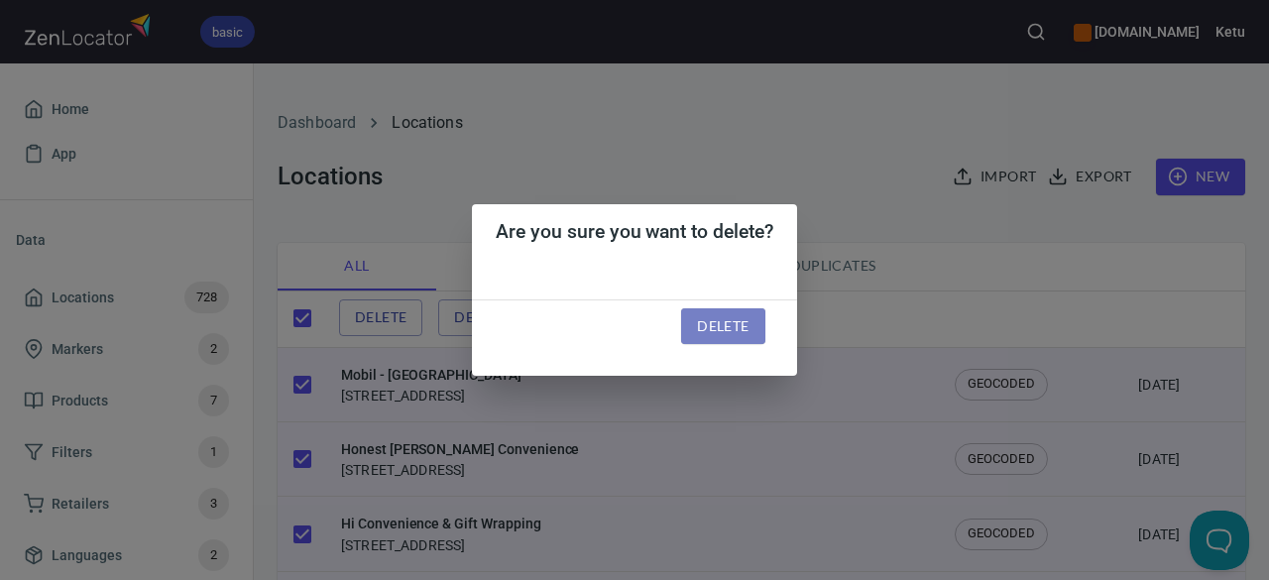
checkbox input "false"
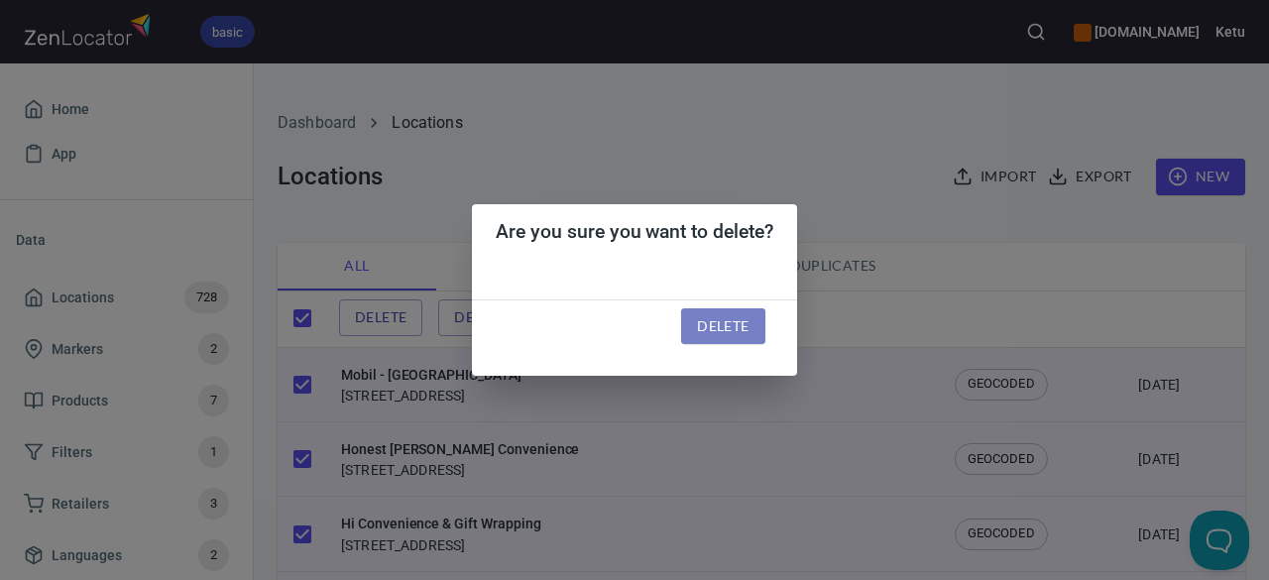
checkbox input "false"
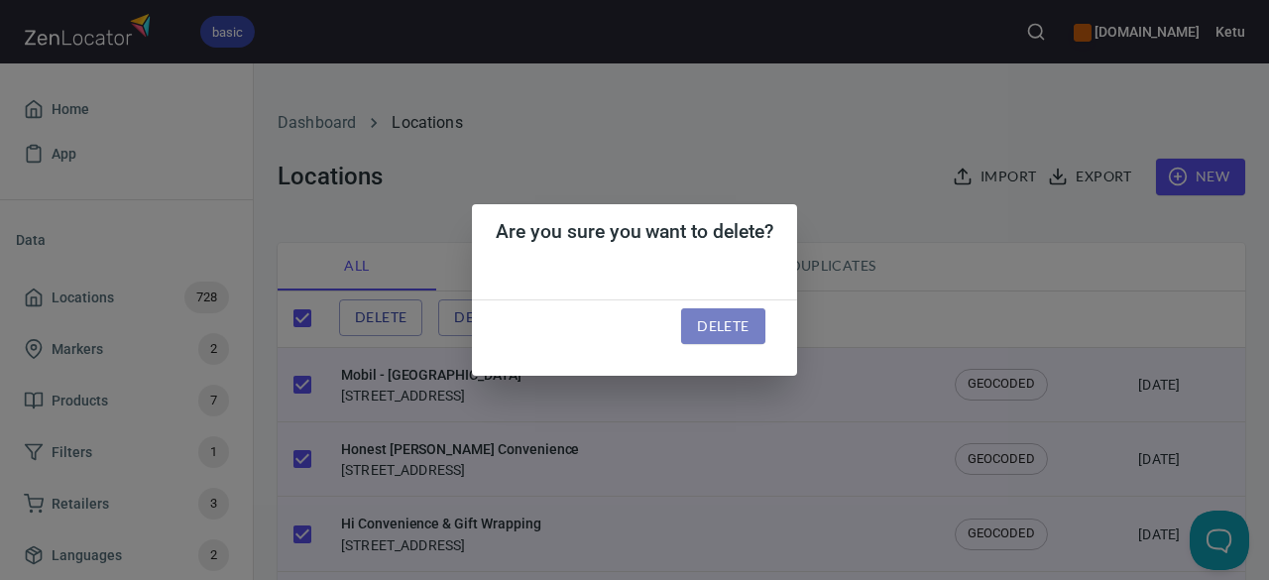
checkbox input "false"
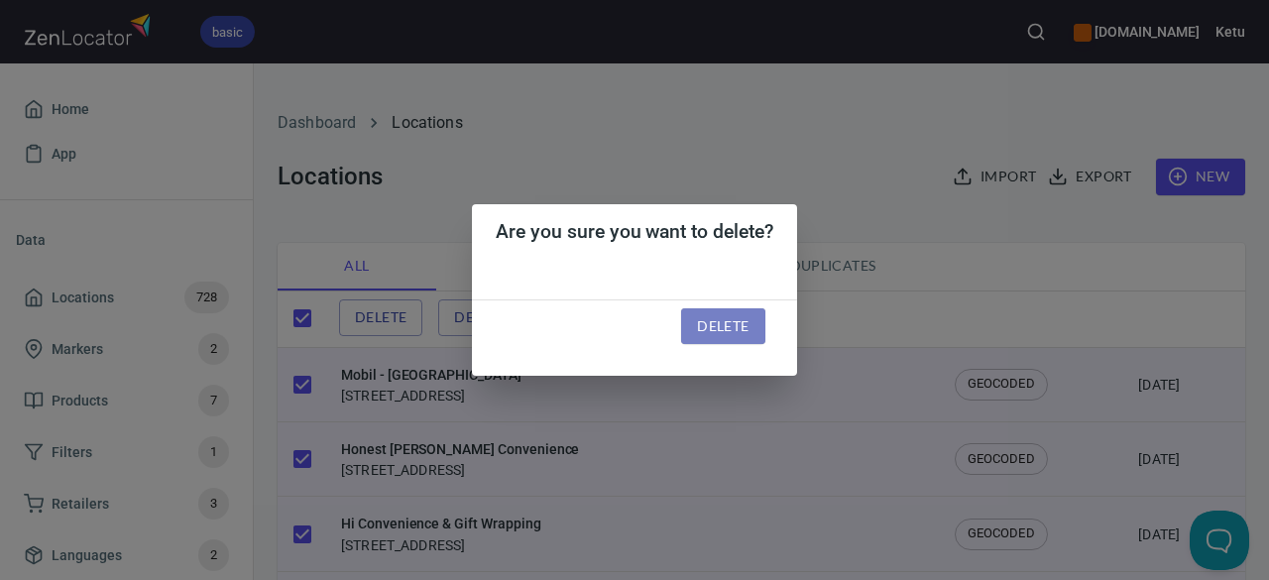
checkbox input "false"
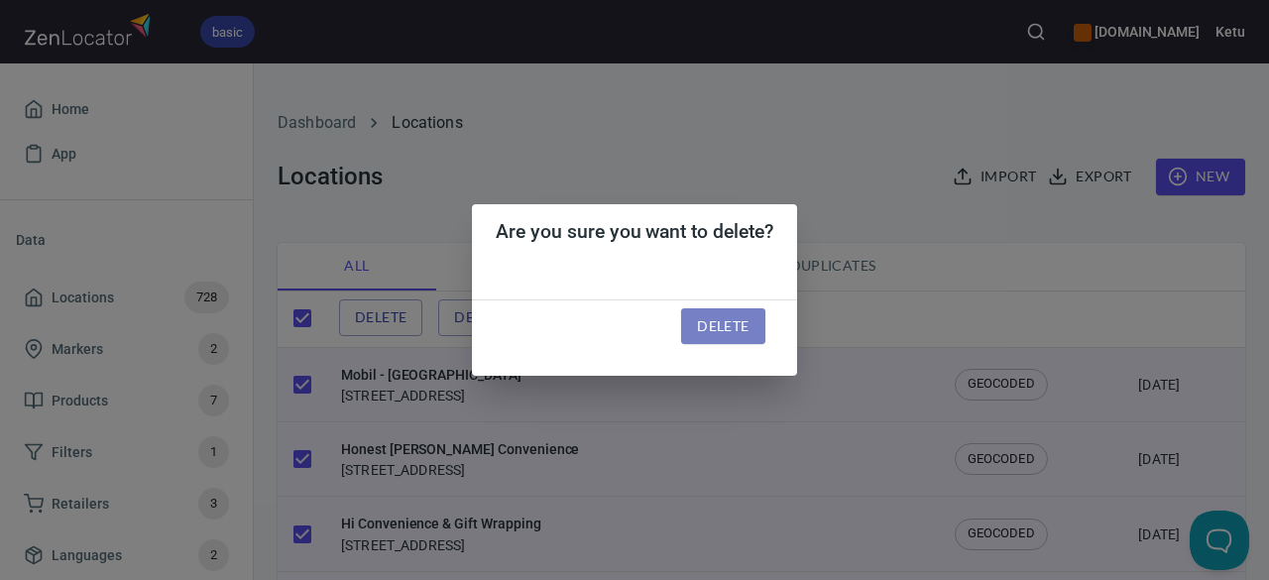
checkbox input "false"
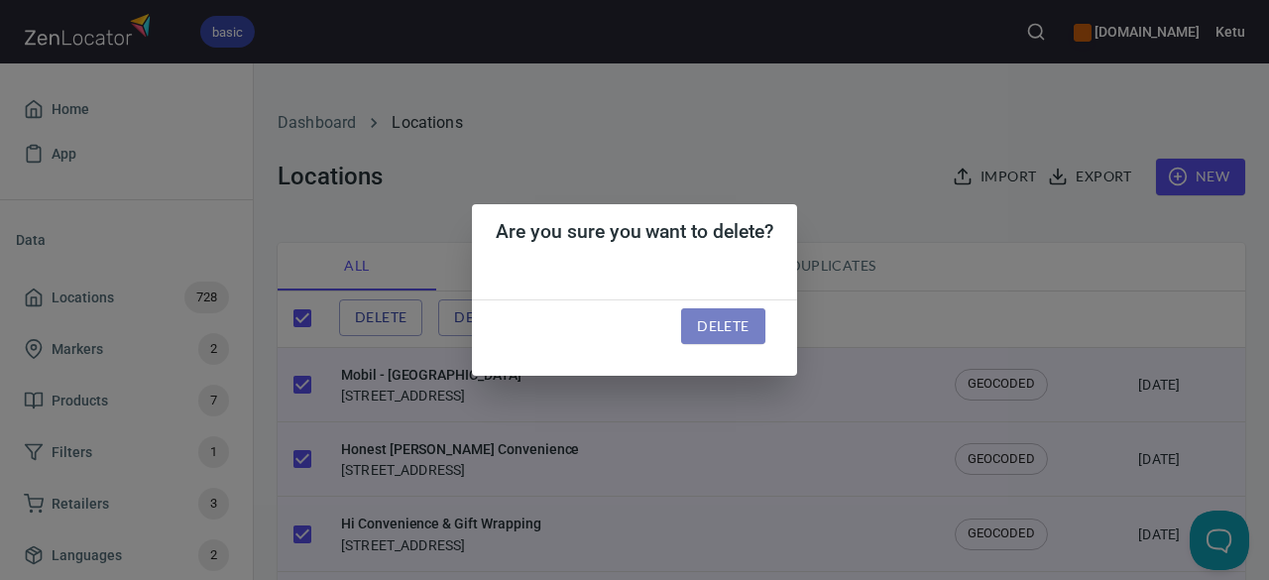
checkbox input "false"
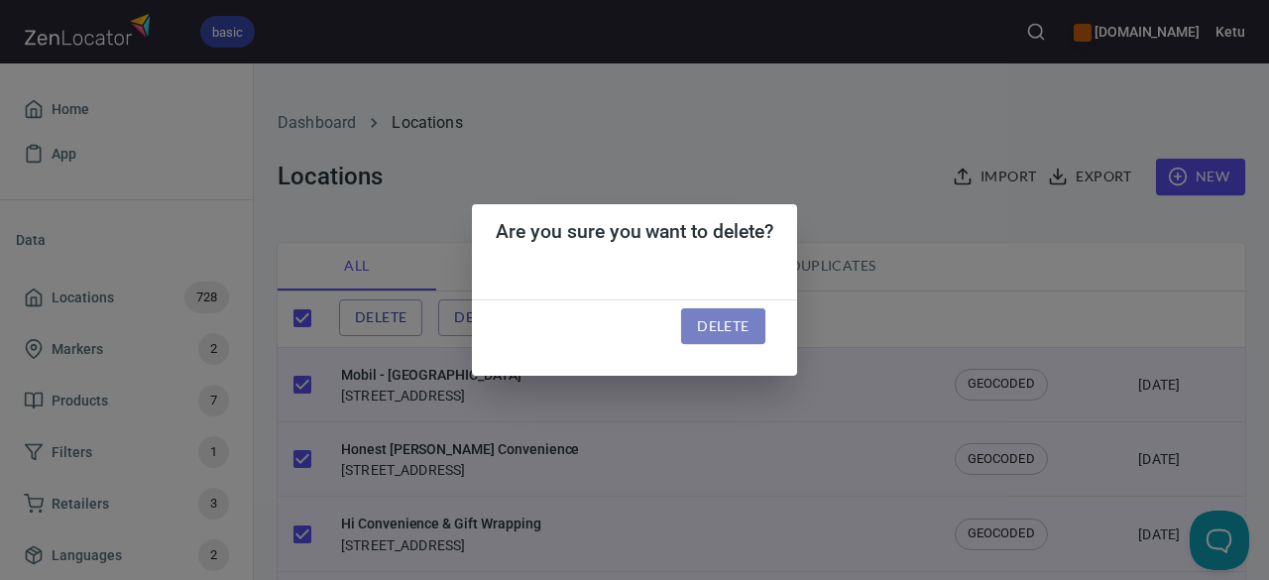
checkbox input "false"
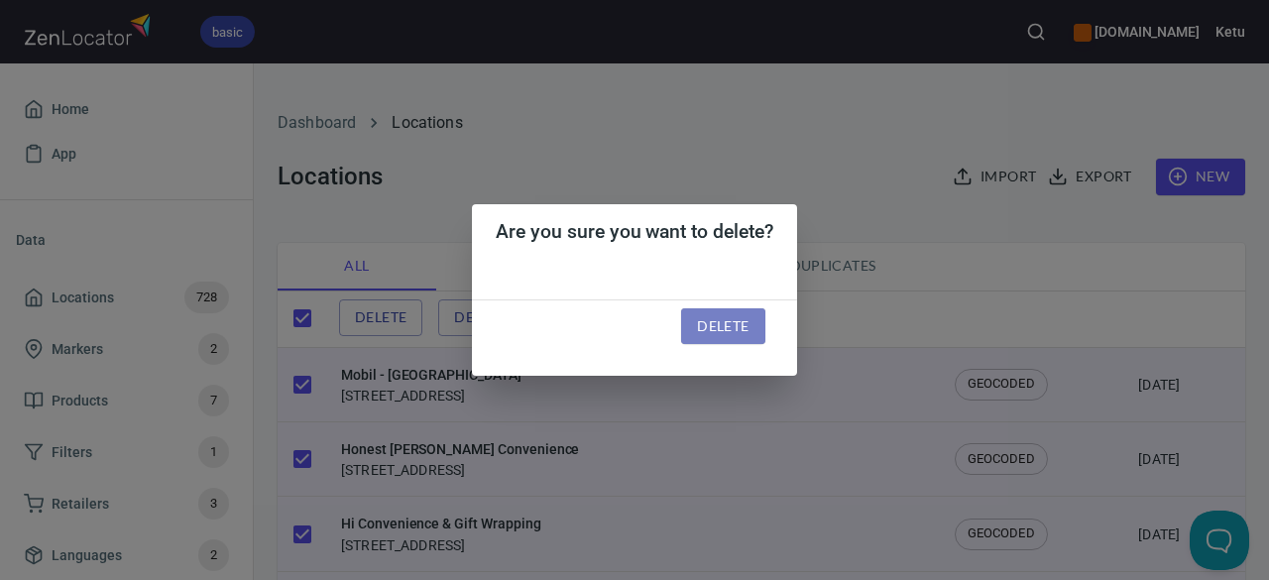
checkbox input "false"
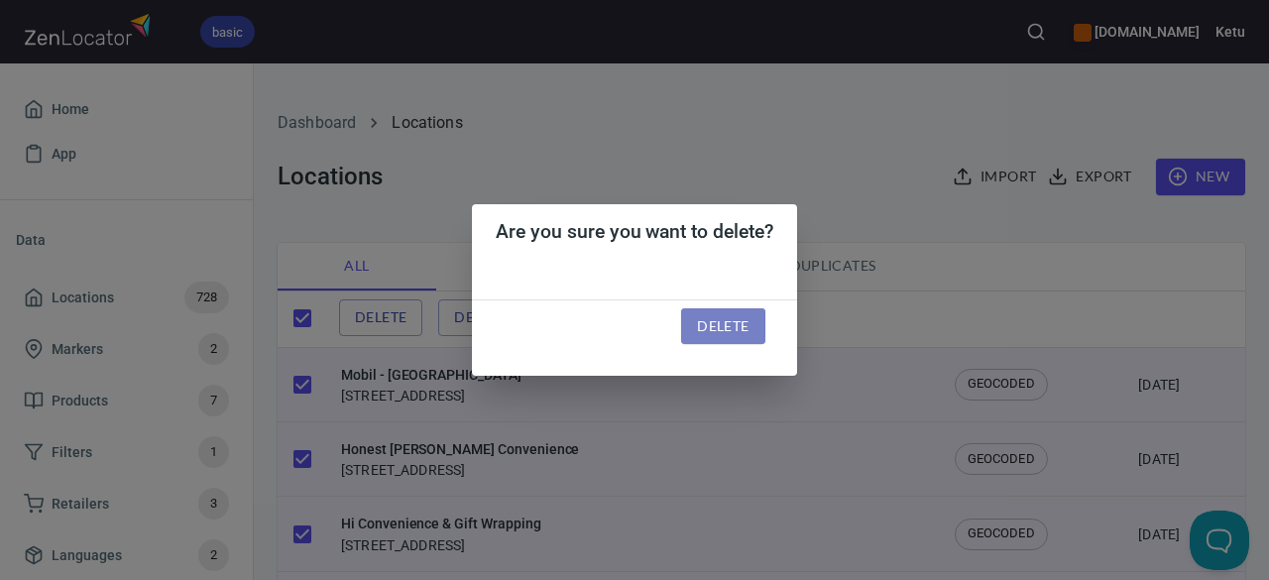
checkbox input "false"
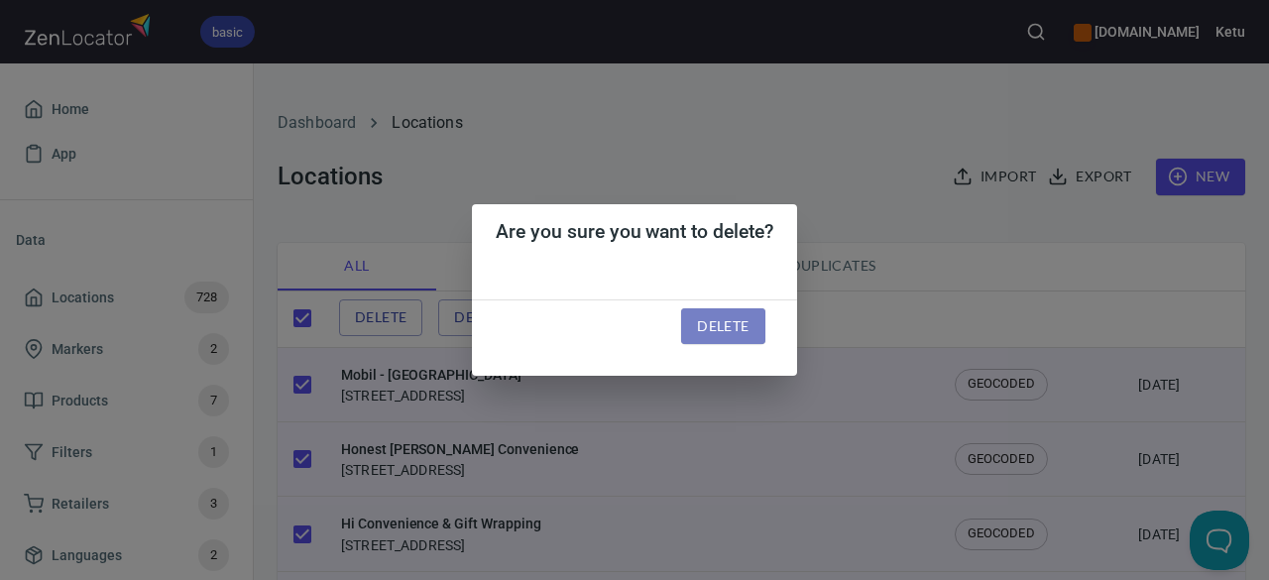
checkbox input "false"
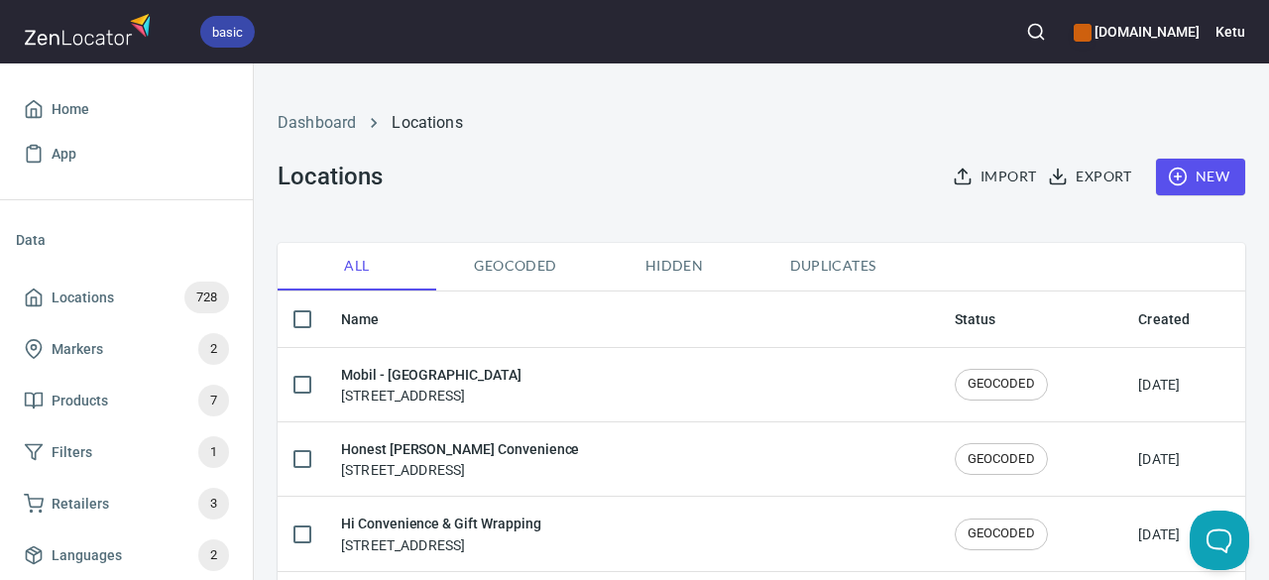
checkbox input "true"
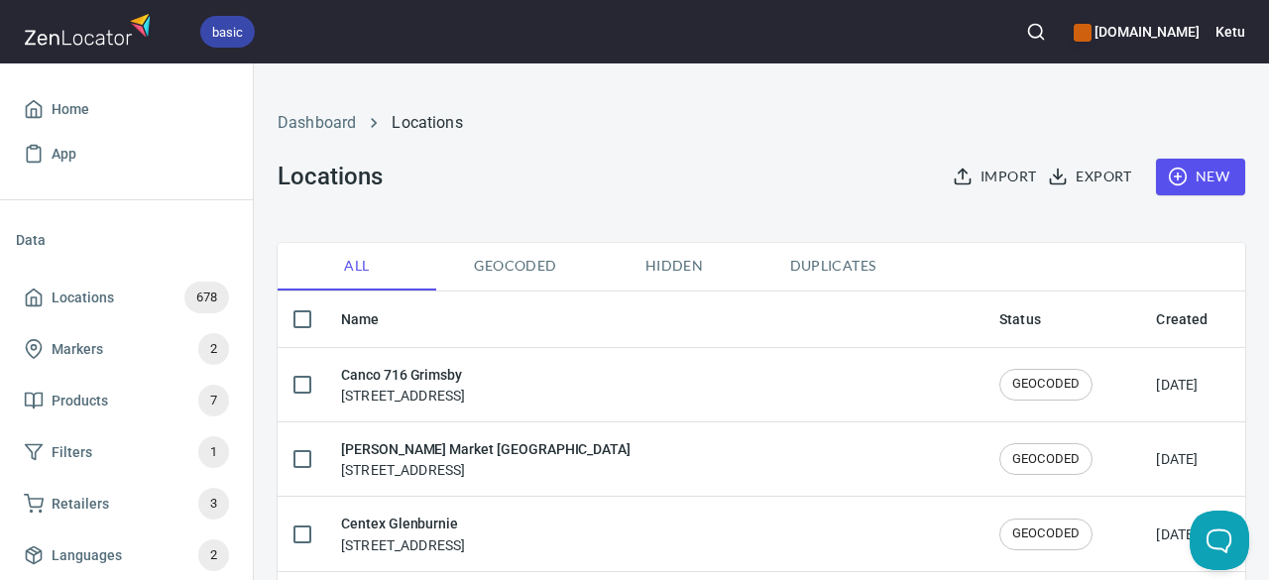
click at [297, 324] on input "checkbox" at bounding box center [302, 319] width 42 height 42
checkbox input "true"
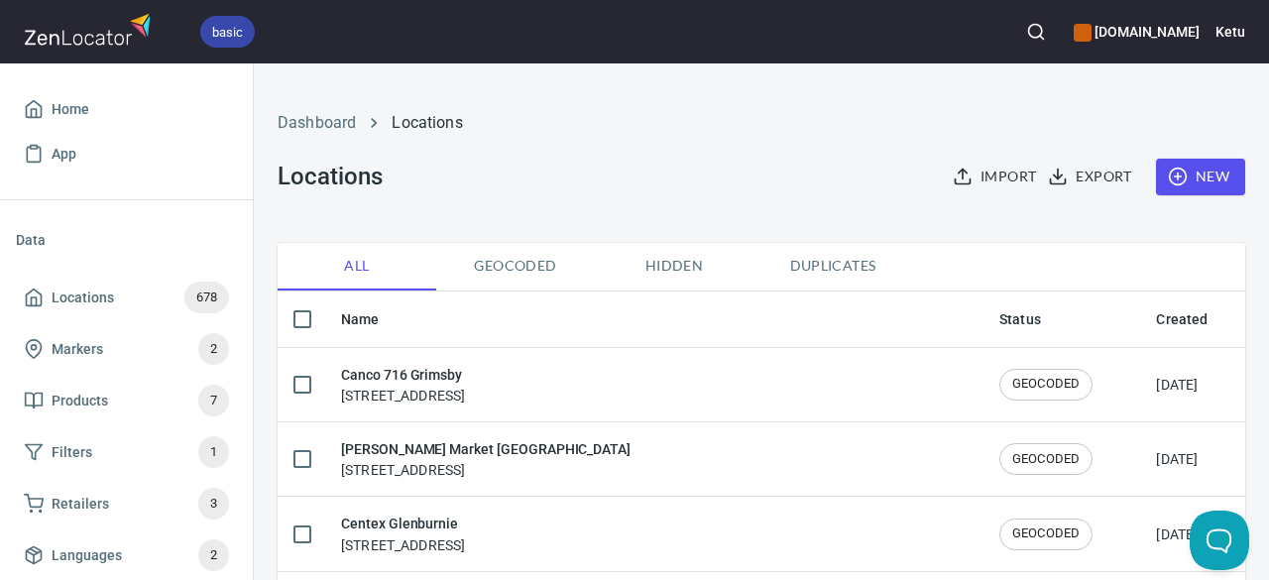
checkbox input "true"
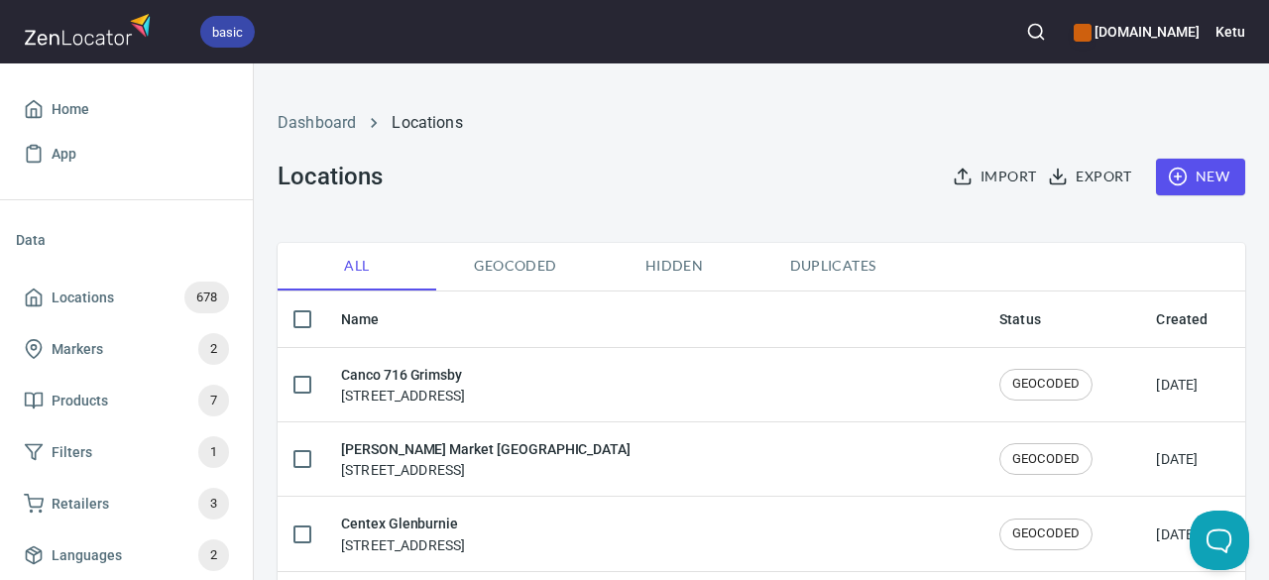
checkbox input "true"
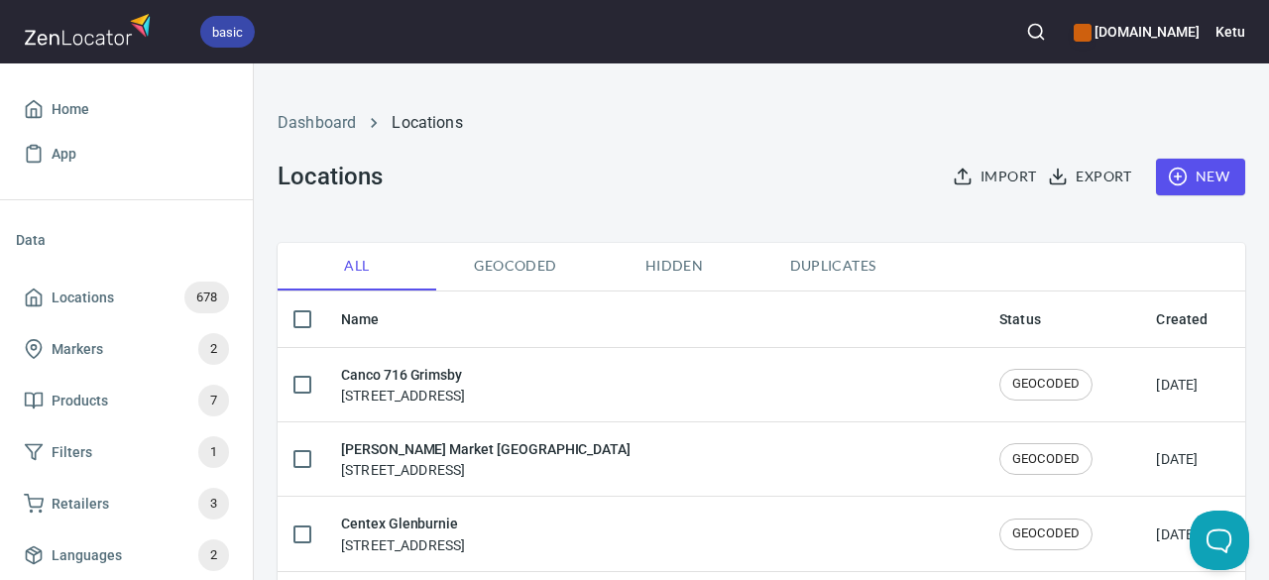
checkbox input "true"
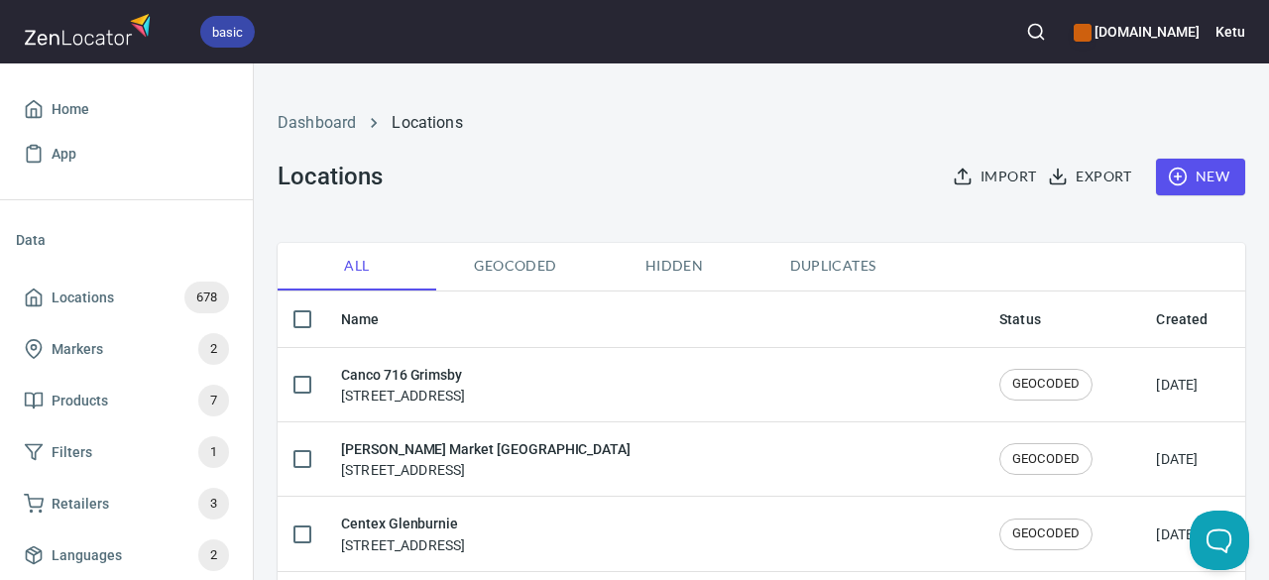
checkbox input "true"
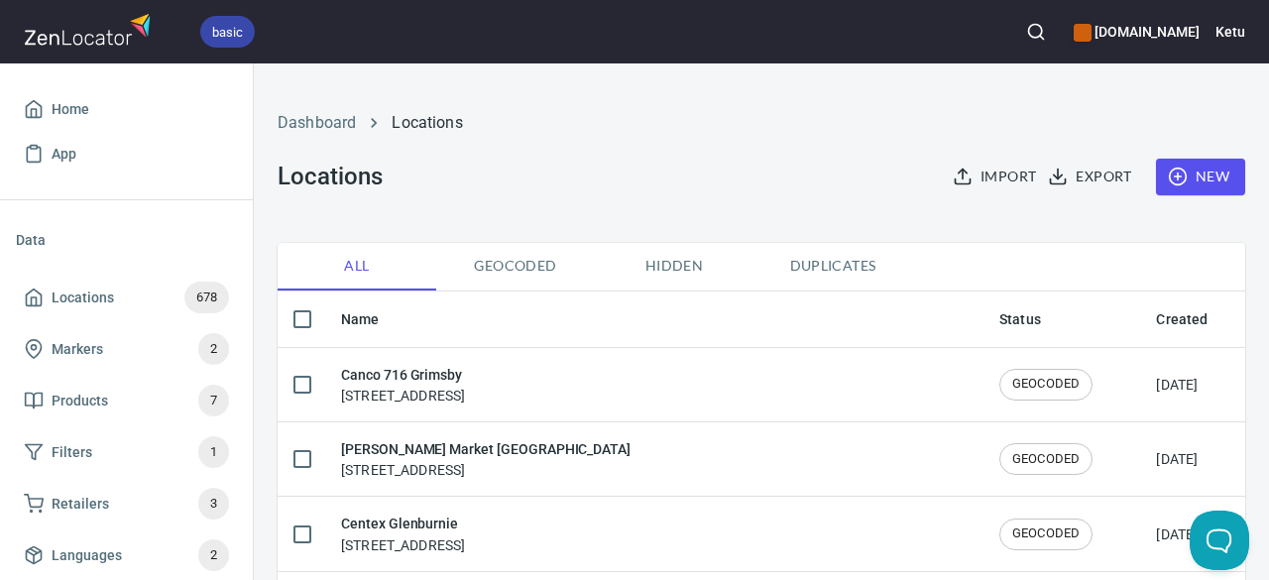
checkbox input "true"
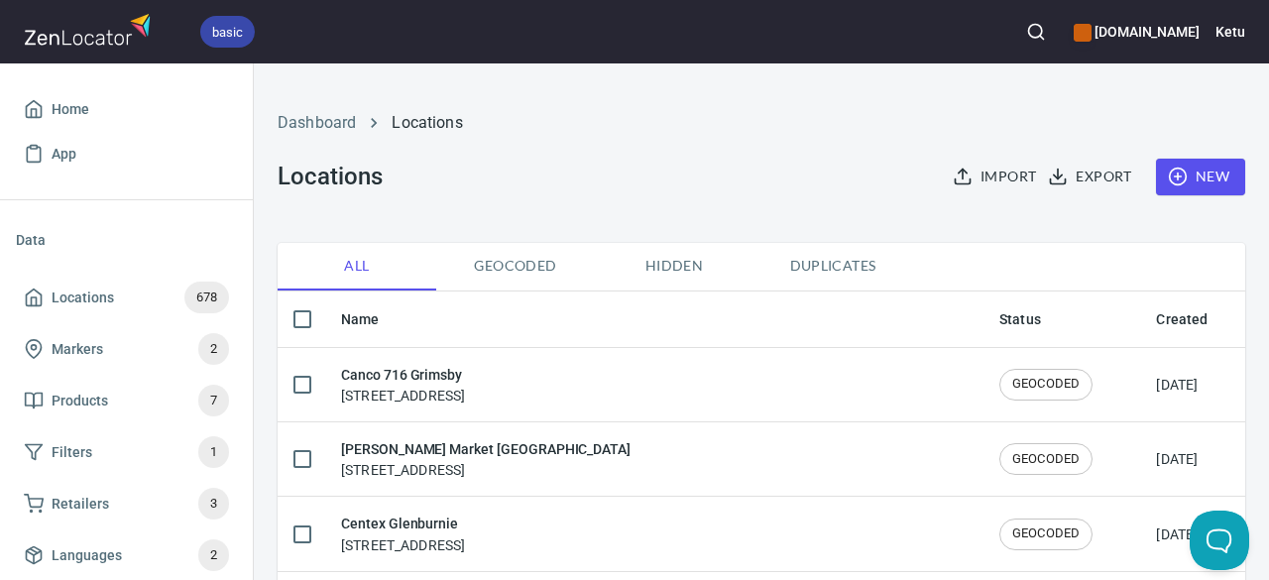
checkbox input "true"
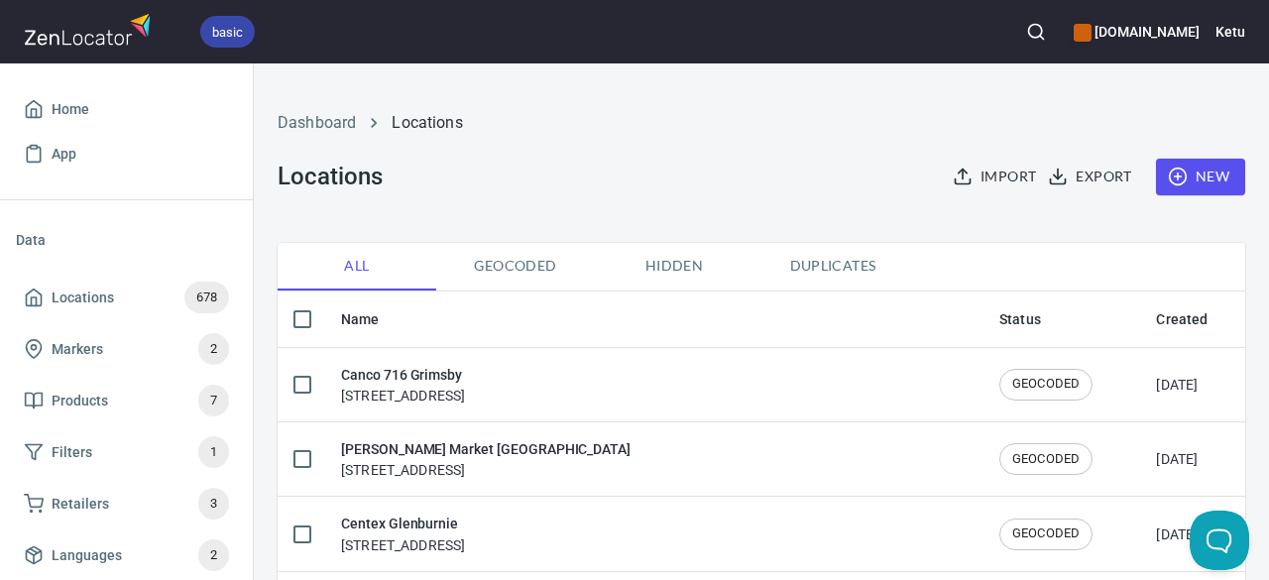
checkbox input "true"
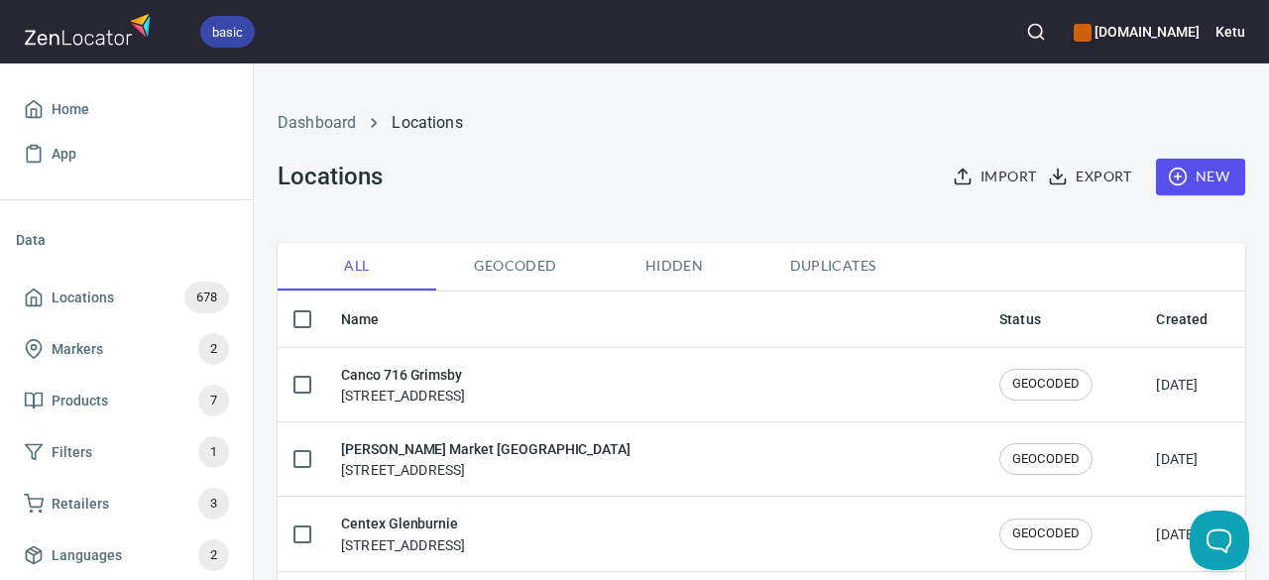
checkbox input "true"
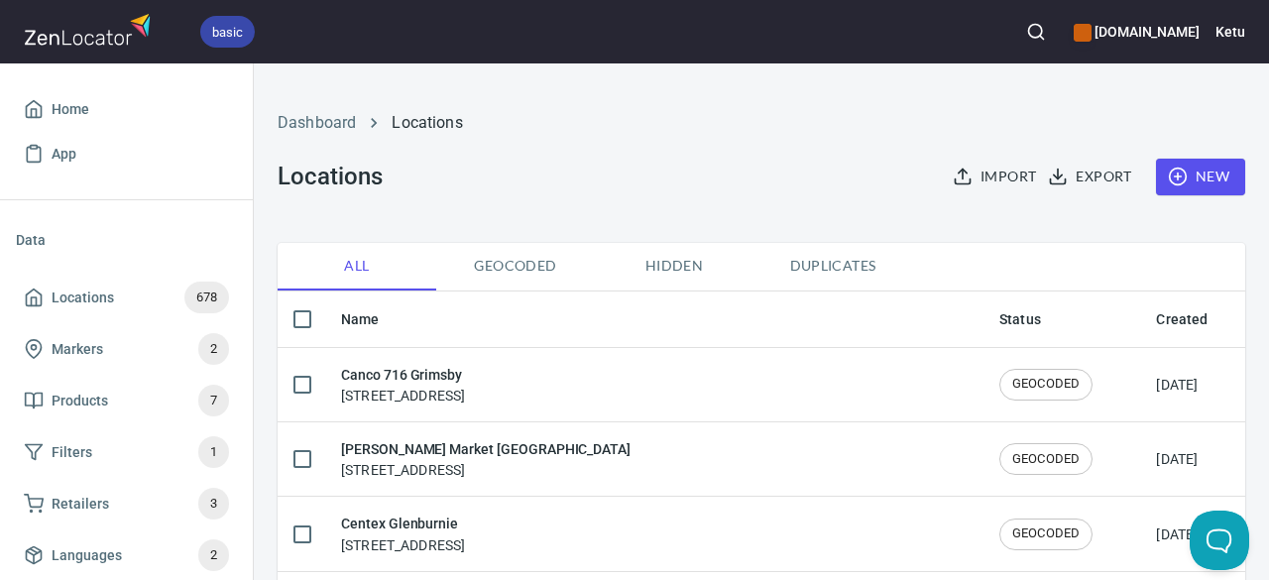
checkbox input "true"
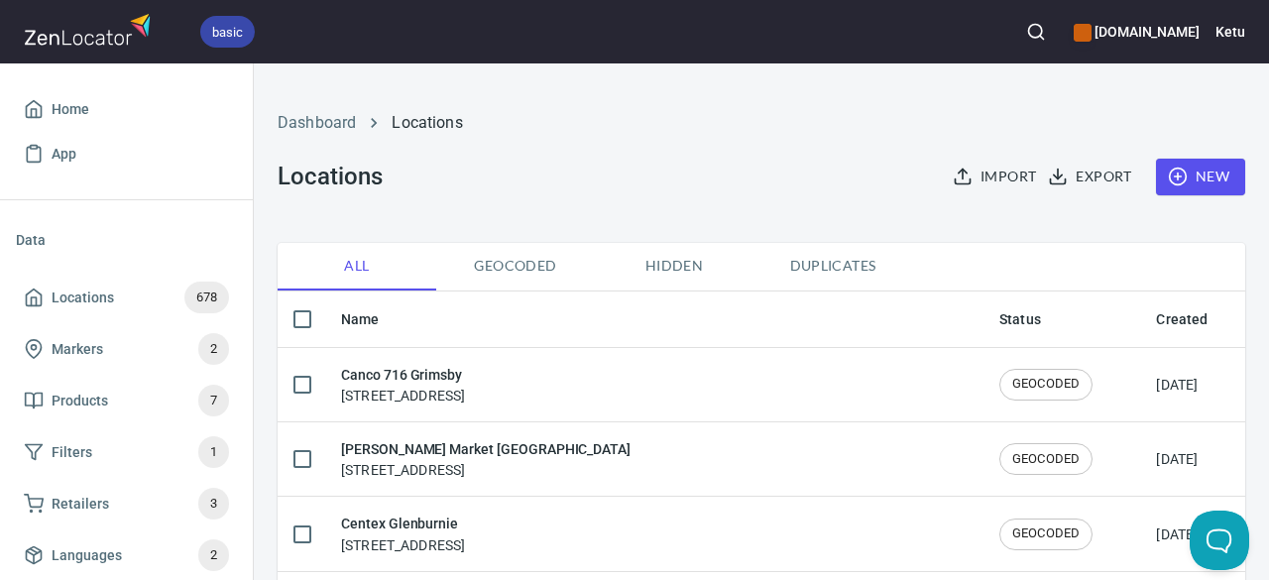
checkbox input "true"
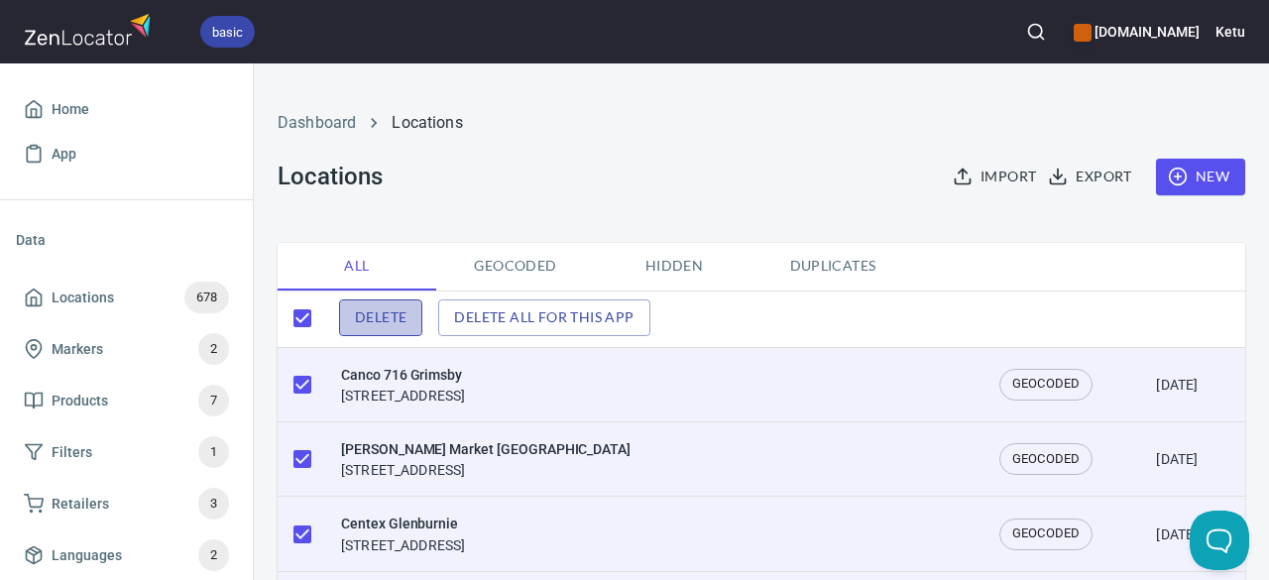
click at [397, 313] on span "Delete" at bounding box center [381, 317] width 52 height 25
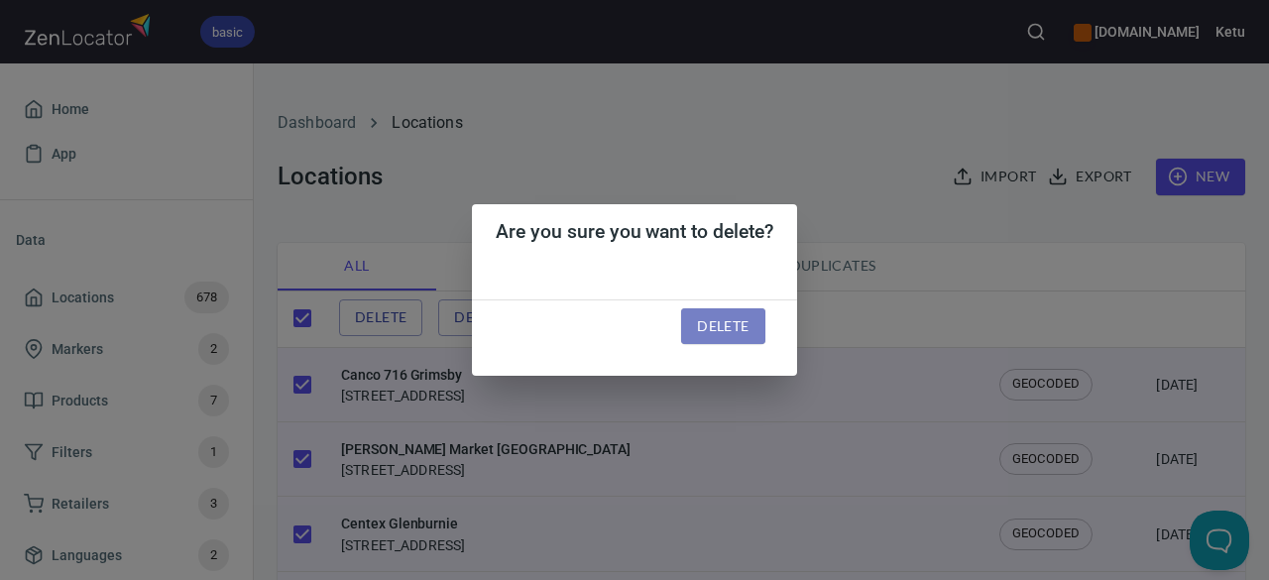
click at [686, 324] on button "Delete" at bounding box center [722, 326] width 83 height 37
checkbox input "false"
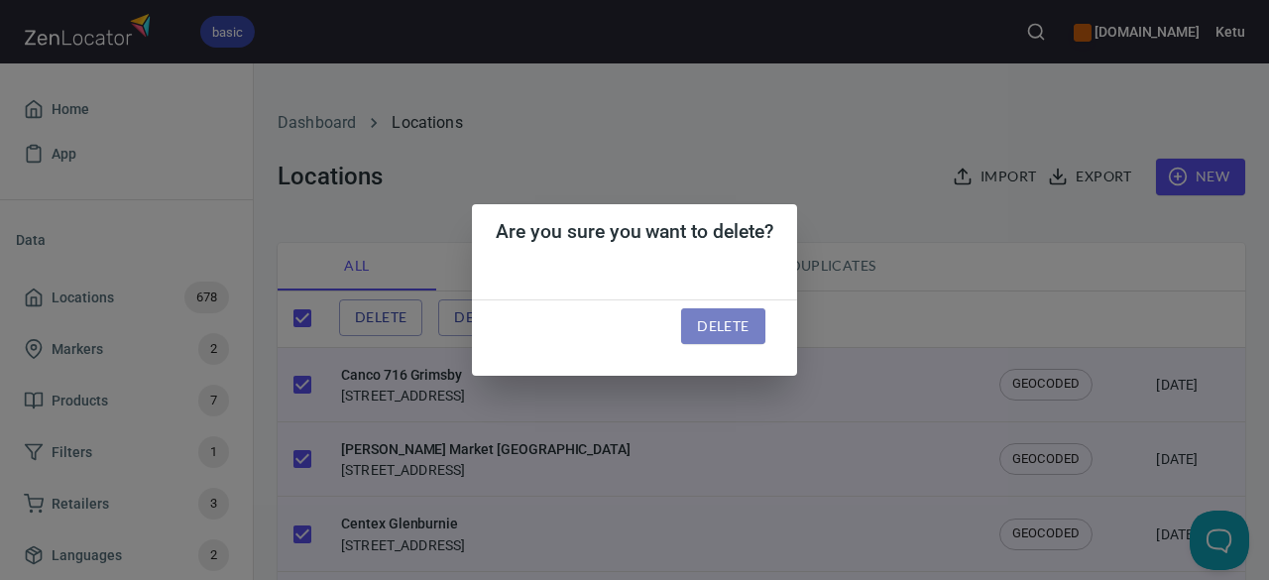
checkbox input "false"
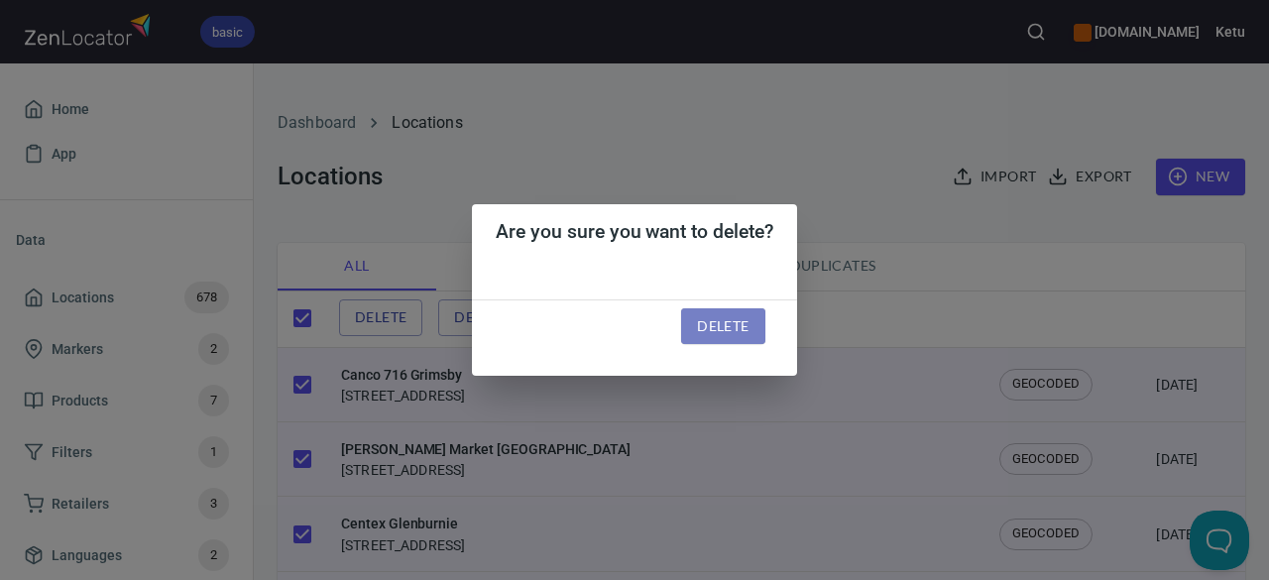
checkbox input "false"
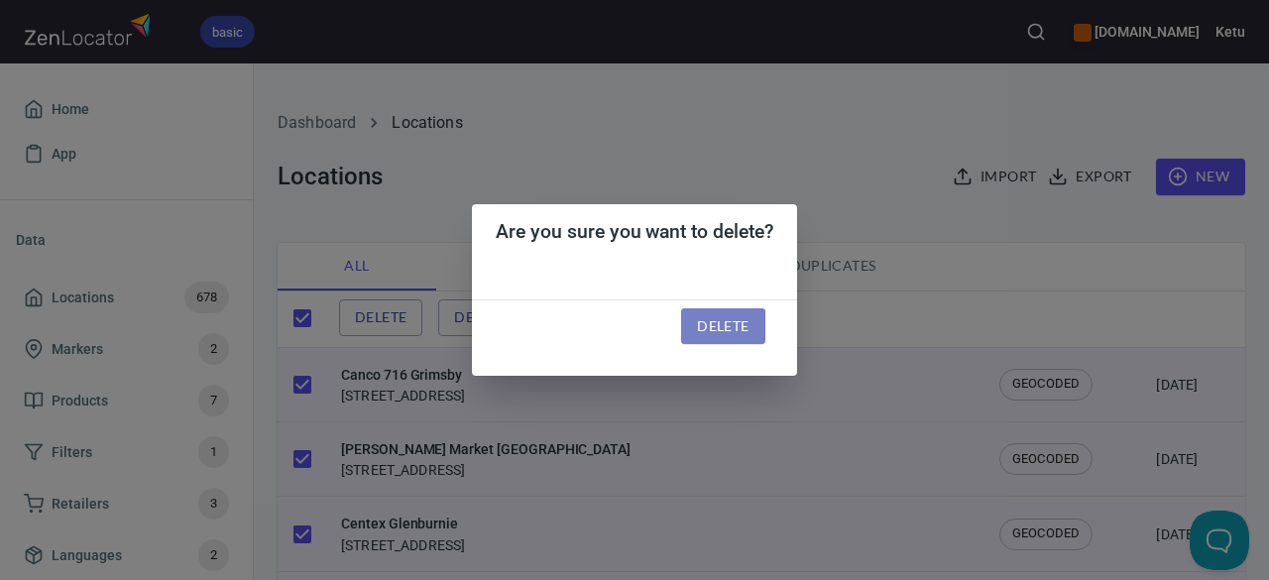
checkbox input "false"
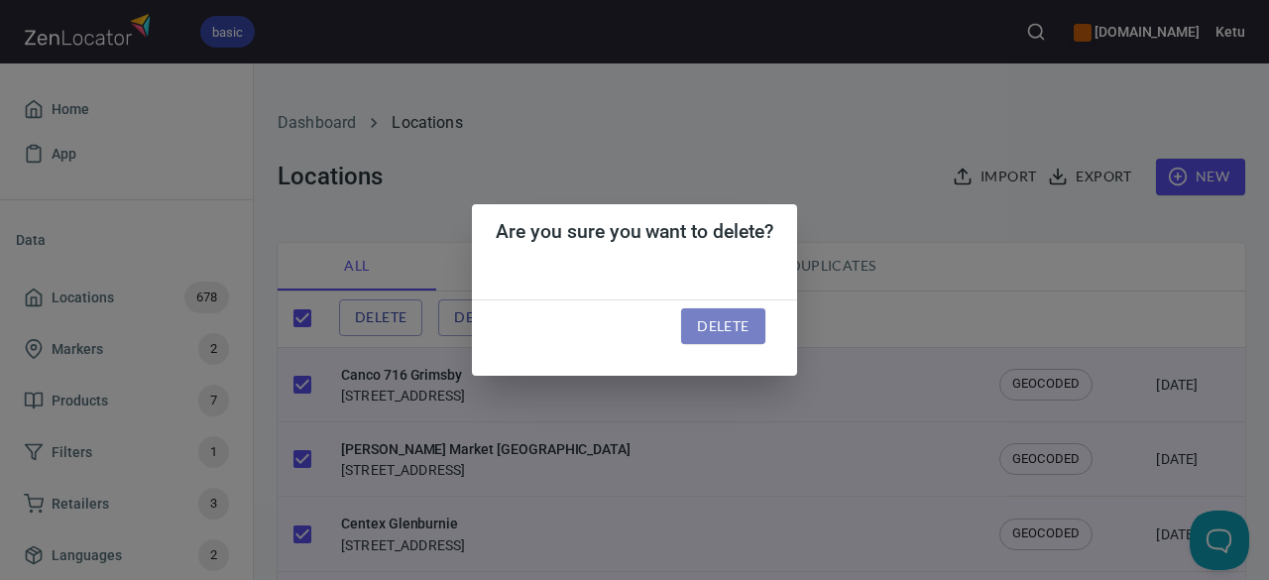
checkbox input "false"
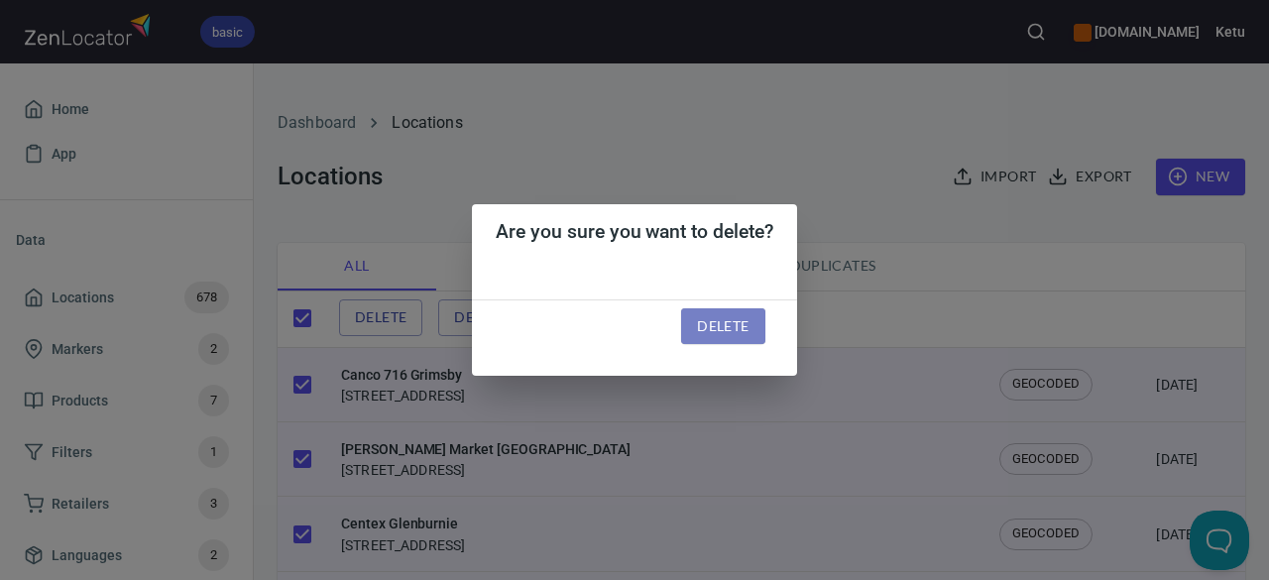
checkbox input "false"
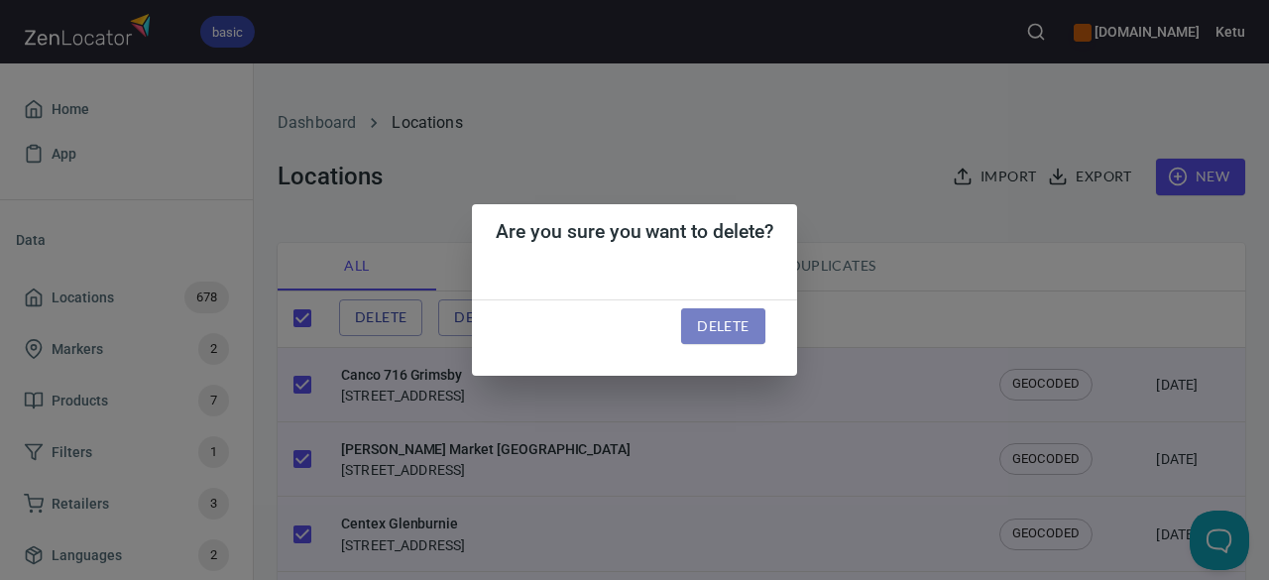
checkbox input "false"
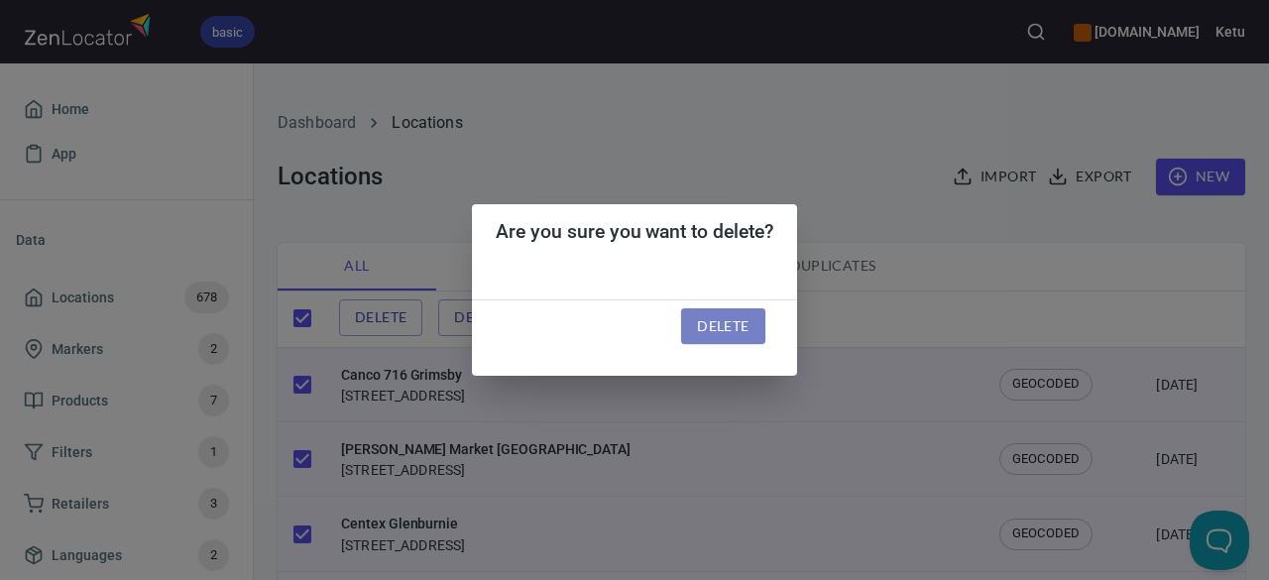
checkbox input "false"
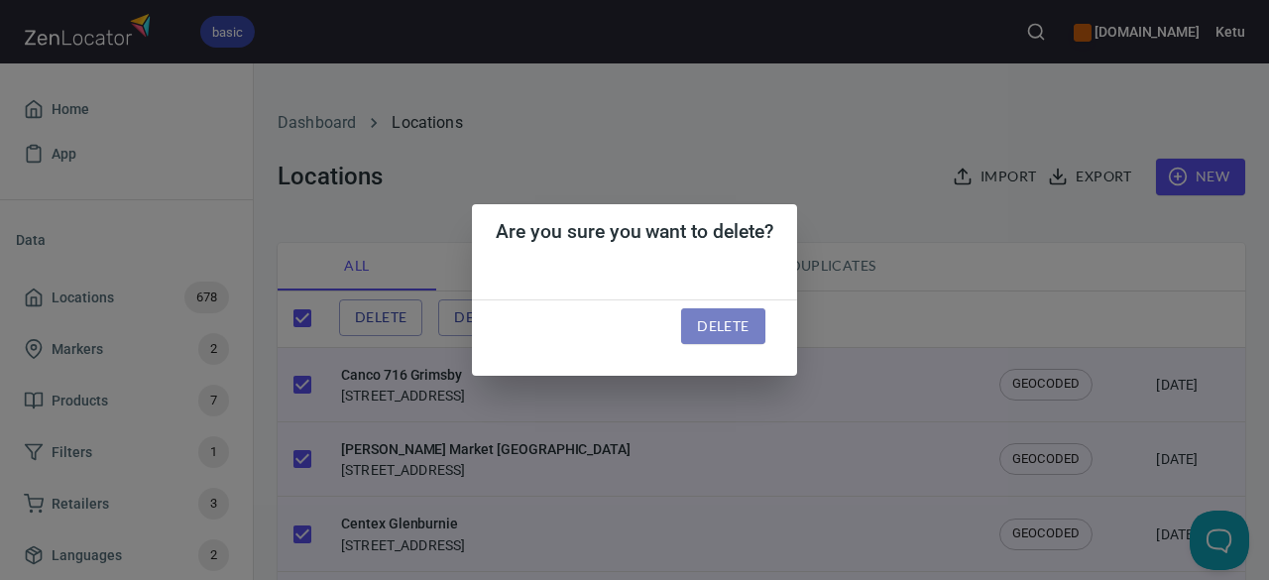
checkbox input "false"
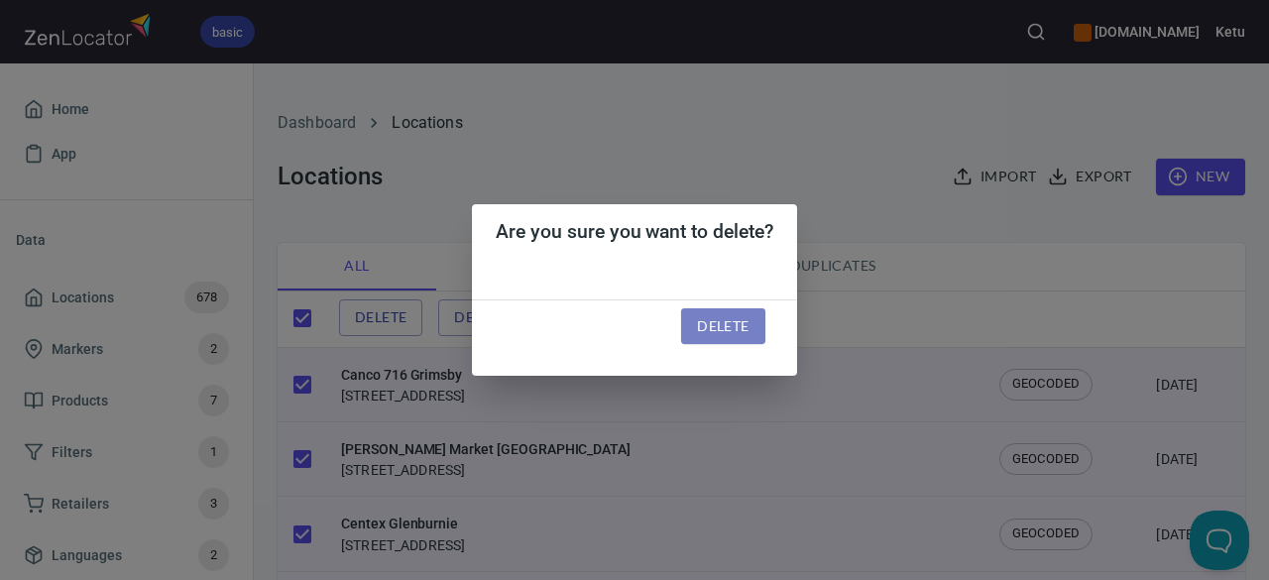
checkbox input "false"
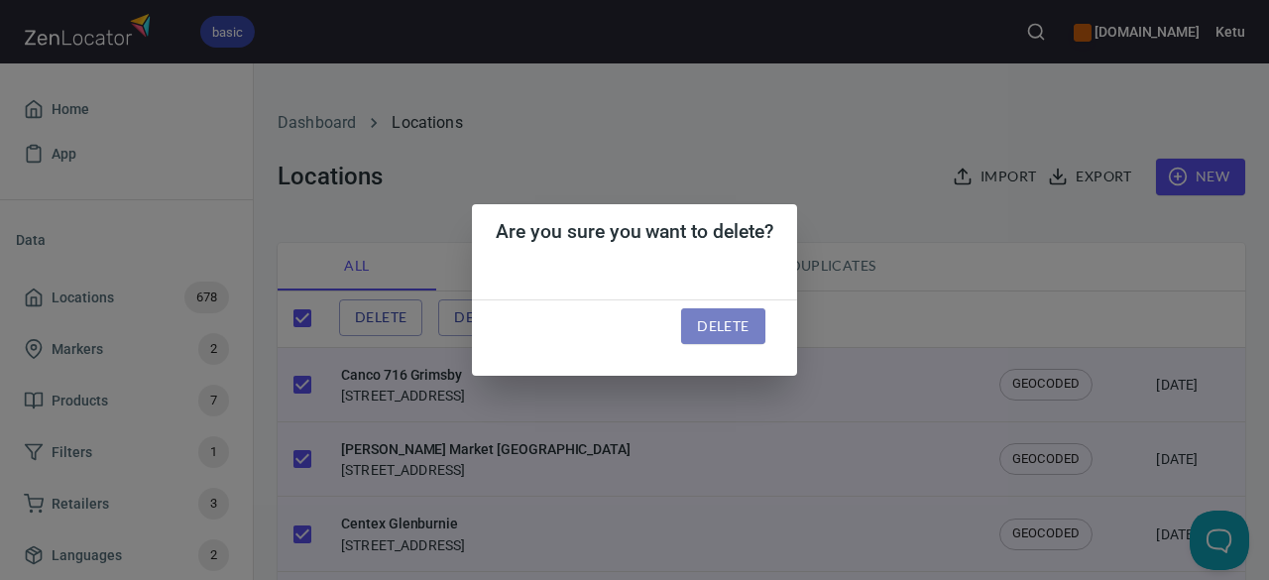
checkbox input "false"
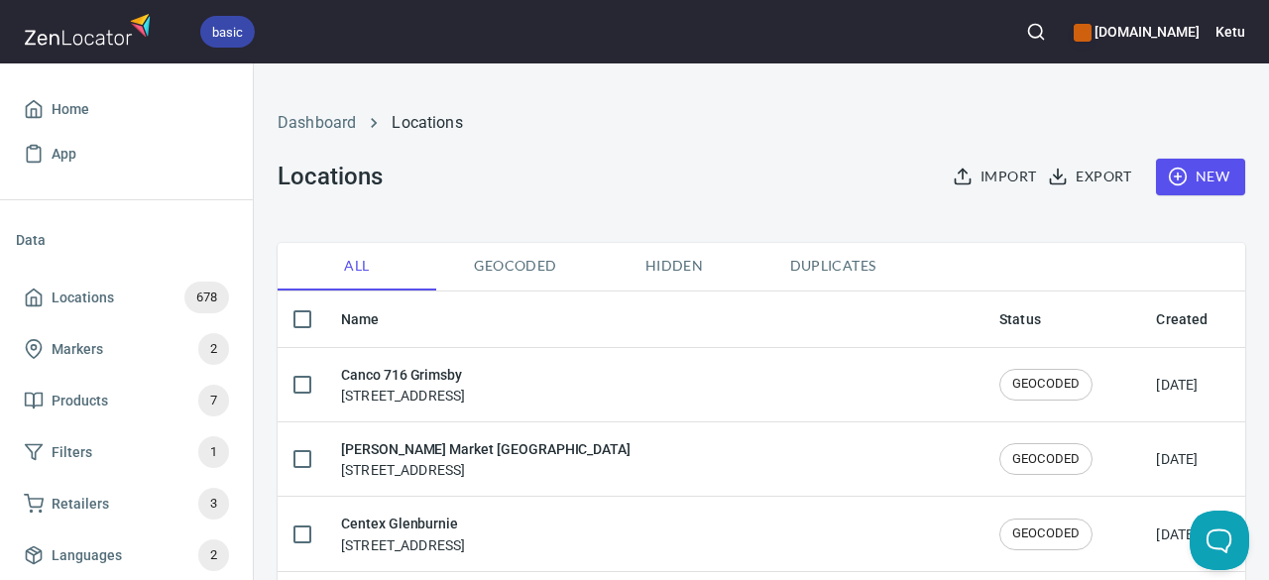
checkbox input "true"
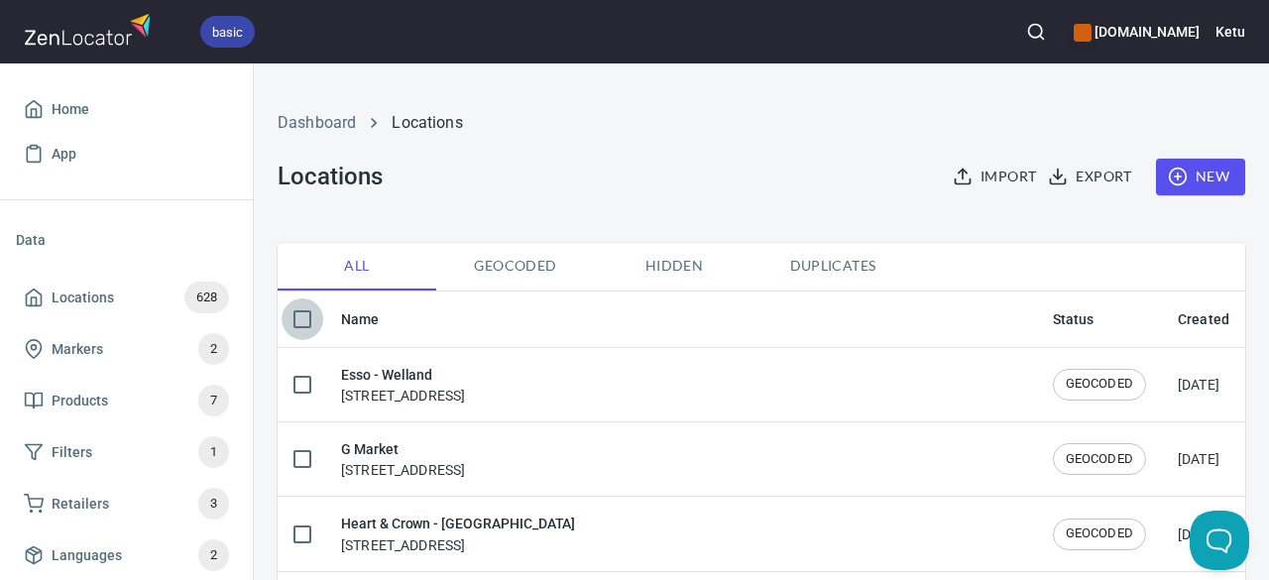
click at [299, 322] on input "checkbox" at bounding box center [302, 319] width 42 height 42
checkbox input "true"
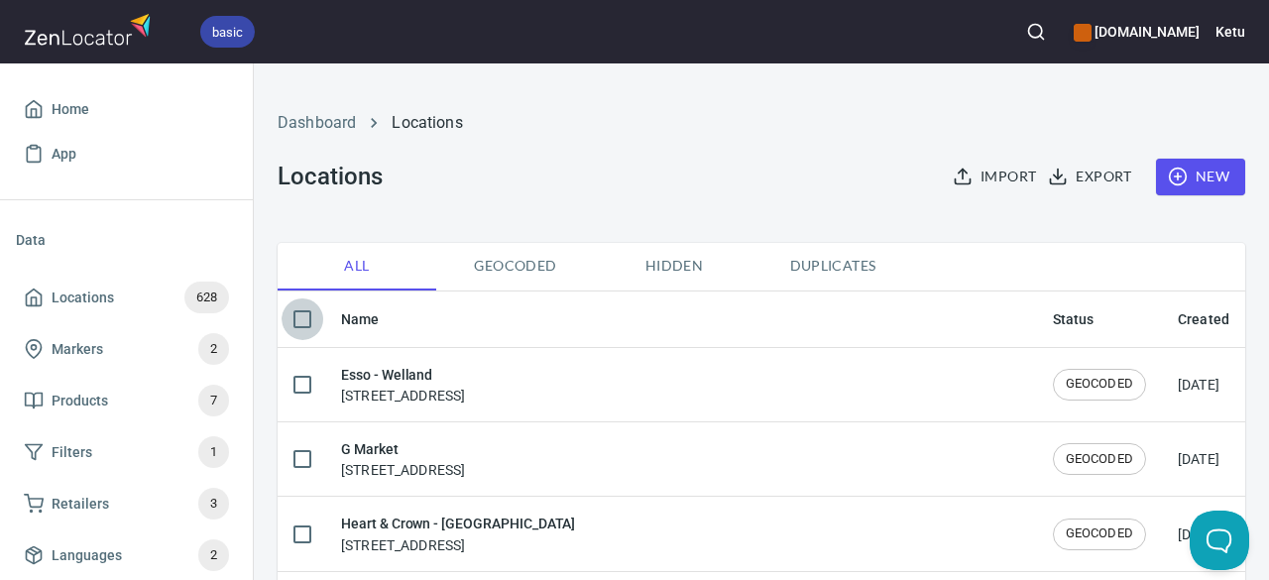
checkbox input "true"
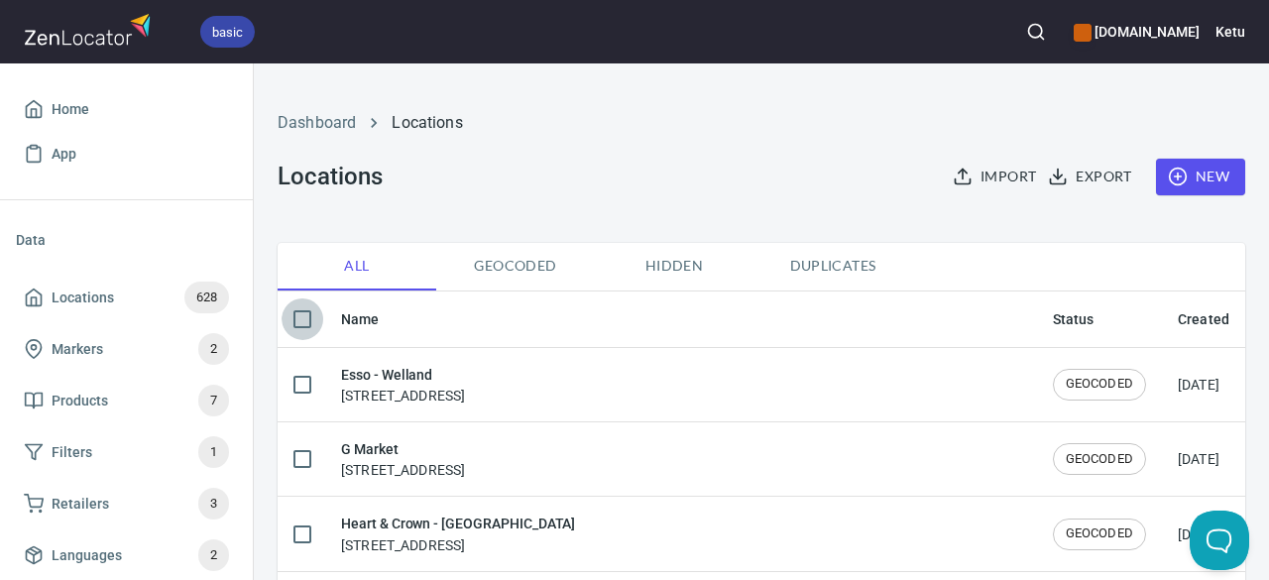
checkbox input "true"
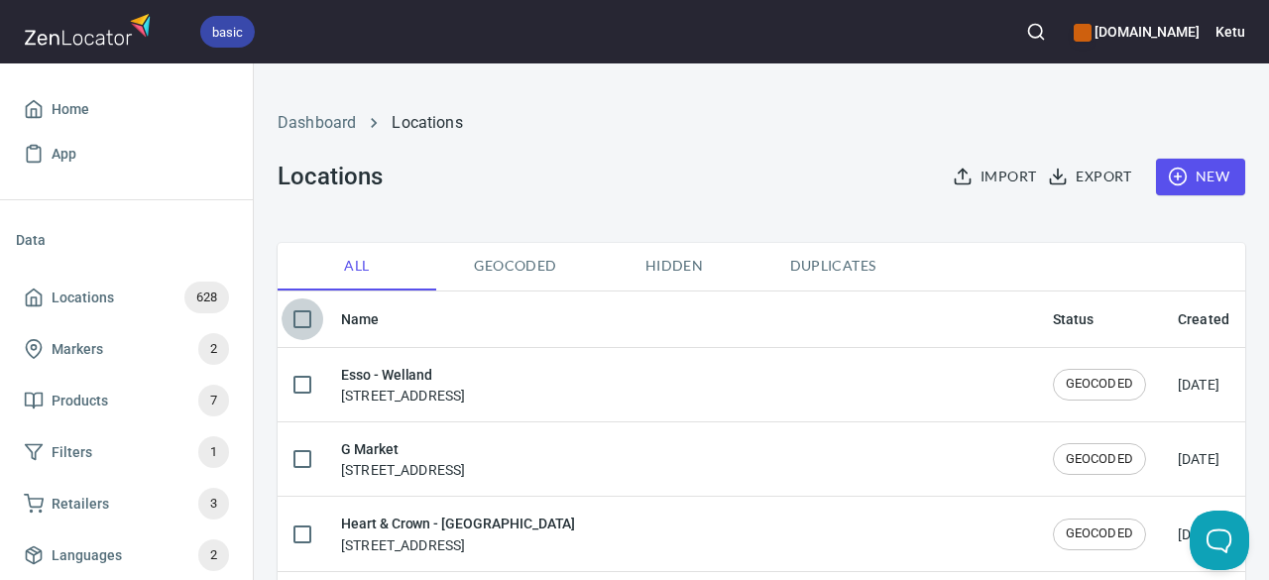
checkbox input "true"
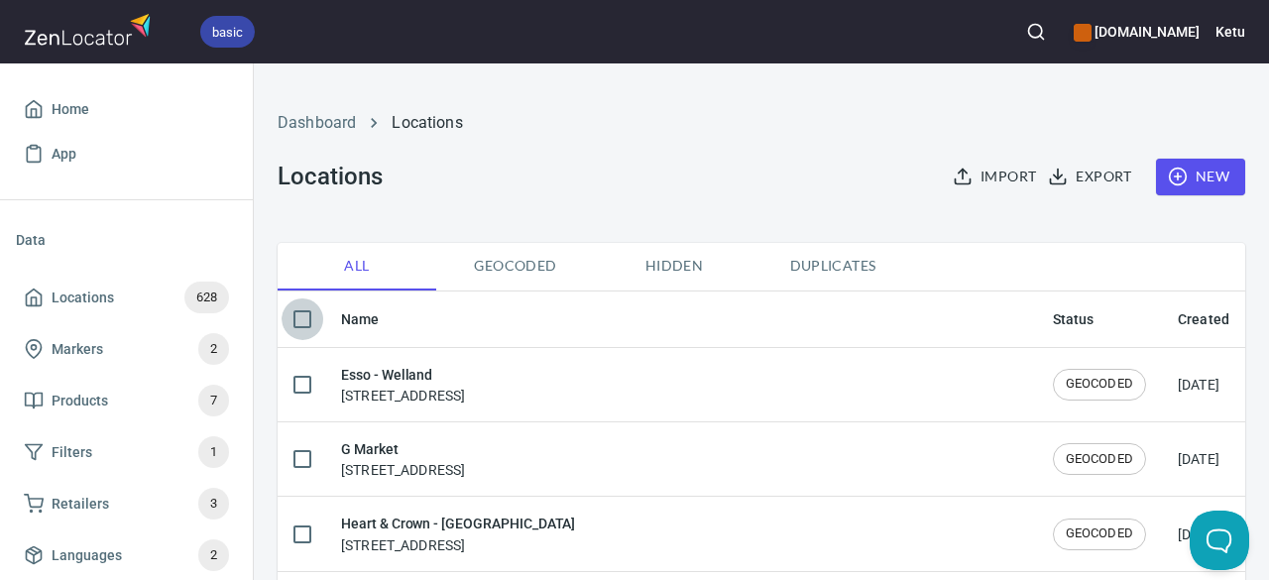
checkbox input "true"
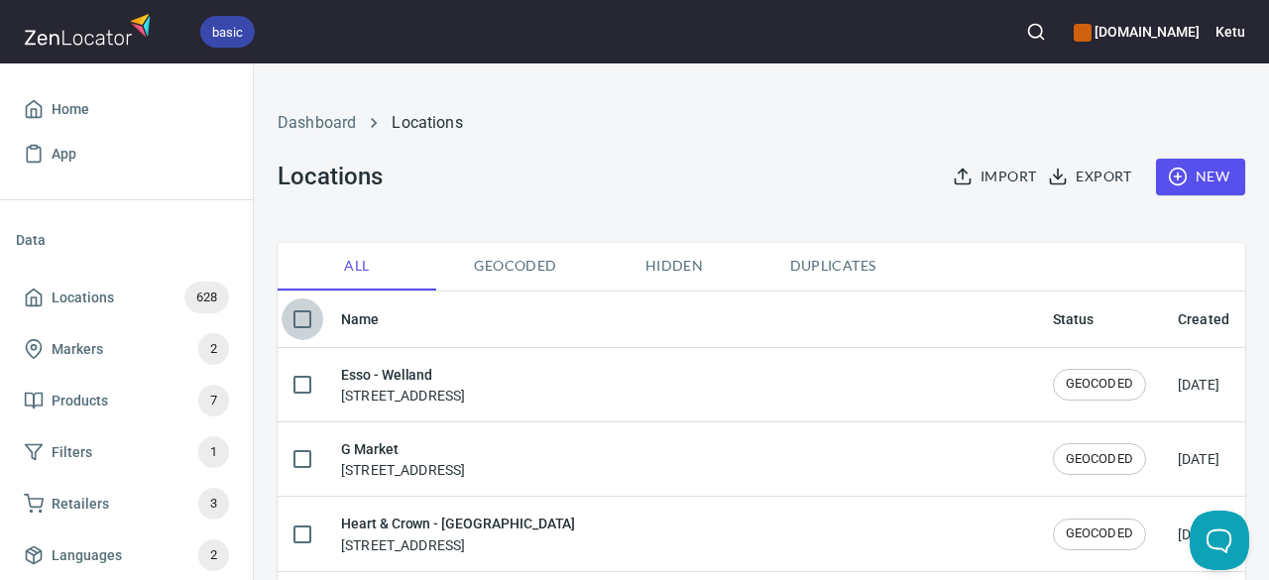
checkbox input "true"
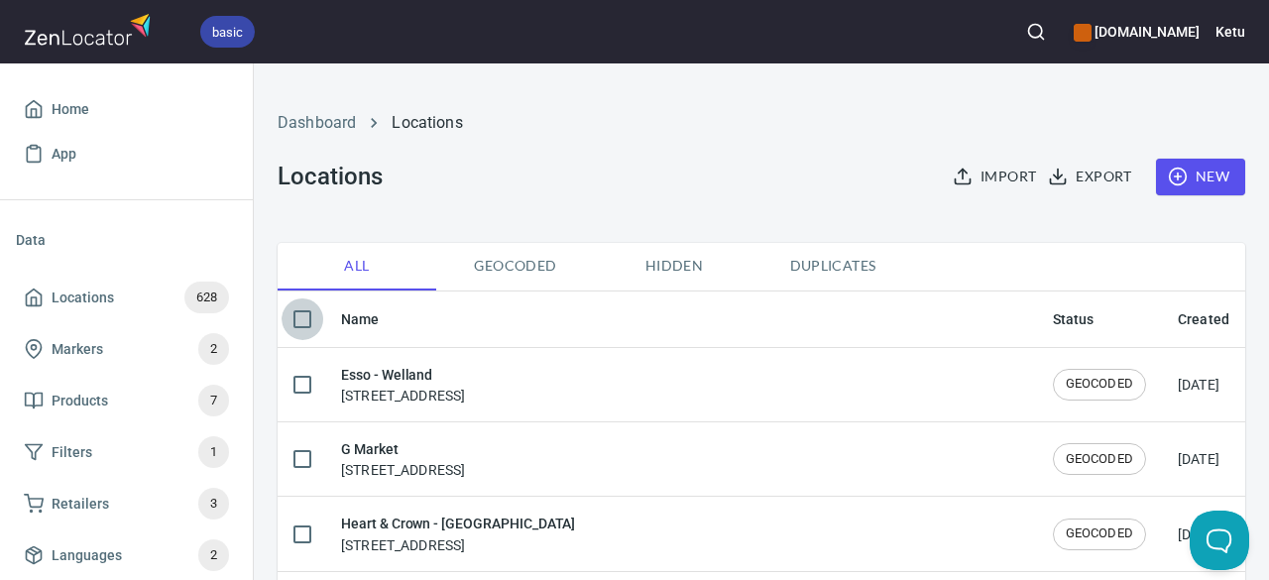
checkbox input "true"
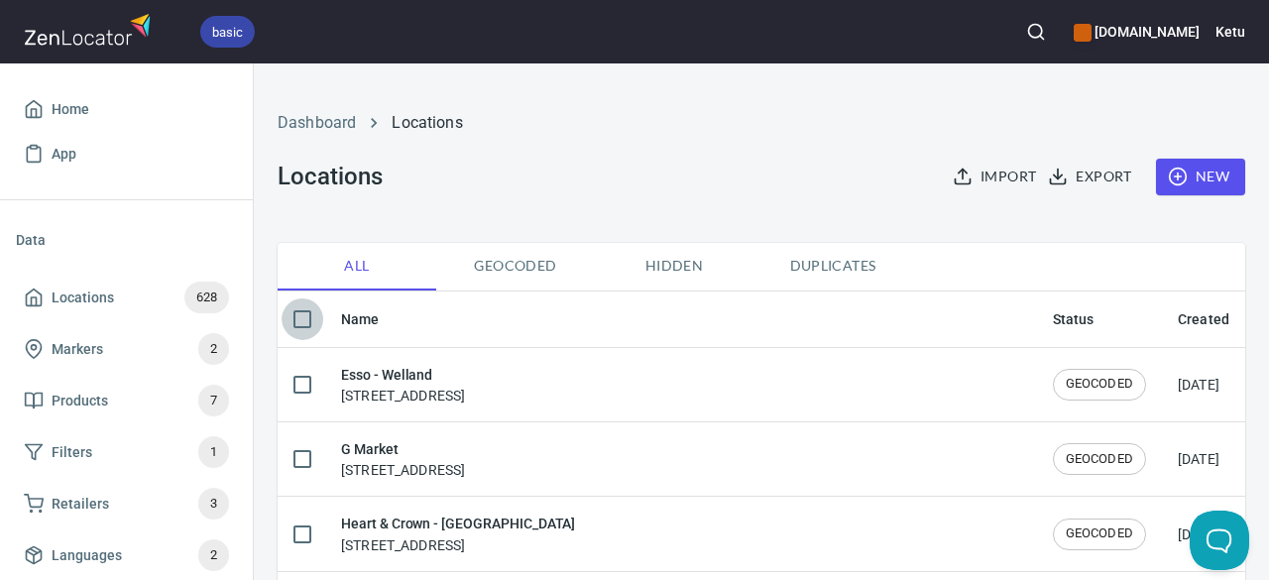
checkbox input "true"
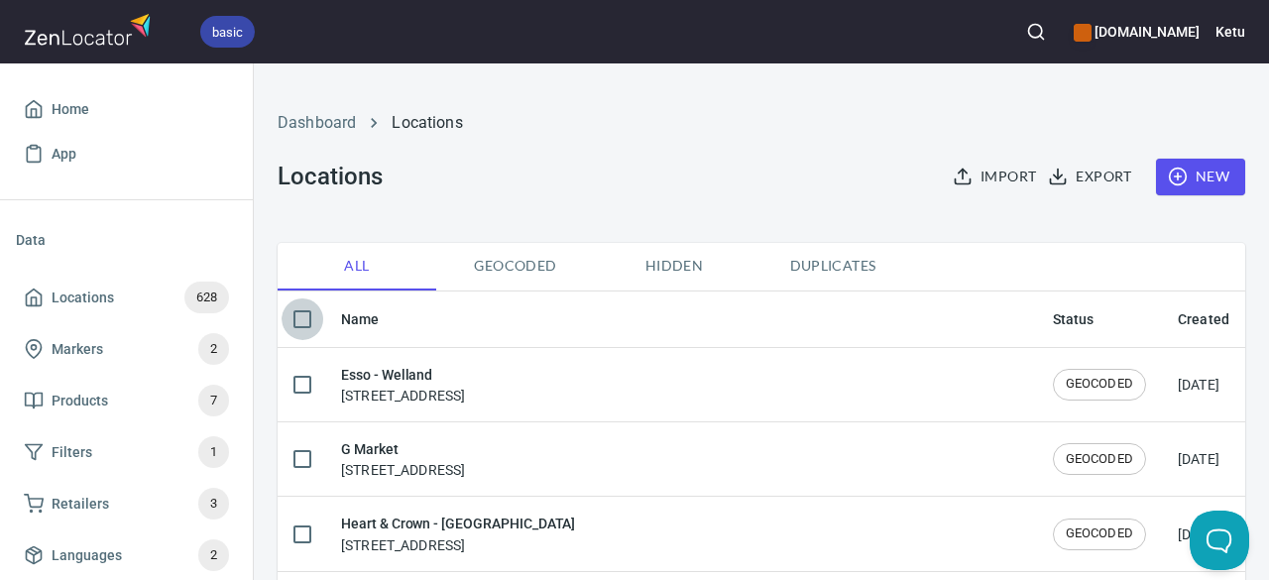
checkbox input "true"
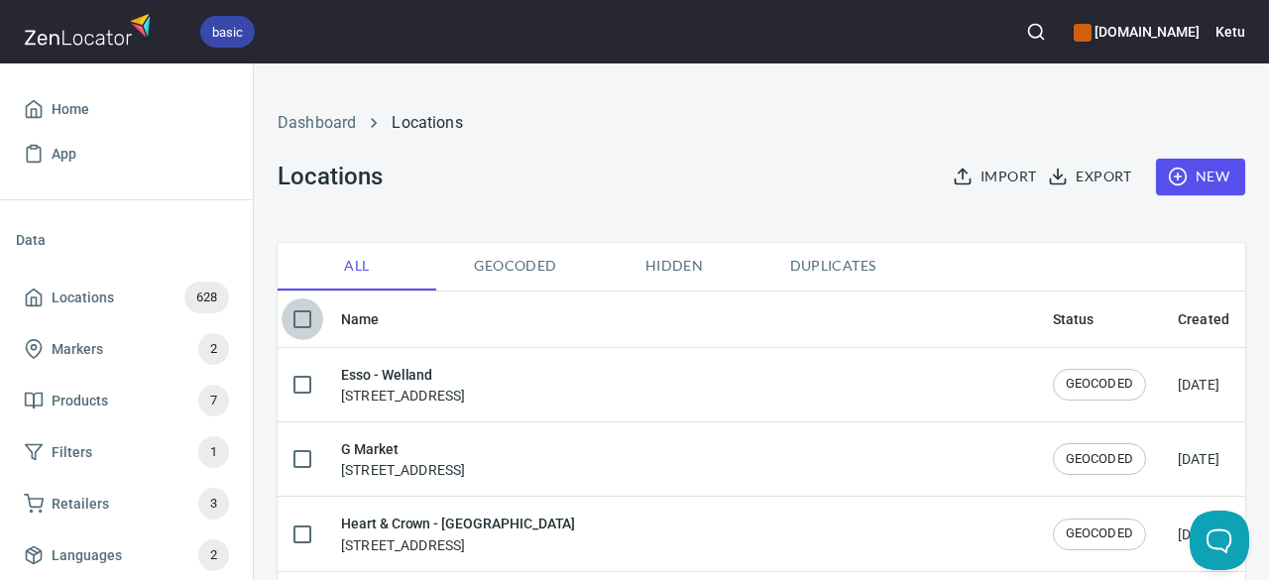
checkbox input "true"
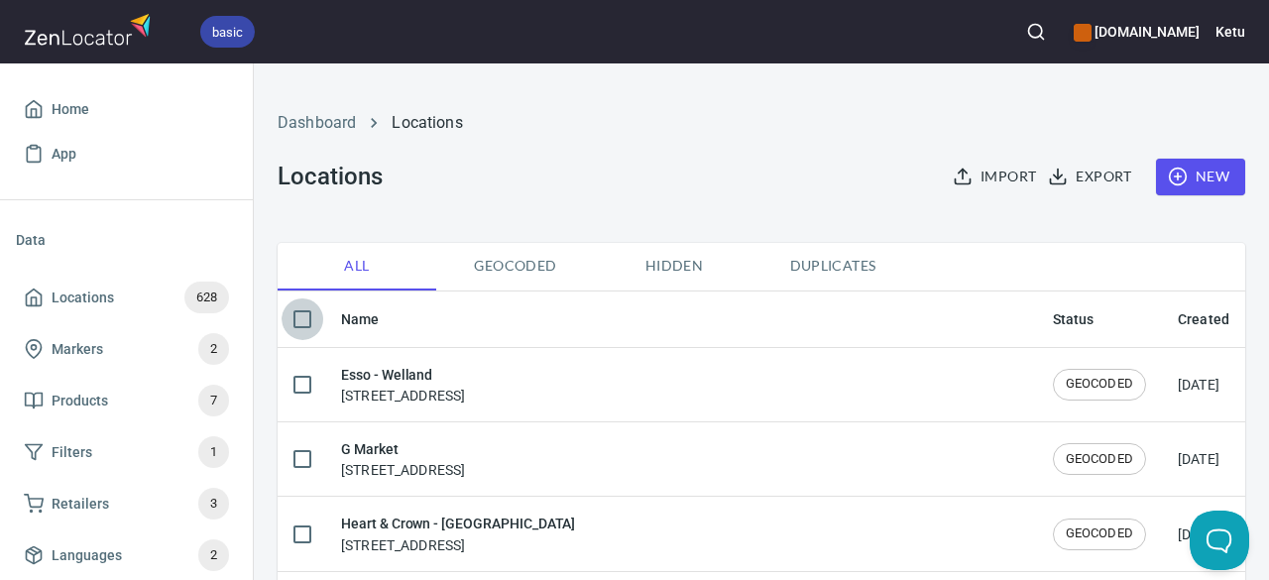
checkbox input "true"
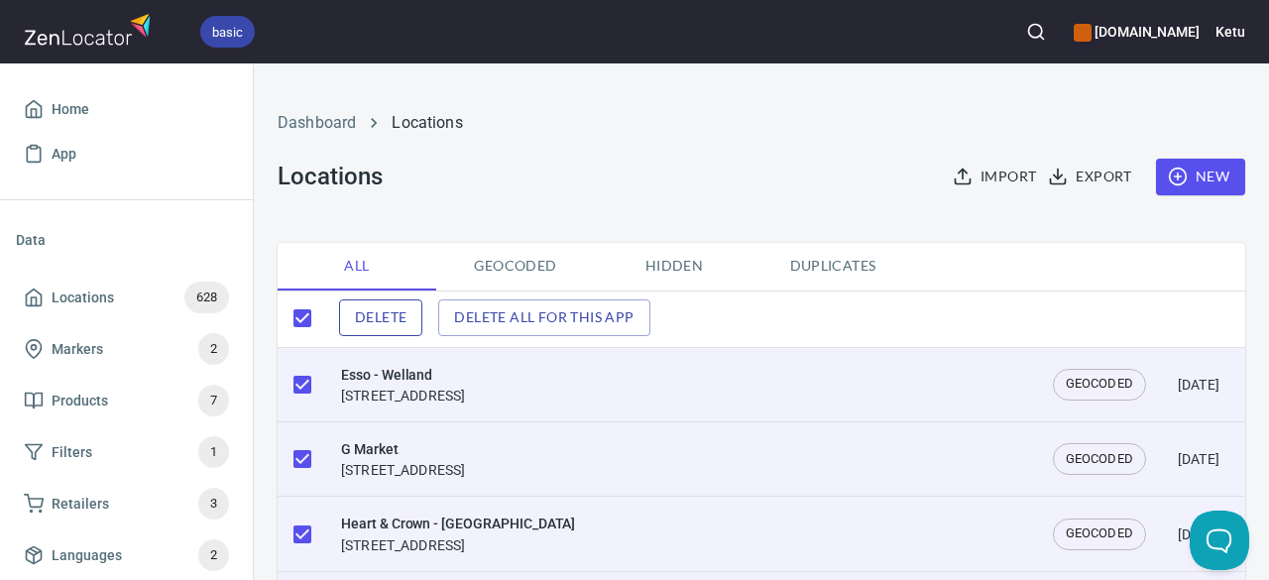
click at [398, 320] on span "Delete" at bounding box center [381, 317] width 52 height 25
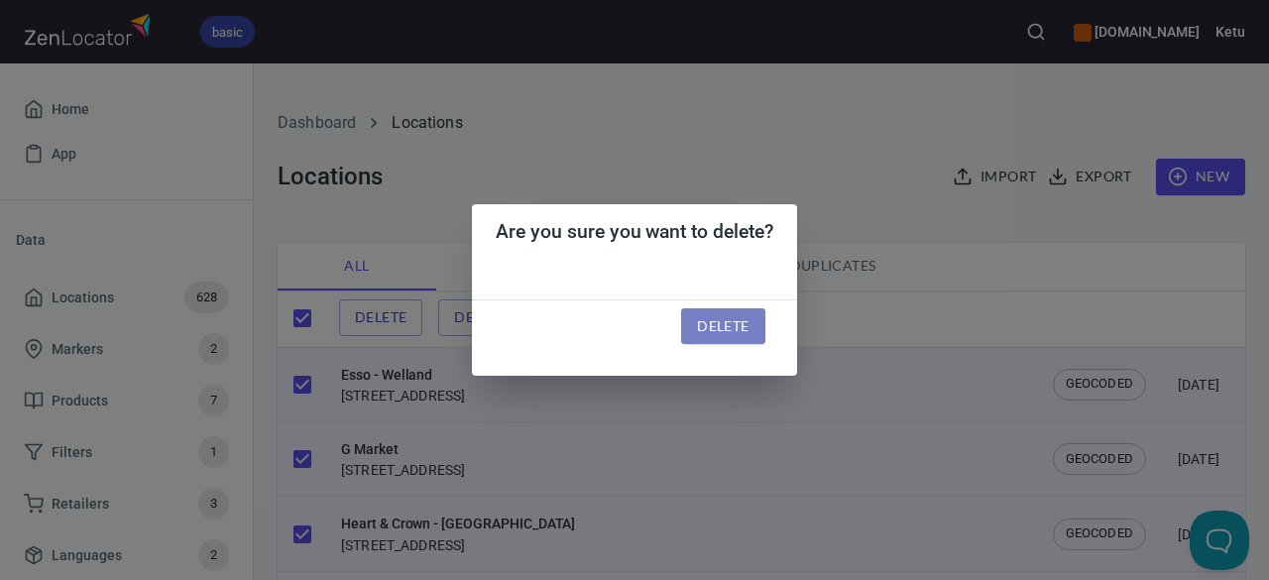
click at [708, 330] on span "Delete" at bounding box center [723, 326] width 52 height 25
checkbox input "false"
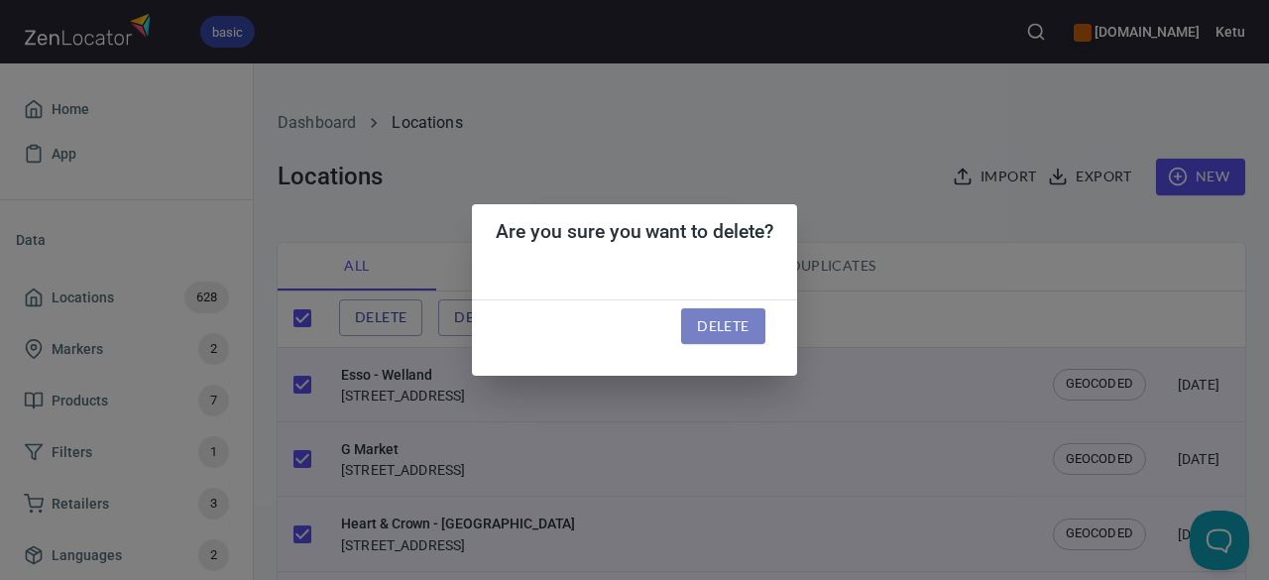
checkbox input "false"
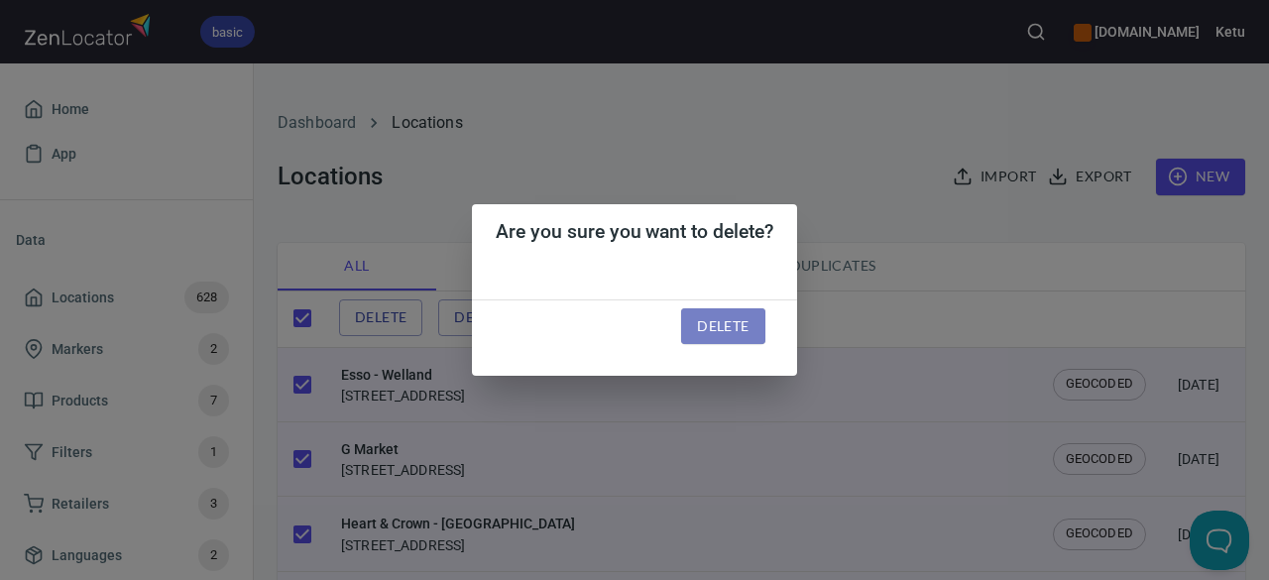
checkbox input "false"
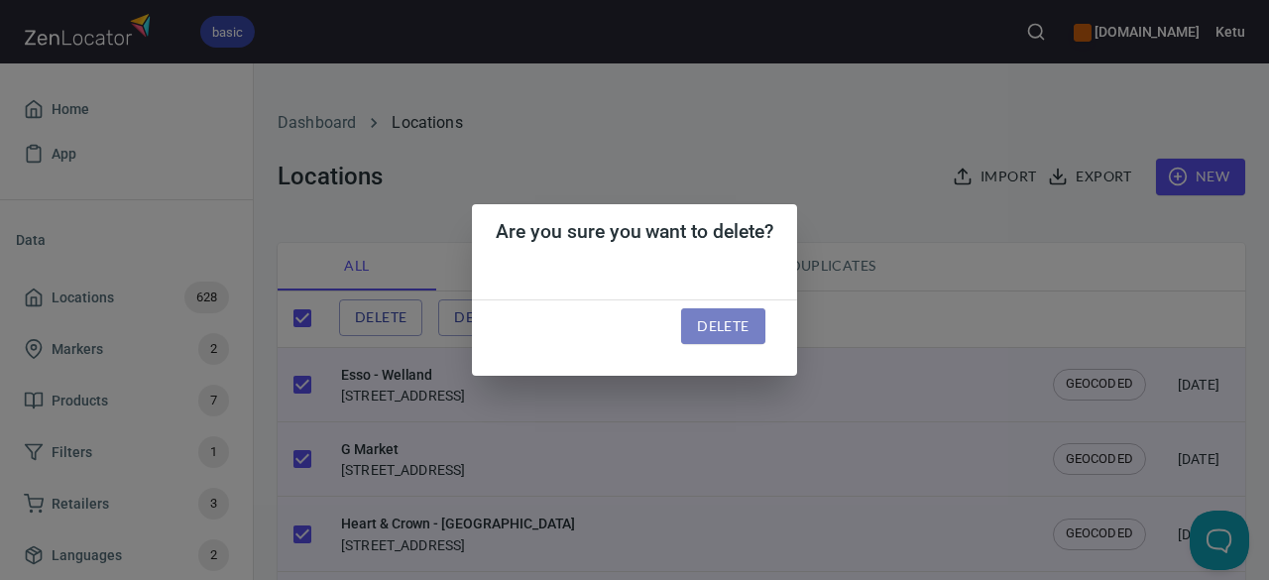
checkbox input "false"
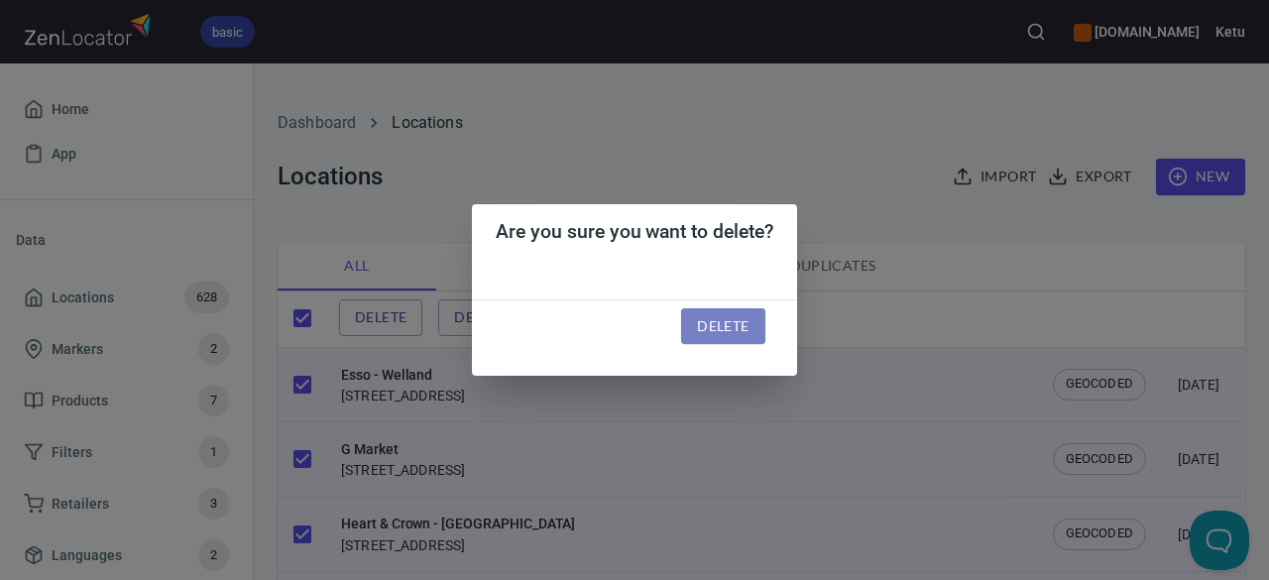
checkbox input "false"
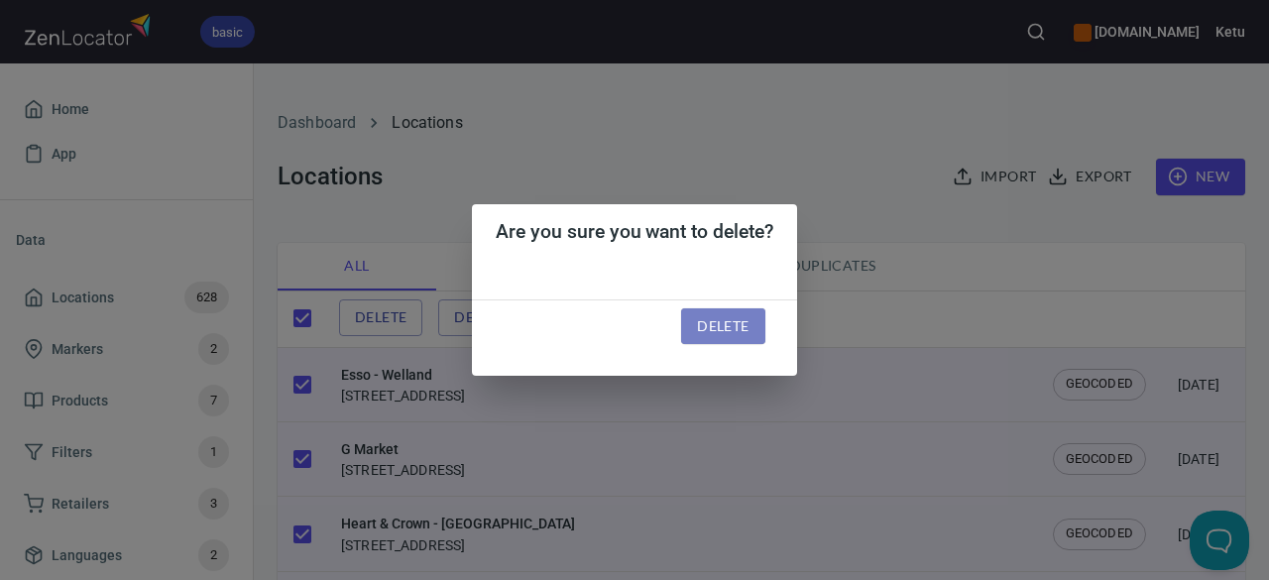
checkbox input "false"
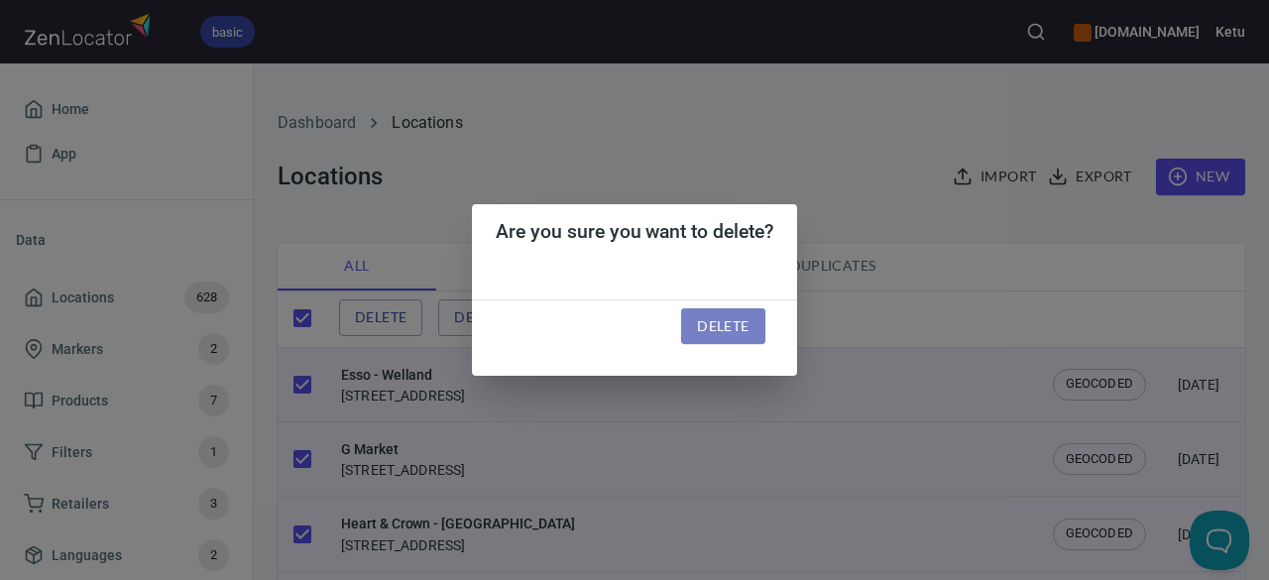
checkbox input "false"
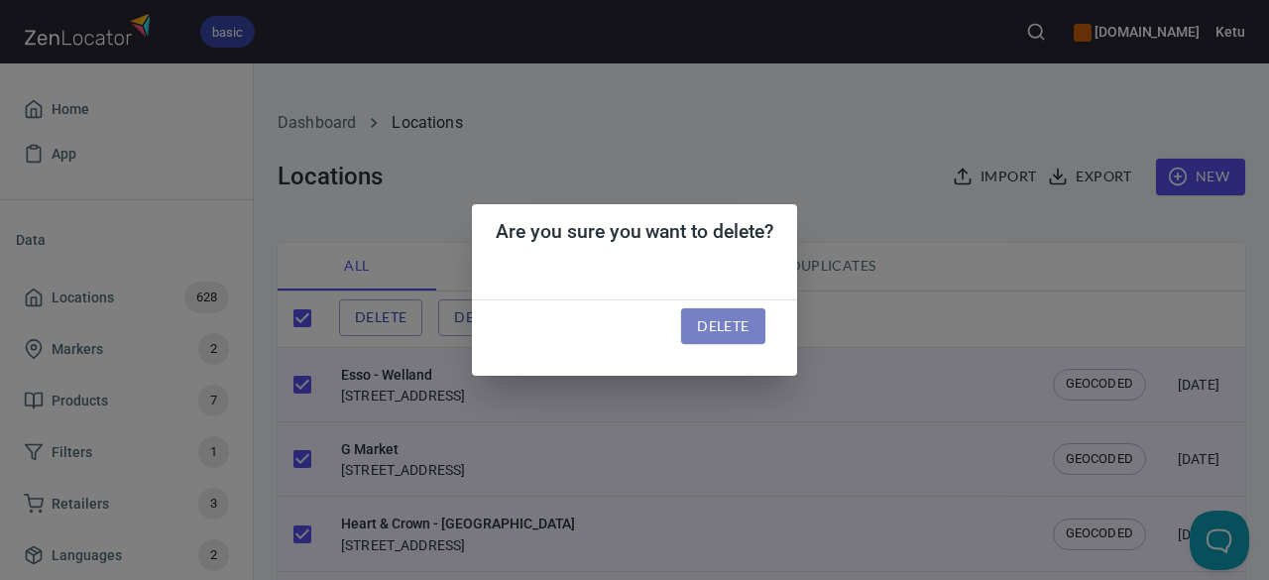
checkbox input "false"
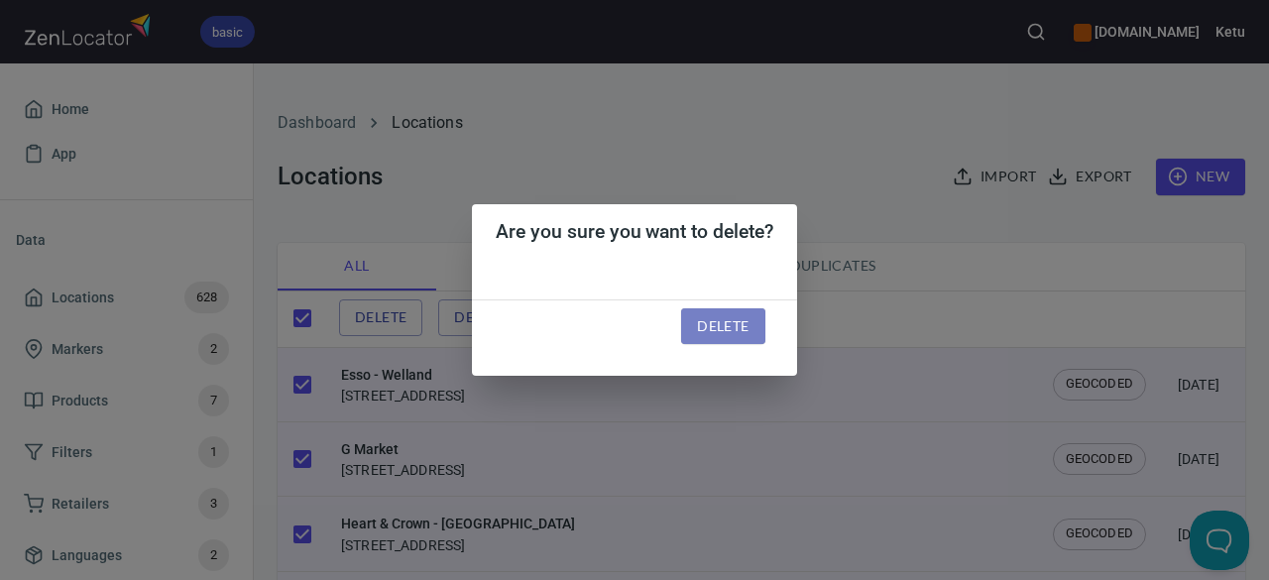
checkbox input "false"
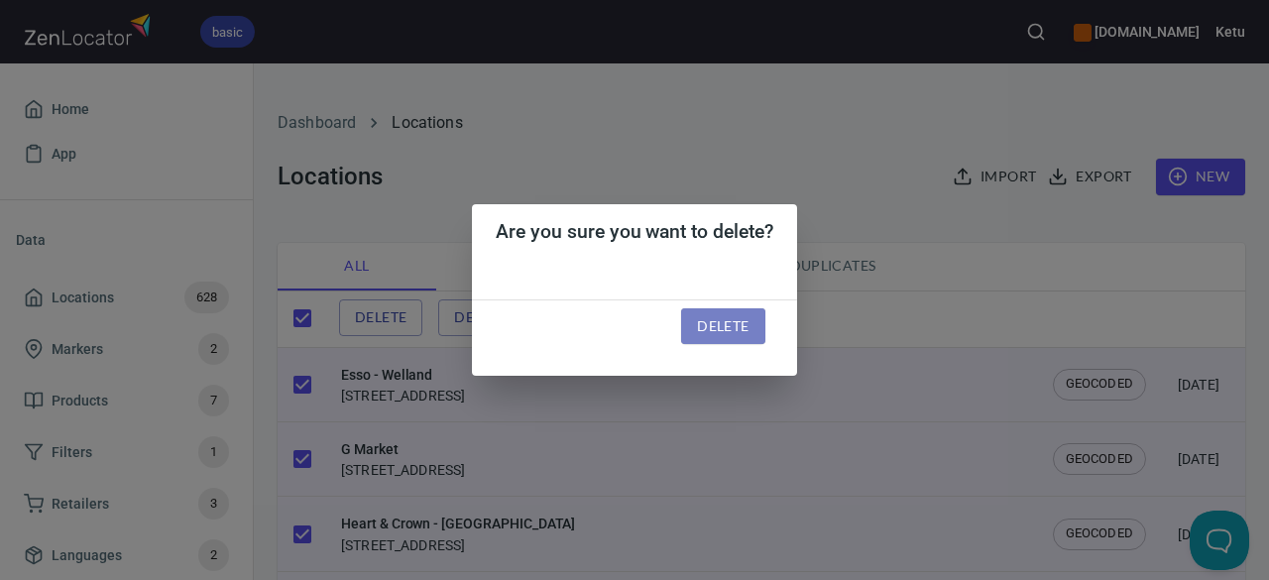
checkbox input "false"
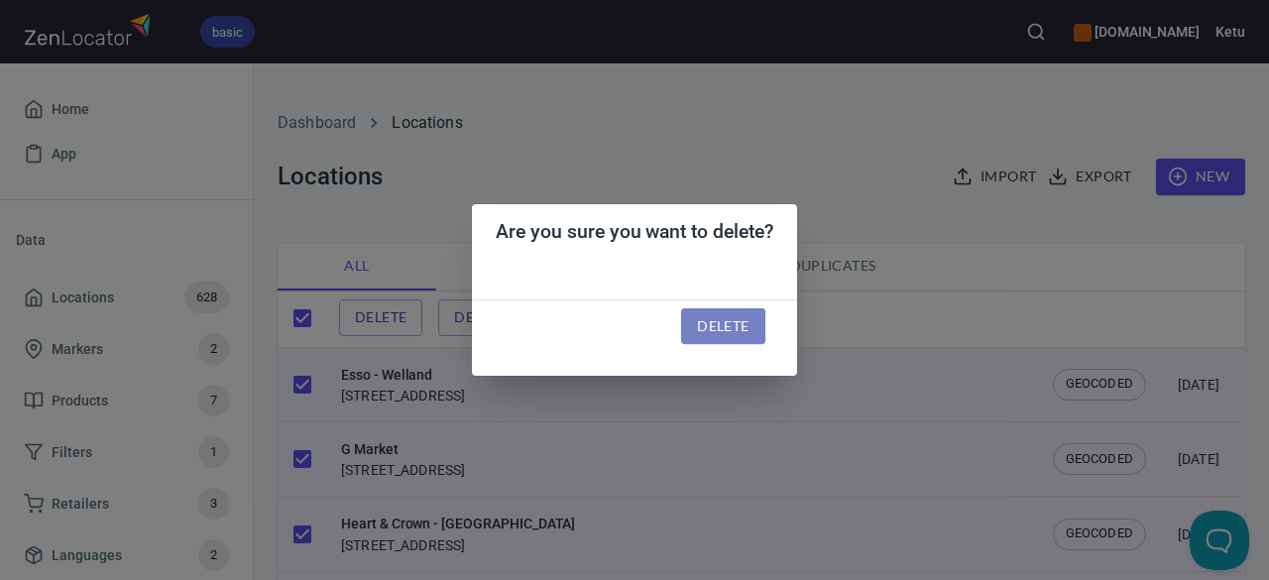
checkbox input "false"
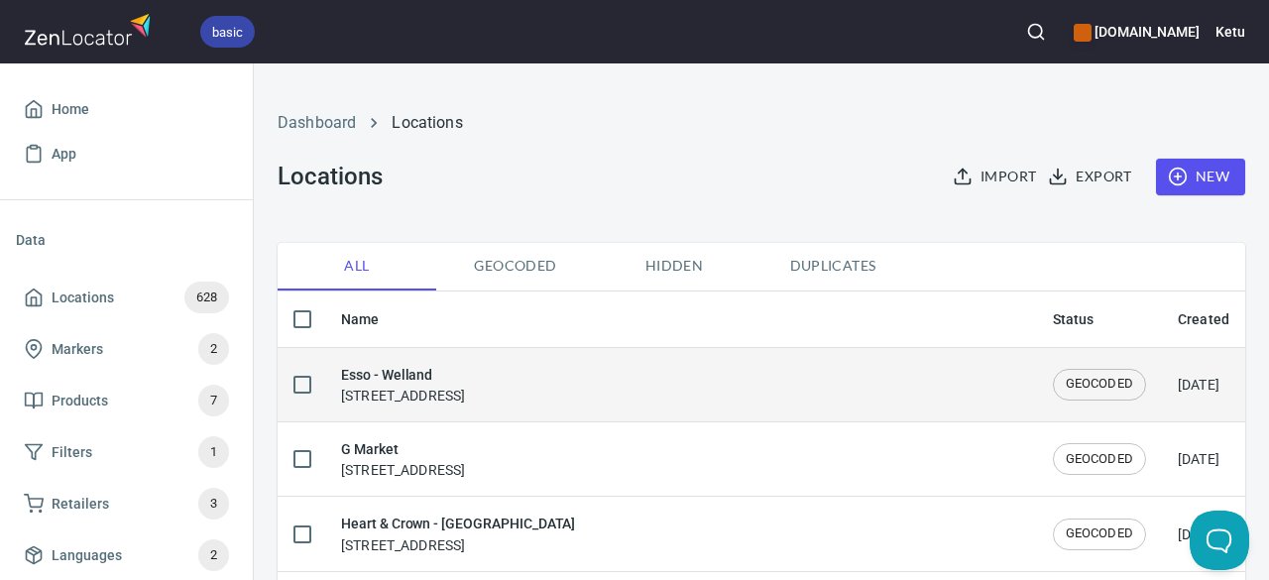
checkbox input "true"
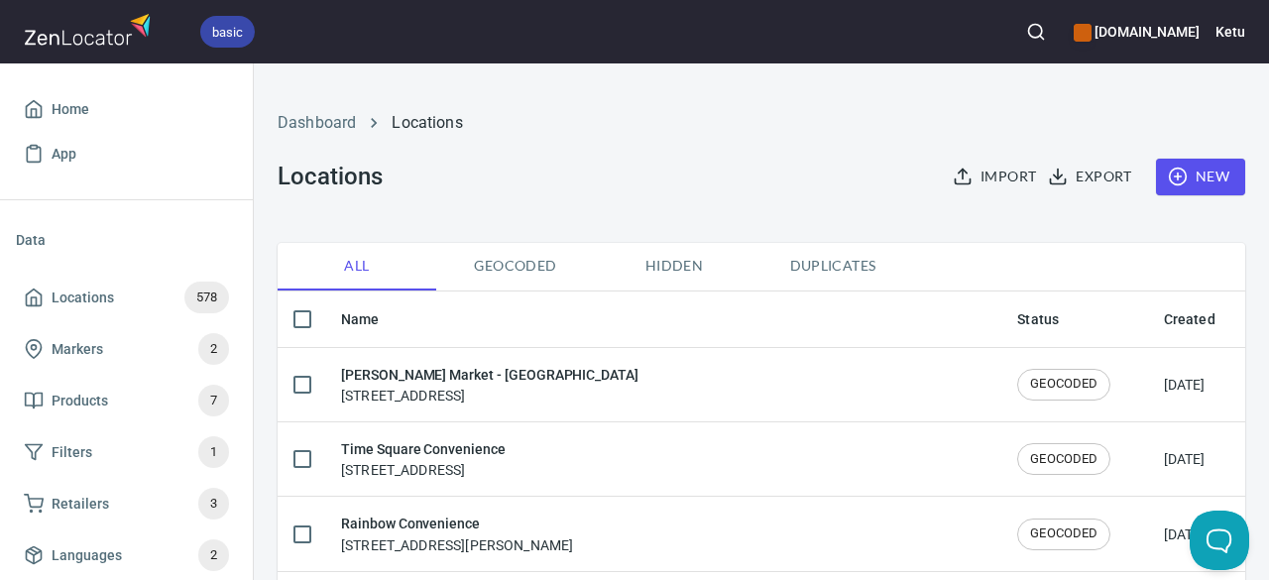
click at [308, 322] on input "checkbox" at bounding box center [302, 319] width 42 height 42
checkbox input "true"
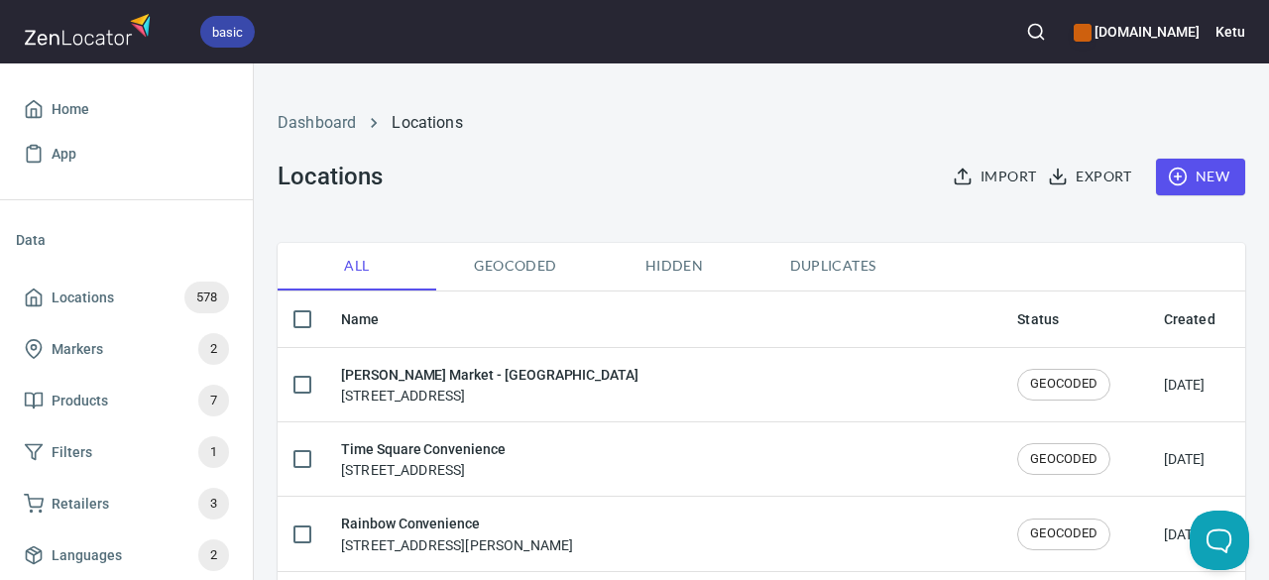
checkbox input "true"
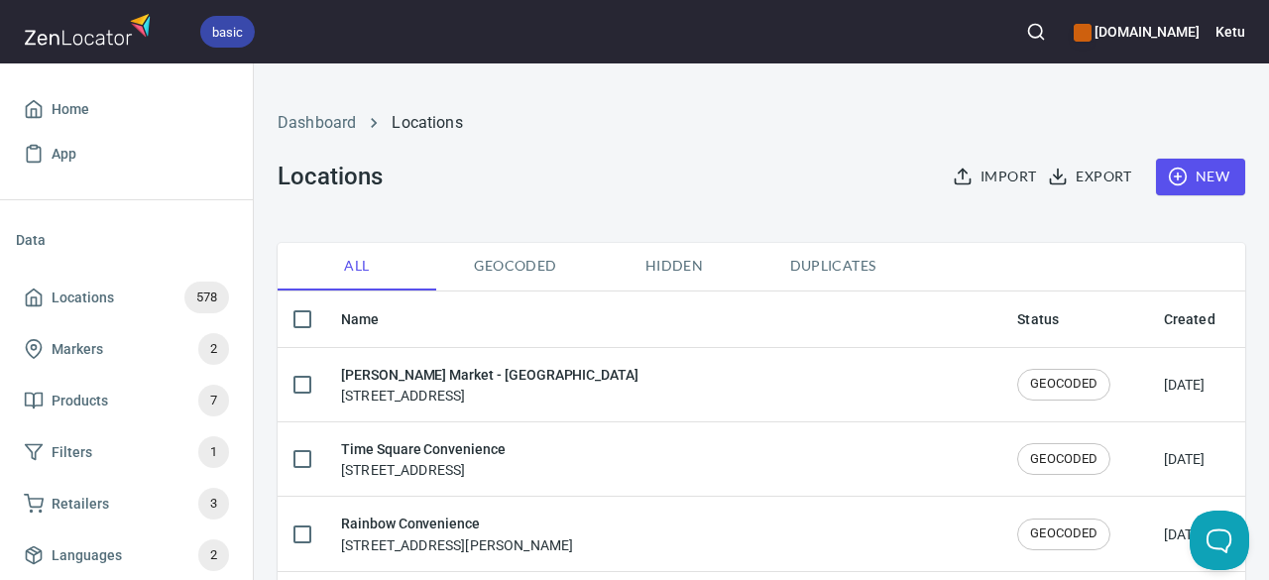
checkbox input "true"
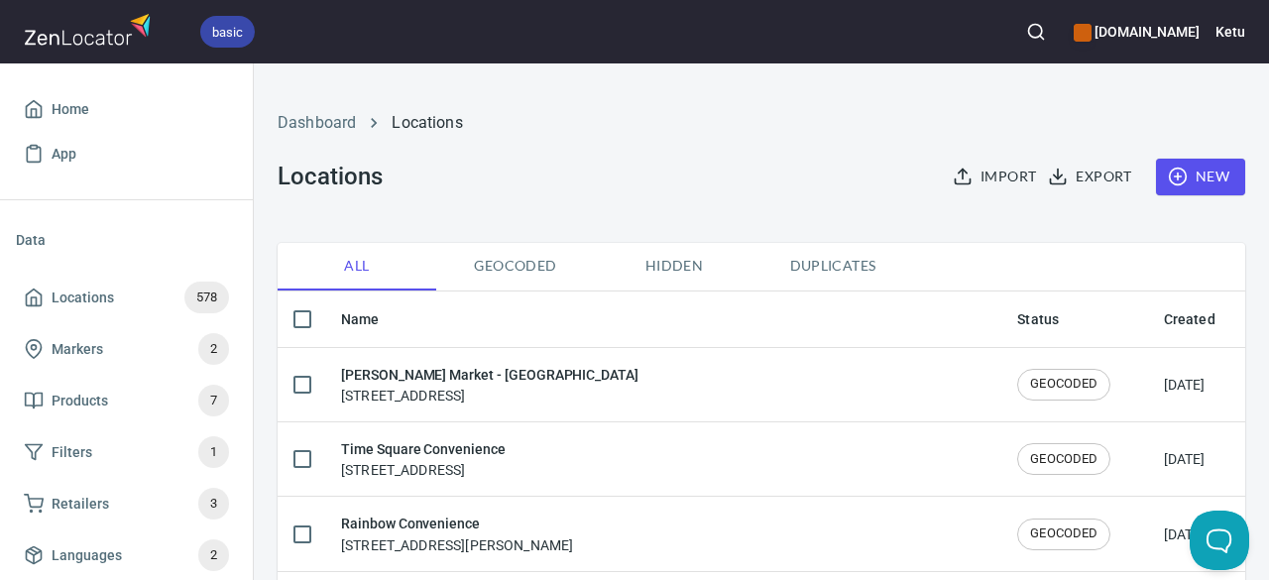
checkbox input "true"
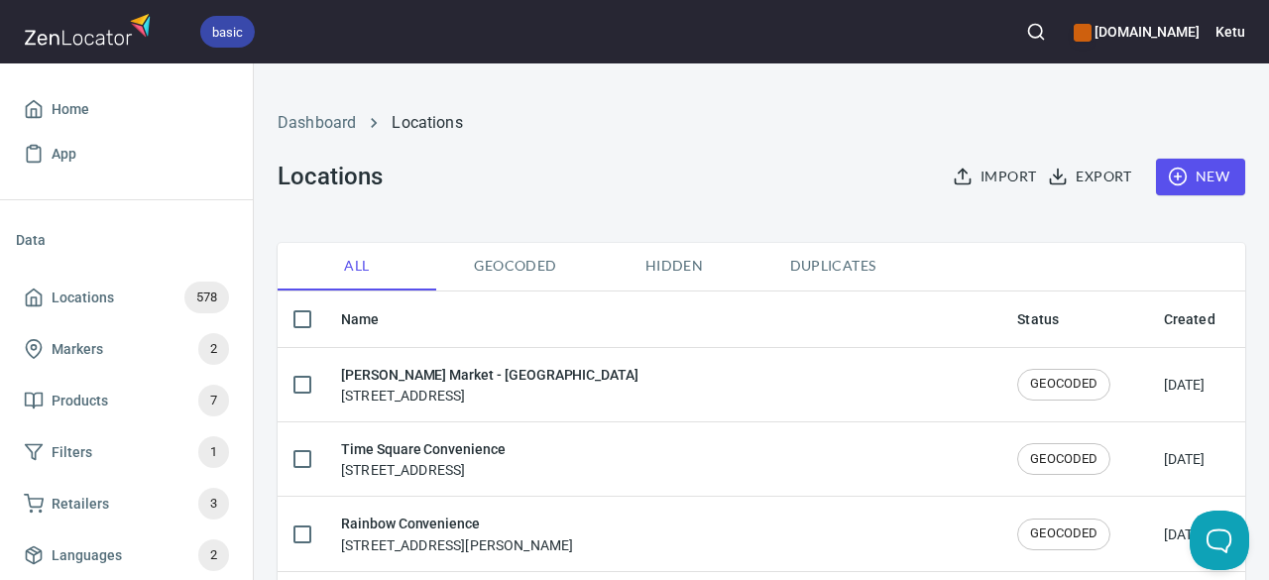
checkbox input "true"
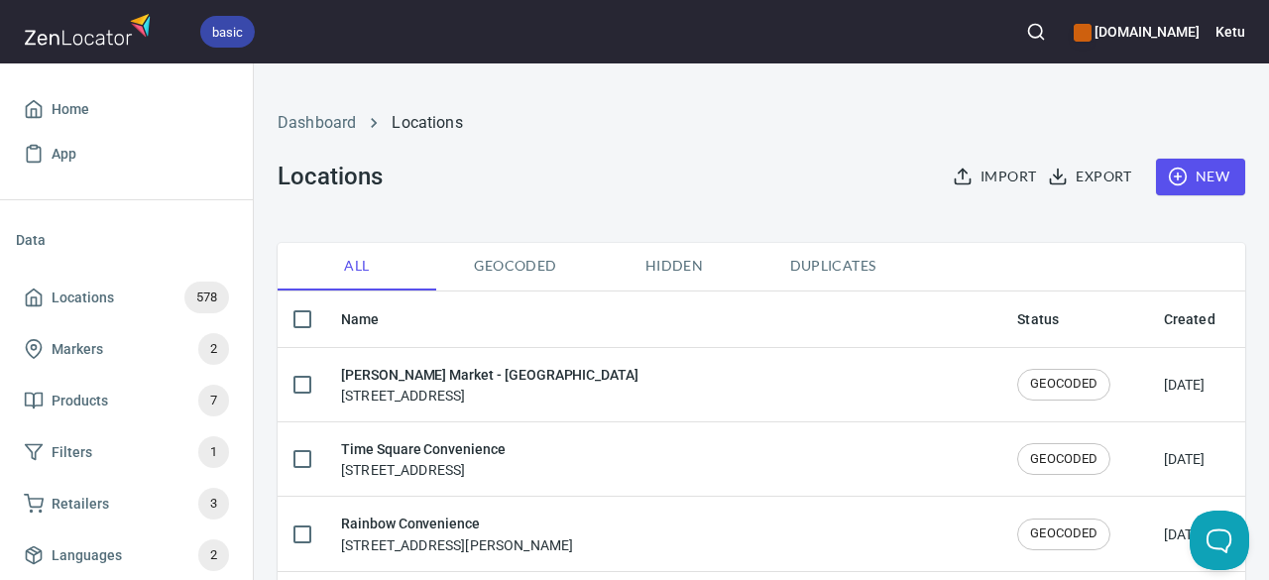
checkbox input "true"
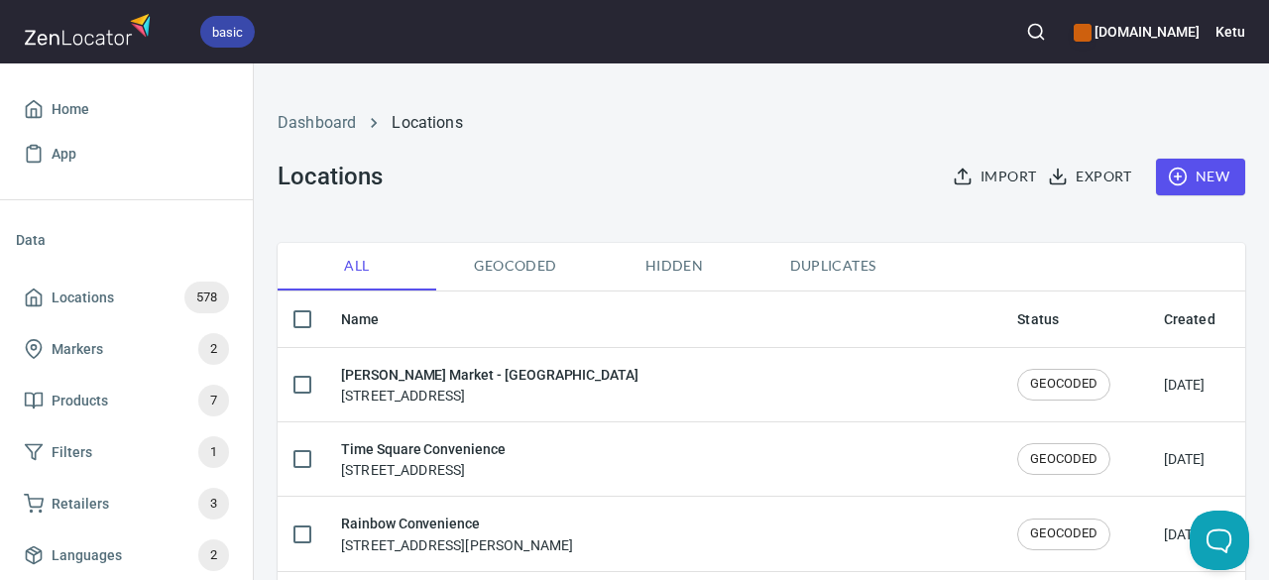
checkbox input "true"
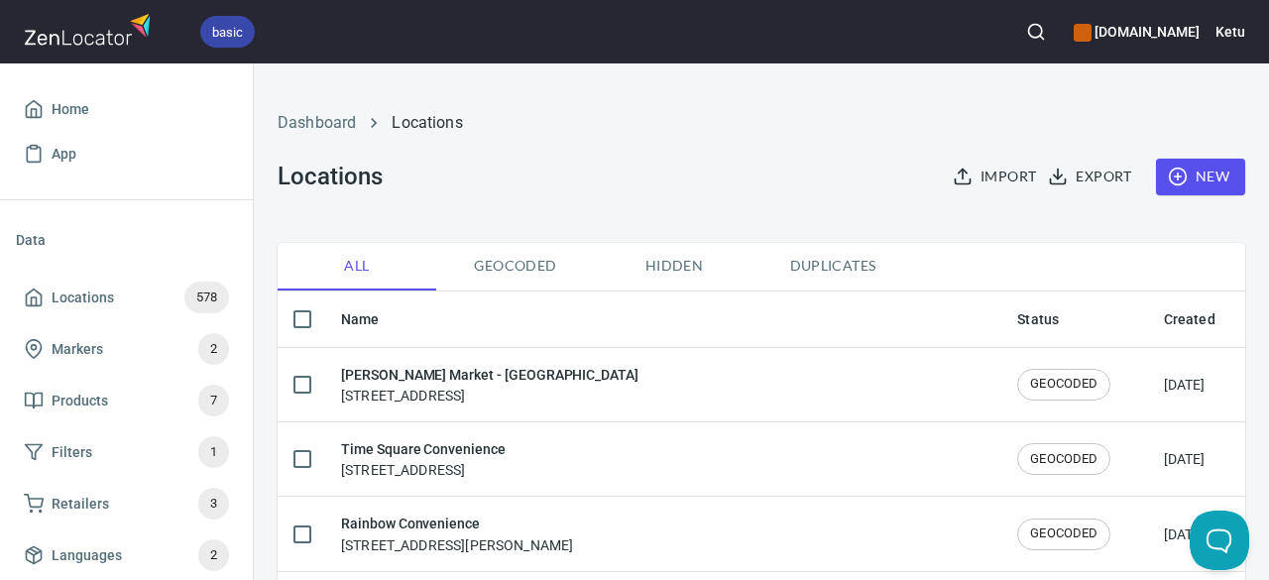
checkbox input "true"
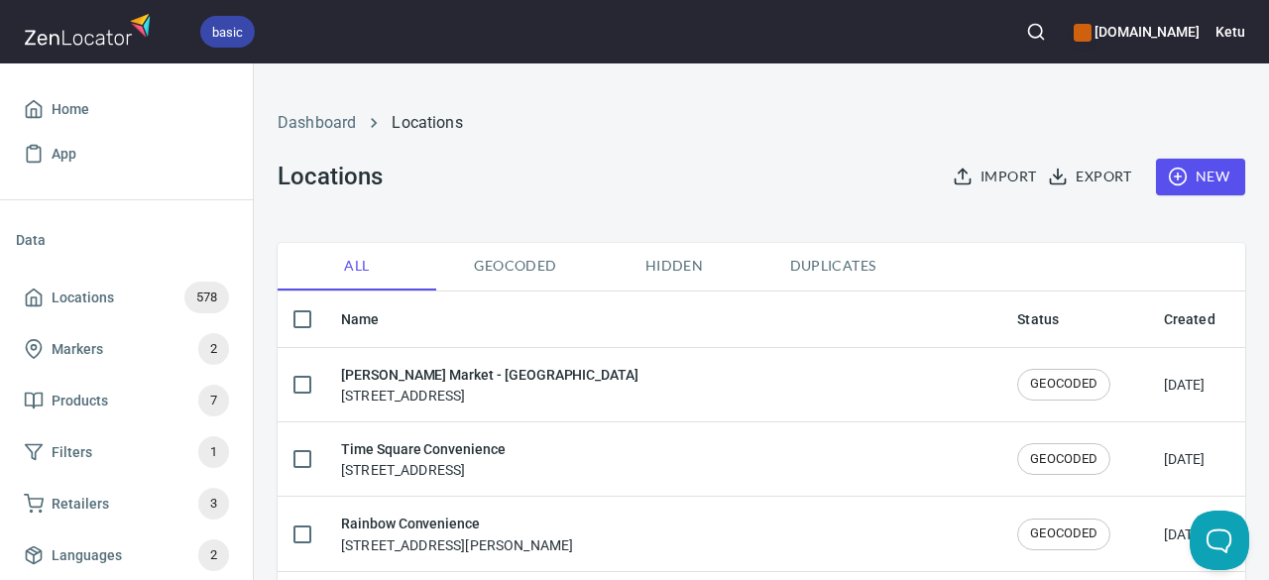
checkbox input "true"
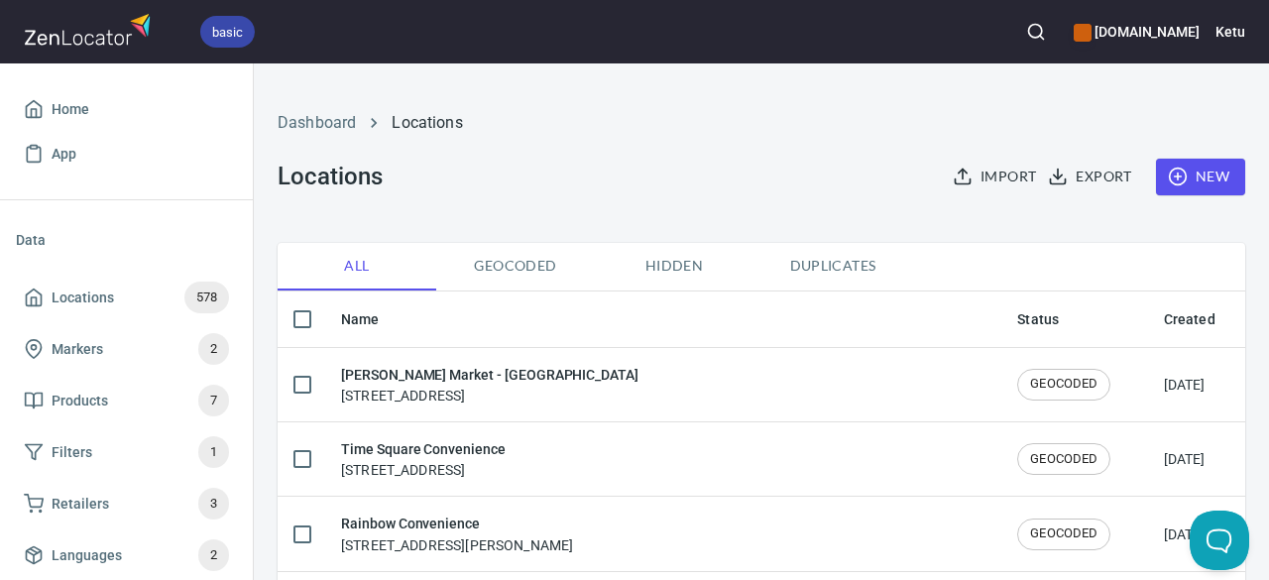
checkbox input "true"
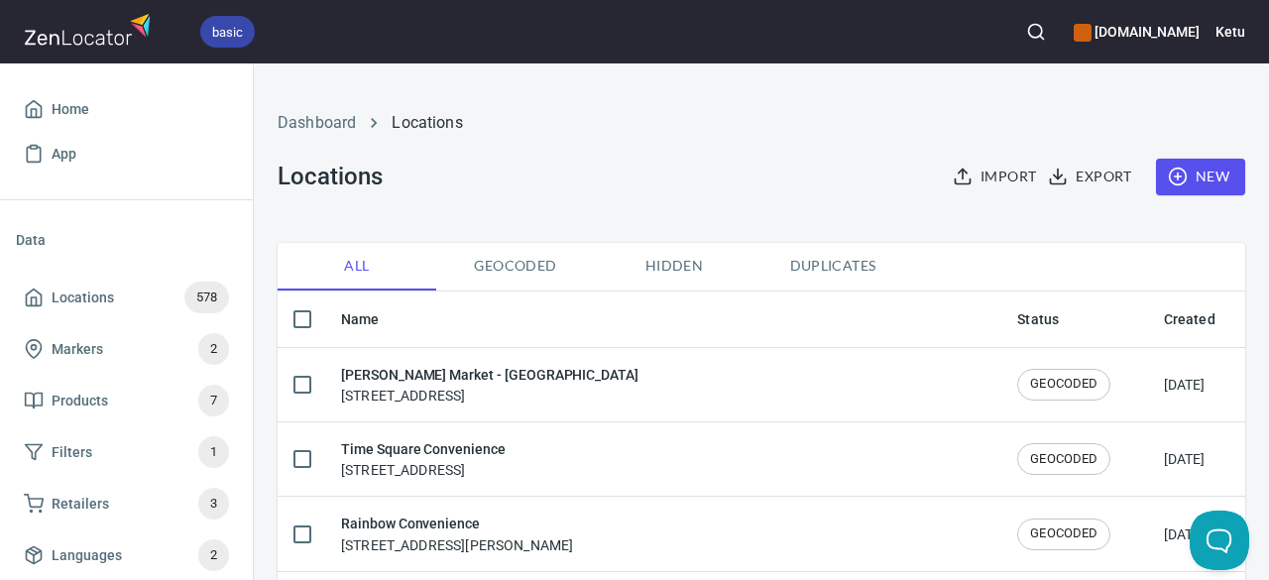
checkbox input "true"
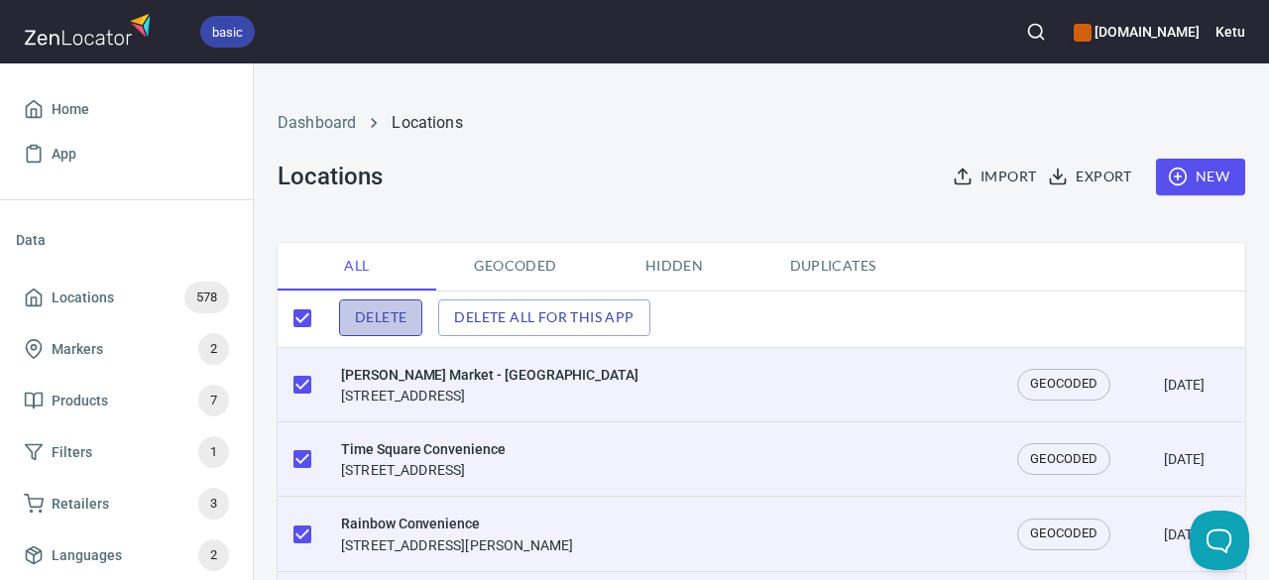
click at [419, 322] on button "Delete" at bounding box center [380, 317] width 83 height 37
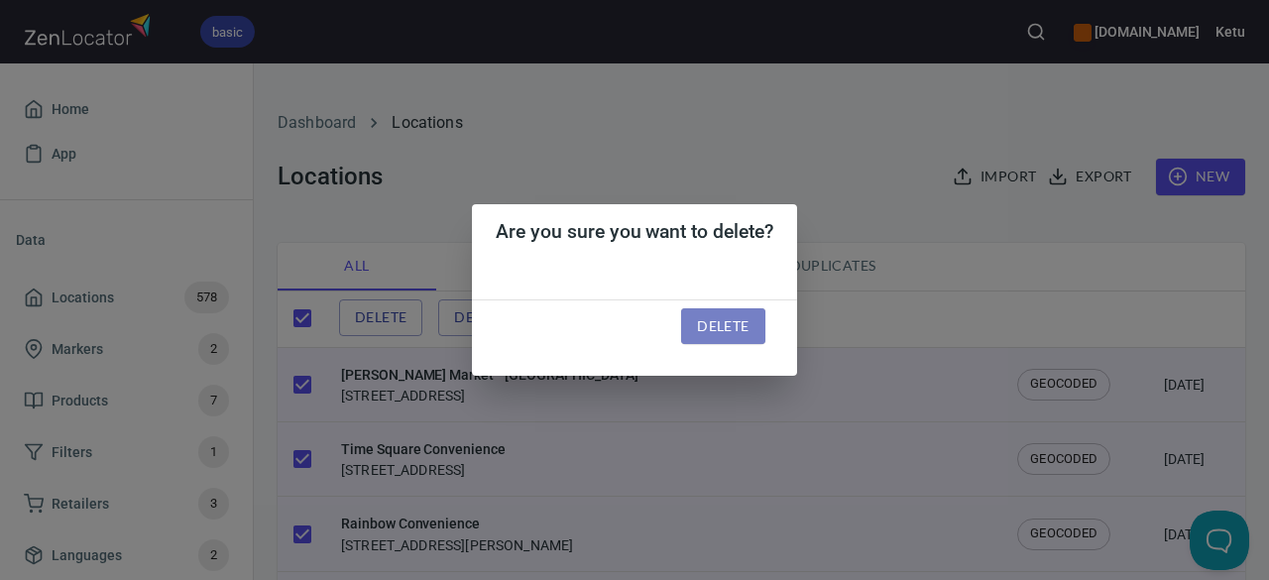
click at [700, 328] on span "Delete" at bounding box center [723, 326] width 52 height 25
checkbox input "false"
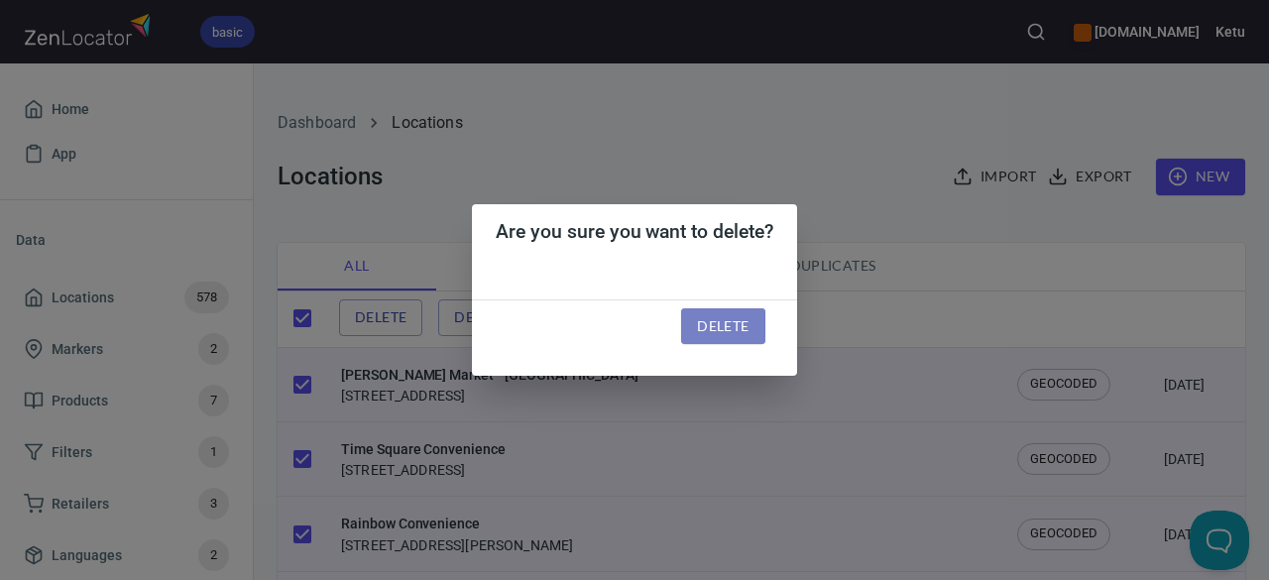
checkbox input "false"
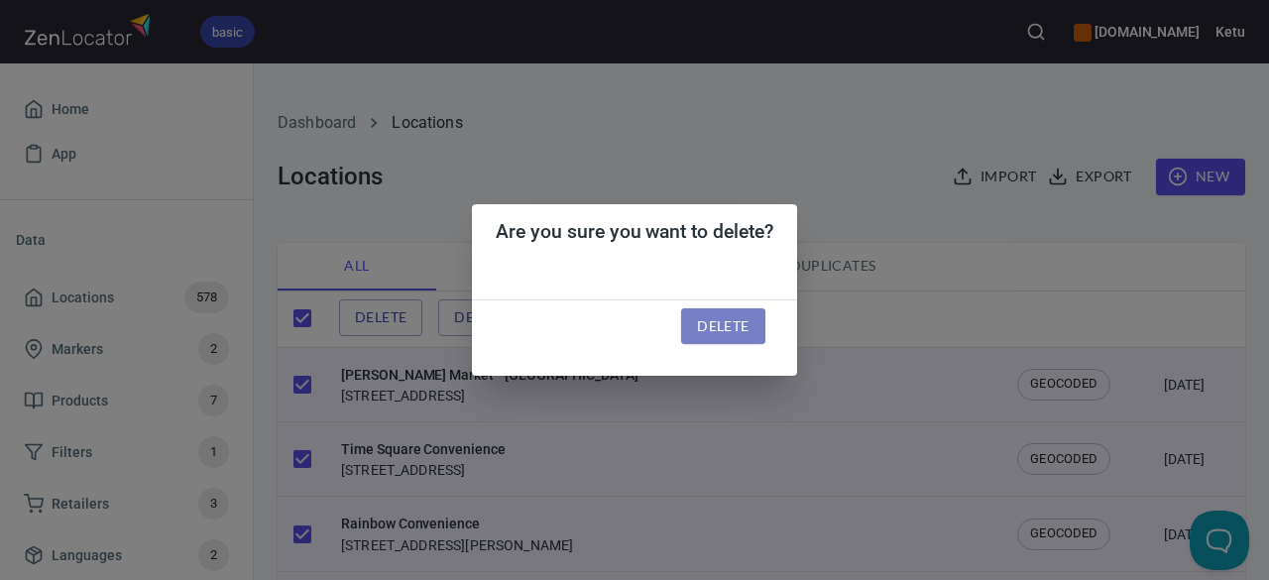
checkbox input "false"
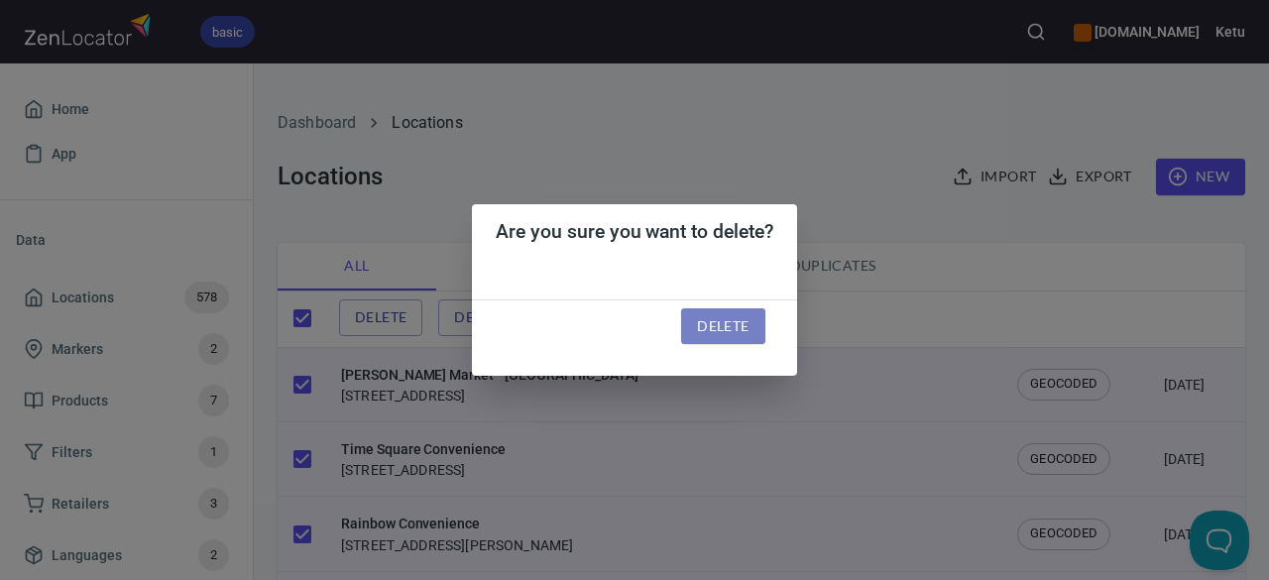
checkbox input "false"
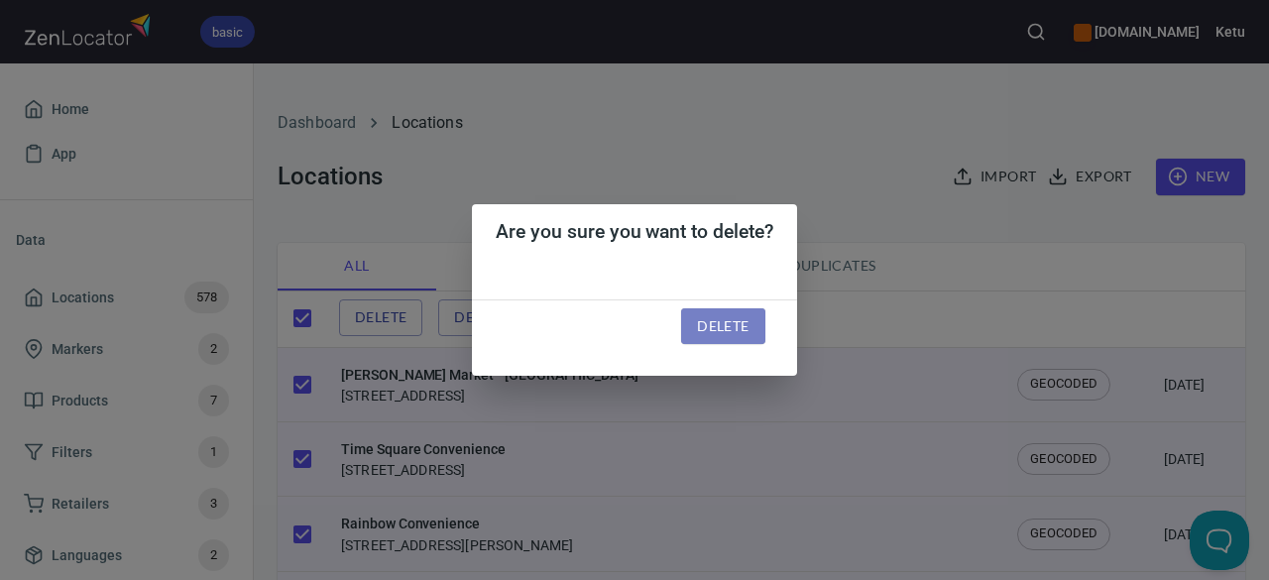
checkbox input "false"
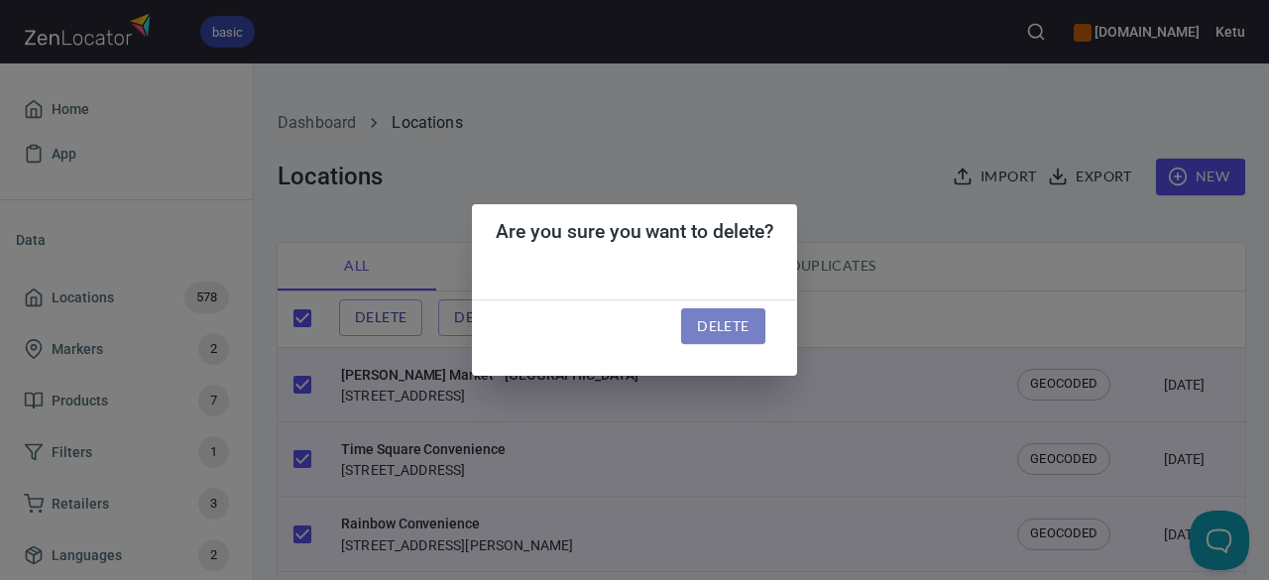
checkbox input "false"
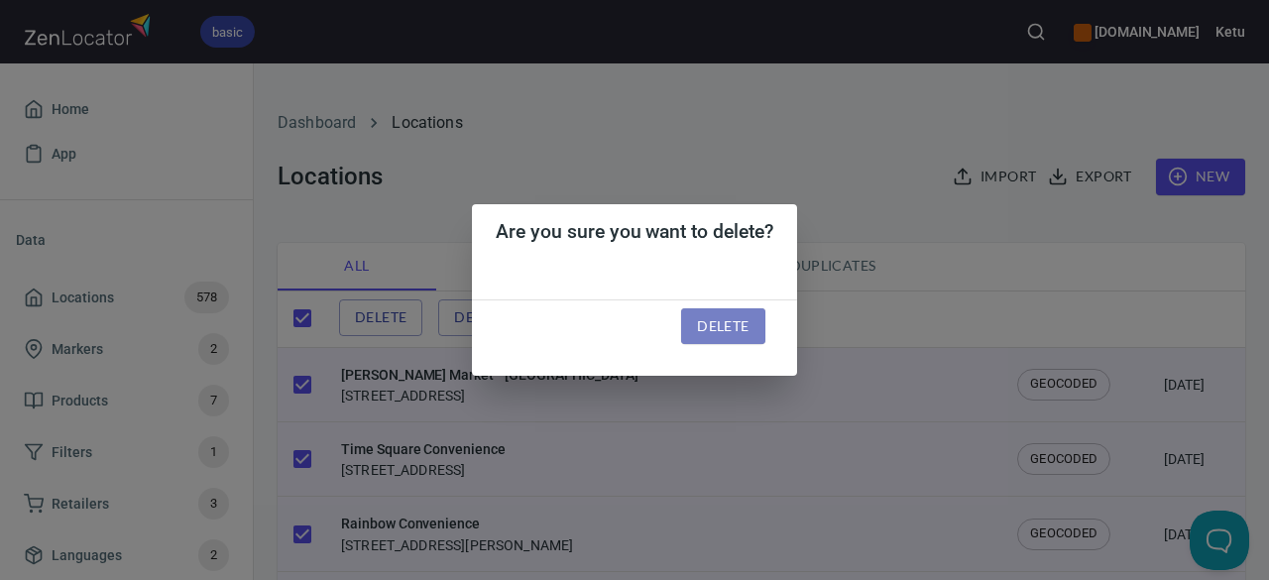
checkbox input "false"
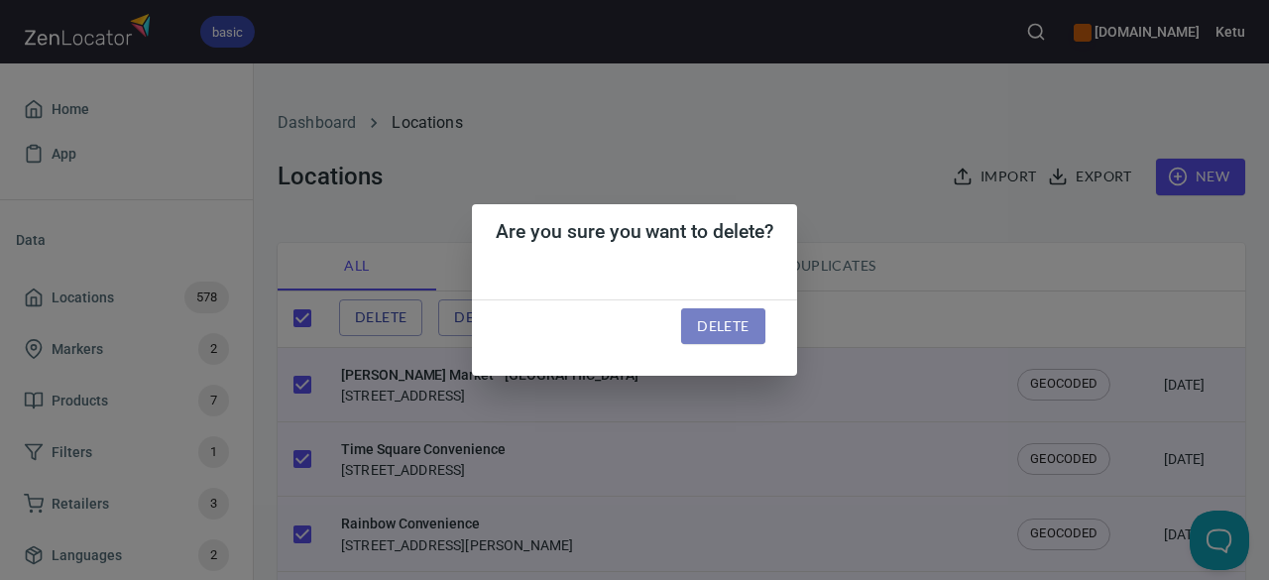
checkbox input "false"
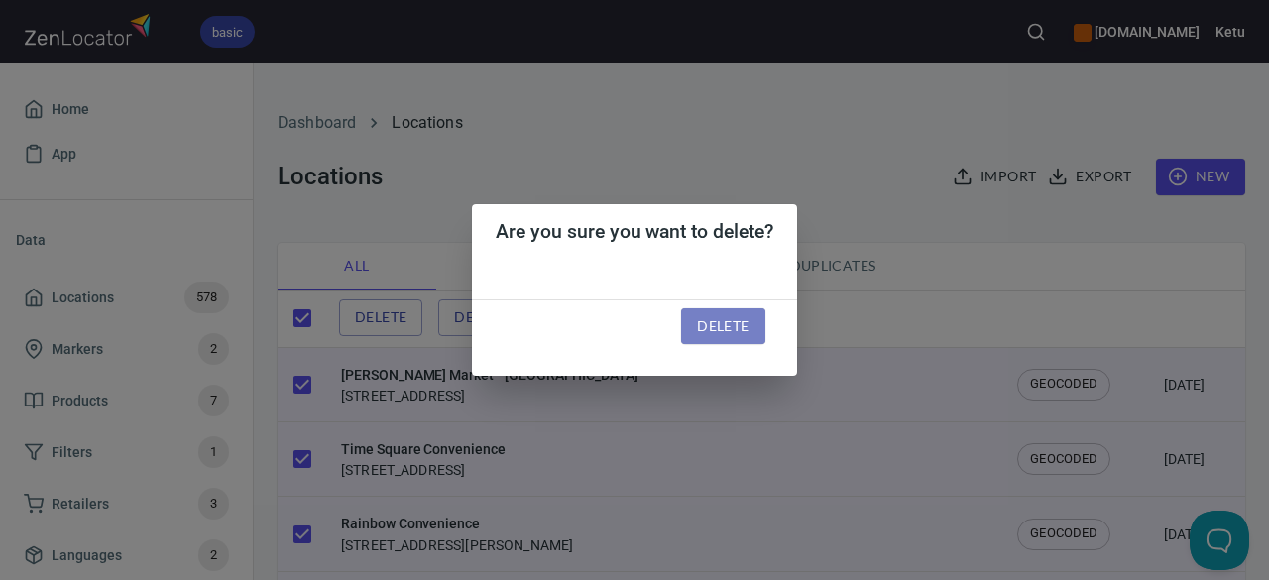
checkbox input "false"
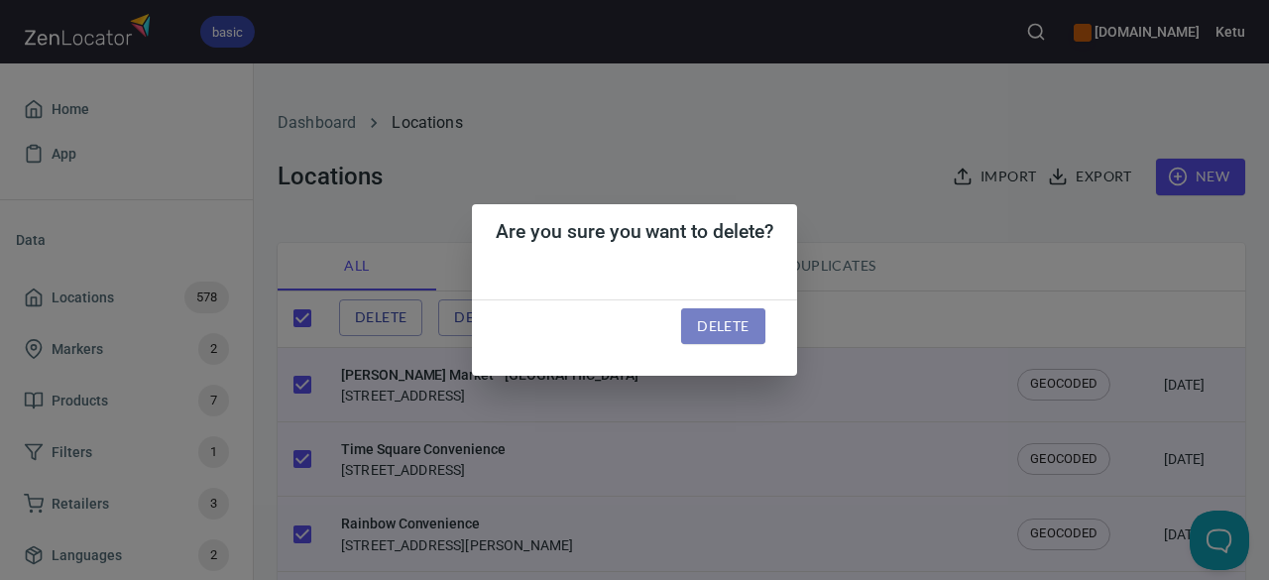
checkbox input "false"
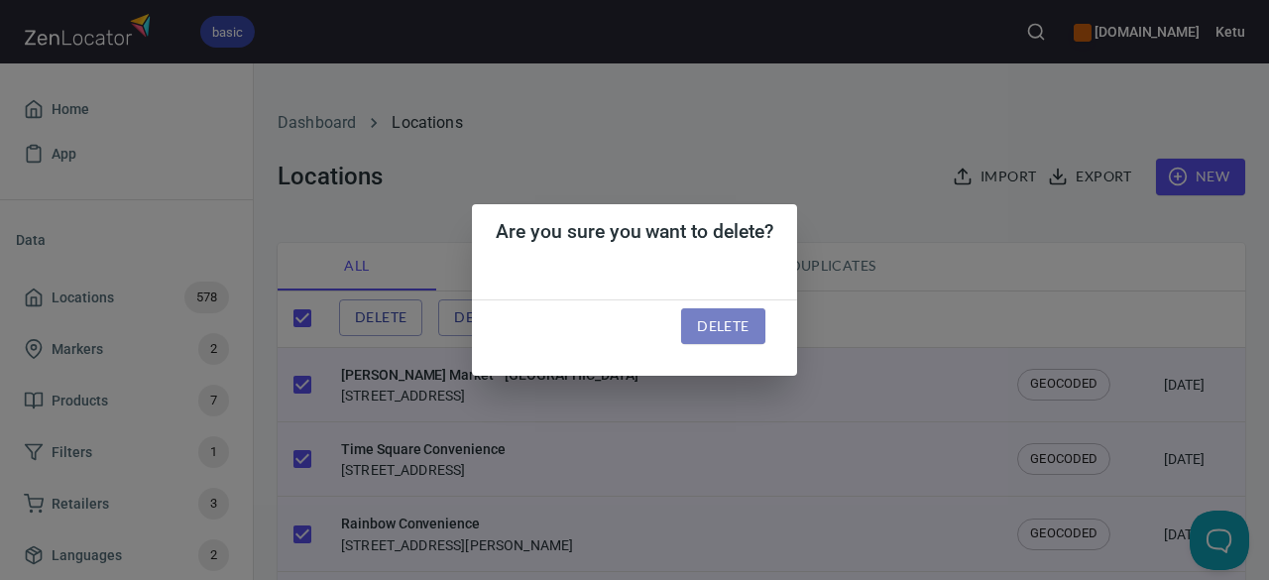
checkbox input "false"
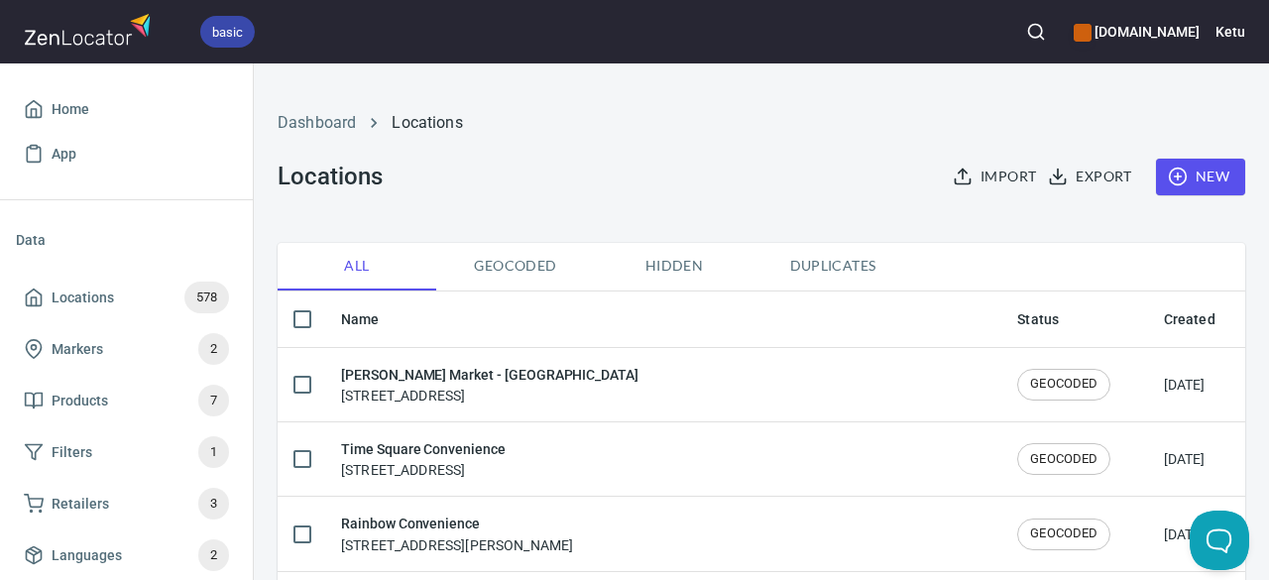
checkbox input "true"
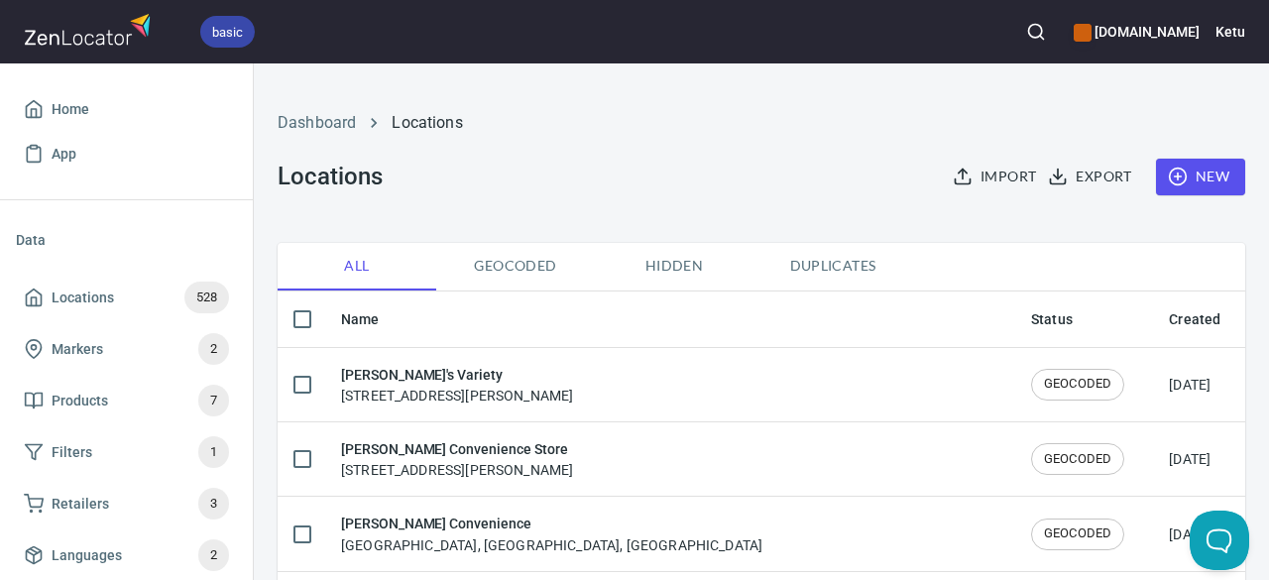
click at [305, 320] on input "checkbox" at bounding box center [302, 319] width 42 height 42
checkbox input "true"
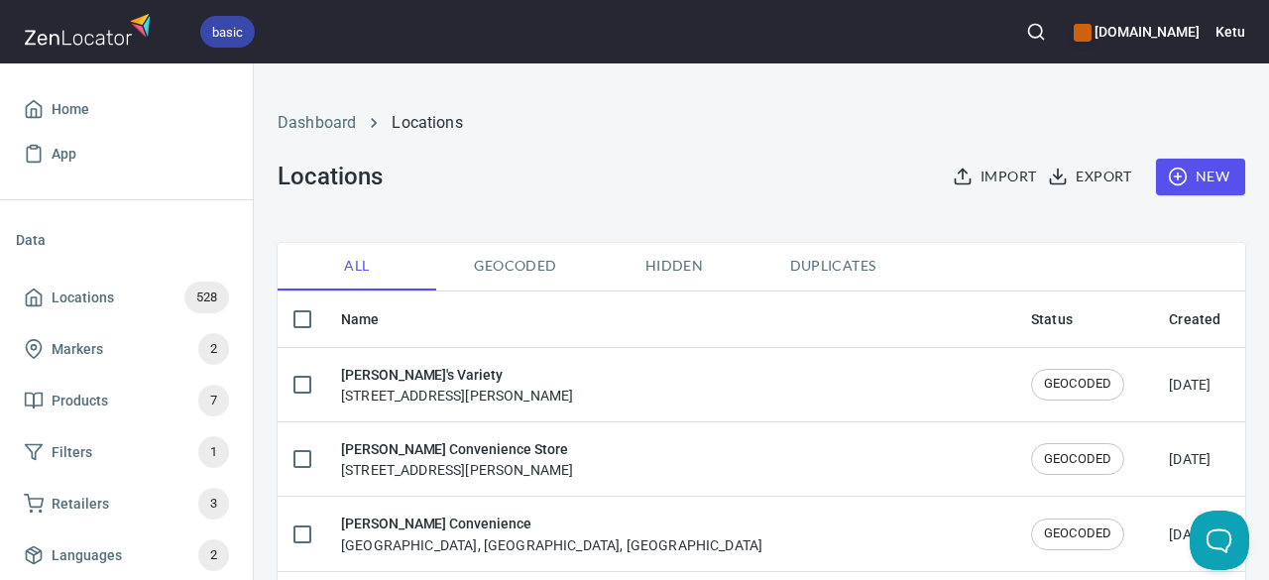
checkbox input "true"
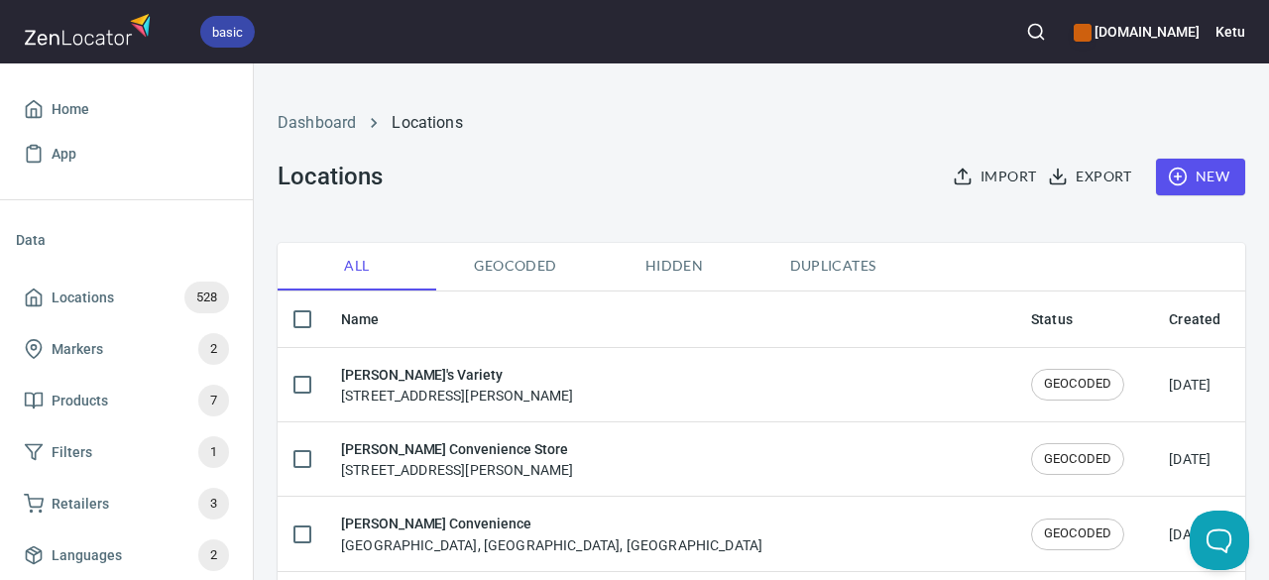
checkbox input "true"
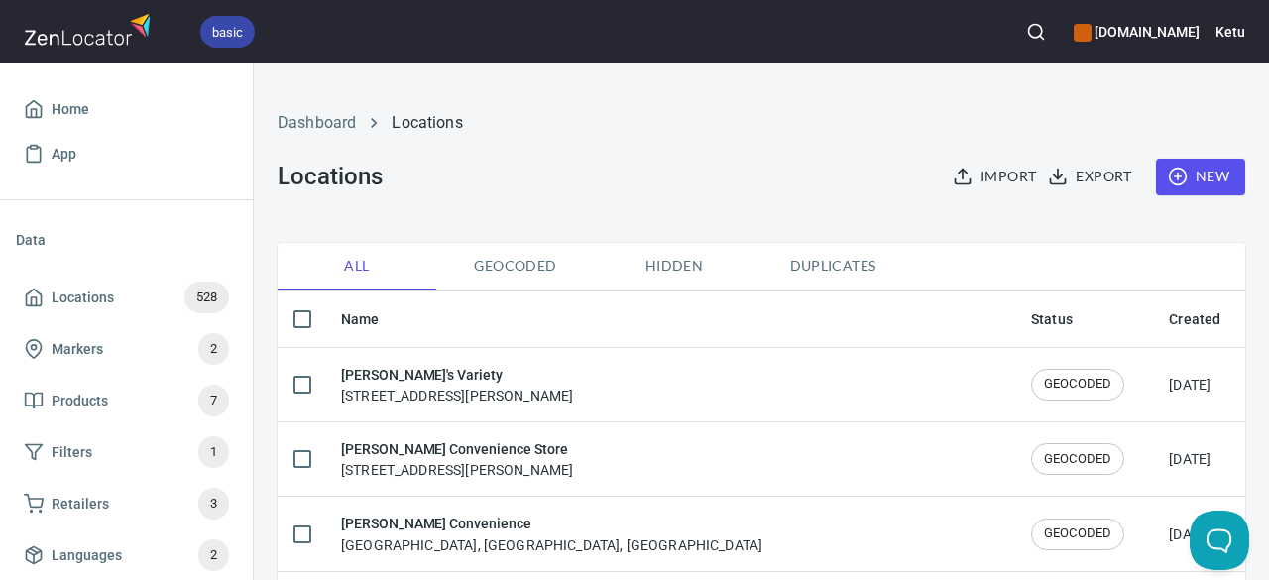
checkbox input "true"
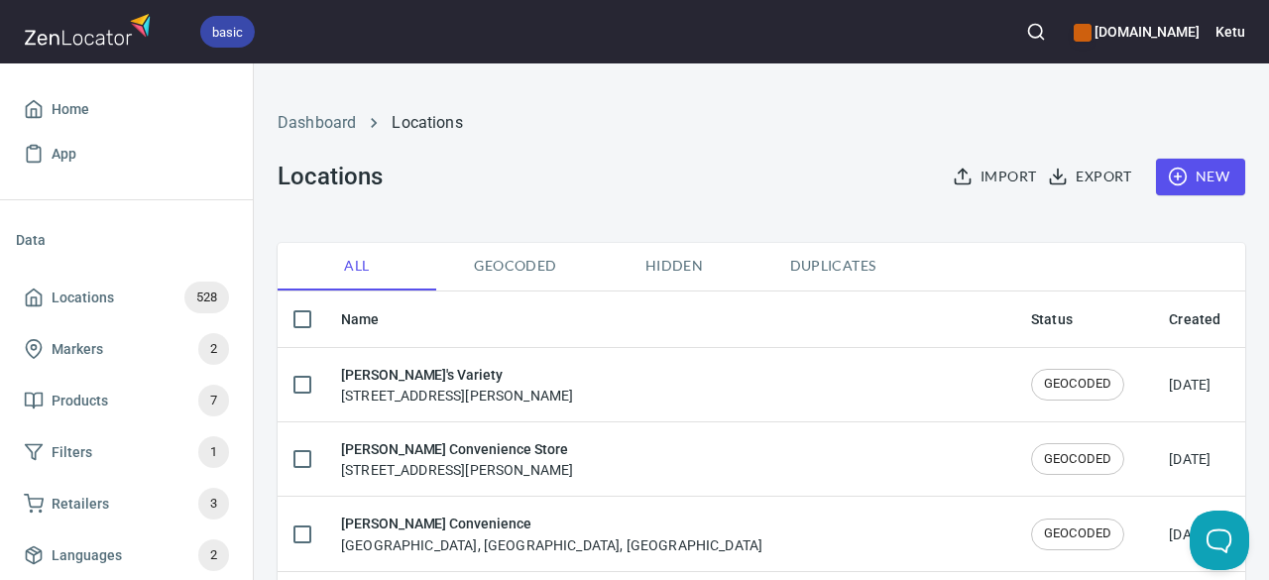
checkbox input "true"
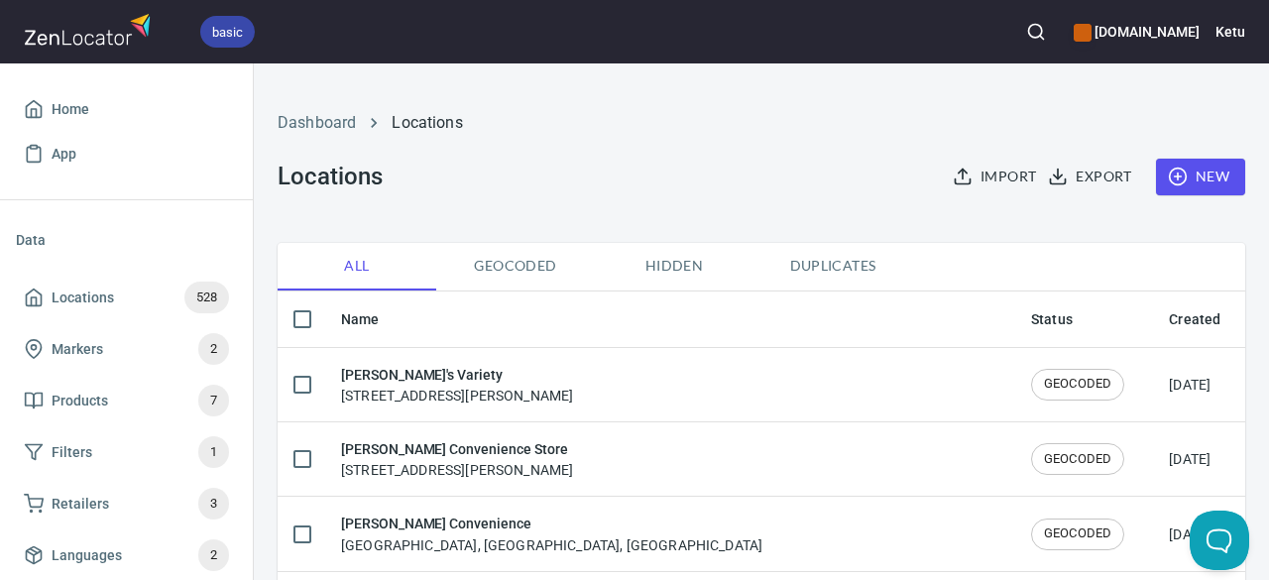
checkbox input "true"
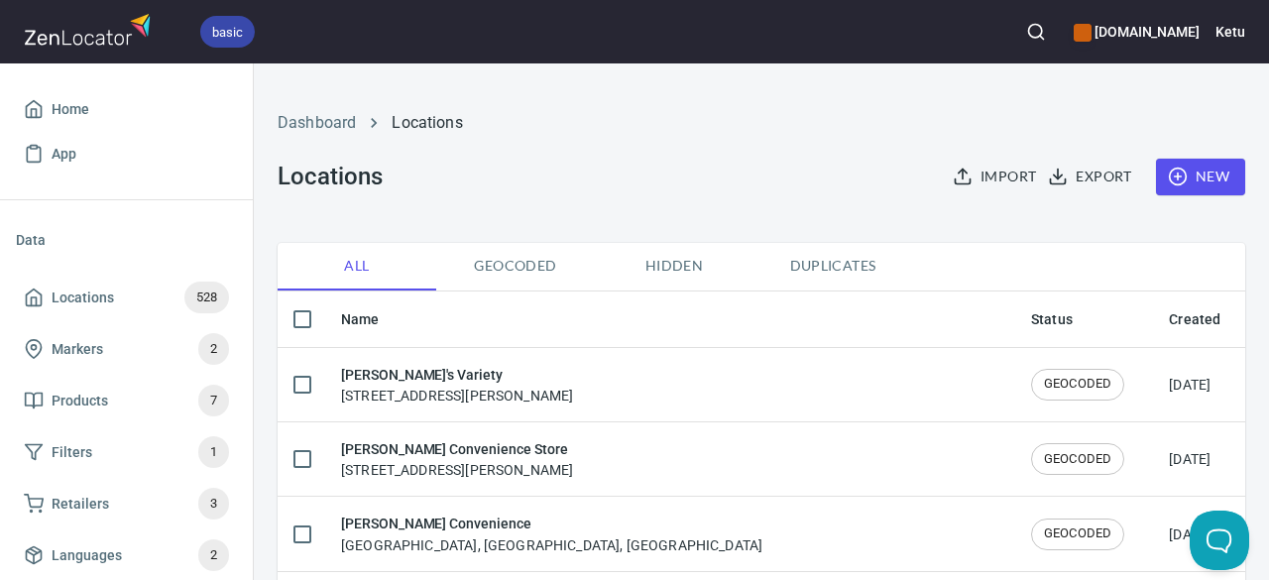
checkbox input "true"
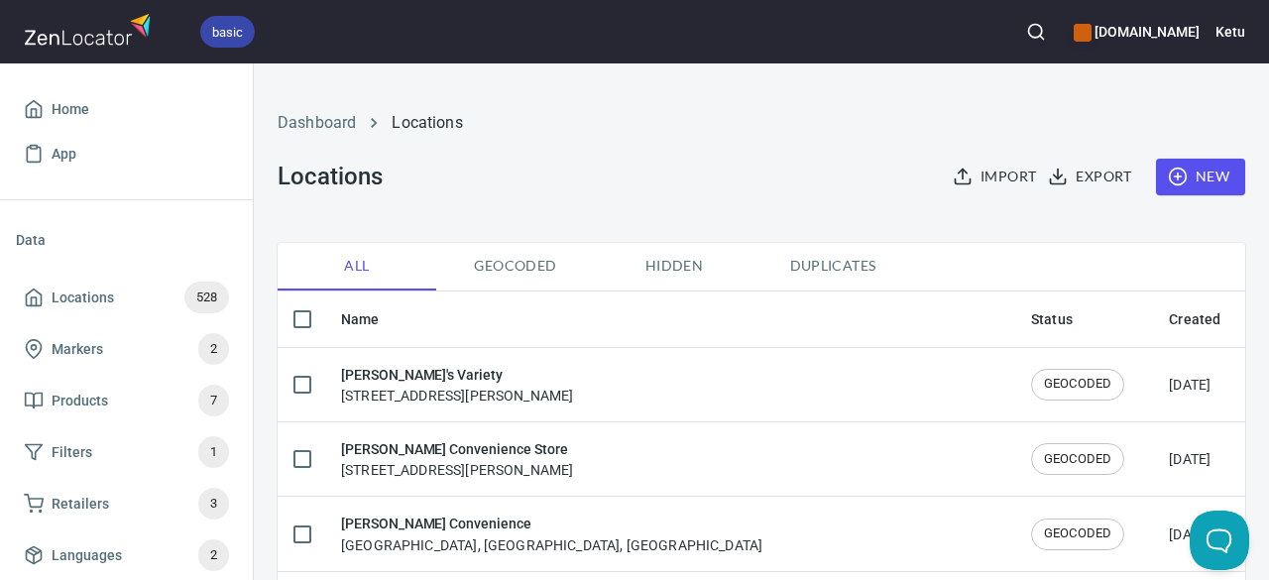
checkbox input "true"
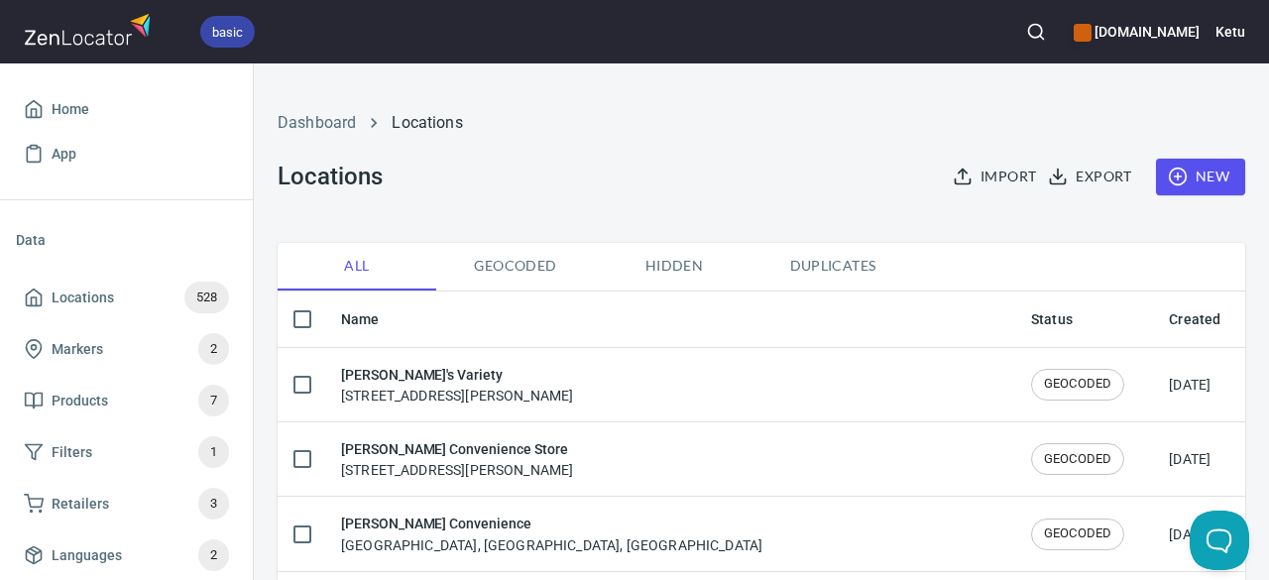
checkbox input "true"
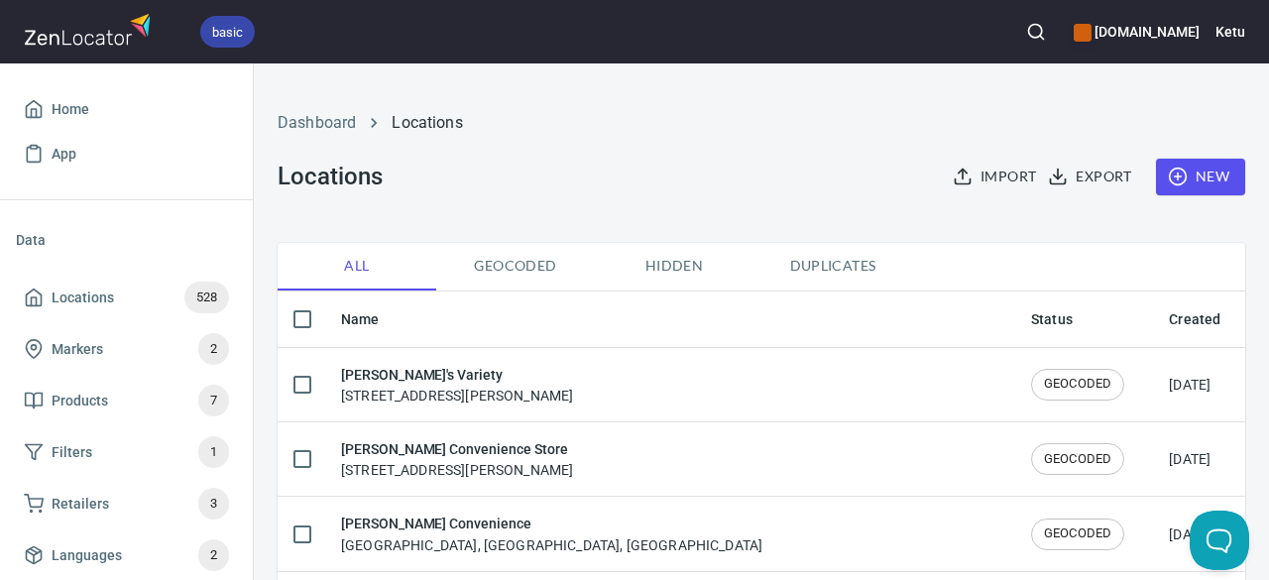
checkbox input "true"
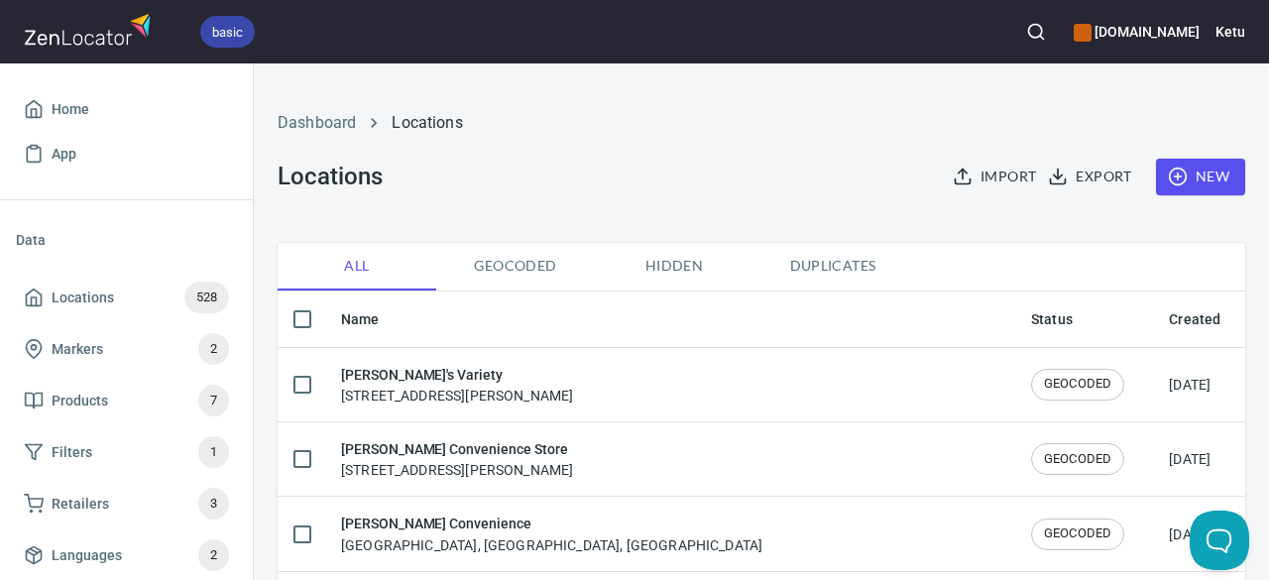
checkbox input "true"
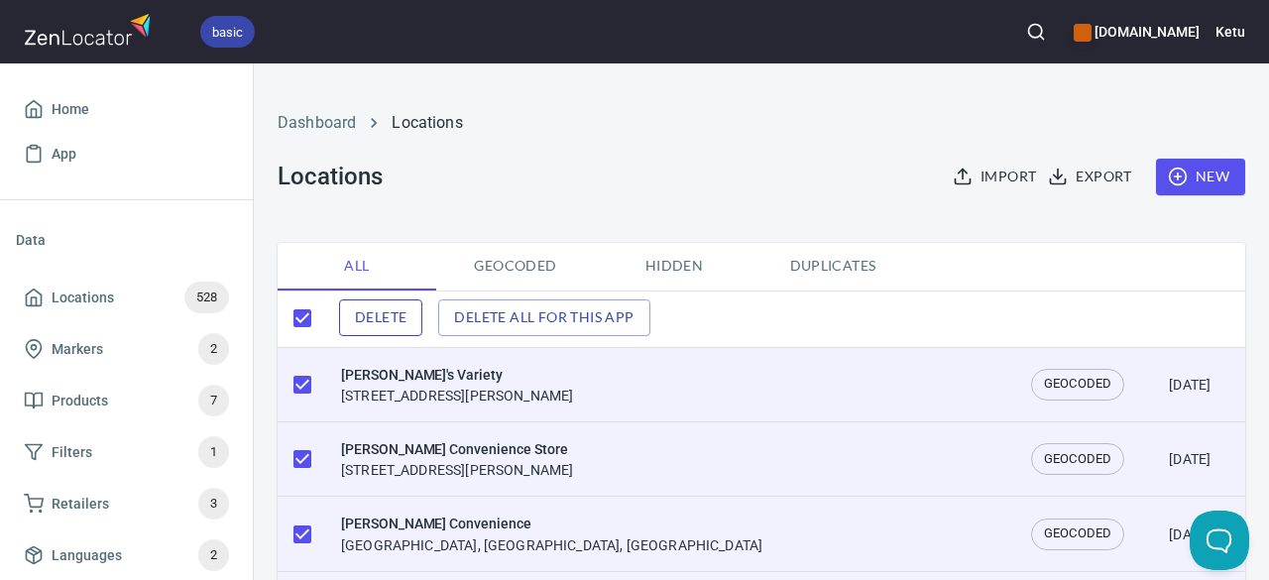
click at [414, 324] on button "Delete" at bounding box center [380, 317] width 83 height 37
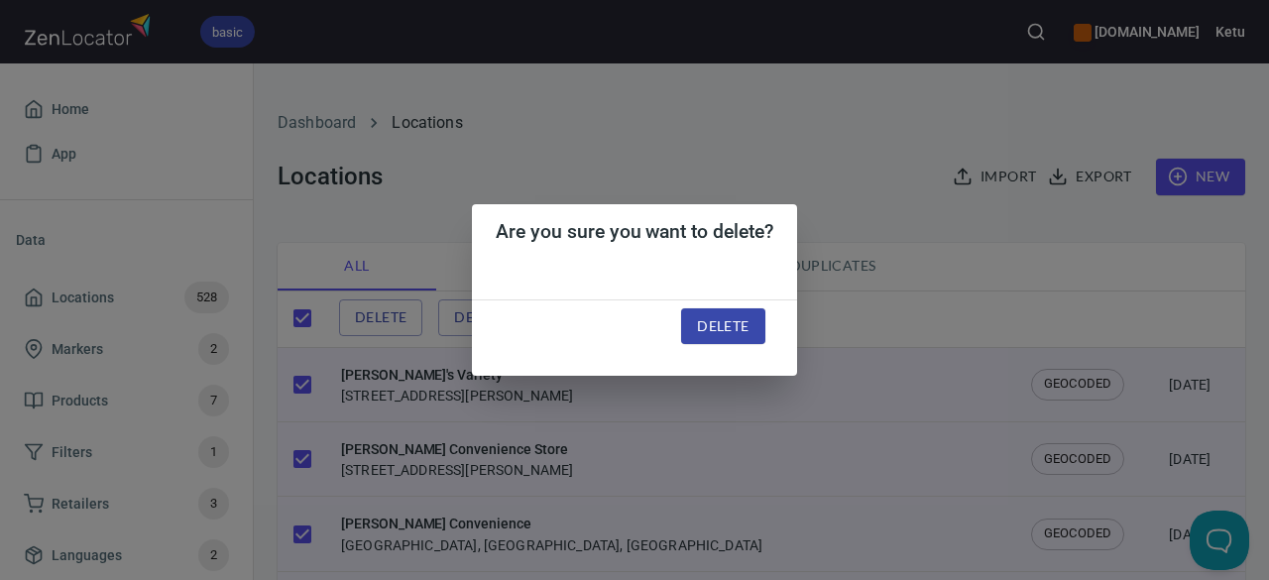
click at [733, 332] on span "Delete" at bounding box center [723, 326] width 52 height 25
checkbox input "false"
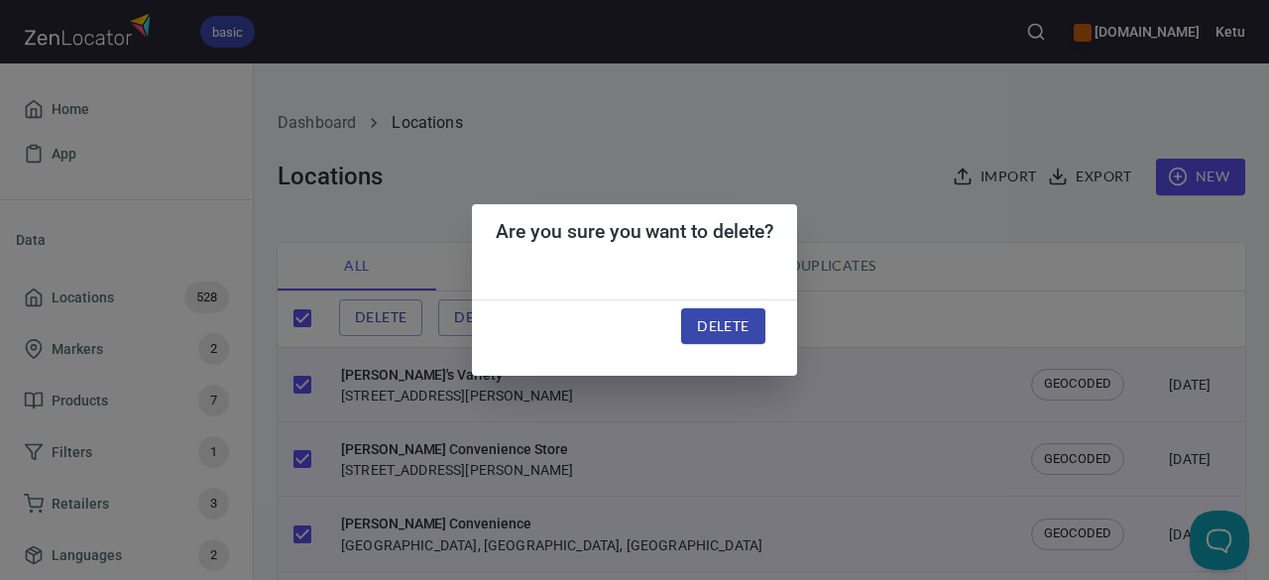
checkbox input "false"
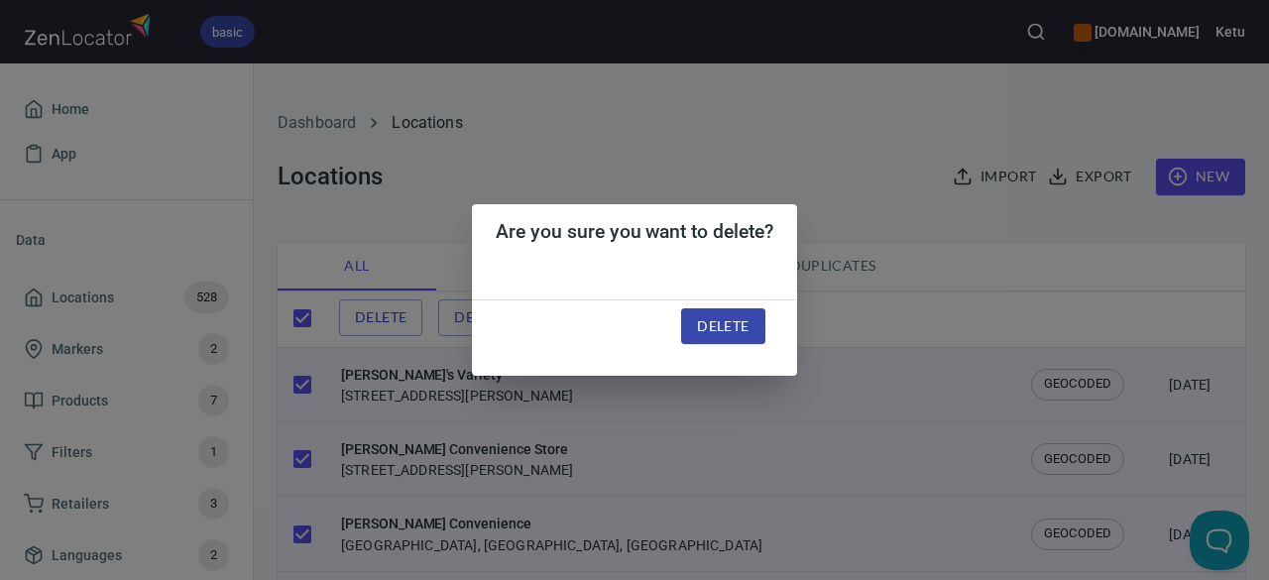
checkbox input "false"
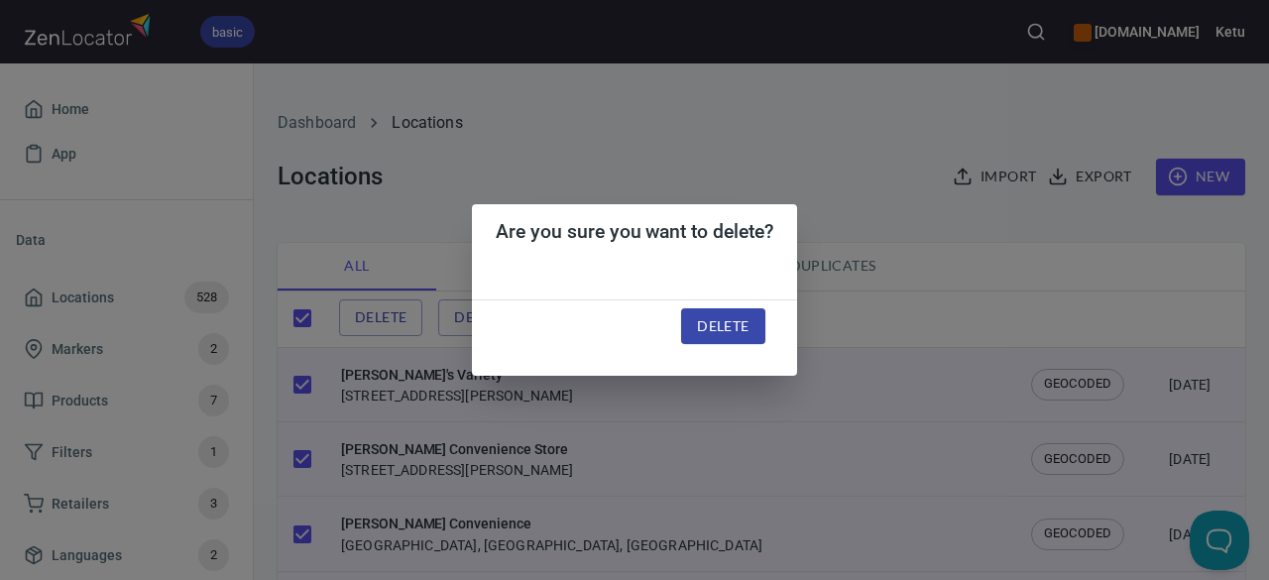
checkbox input "false"
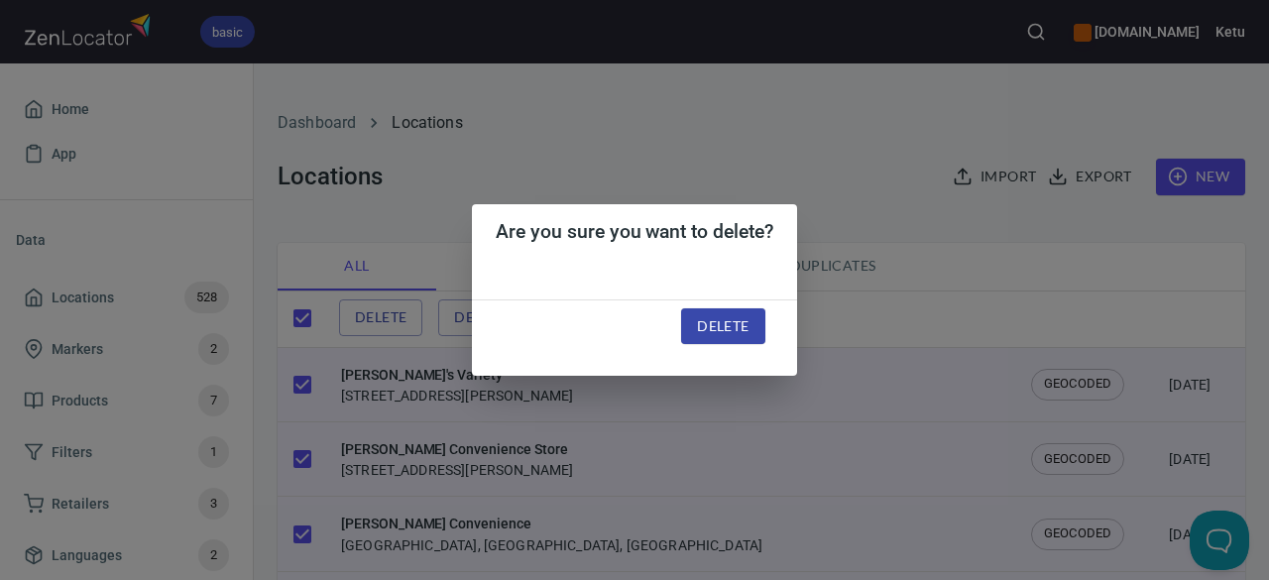
checkbox input "false"
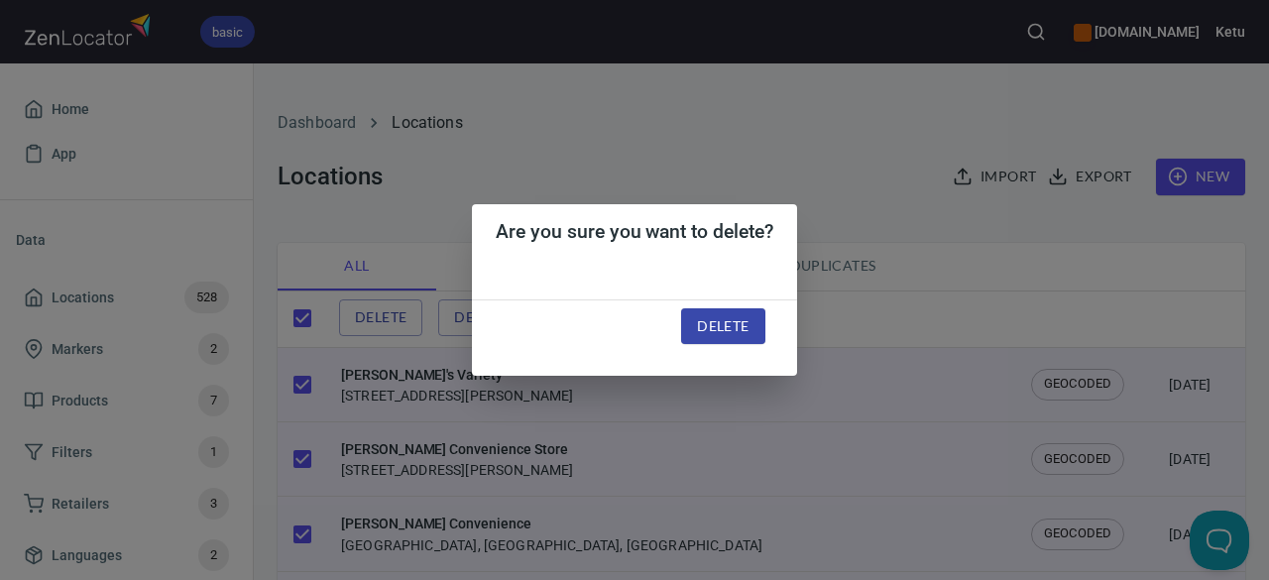
checkbox input "false"
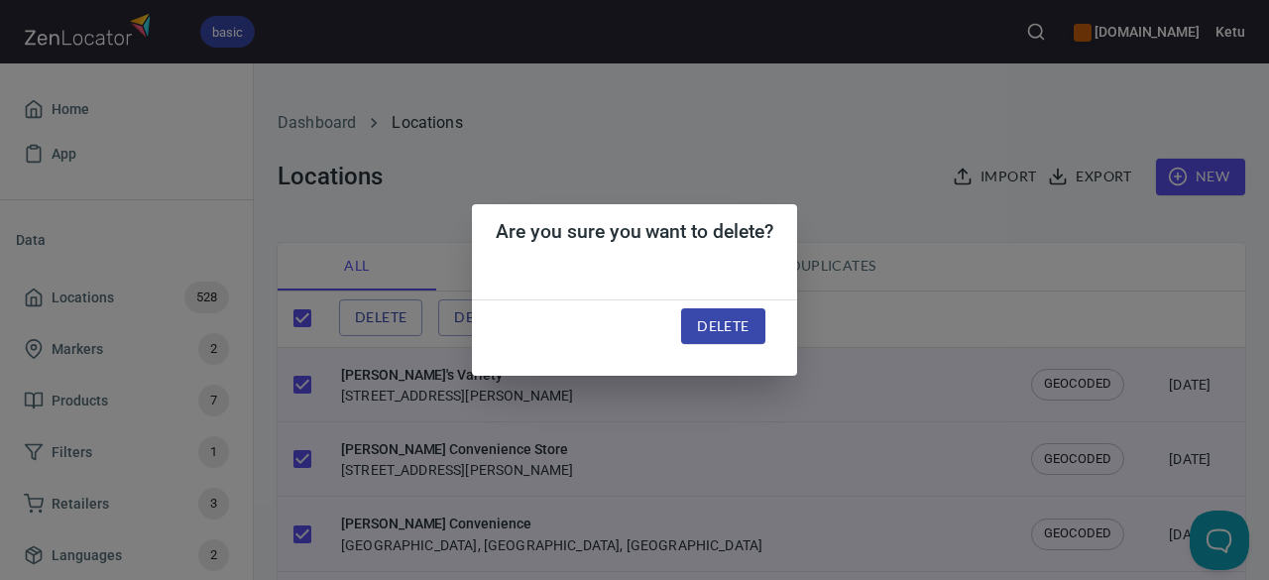
checkbox input "false"
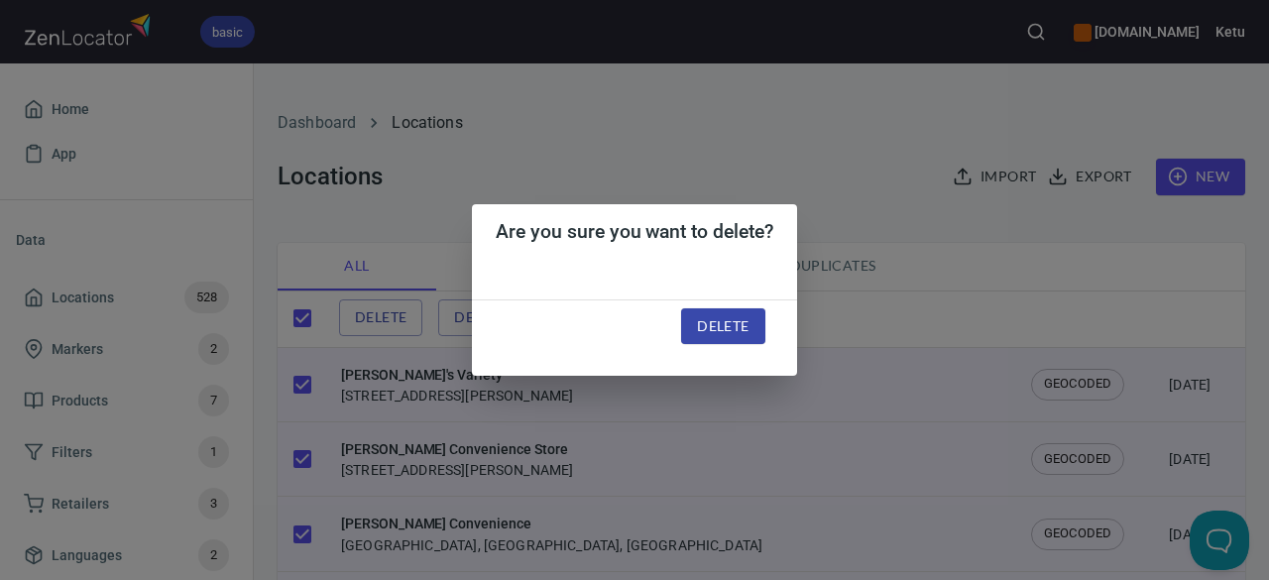
checkbox input "false"
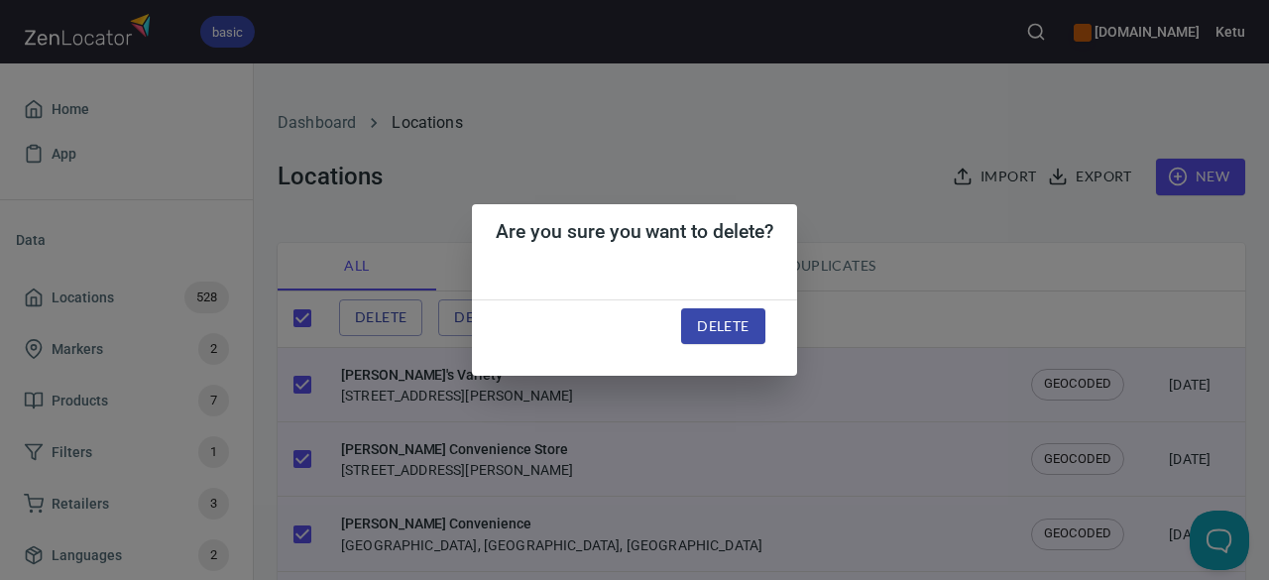
checkbox input "false"
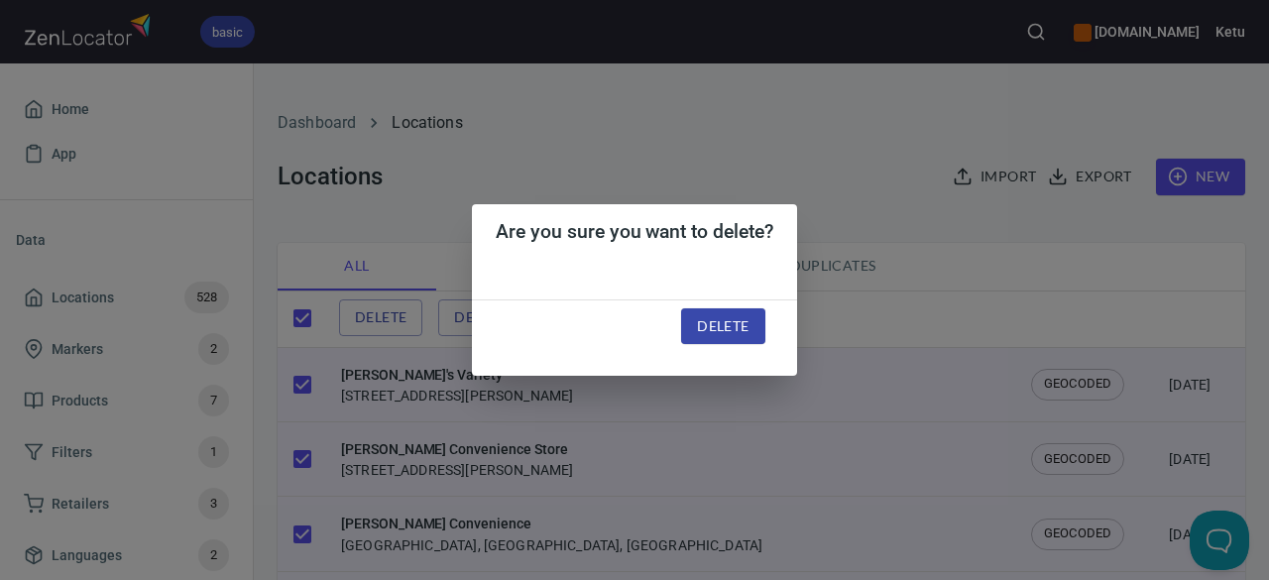
checkbox input "false"
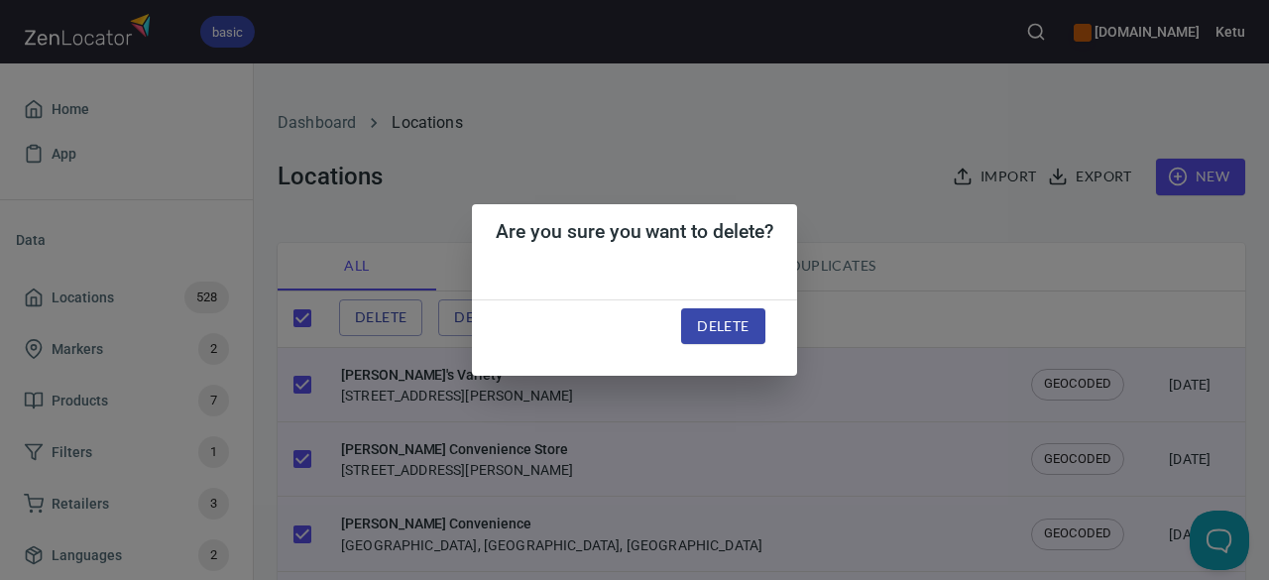
checkbox input "false"
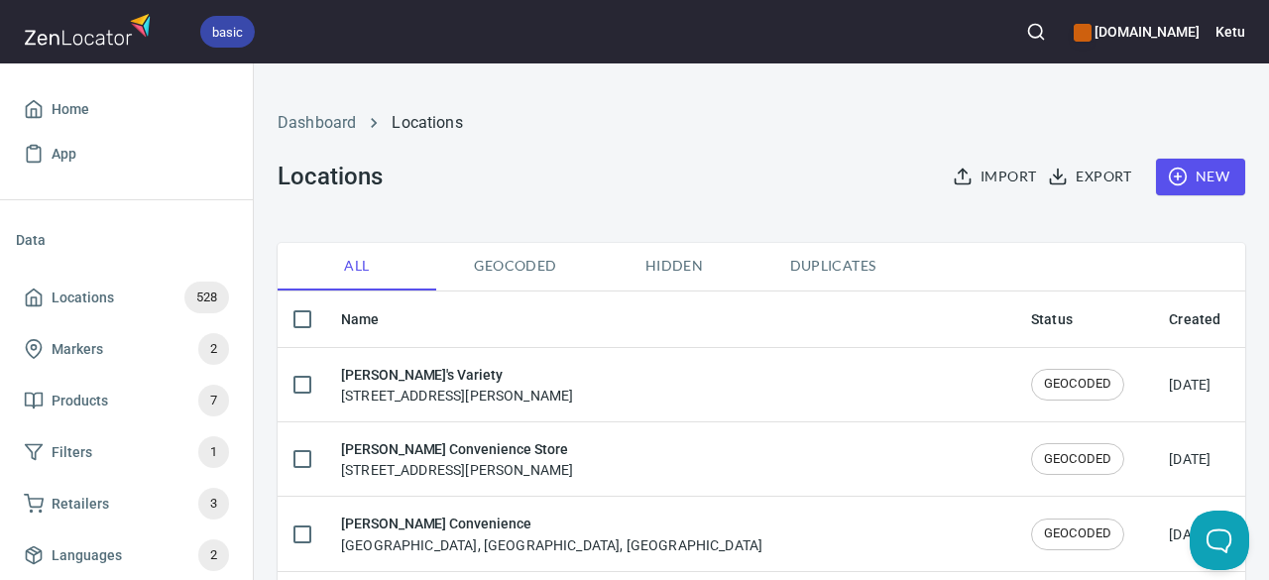
checkbox input "true"
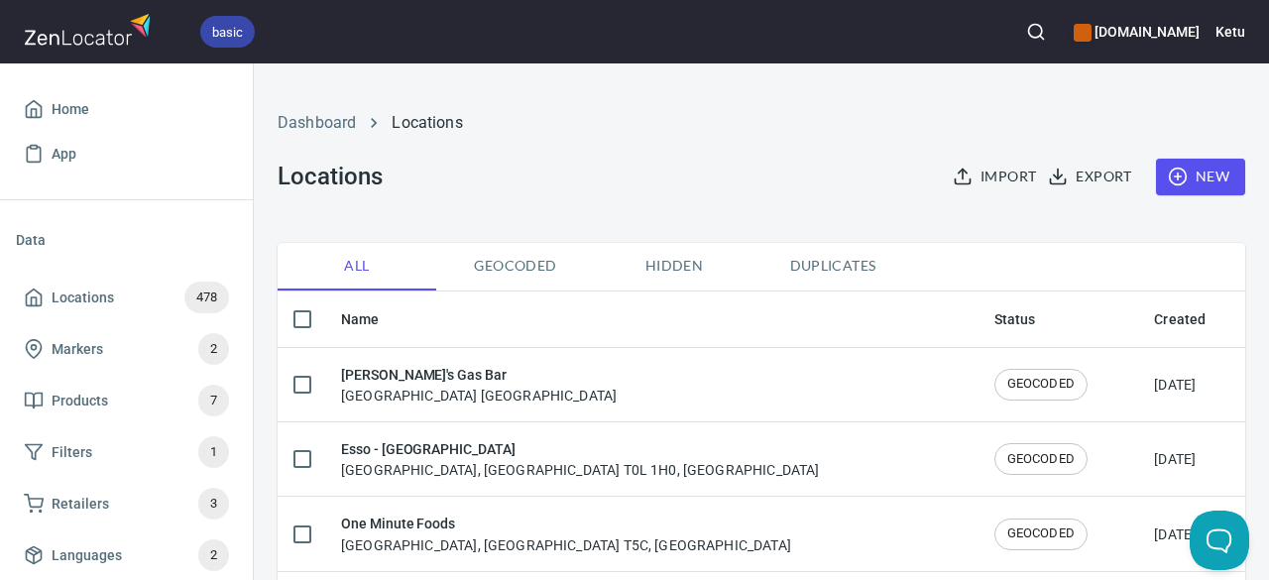
click at [307, 320] on input "checkbox" at bounding box center [302, 319] width 42 height 42
checkbox input "true"
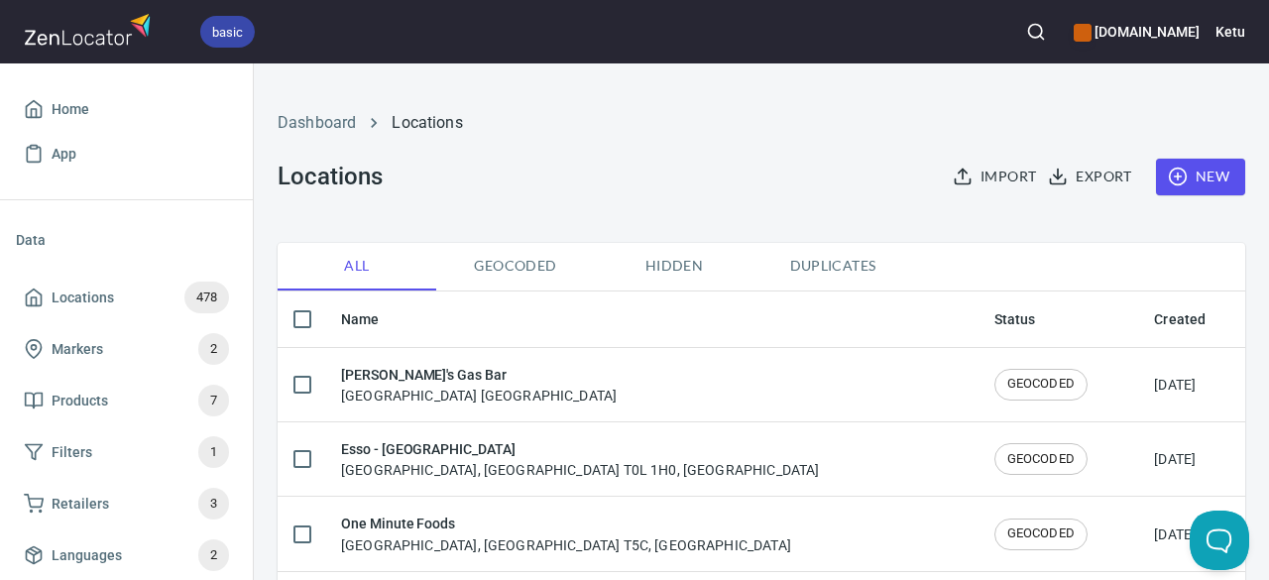
checkbox input "true"
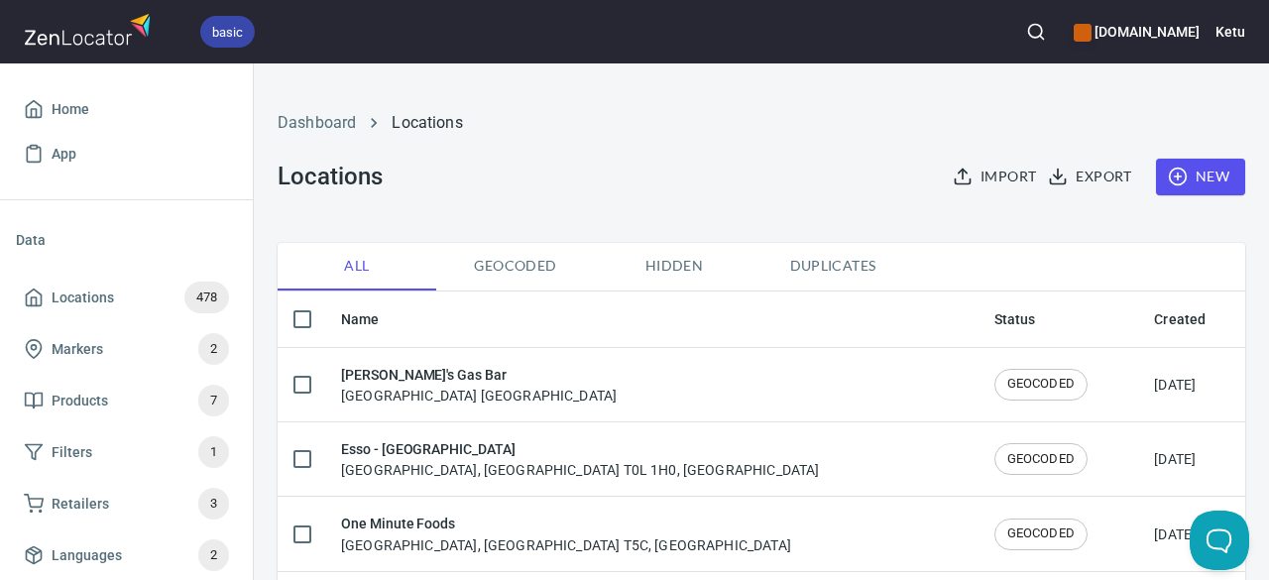
checkbox input "true"
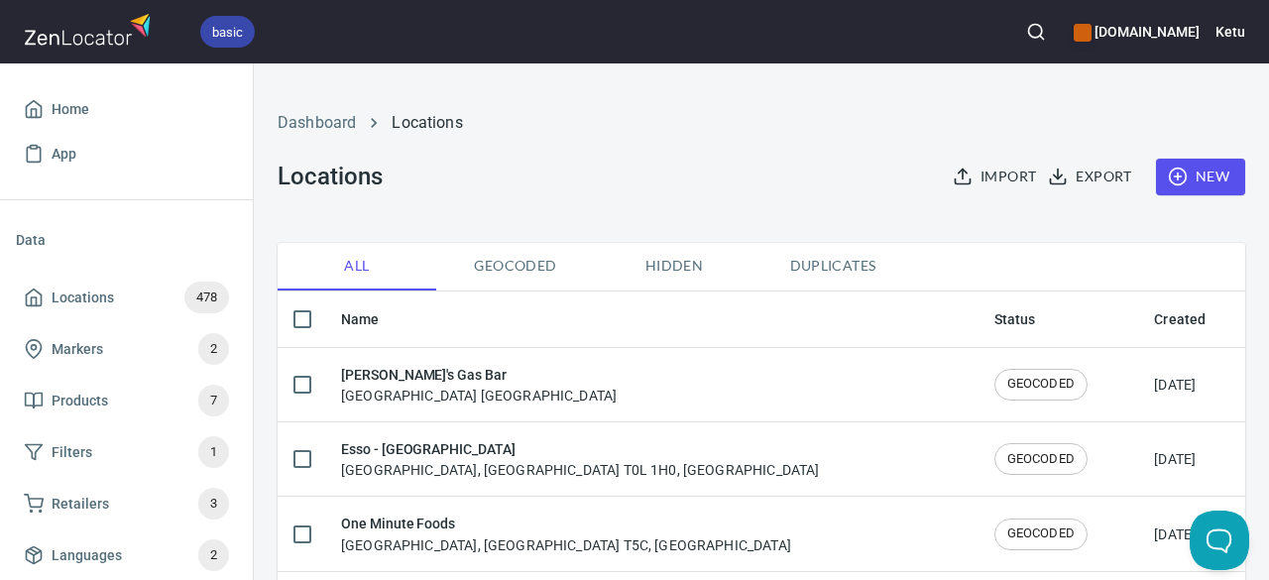
checkbox input "true"
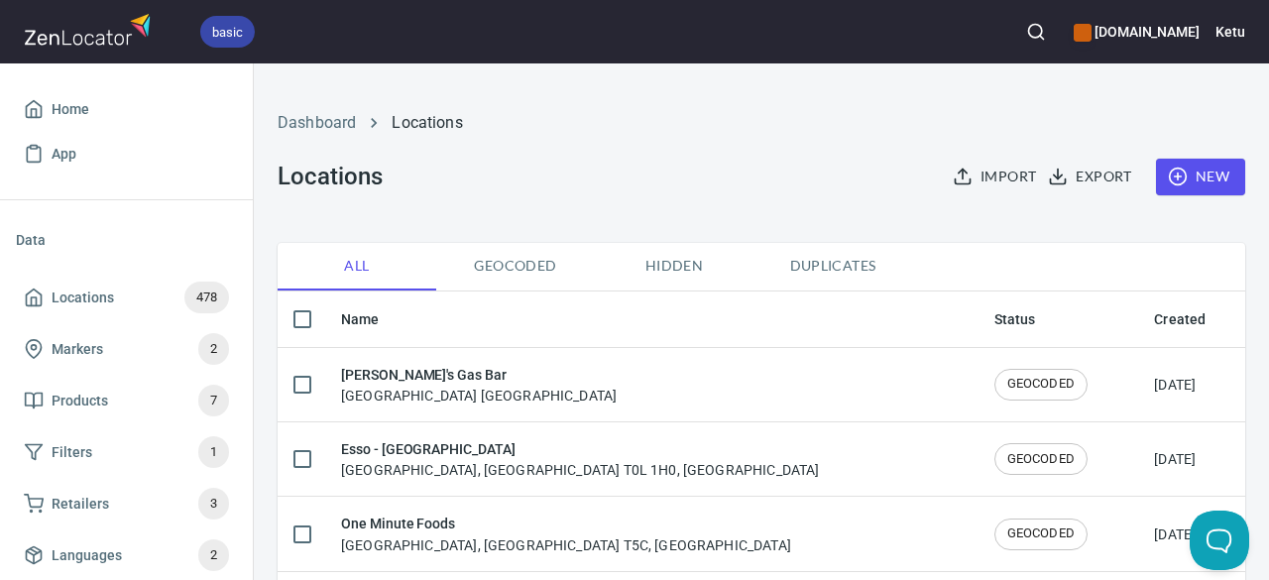
checkbox input "true"
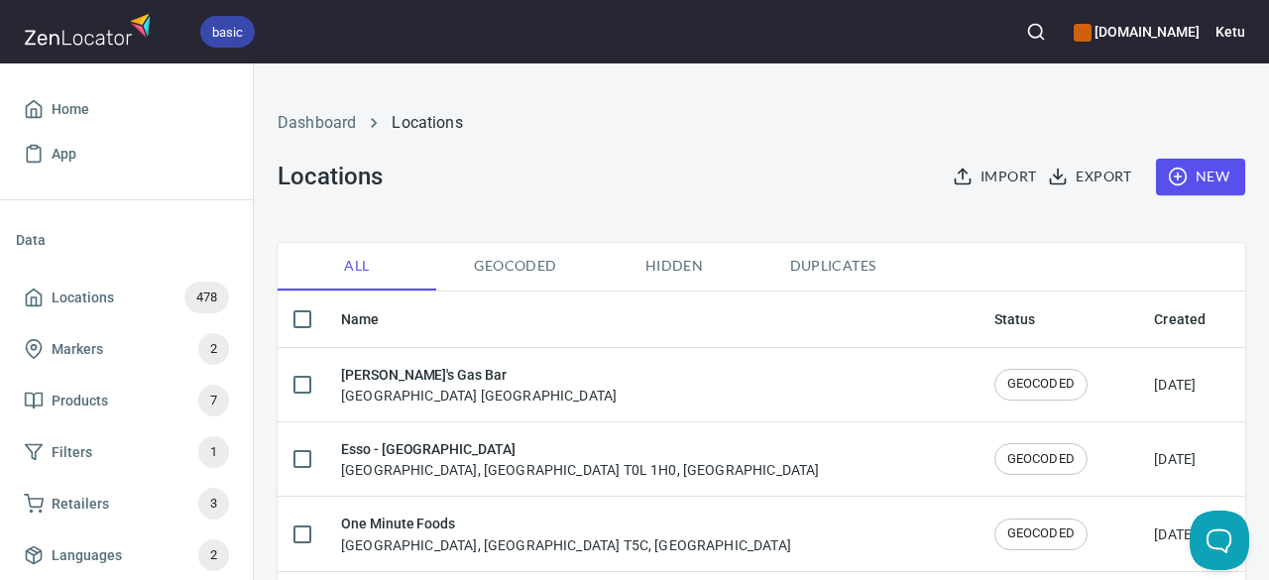
checkbox input "true"
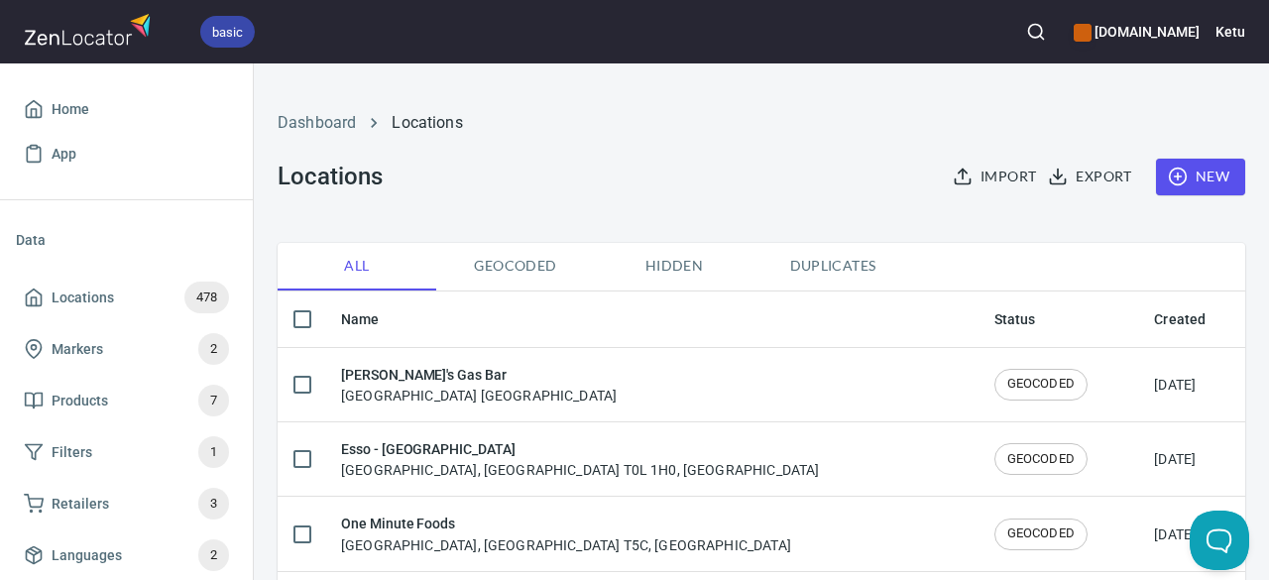
checkbox input "true"
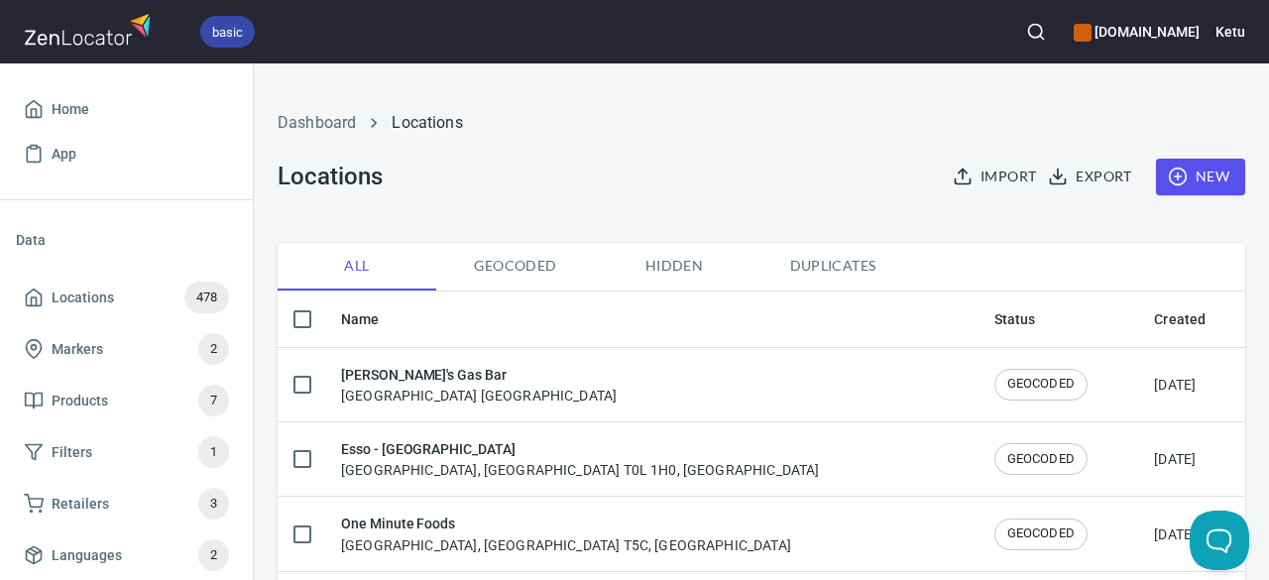
checkbox input "true"
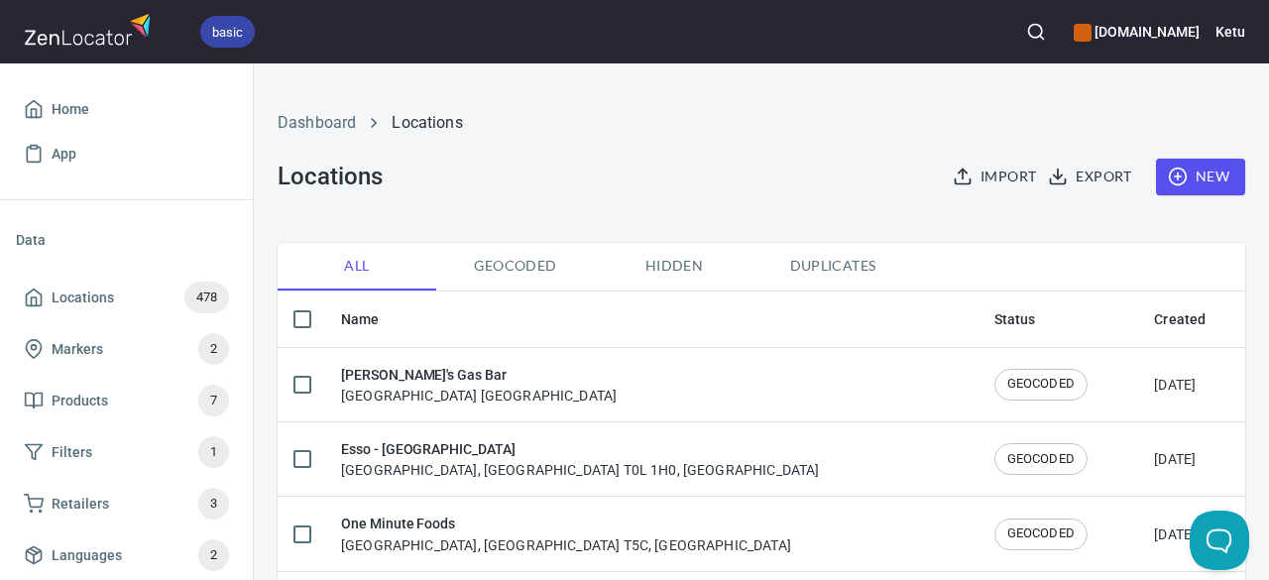
checkbox input "true"
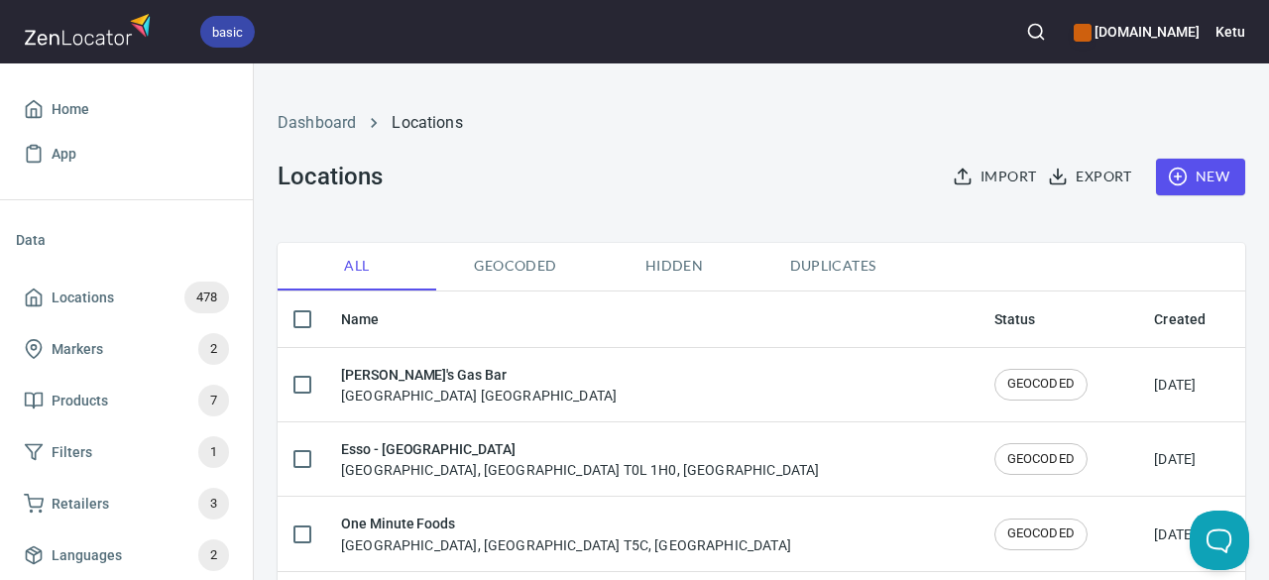
checkbox input "true"
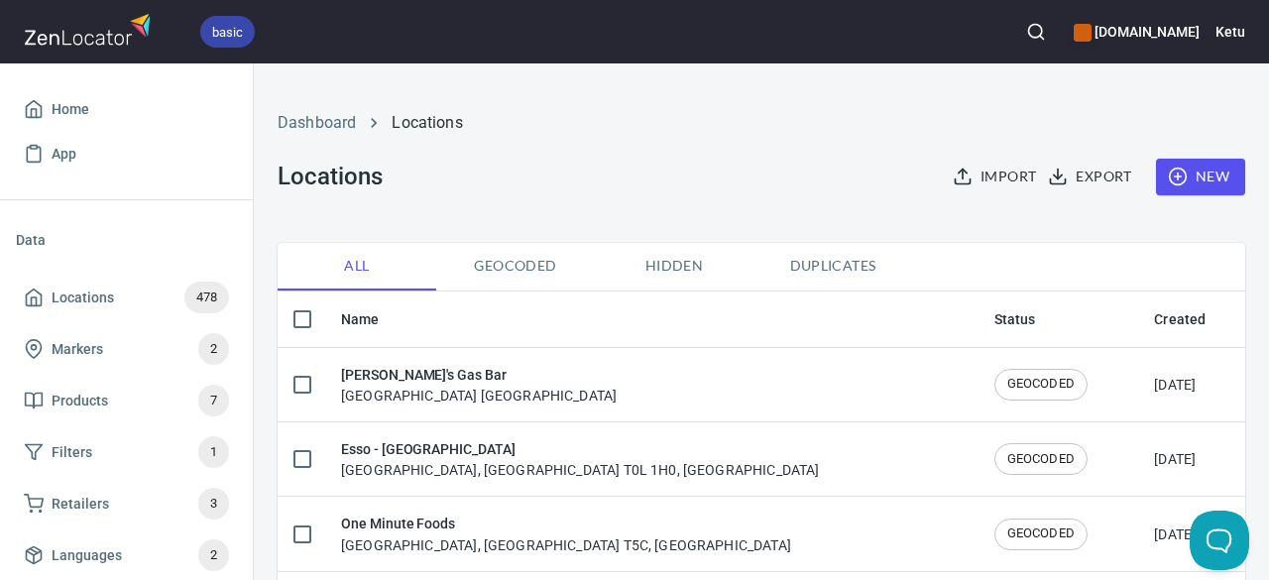
checkbox input "true"
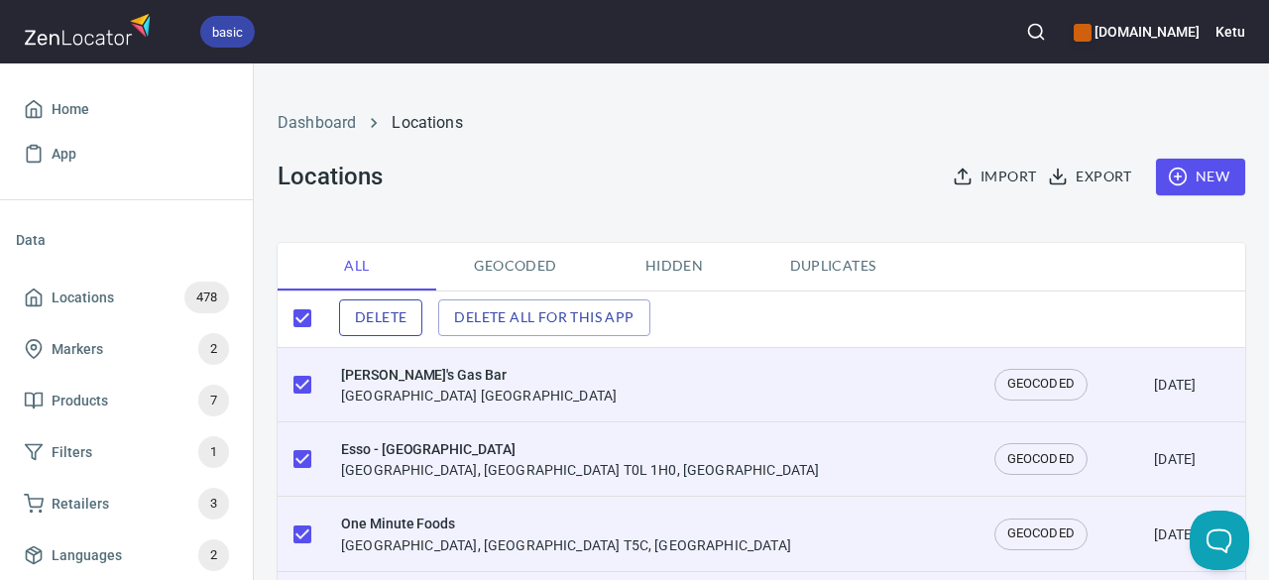
click at [388, 324] on span "Delete" at bounding box center [381, 317] width 52 height 25
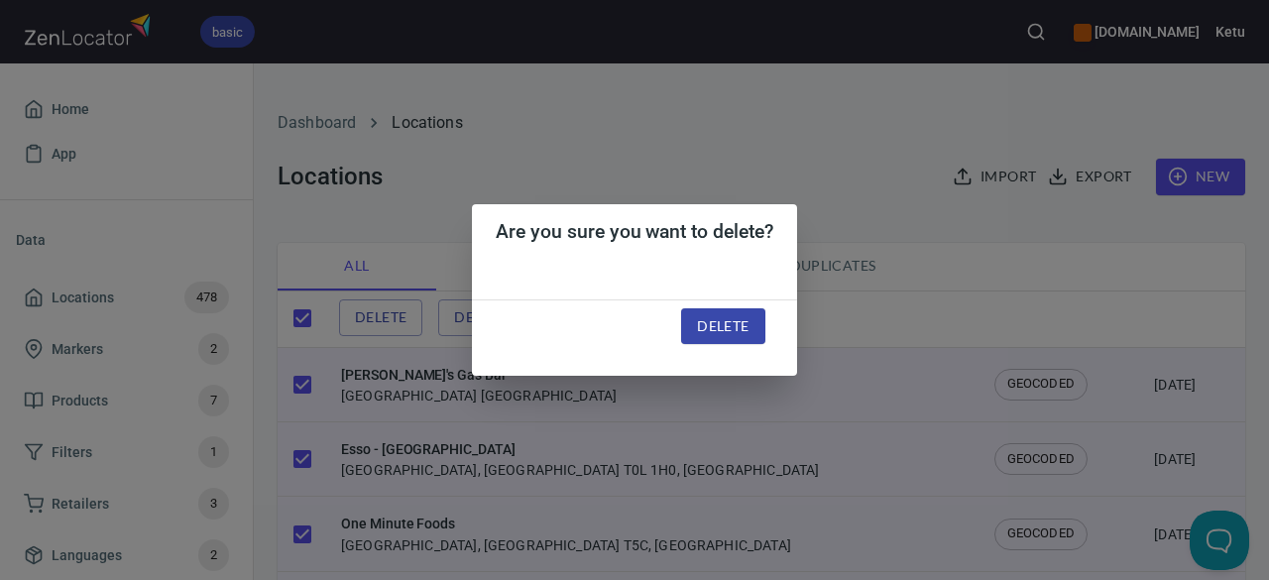
click at [736, 328] on span "Delete" at bounding box center [723, 326] width 52 height 25
checkbox input "false"
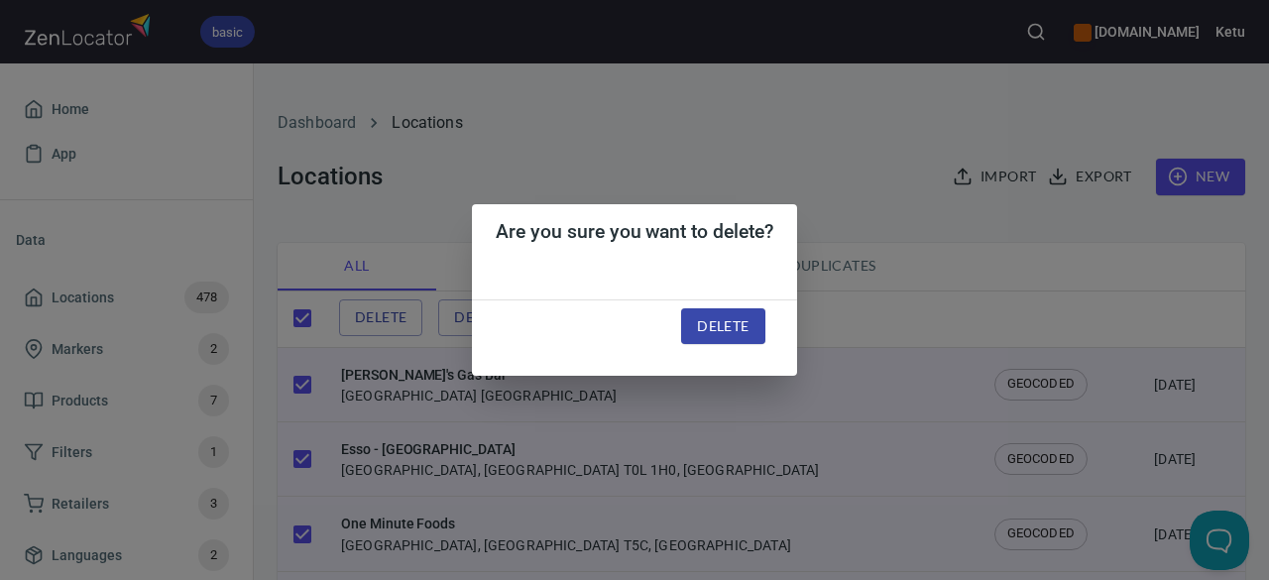
checkbox input "false"
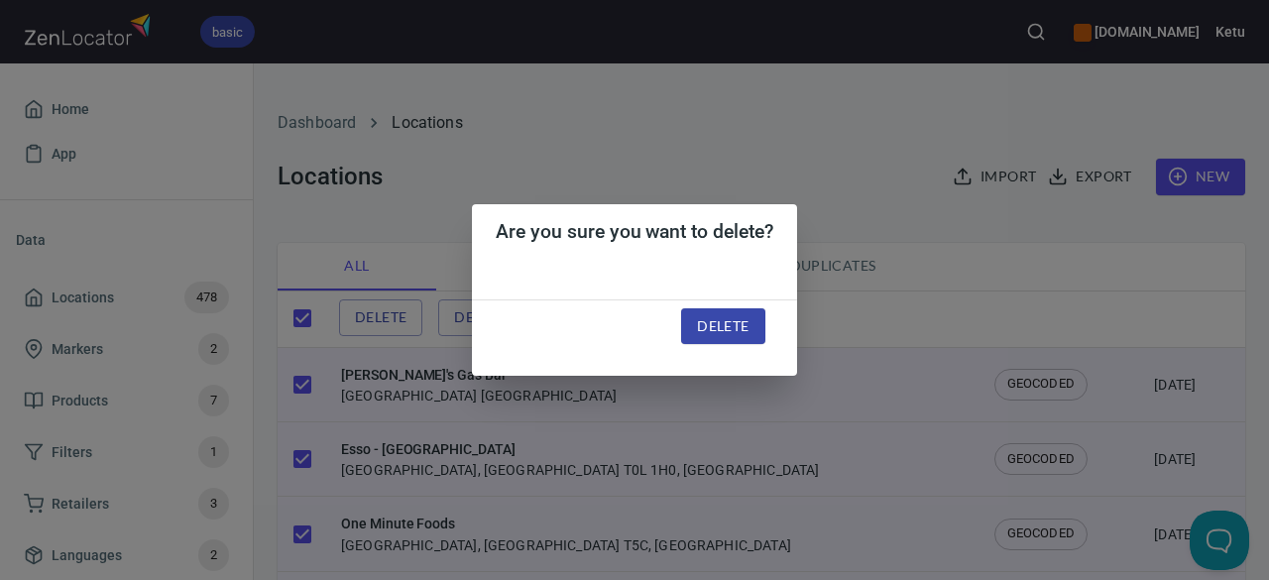
checkbox input "false"
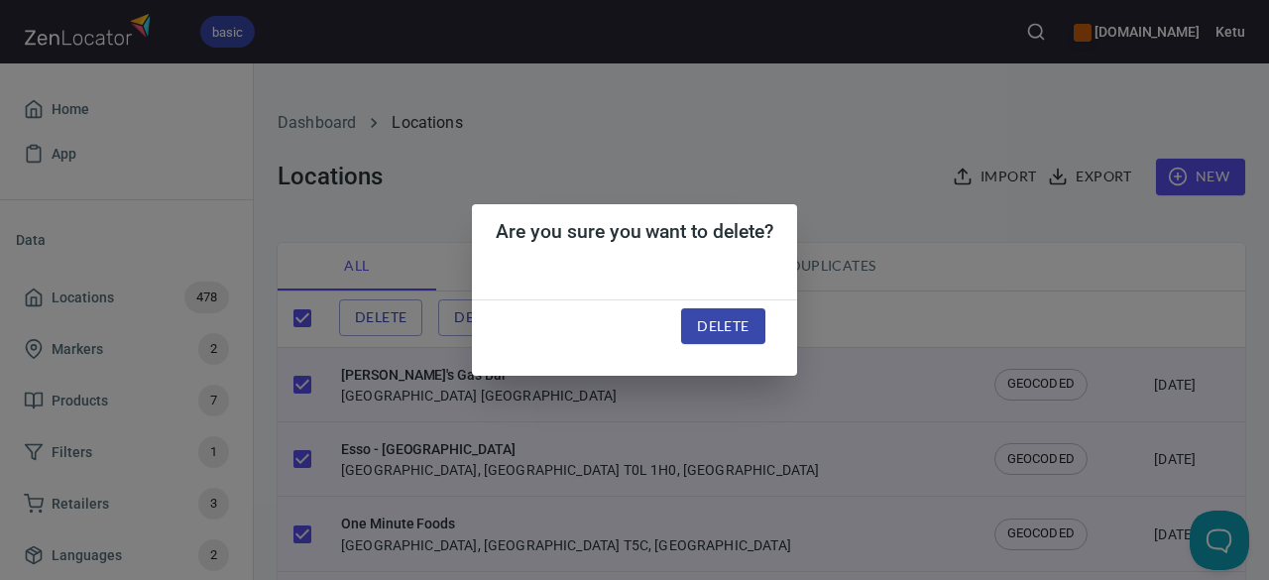
checkbox input "false"
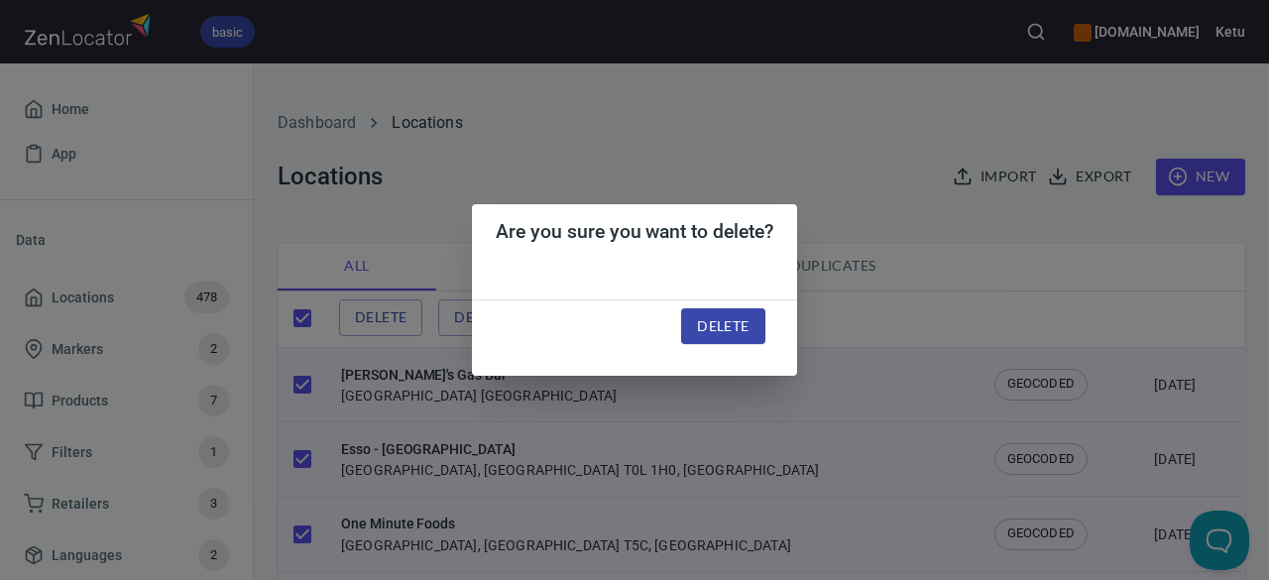
checkbox input "false"
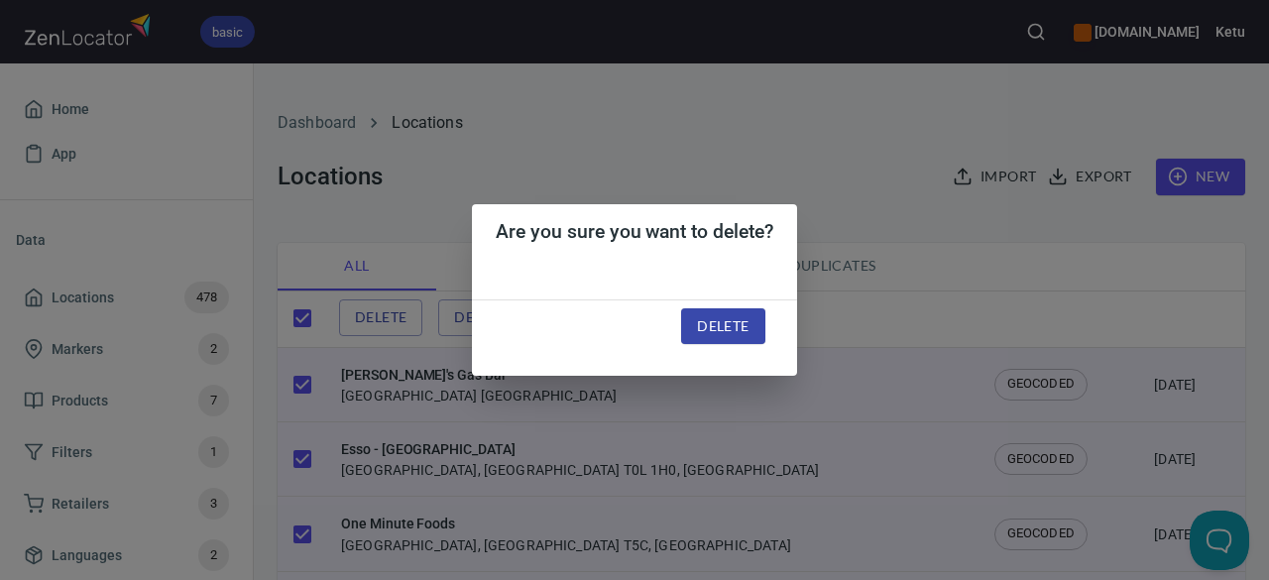
checkbox input "false"
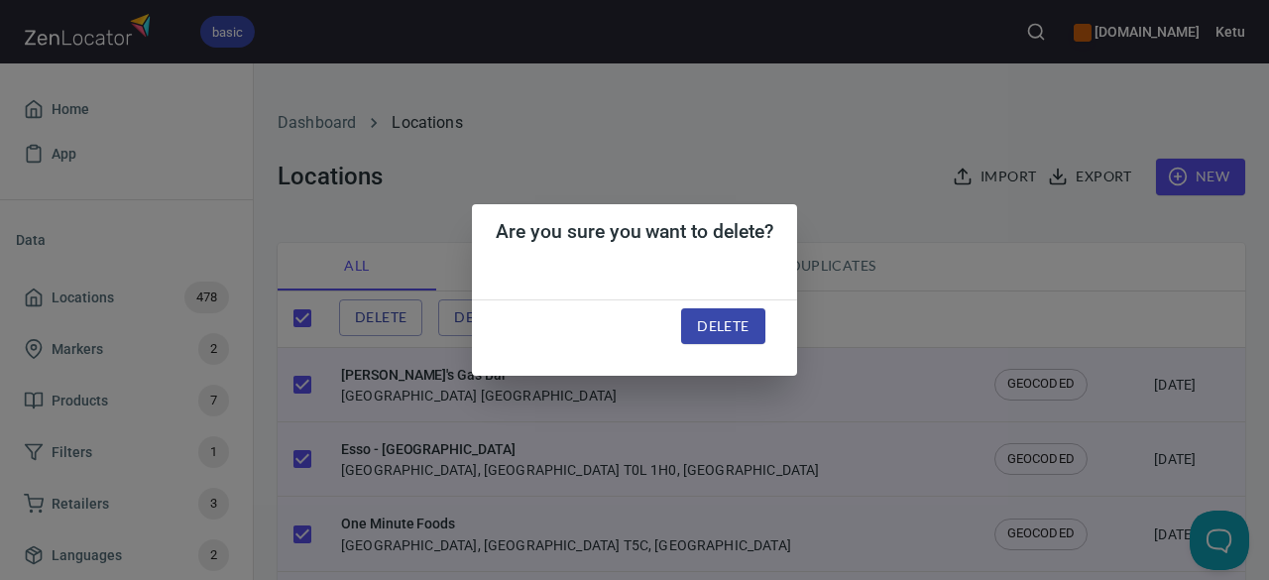
checkbox input "false"
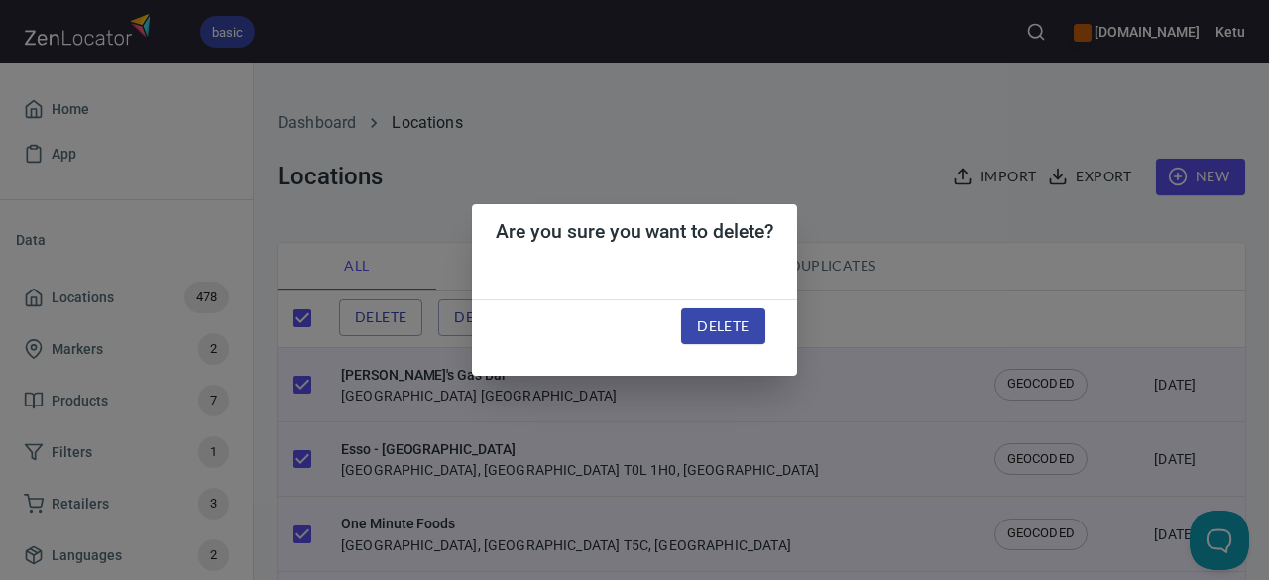
checkbox input "false"
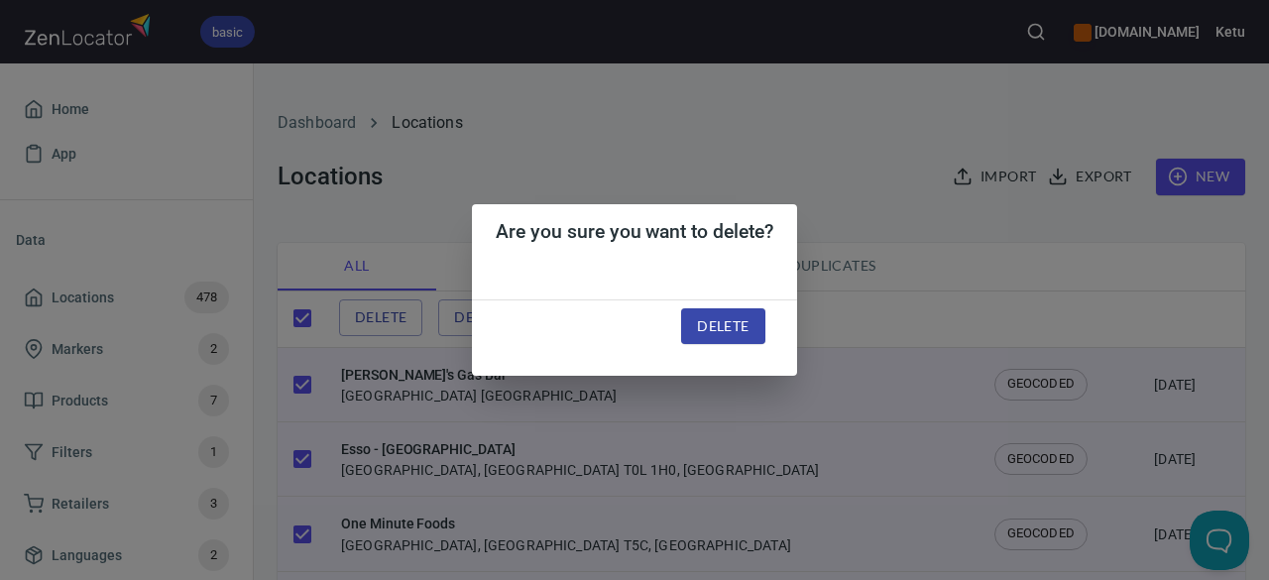
checkbox input "false"
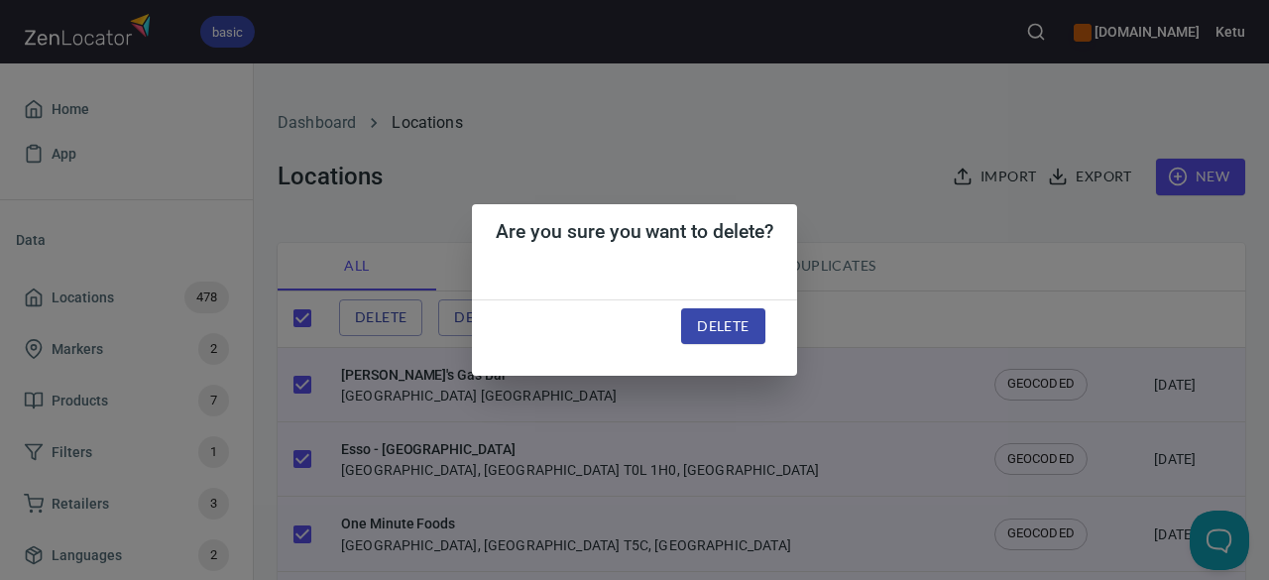
checkbox input "false"
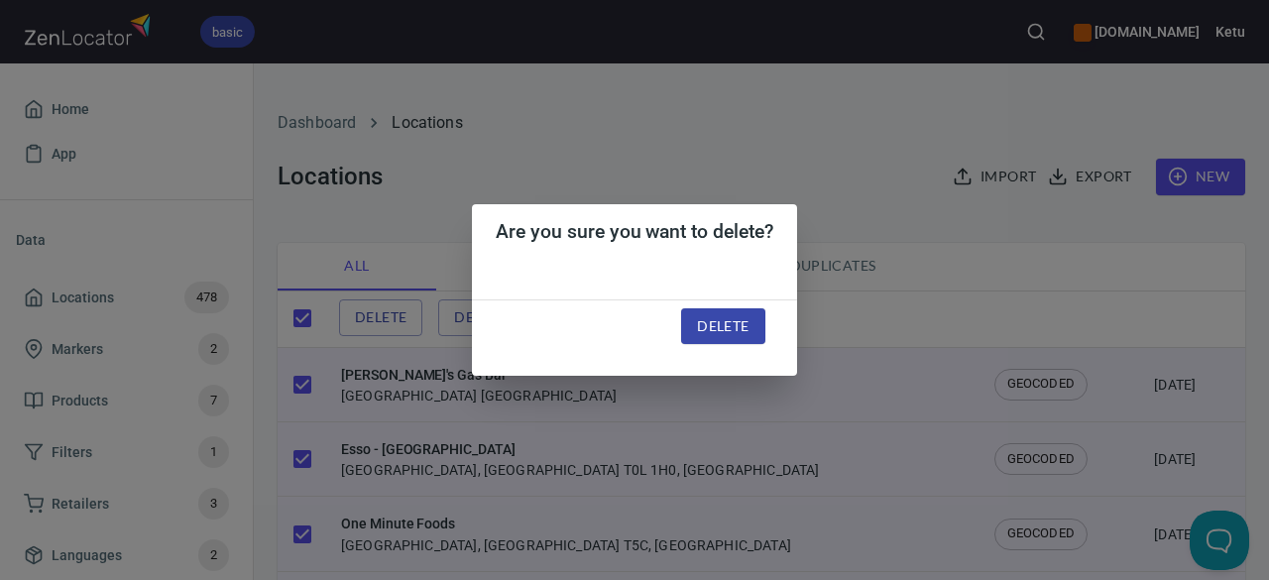
checkbox input "false"
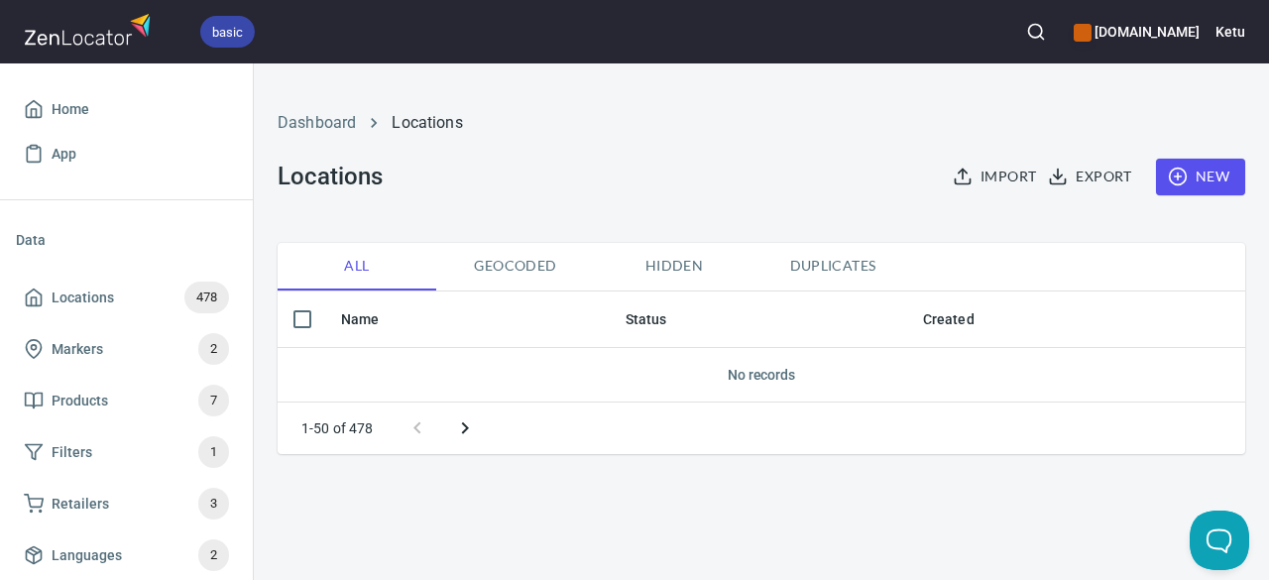
checkbox input "true"
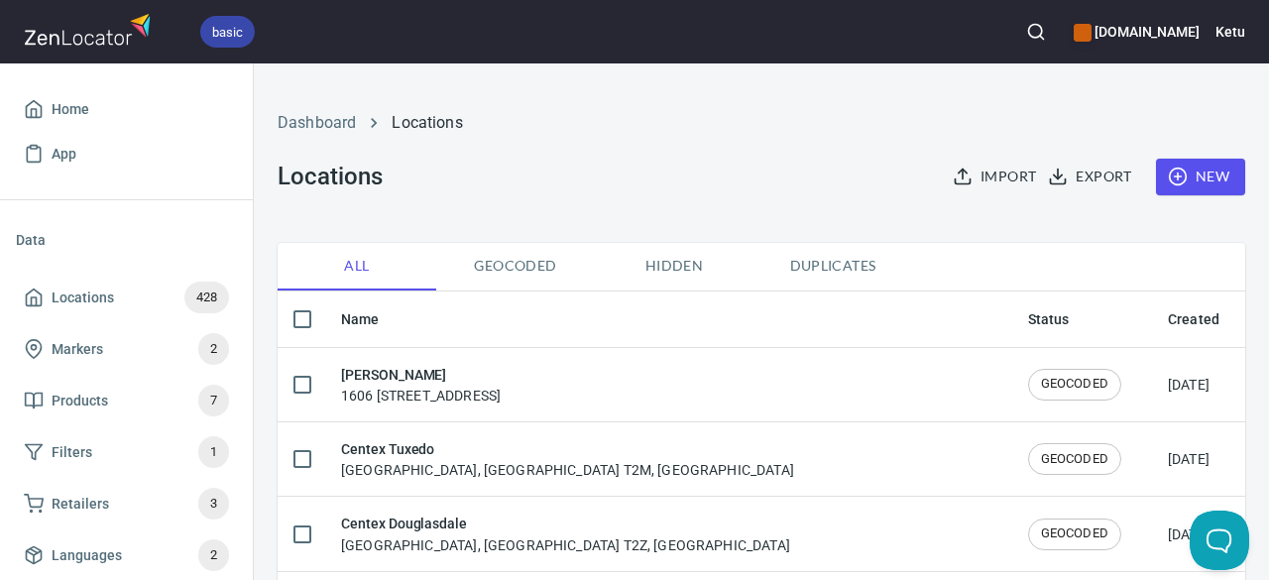
click at [309, 318] on input "checkbox" at bounding box center [302, 319] width 42 height 42
checkbox input "true"
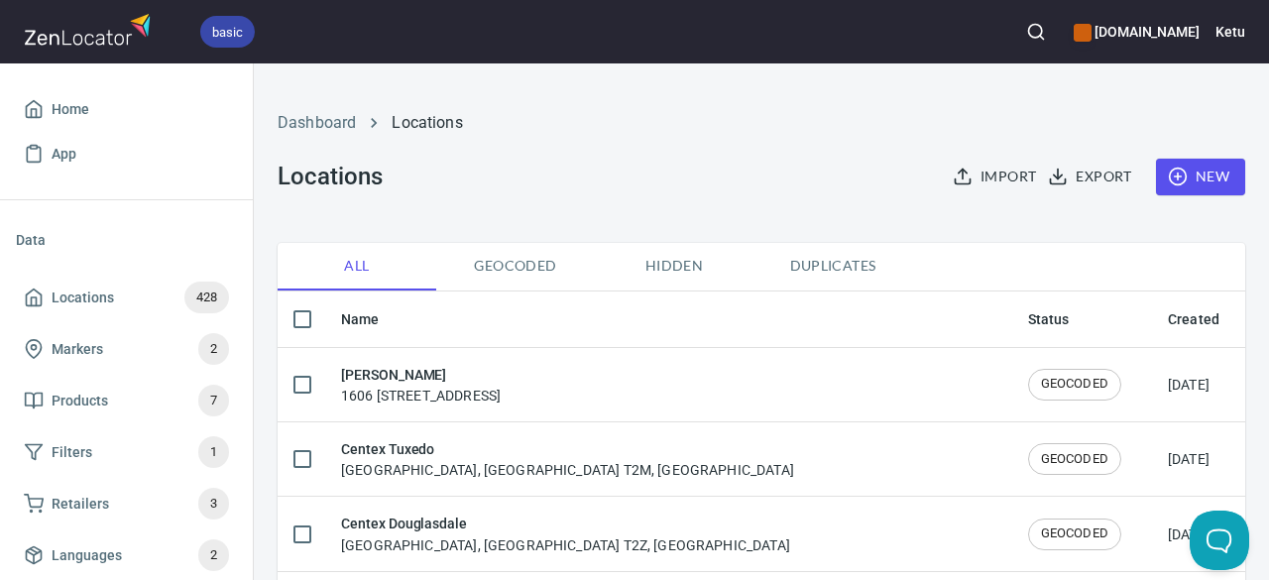
checkbox input "true"
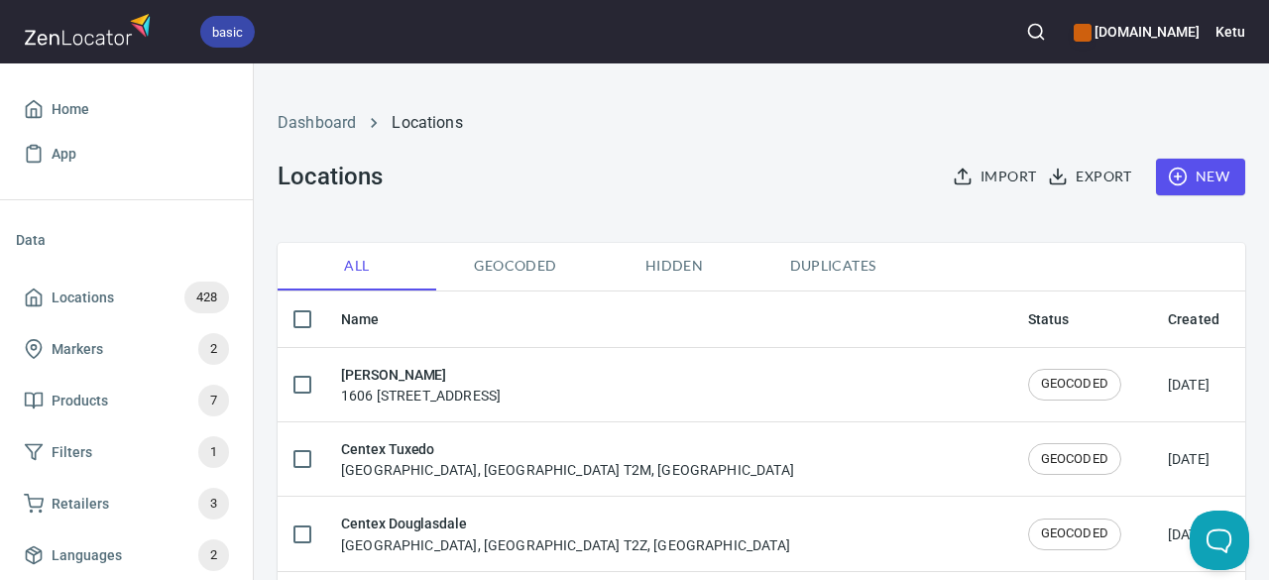
checkbox input "true"
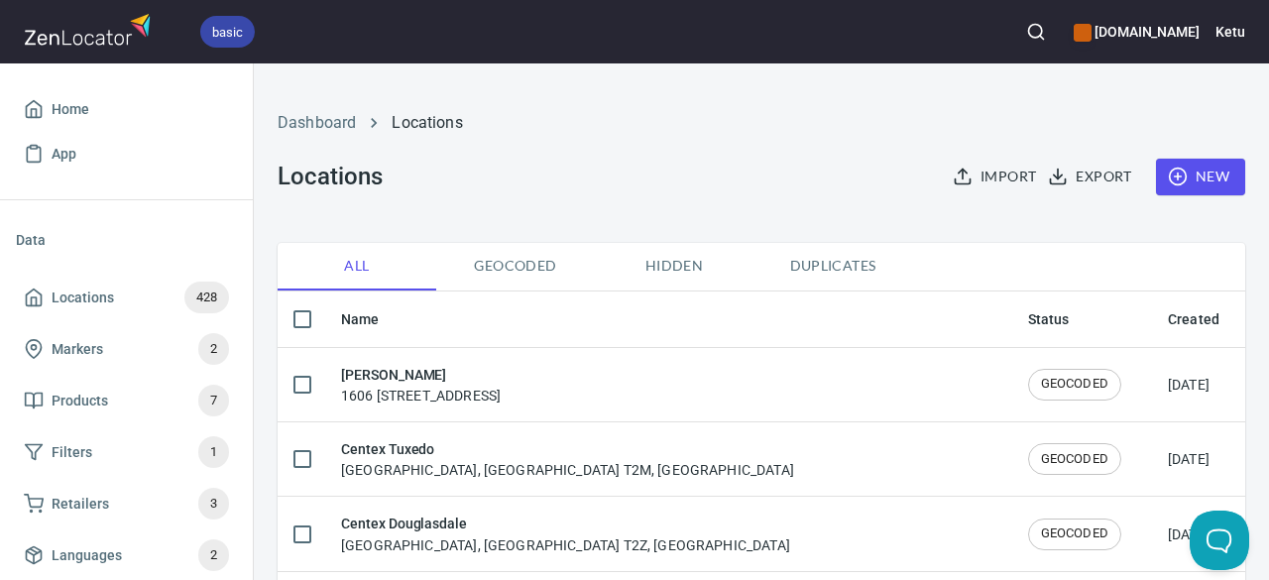
checkbox input "true"
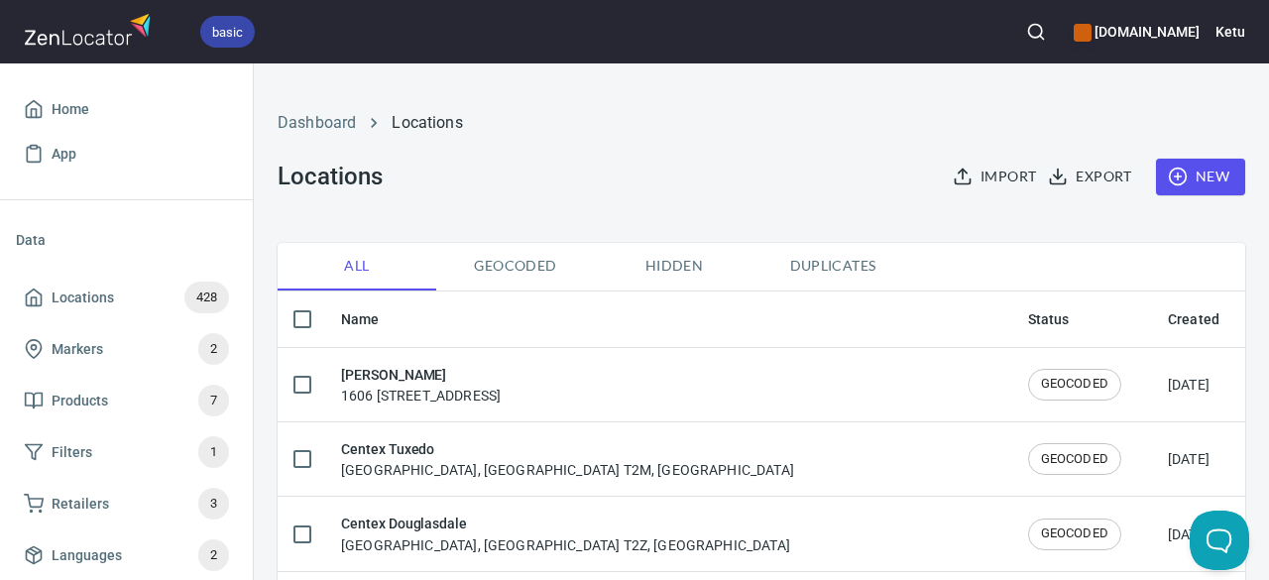
checkbox input "true"
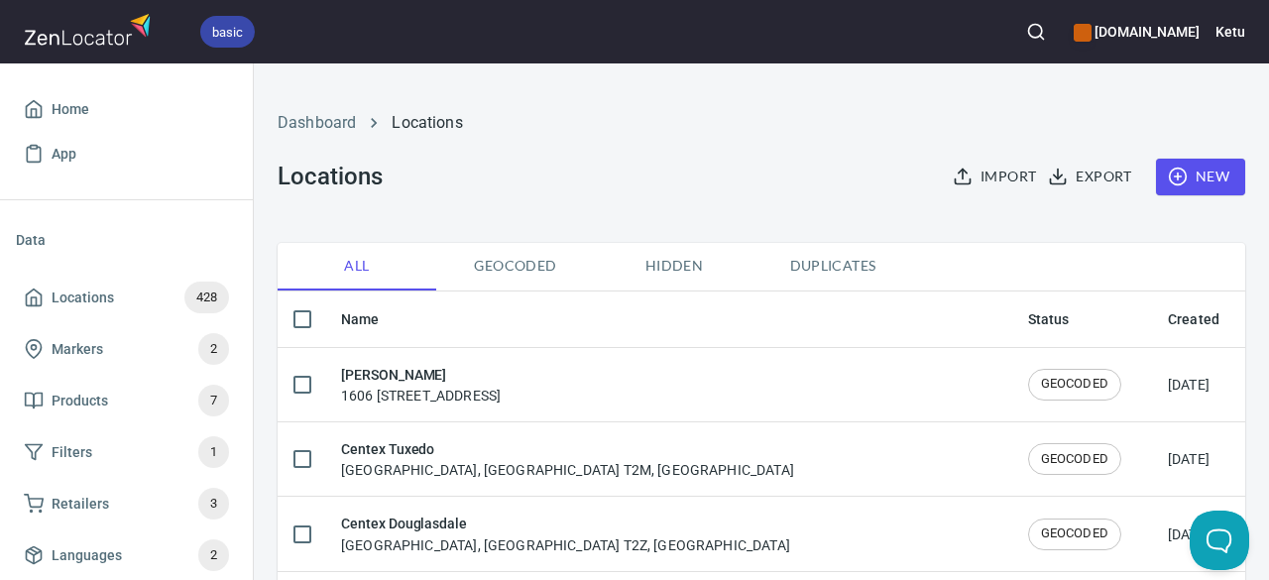
checkbox input "true"
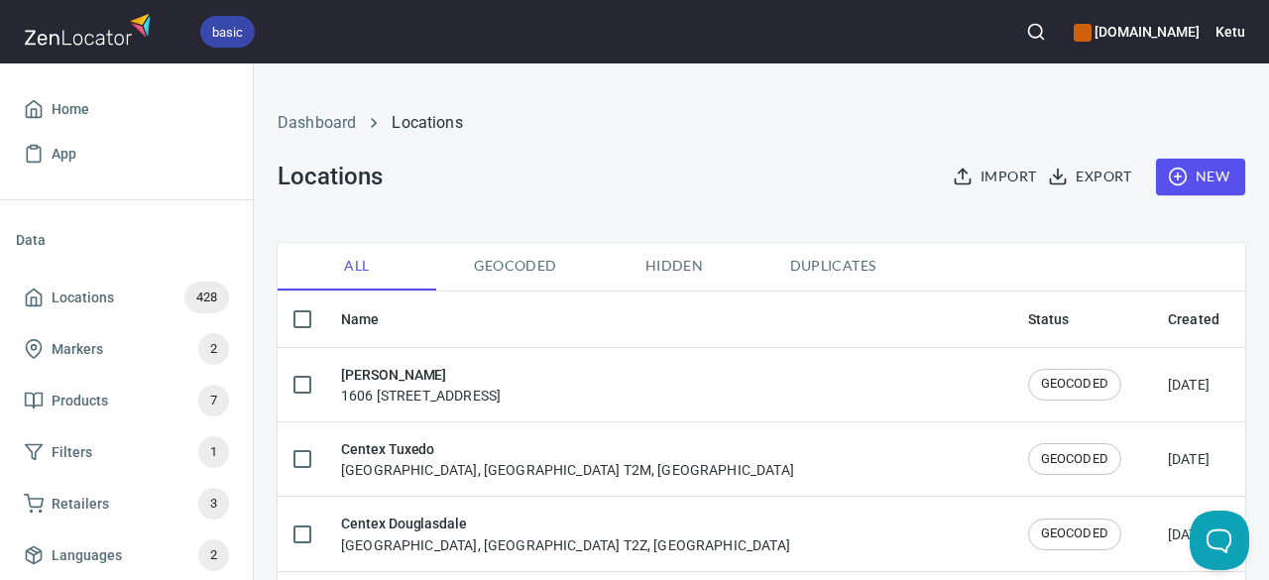
checkbox input "true"
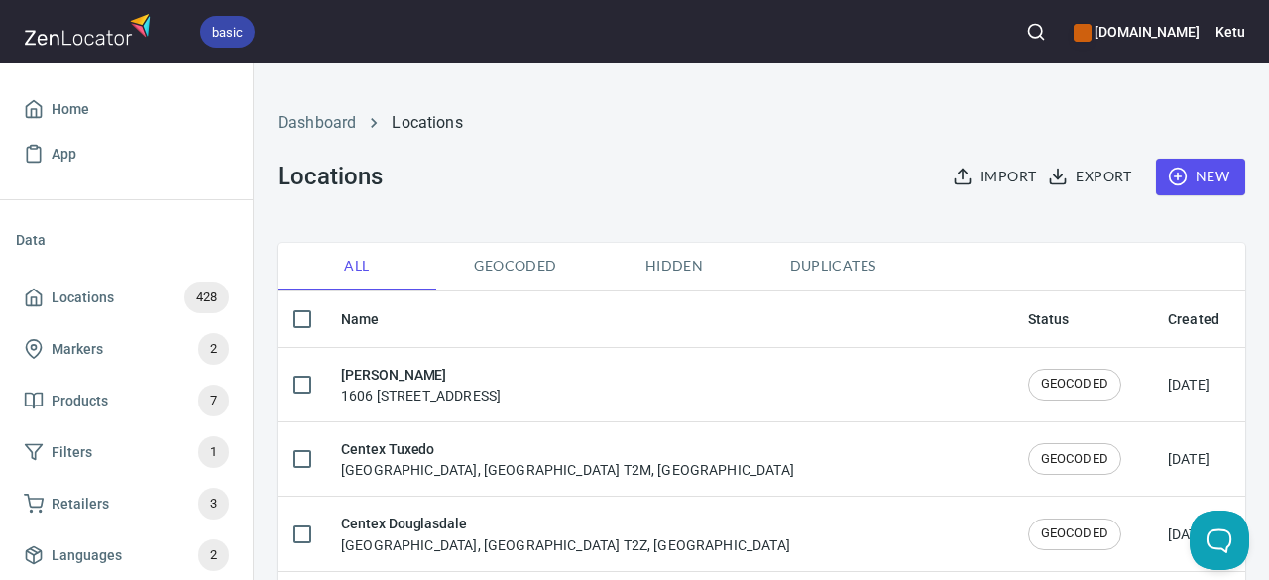
checkbox input "true"
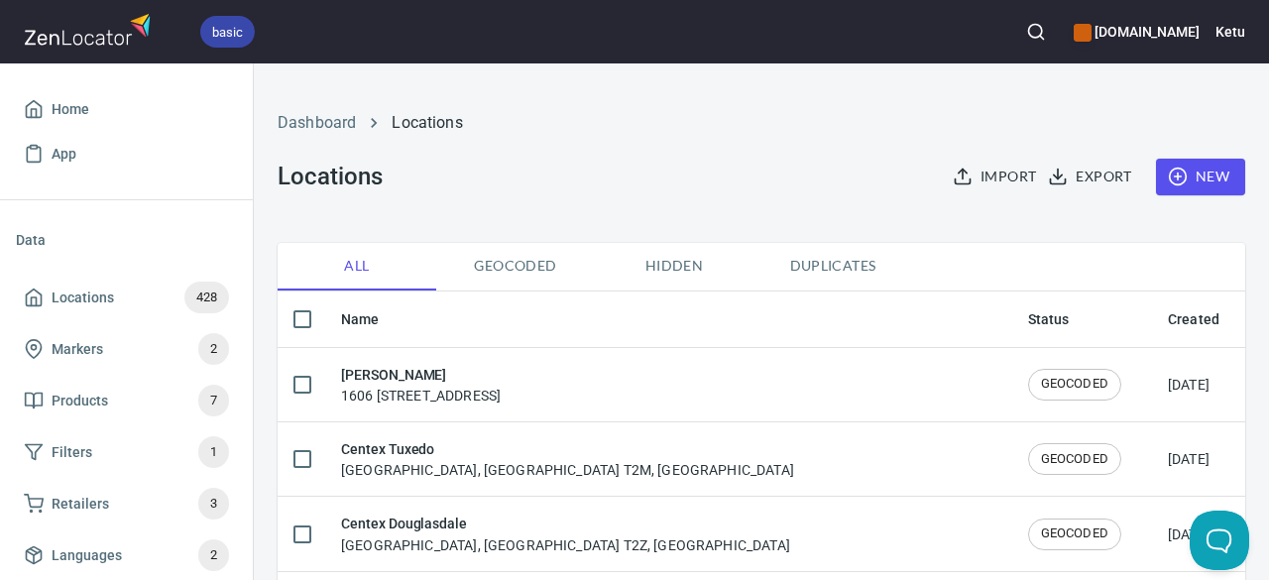
checkbox input "true"
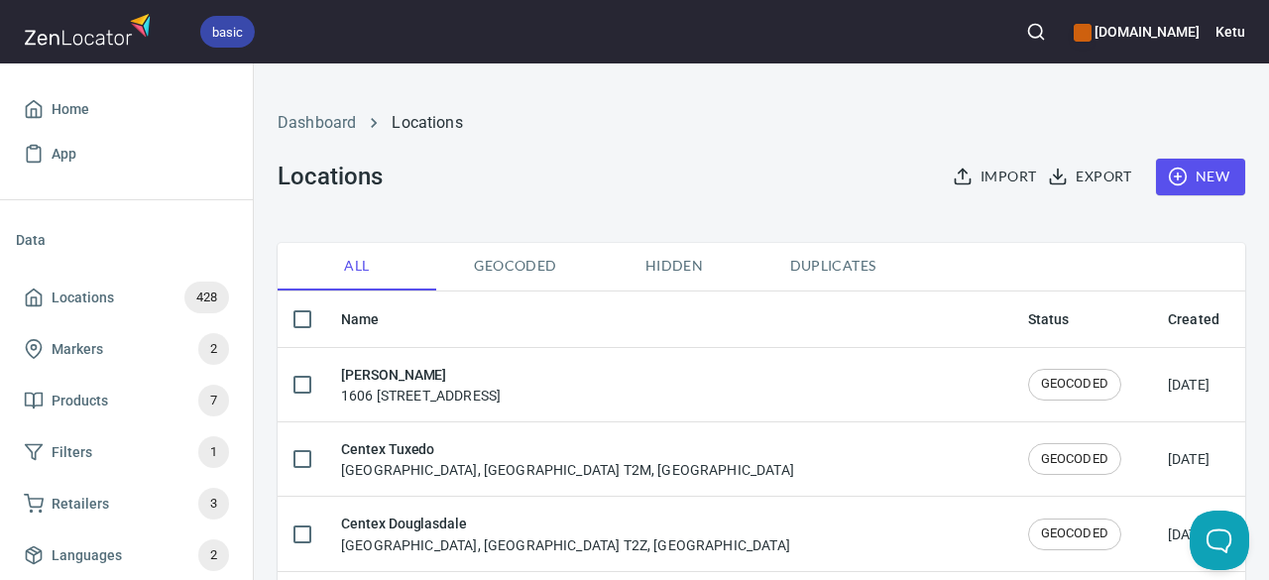
checkbox input "true"
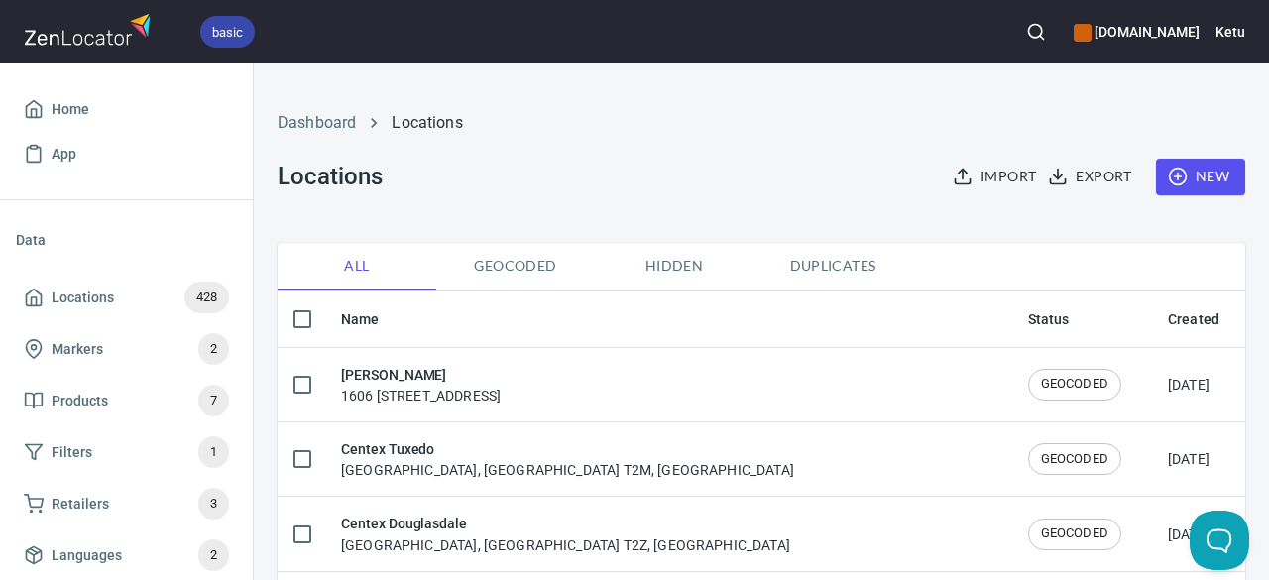
checkbox input "true"
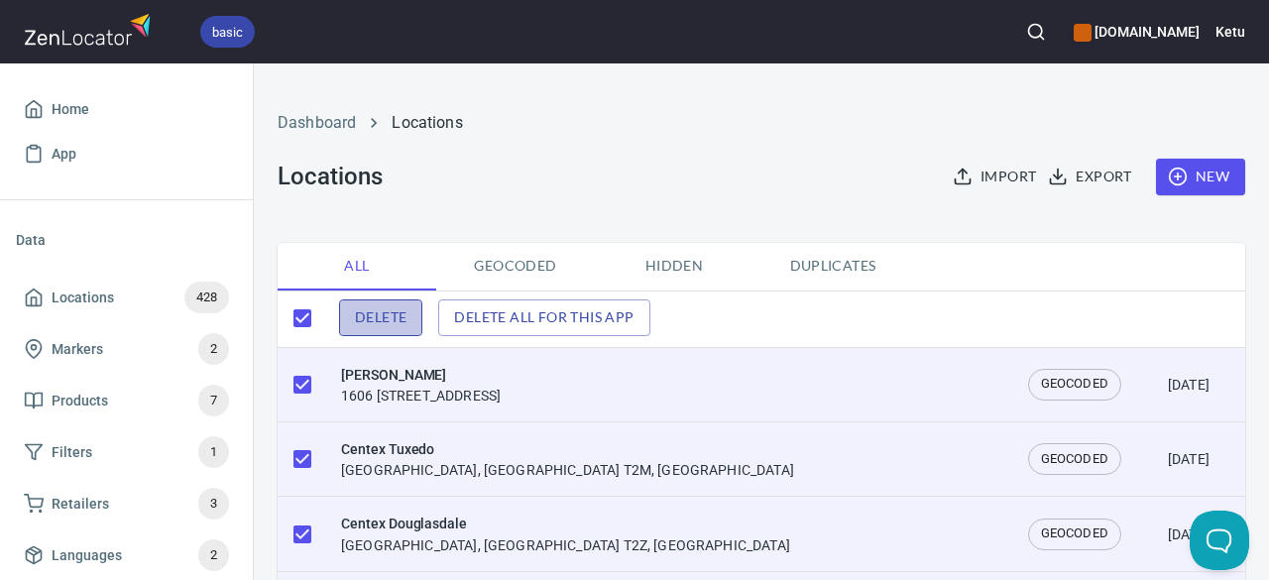
click at [415, 321] on button "Delete" at bounding box center [380, 317] width 83 height 37
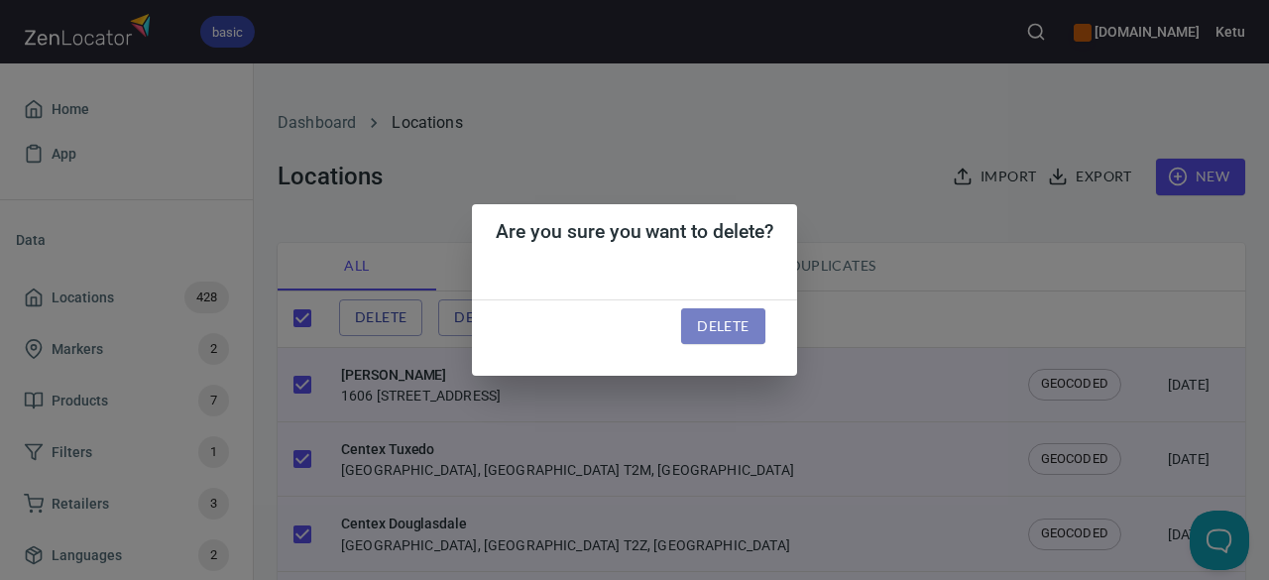
click at [692, 324] on button "Delete" at bounding box center [722, 326] width 83 height 37
checkbox input "false"
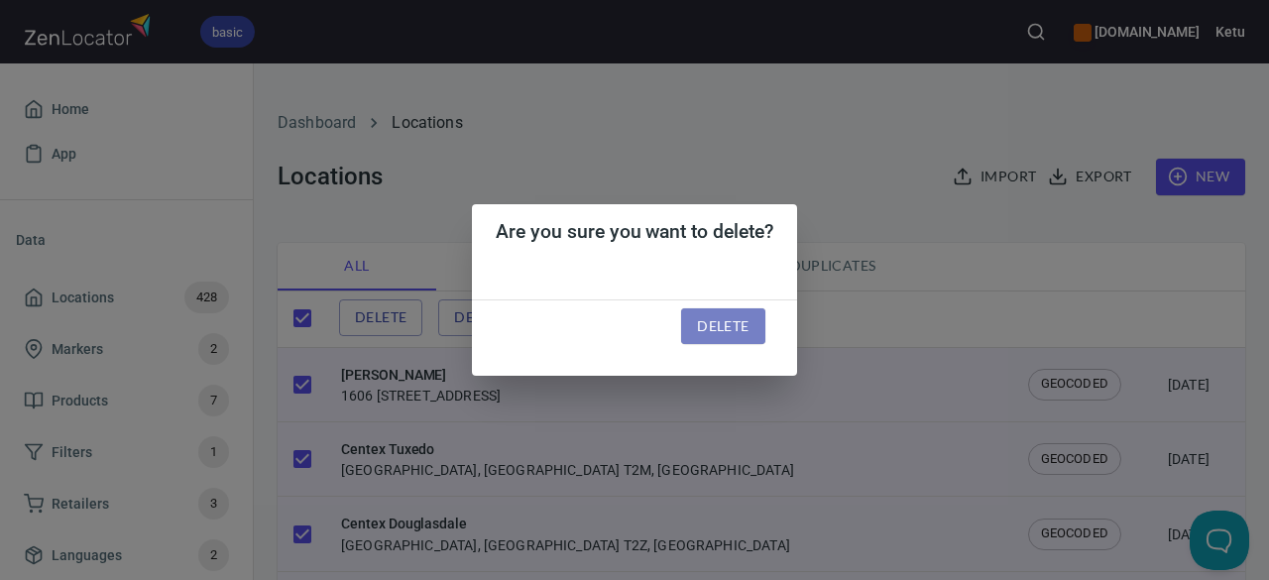
checkbox input "false"
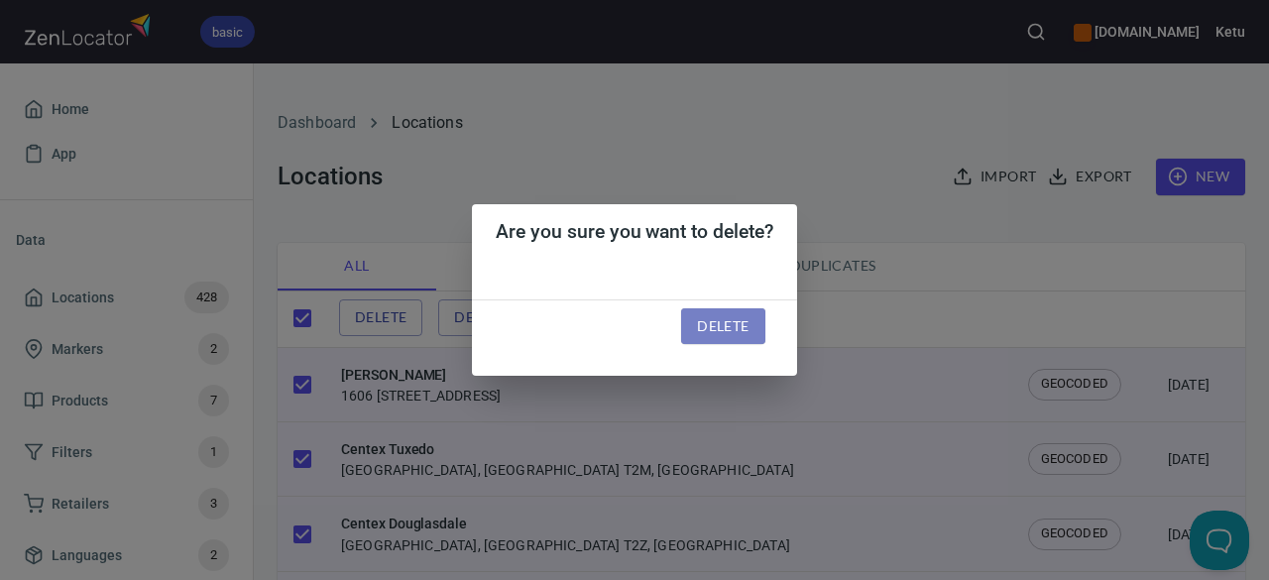
checkbox input "false"
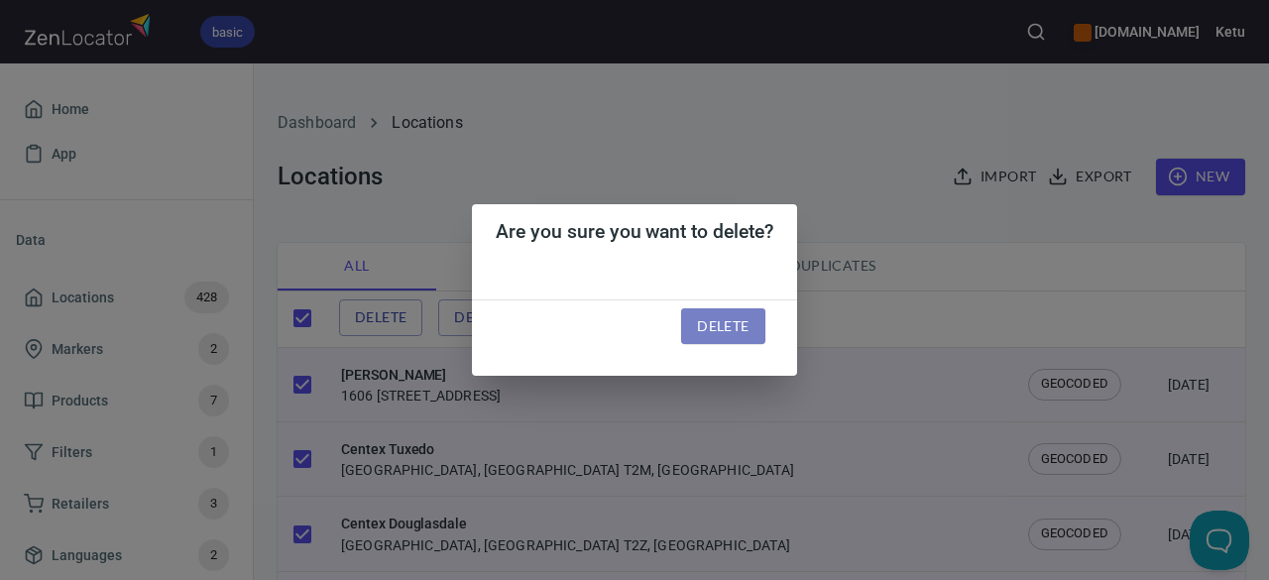
checkbox input "false"
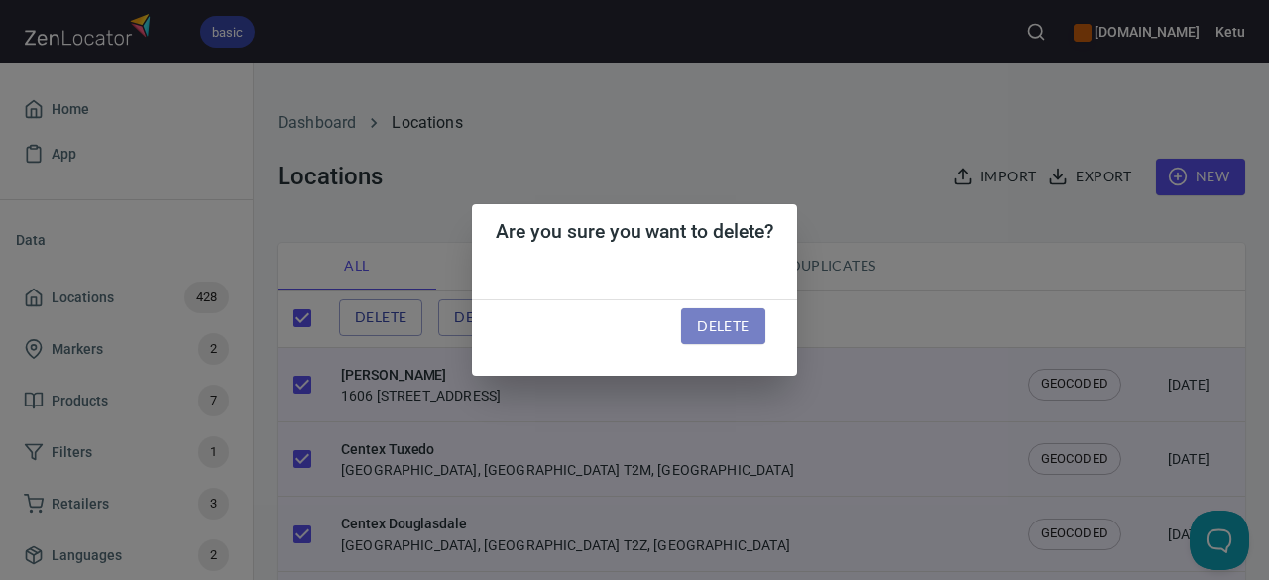
checkbox input "false"
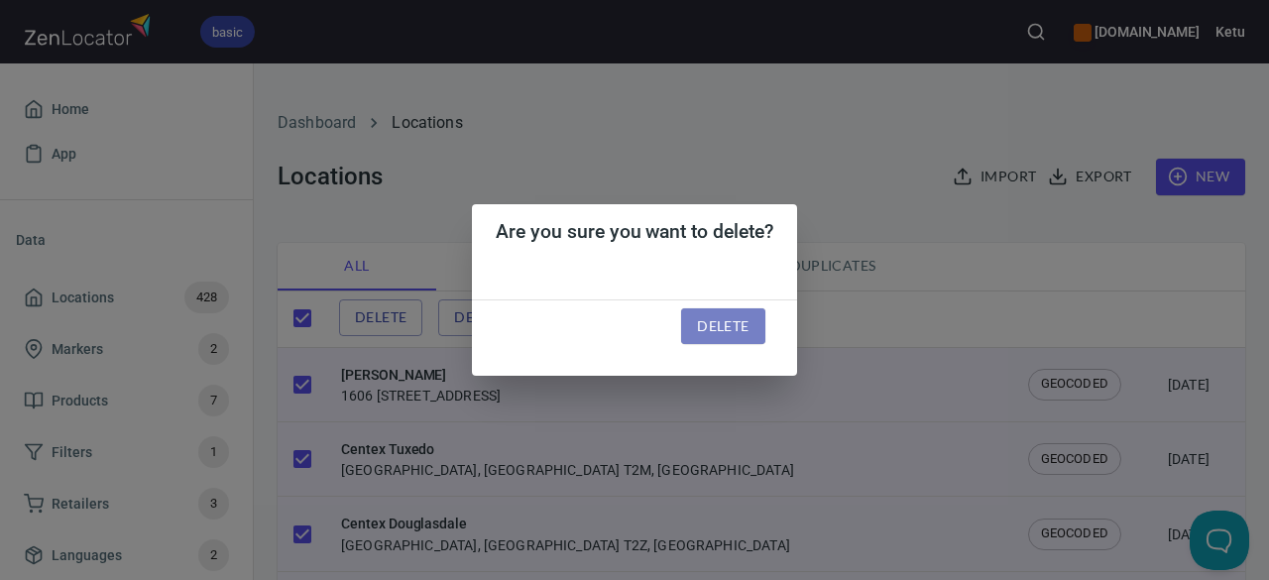
checkbox input "false"
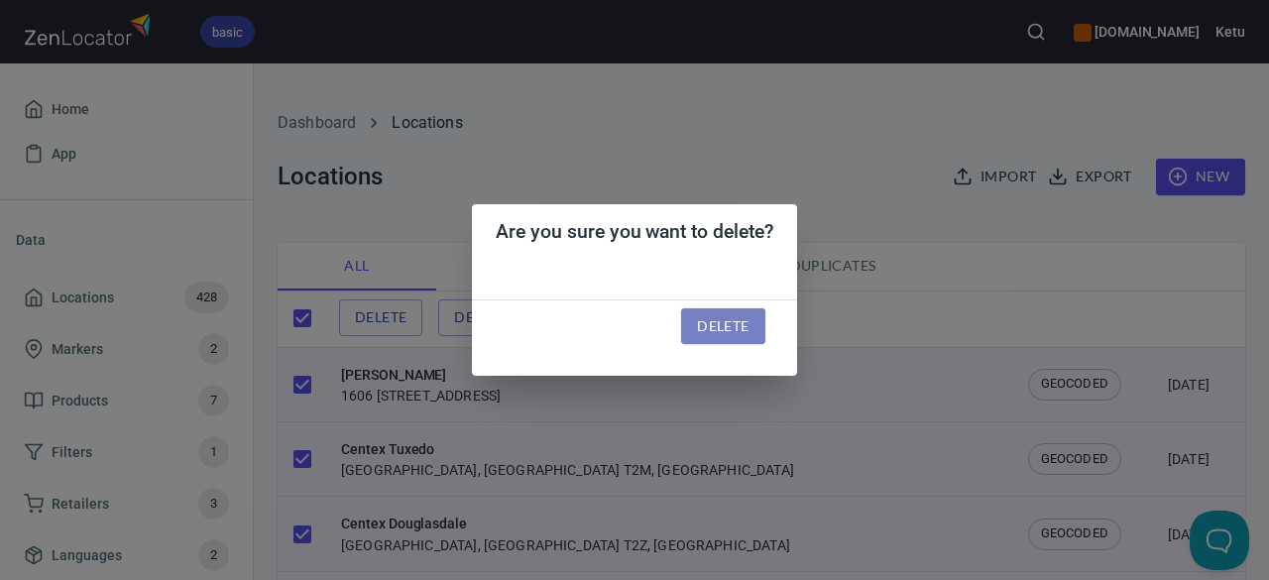
checkbox input "false"
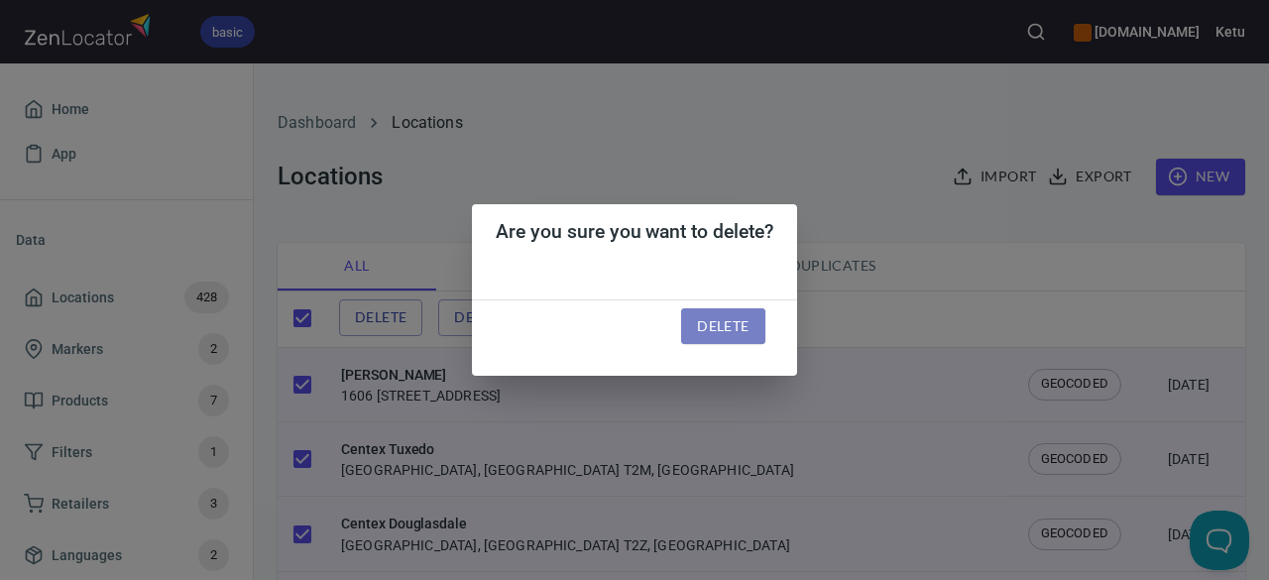
checkbox input "false"
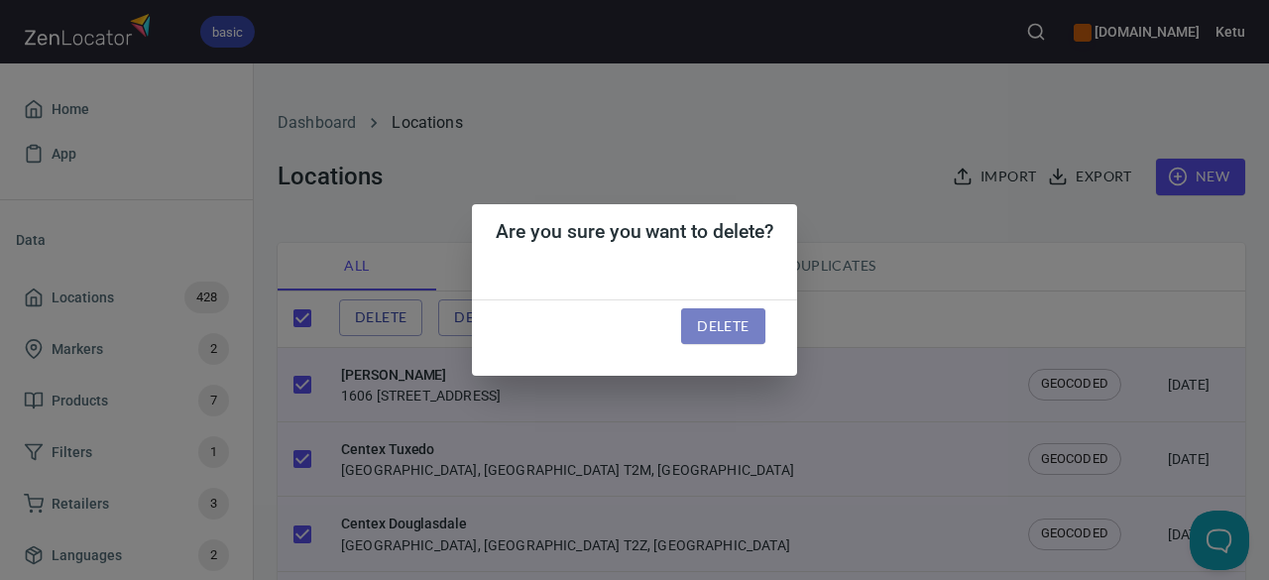
checkbox input "false"
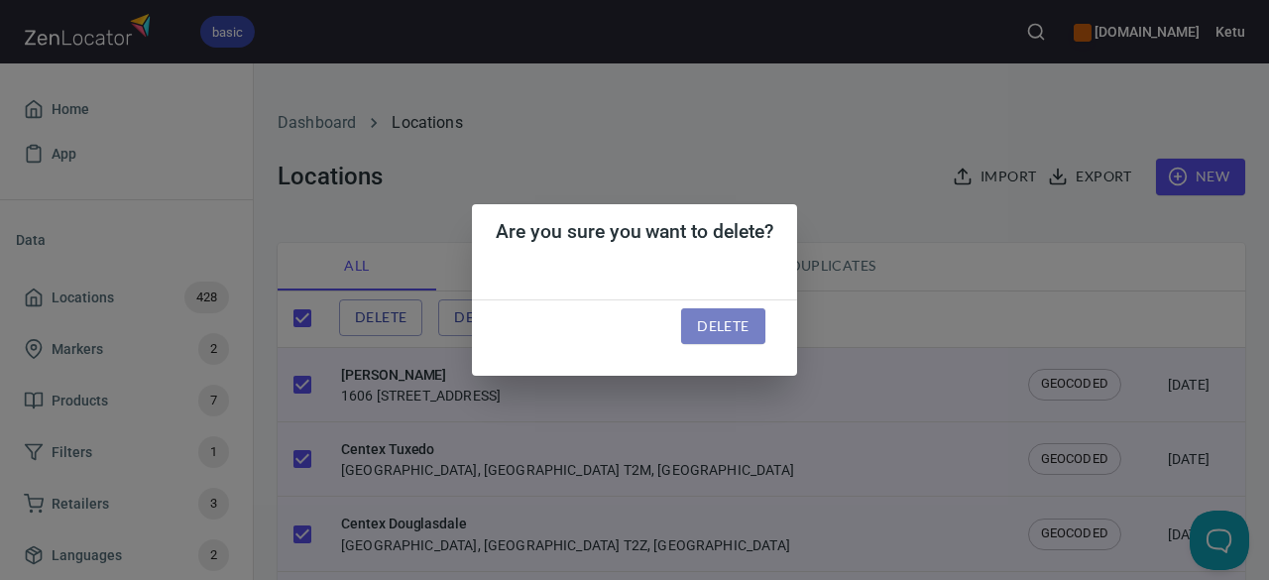
checkbox input "false"
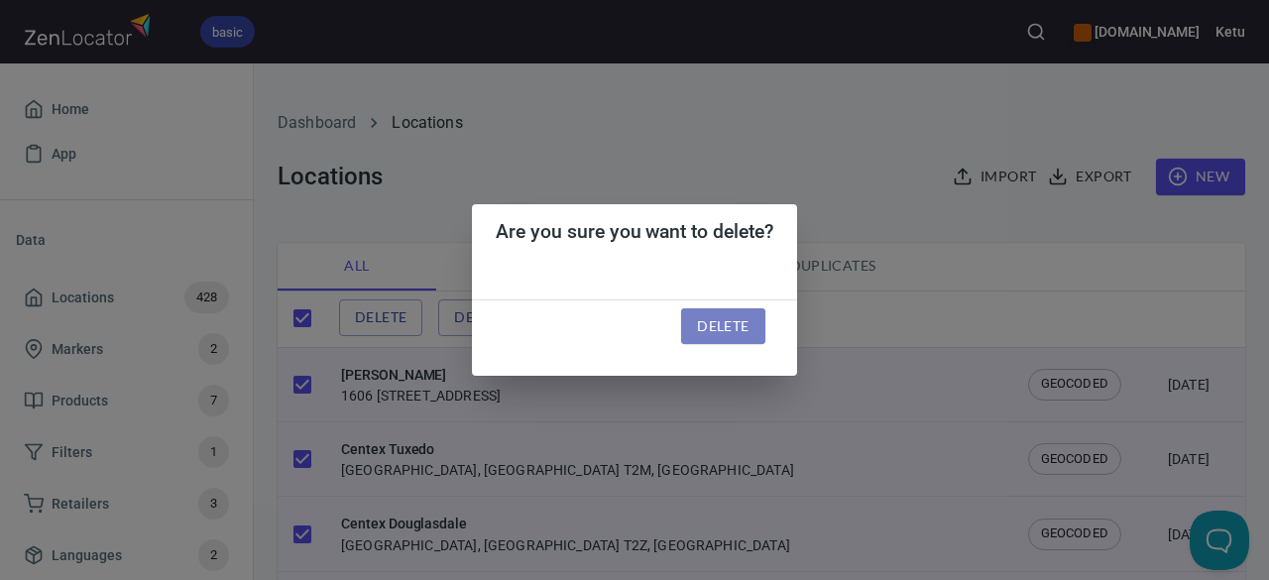
checkbox input "false"
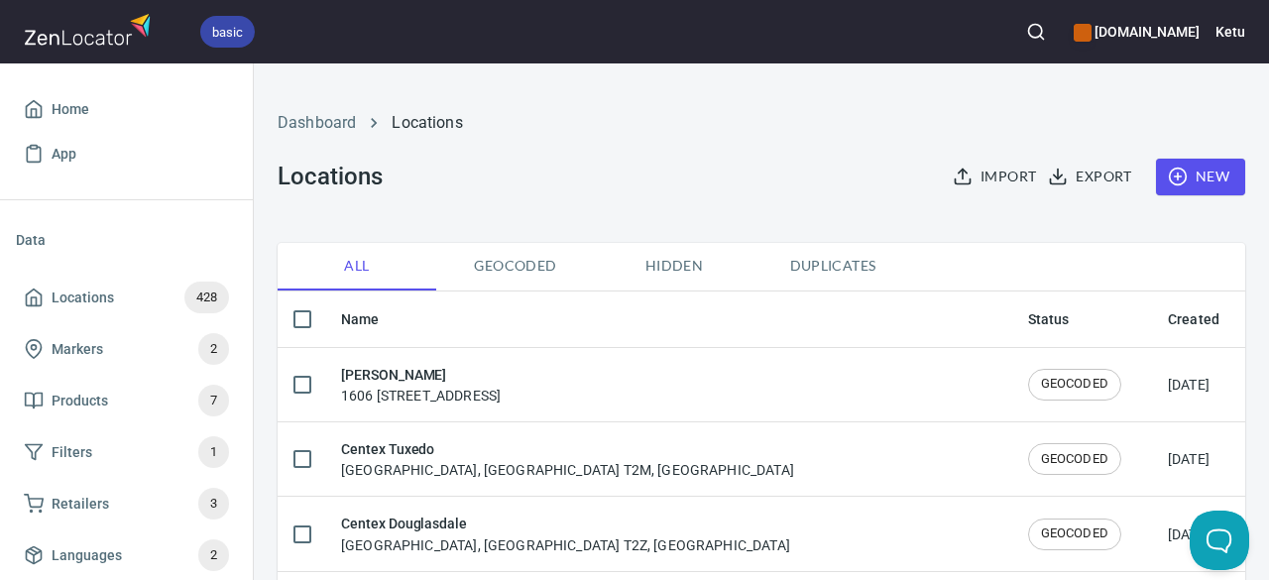
checkbox input "true"
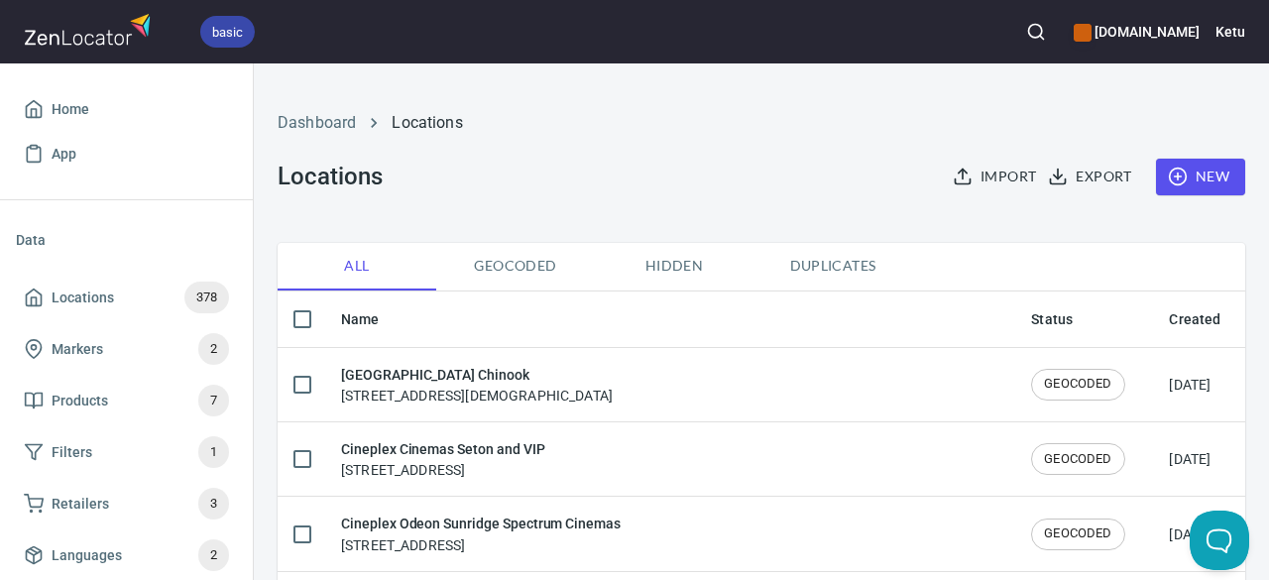
click at [307, 320] on input "checkbox" at bounding box center [302, 319] width 42 height 42
checkbox input "true"
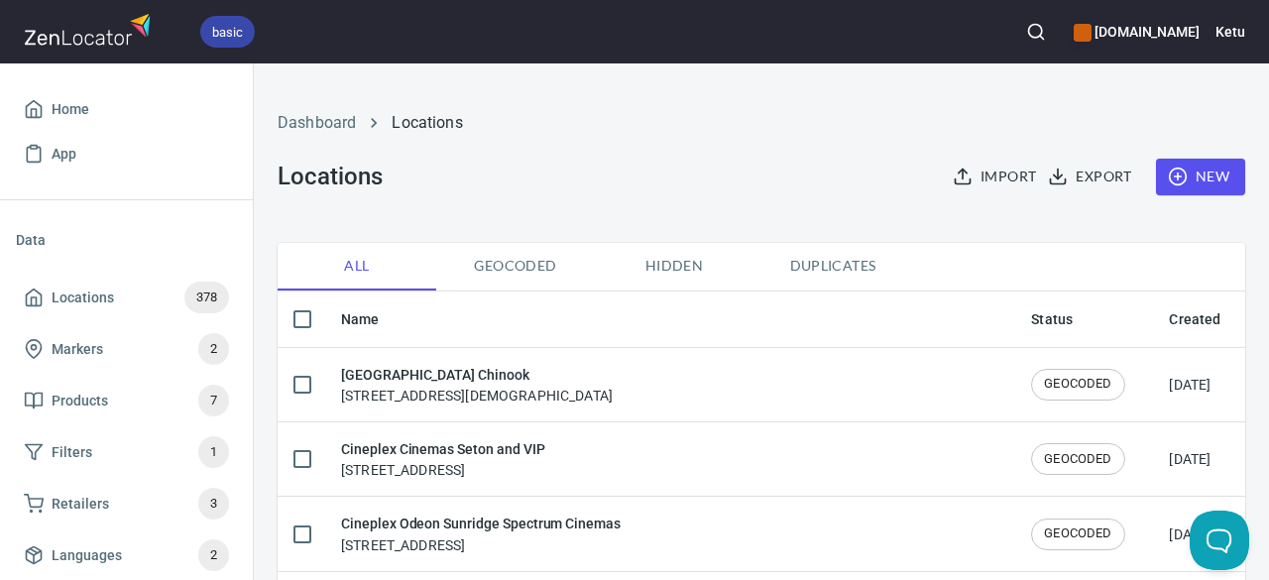
checkbox input "true"
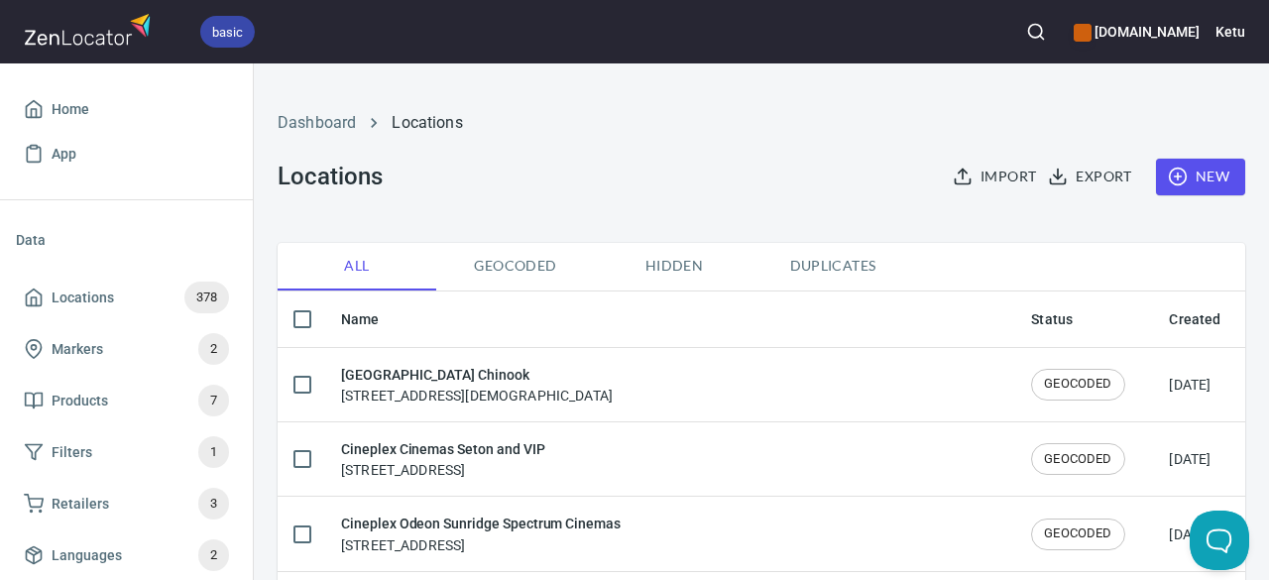
checkbox input "true"
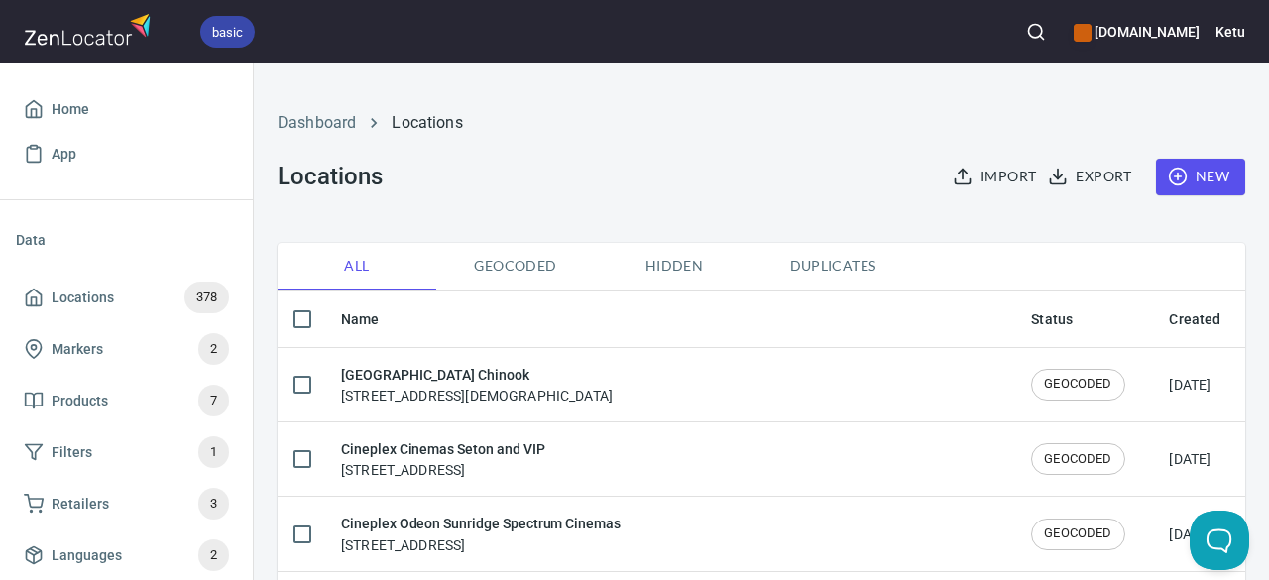
checkbox input "true"
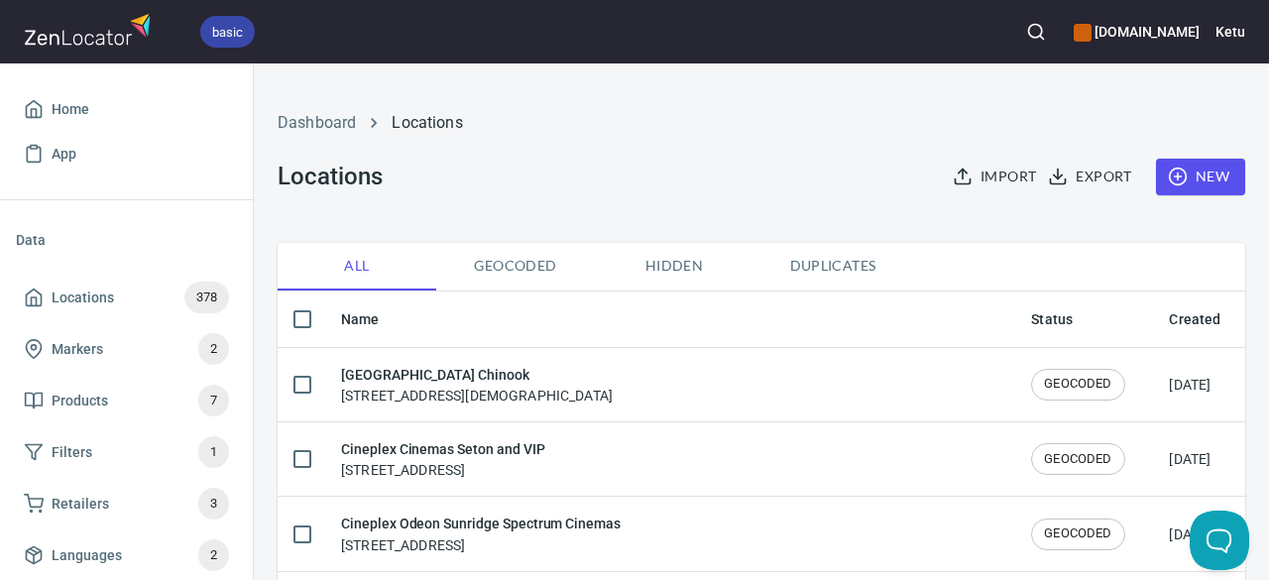
checkbox input "true"
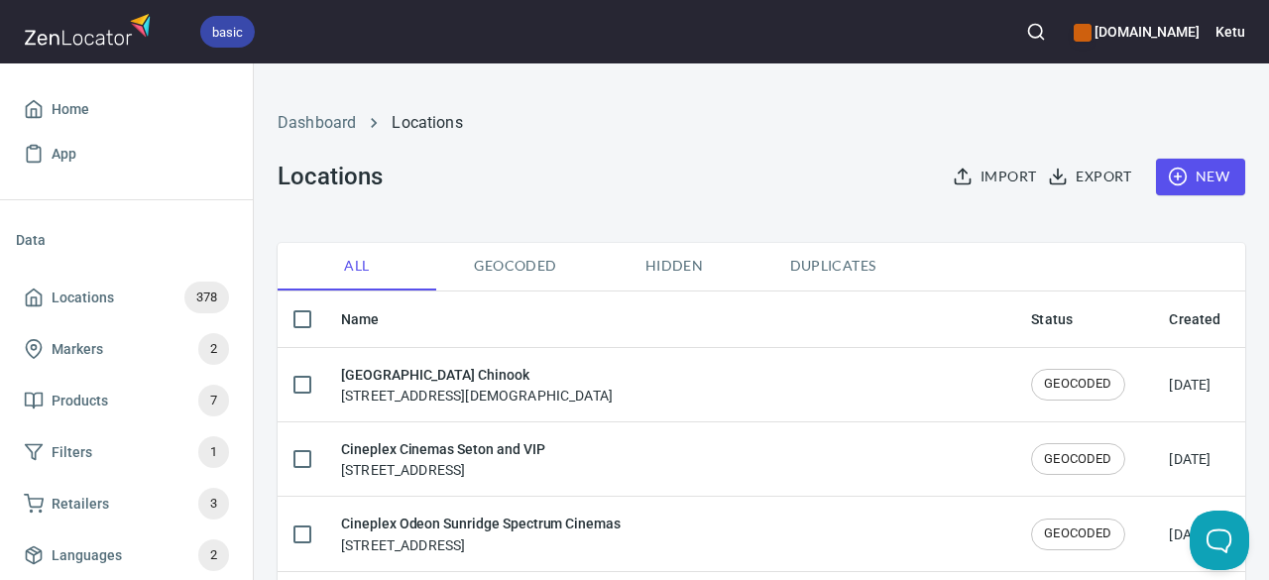
checkbox input "true"
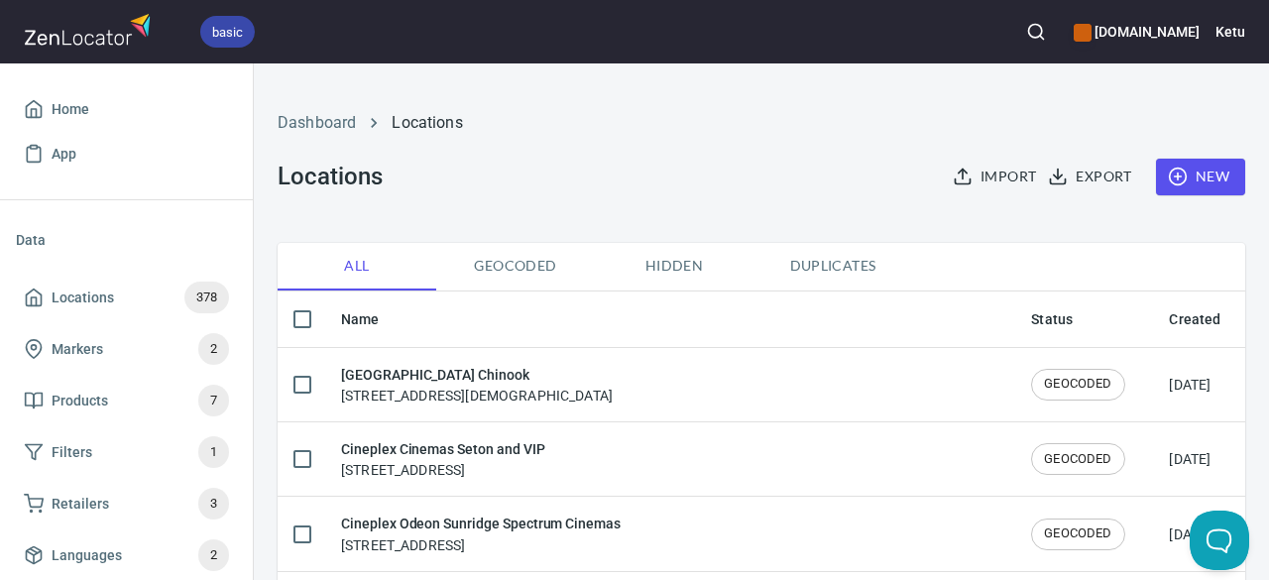
checkbox input "true"
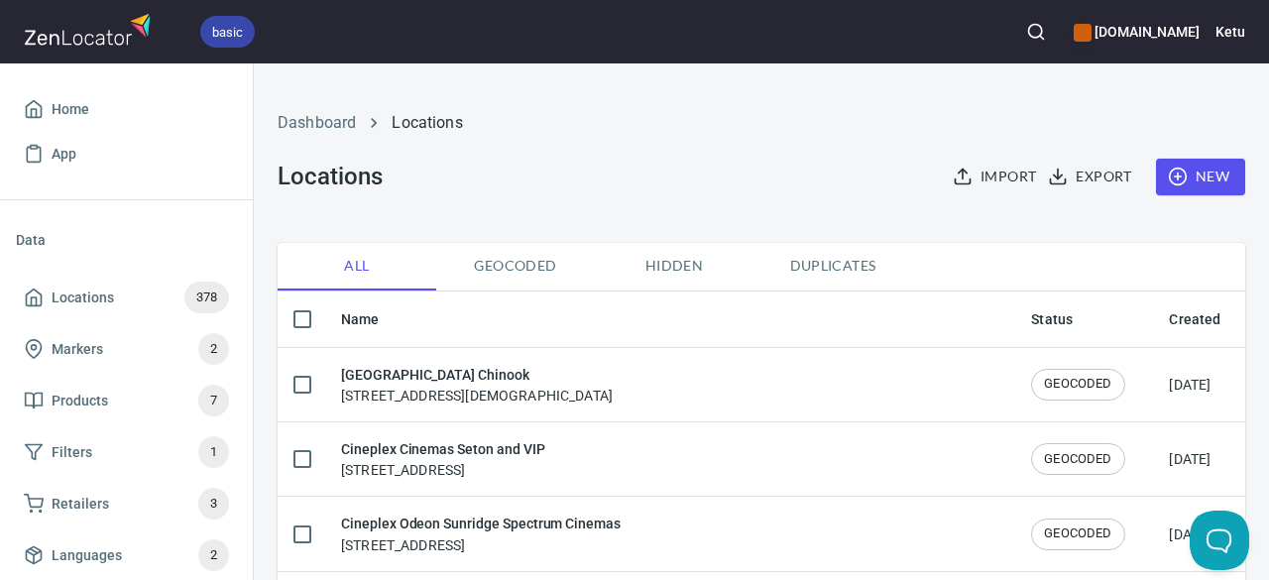
checkbox input "true"
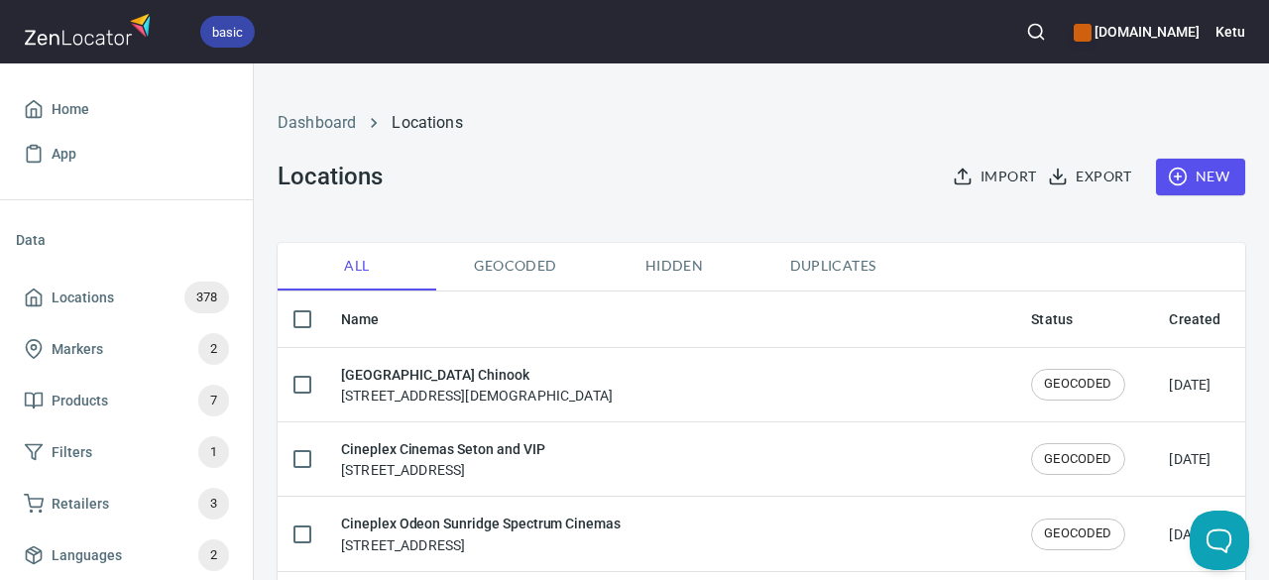
checkbox input "true"
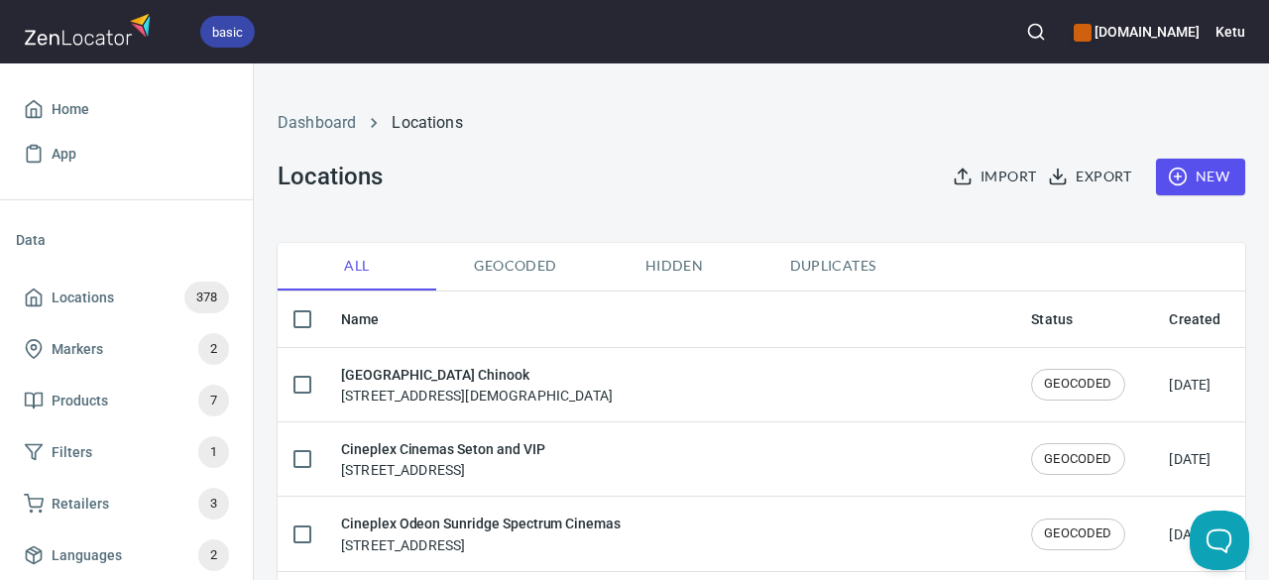
checkbox input "true"
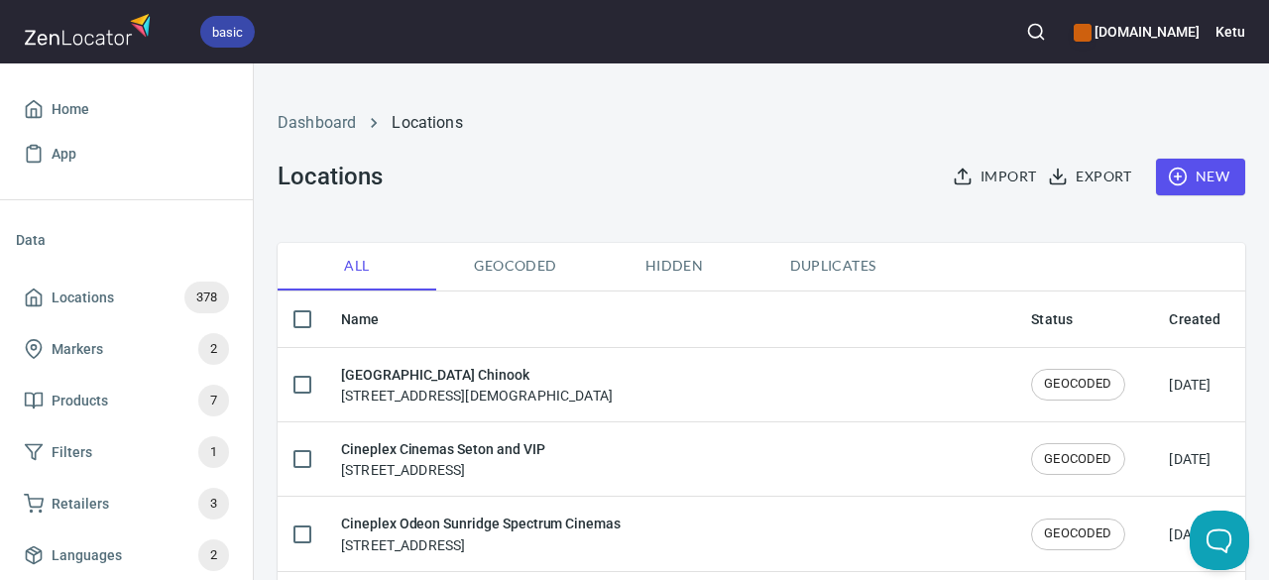
checkbox input "true"
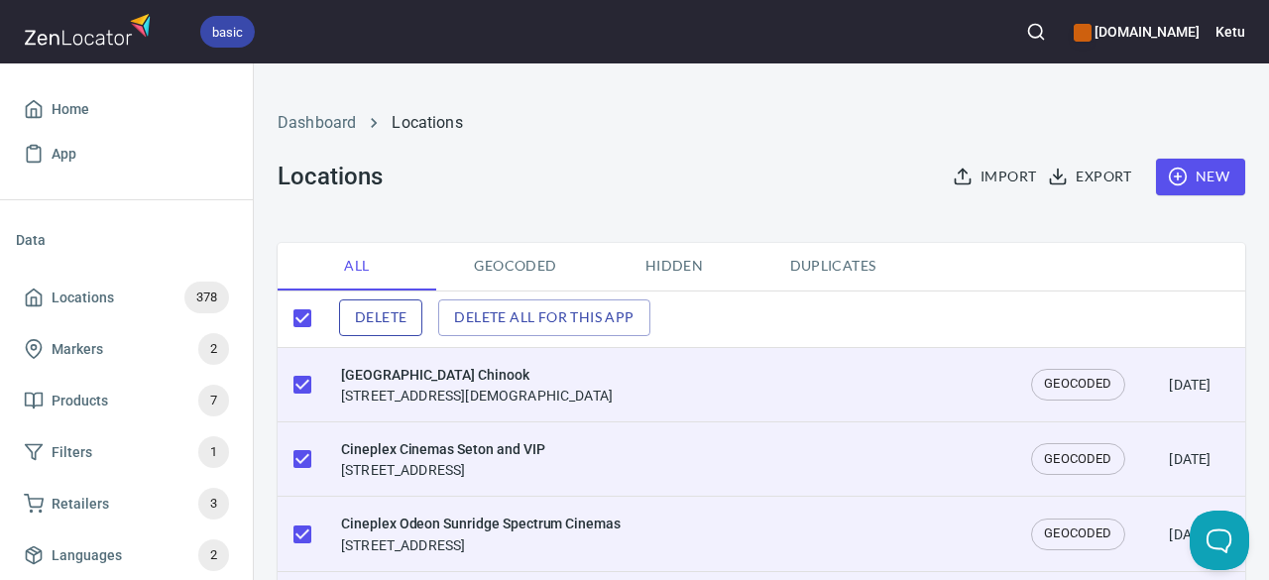
click at [411, 322] on button "Delete" at bounding box center [380, 317] width 83 height 37
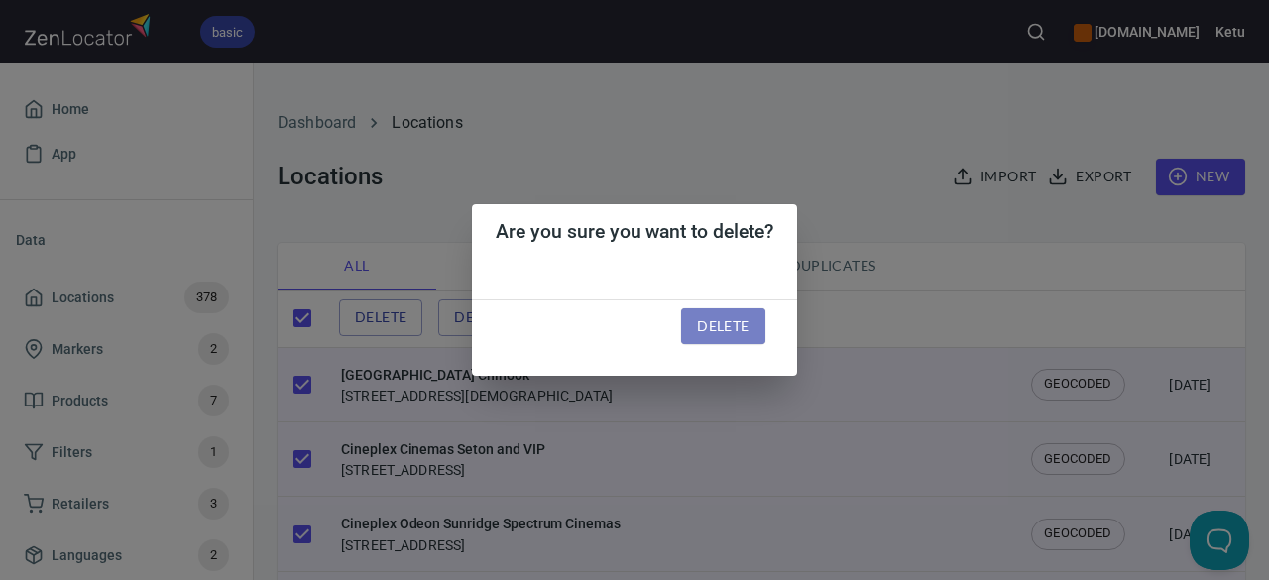
click at [721, 323] on span "Delete" at bounding box center [723, 326] width 52 height 25
checkbox input "false"
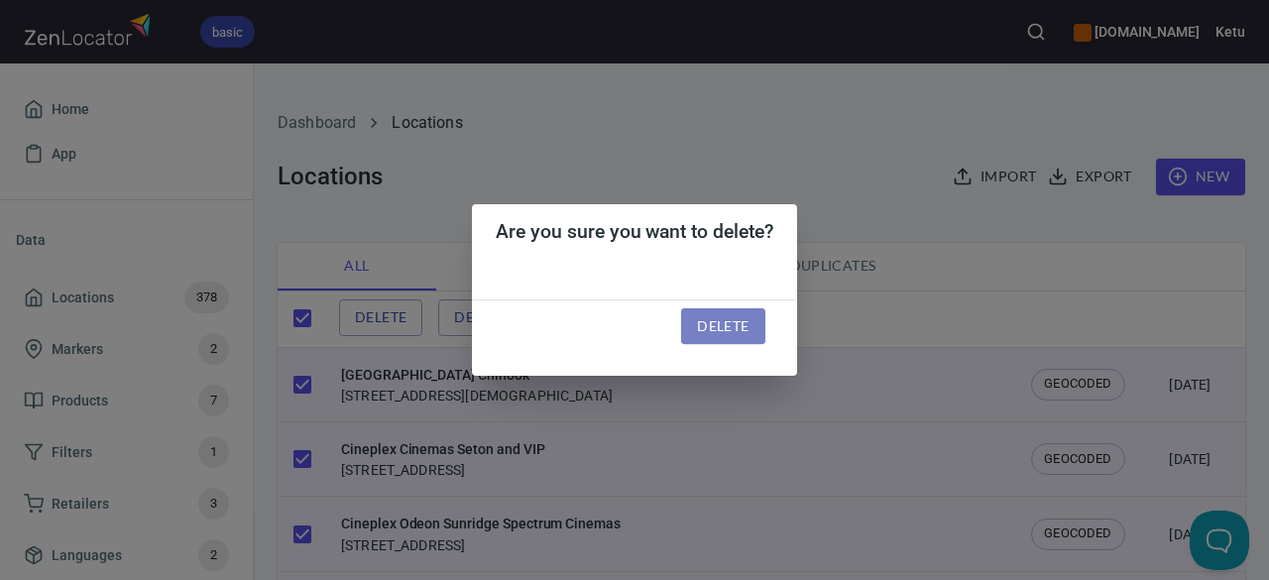
checkbox input "false"
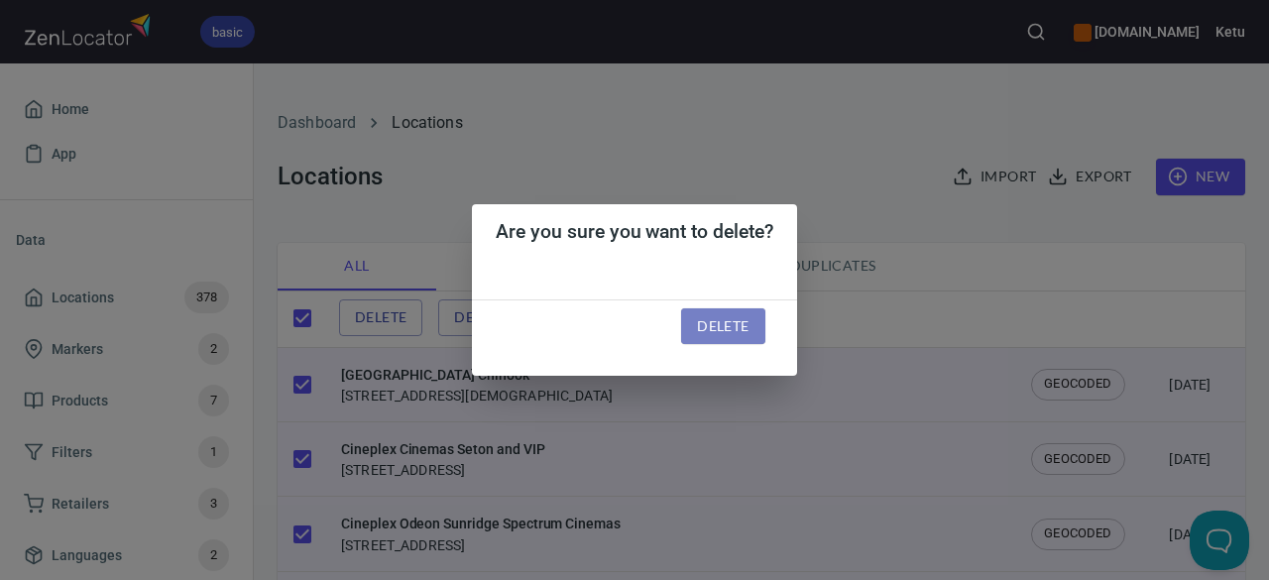
checkbox input "false"
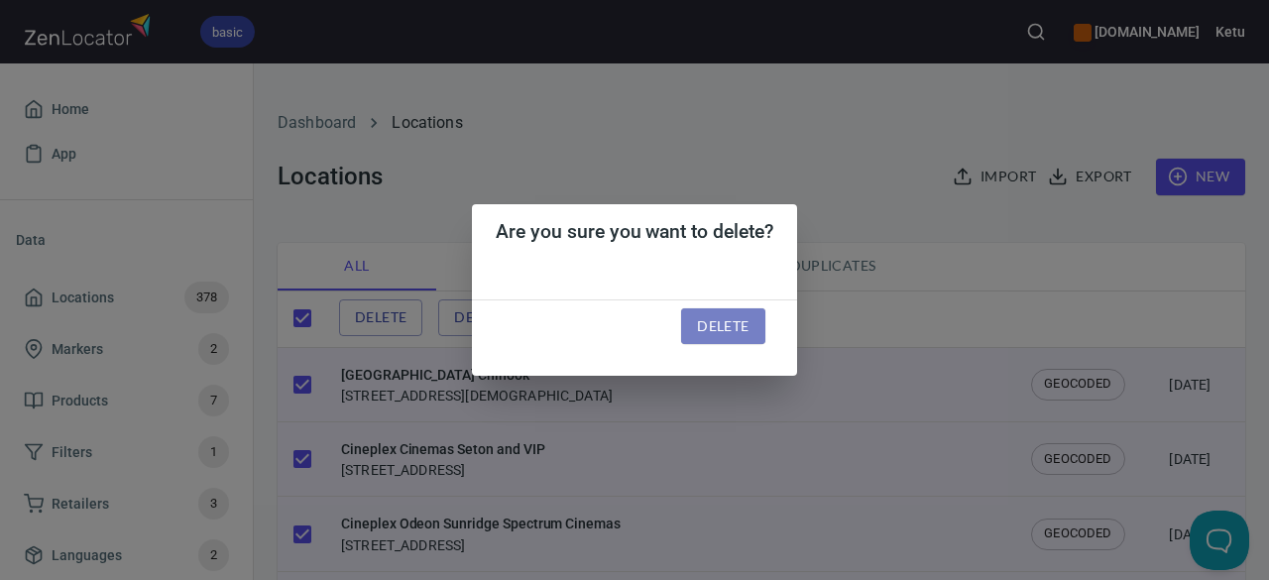
checkbox input "false"
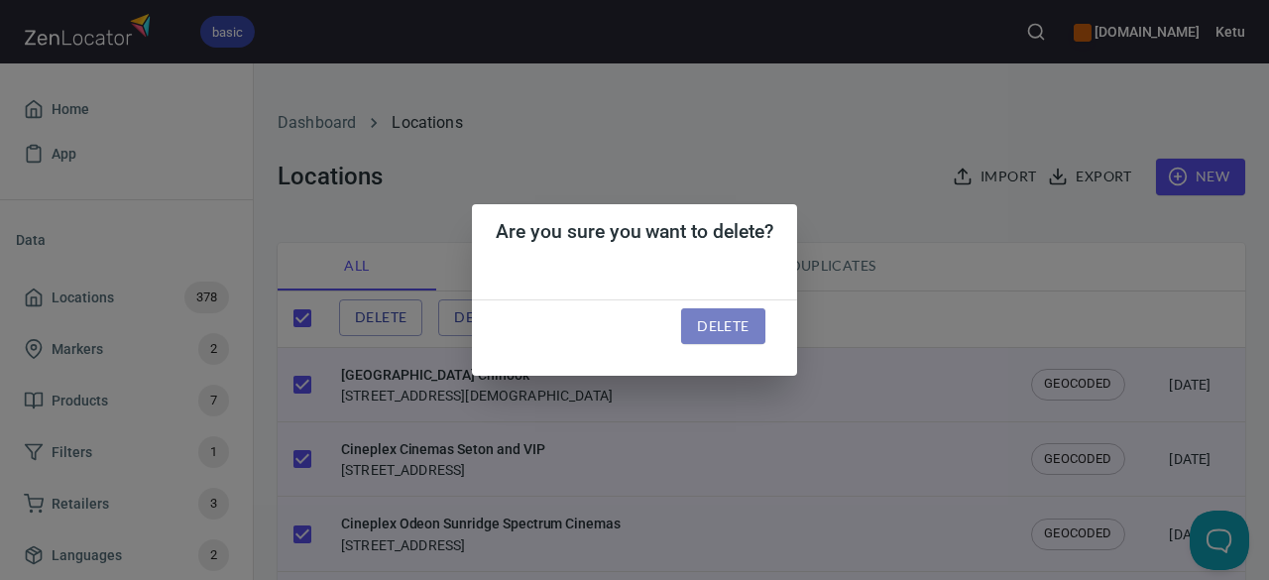
checkbox input "false"
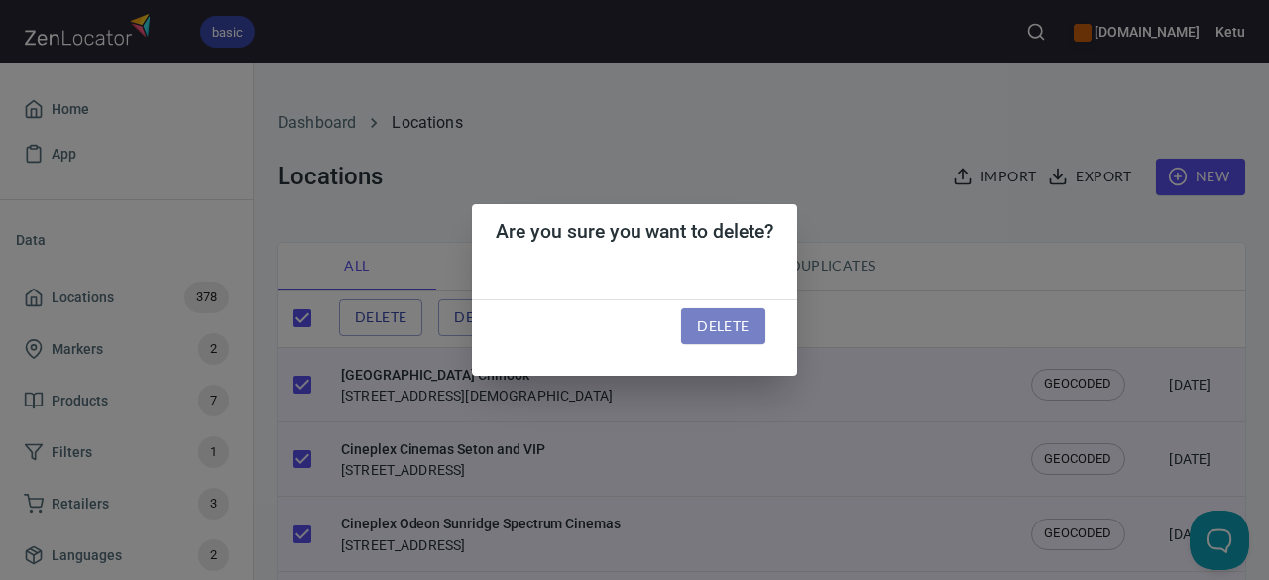
checkbox input "false"
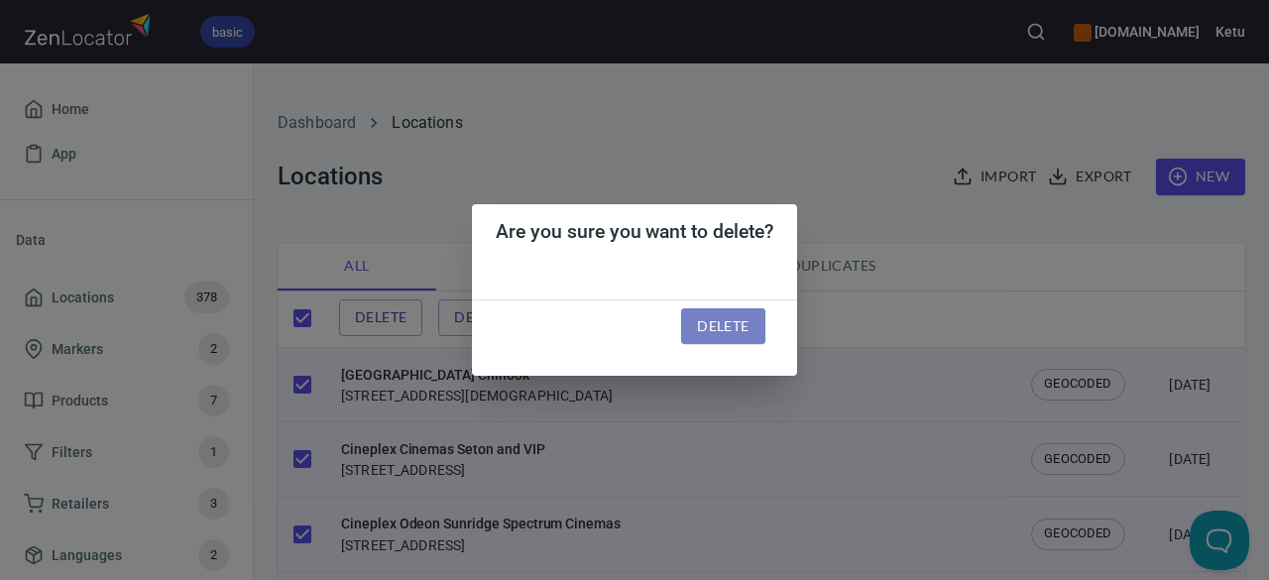
checkbox input "false"
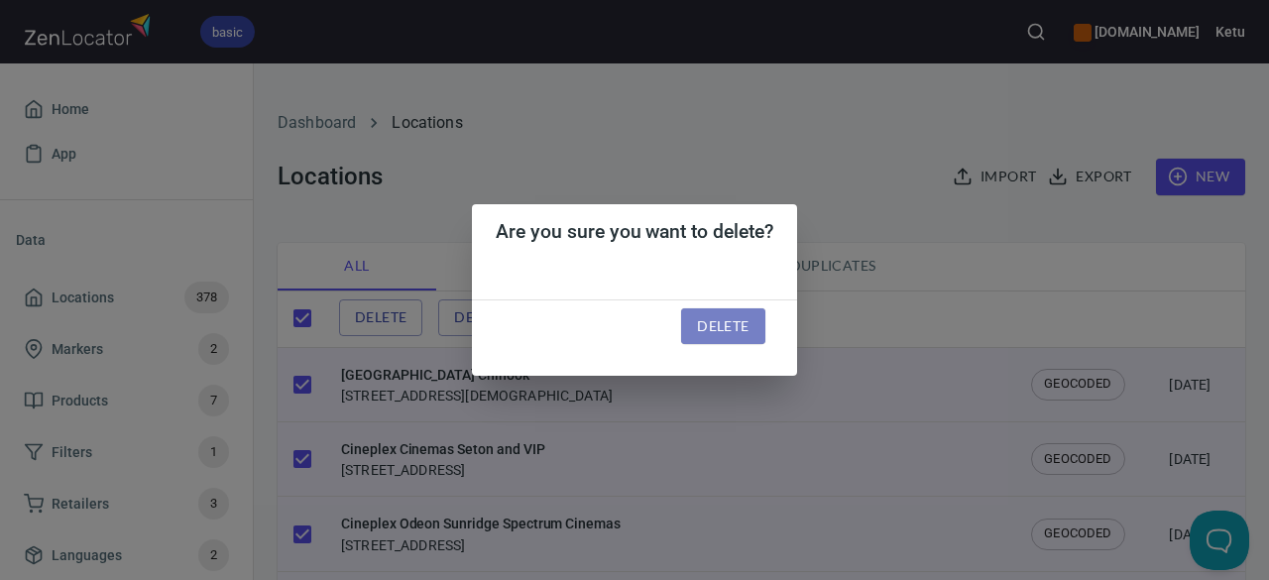
checkbox input "false"
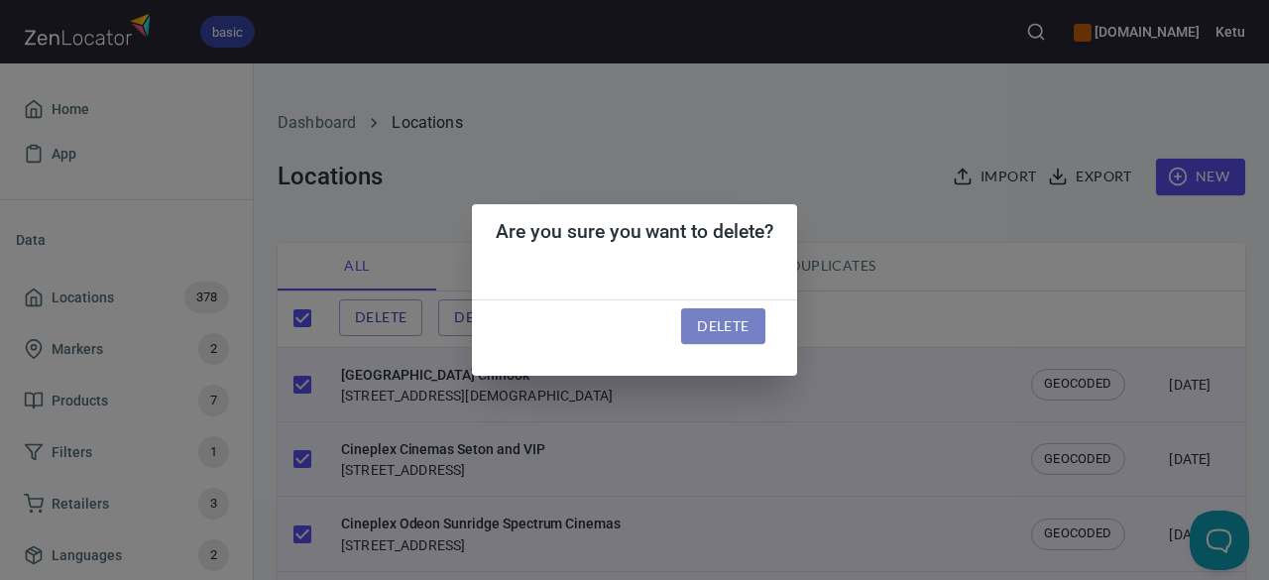
checkbox input "false"
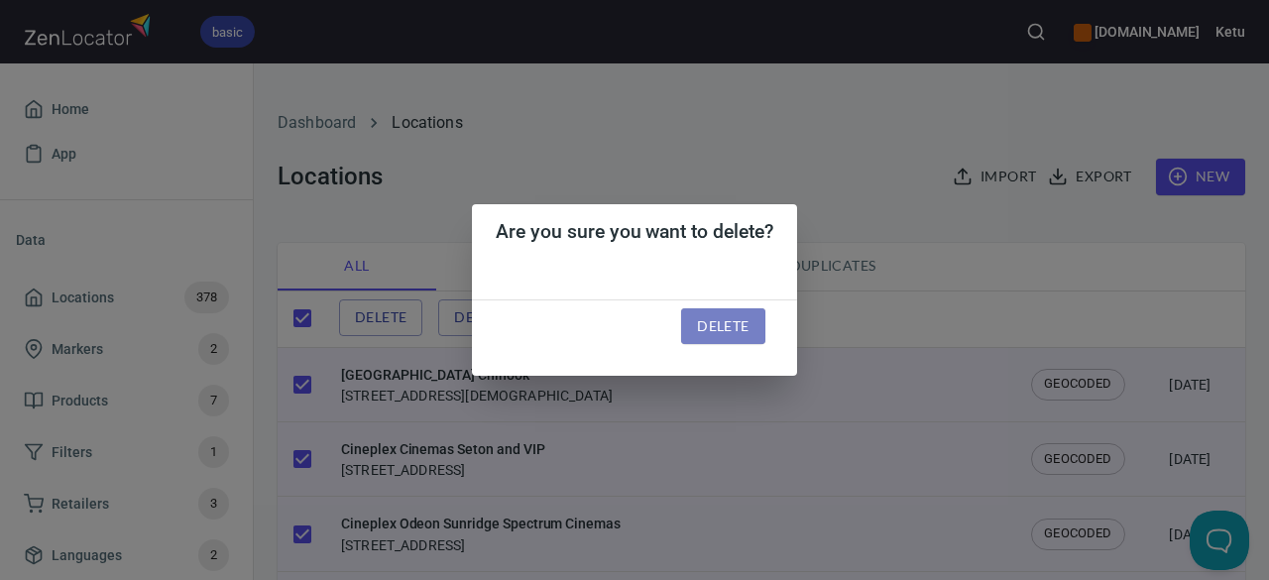
checkbox input "false"
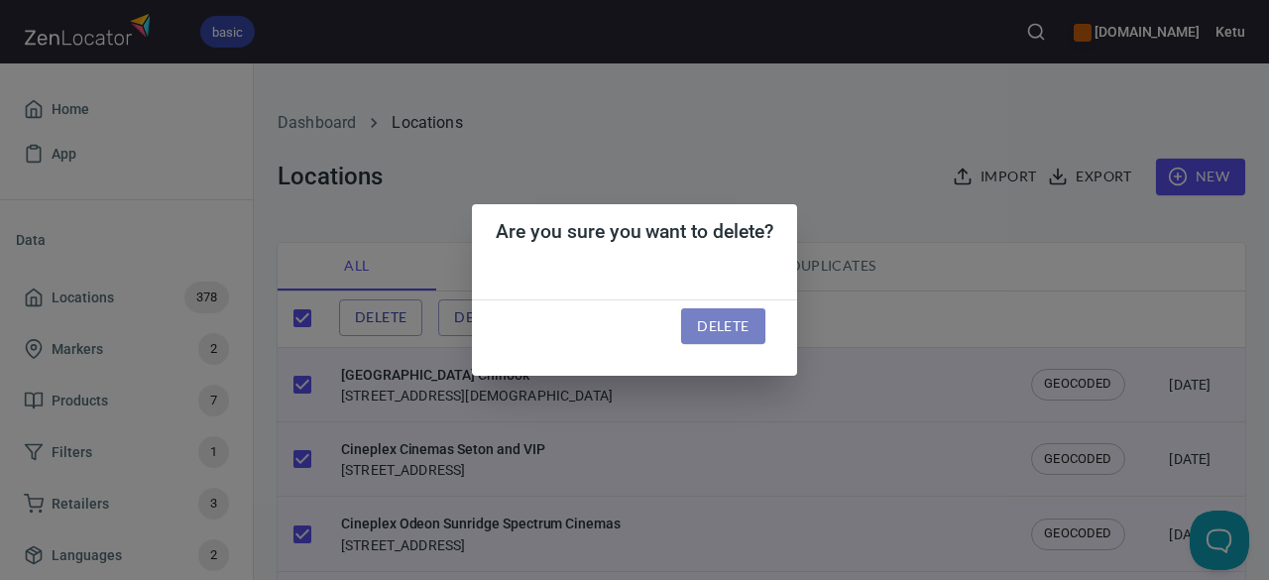
checkbox input "false"
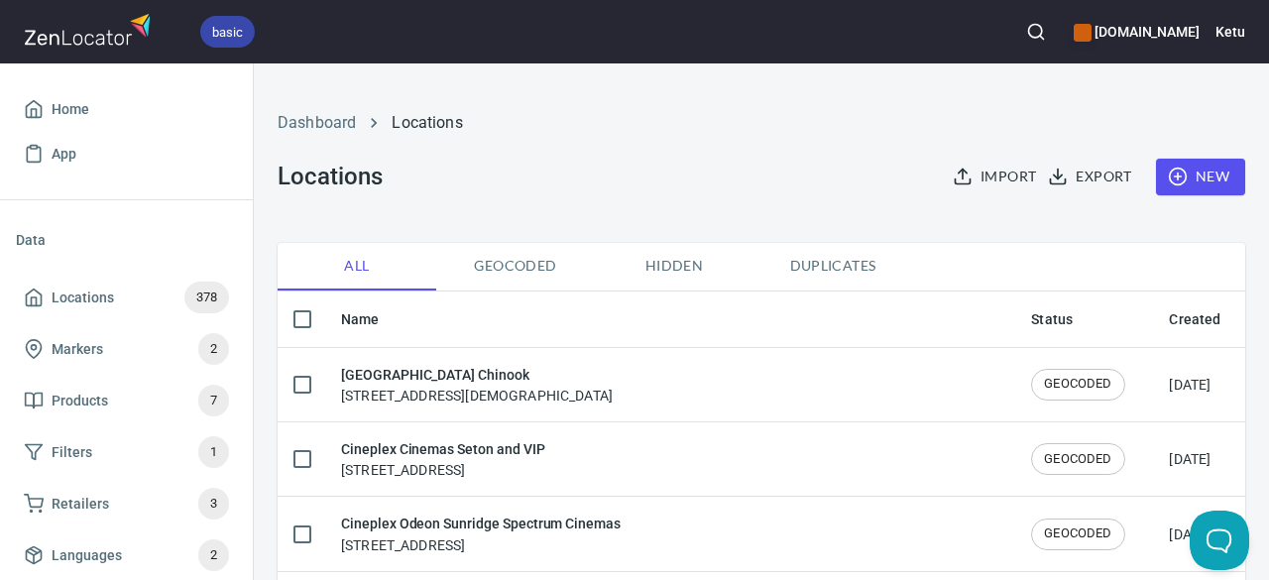
checkbox input "true"
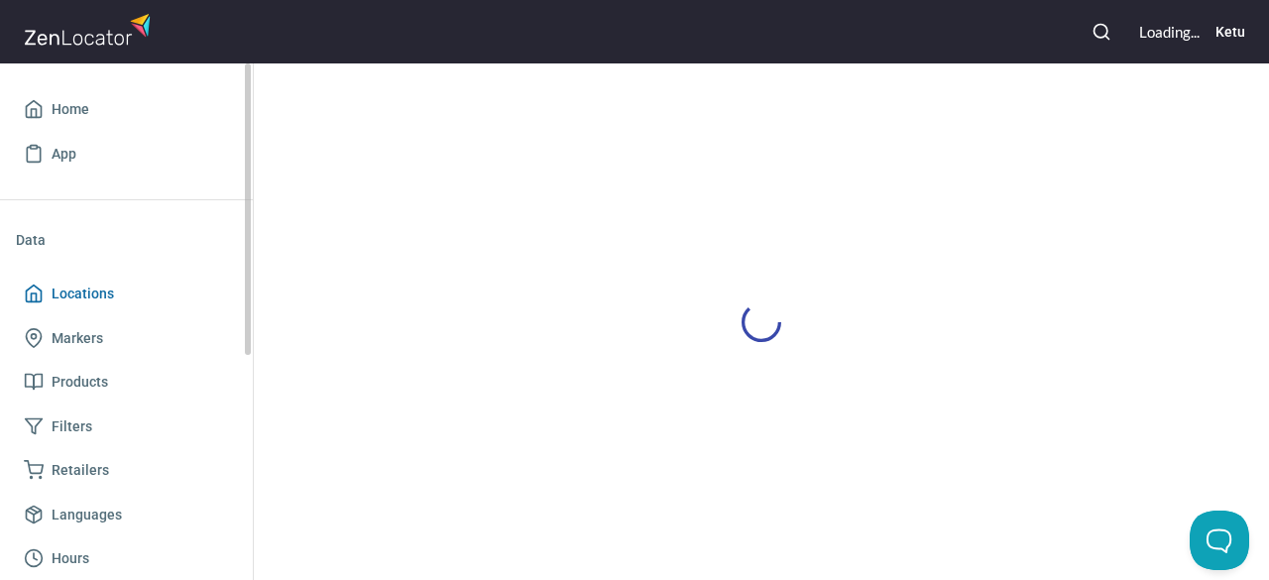
click at [46, 296] on span "Locations" at bounding box center [126, 293] width 205 height 25
